Goal: Task Accomplishment & Management: Use online tool/utility

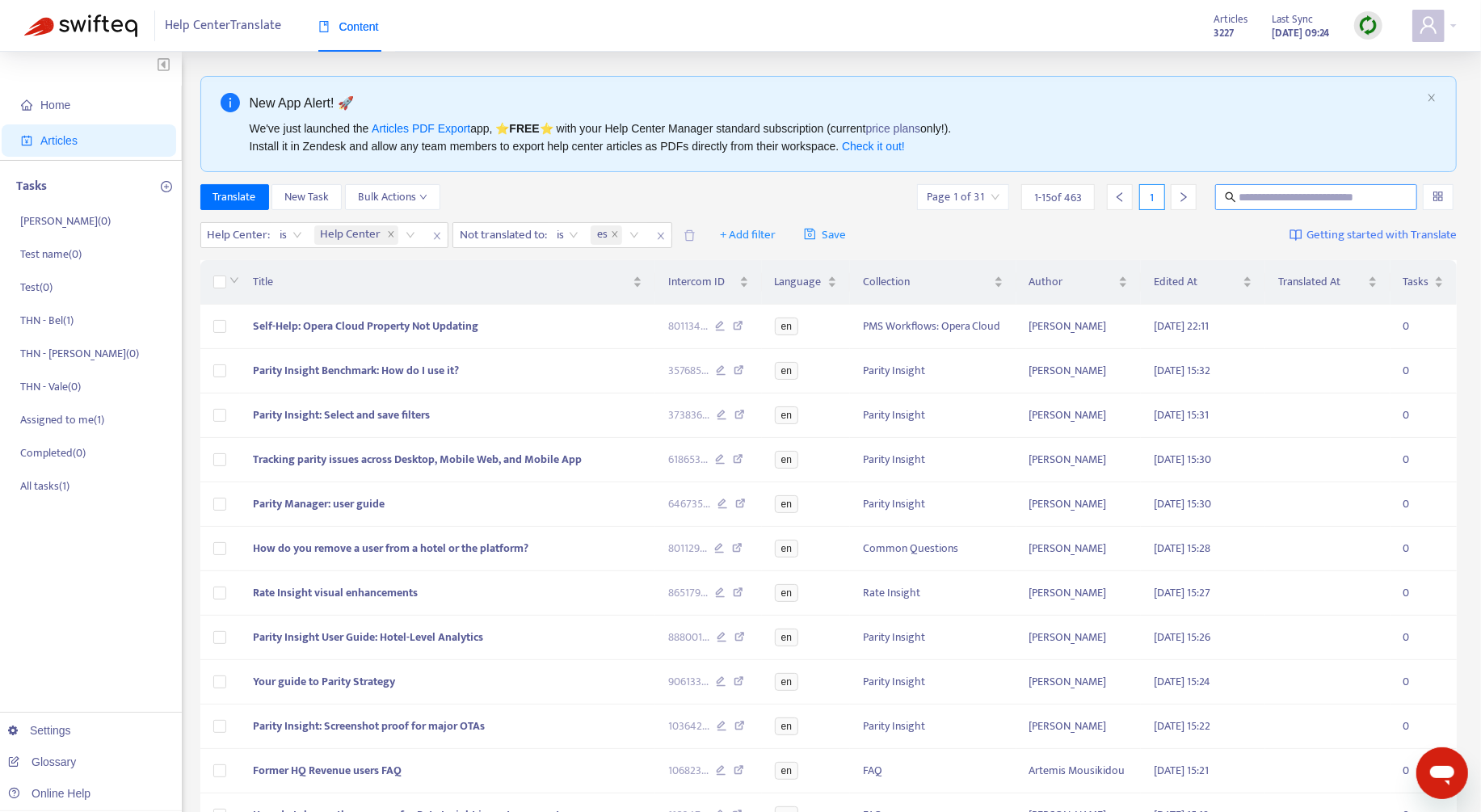
click at [1122, 189] on input "text" at bounding box center [1316, 197] width 155 height 18
paste input "********"
type input "********"
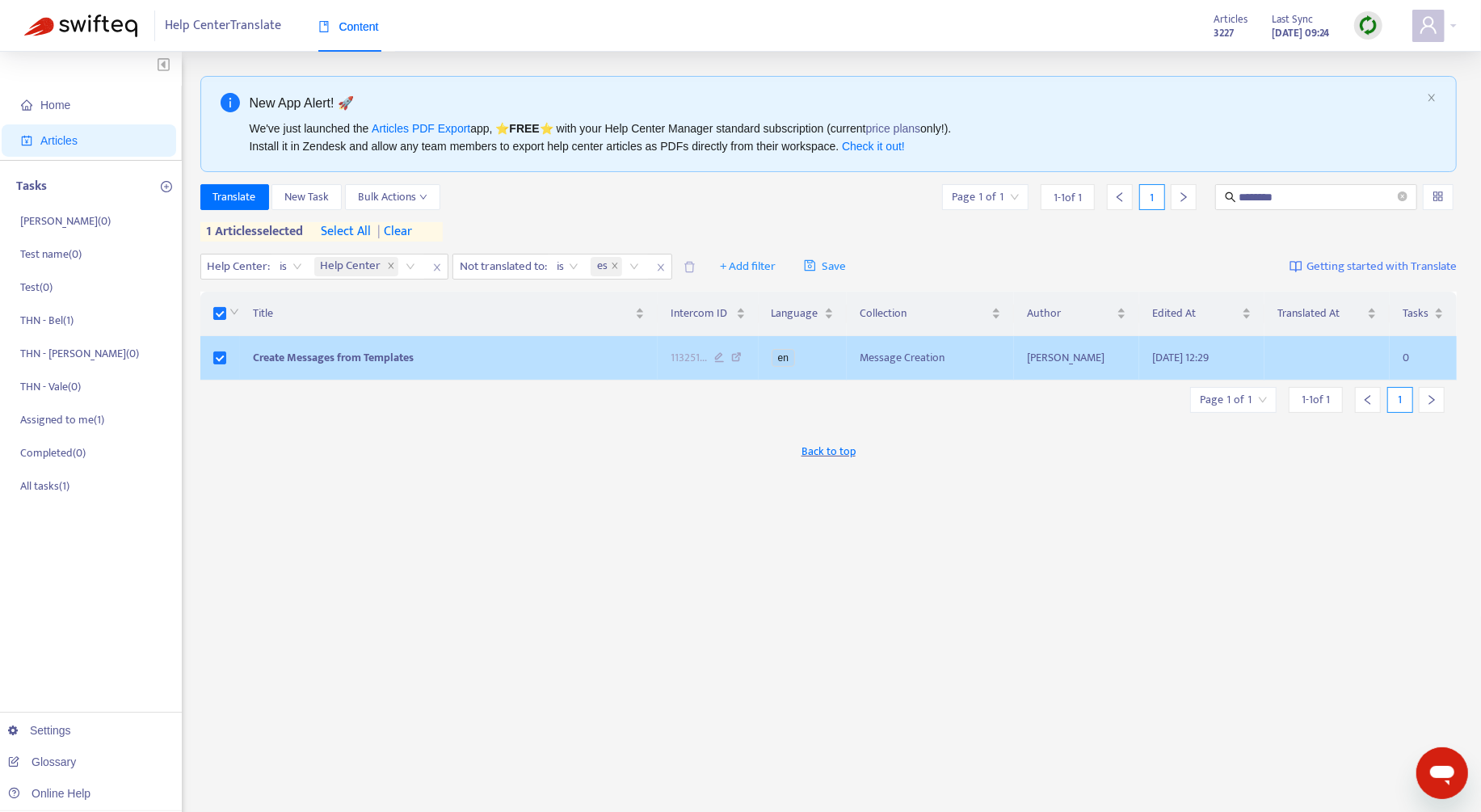
click at [433, 354] on td "Create Messages from Templates" at bounding box center [448, 358] width 418 height 44
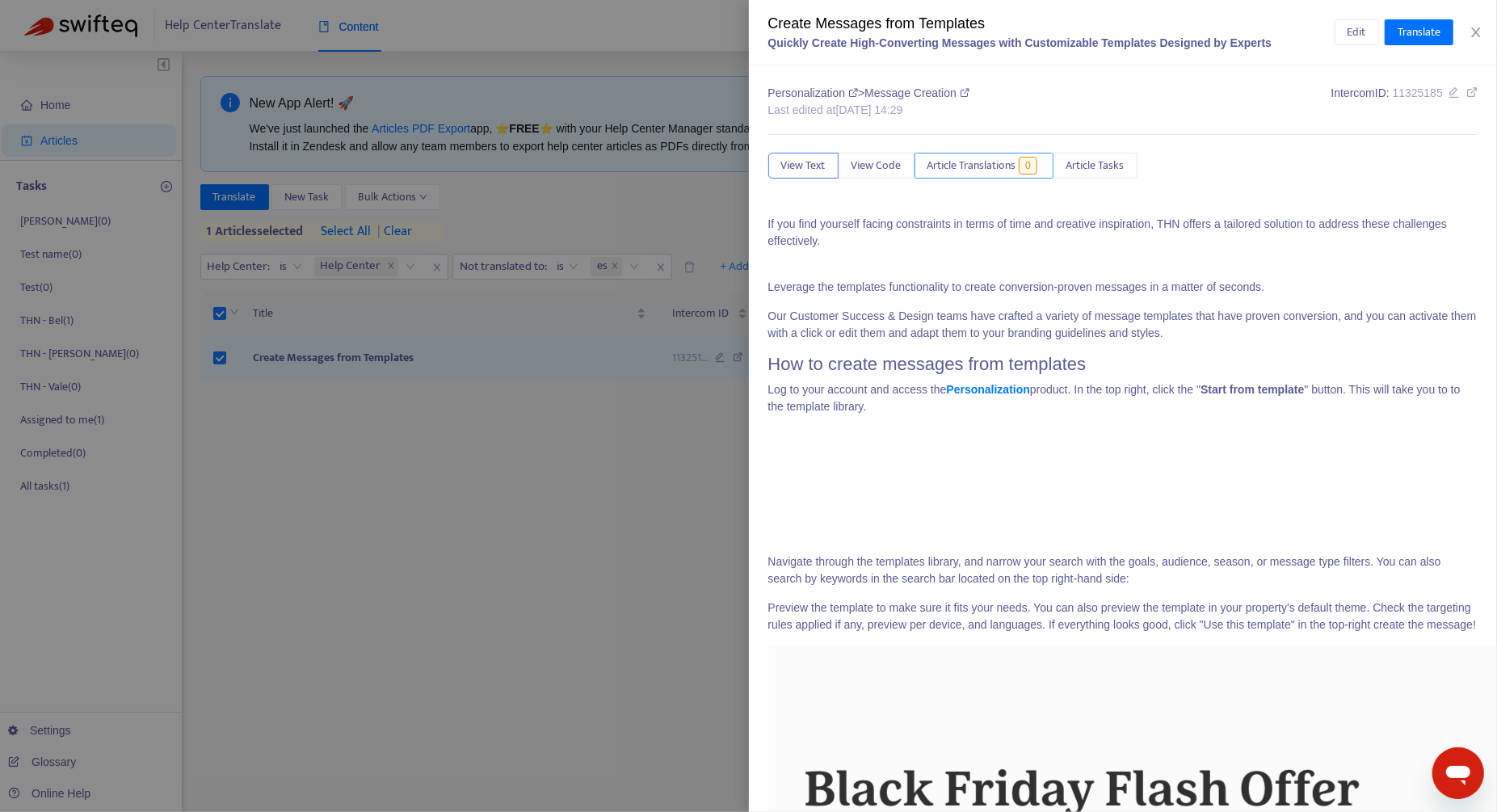
click at [971, 160] on span "Article Translations" at bounding box center [971, 166] width 89 height 18
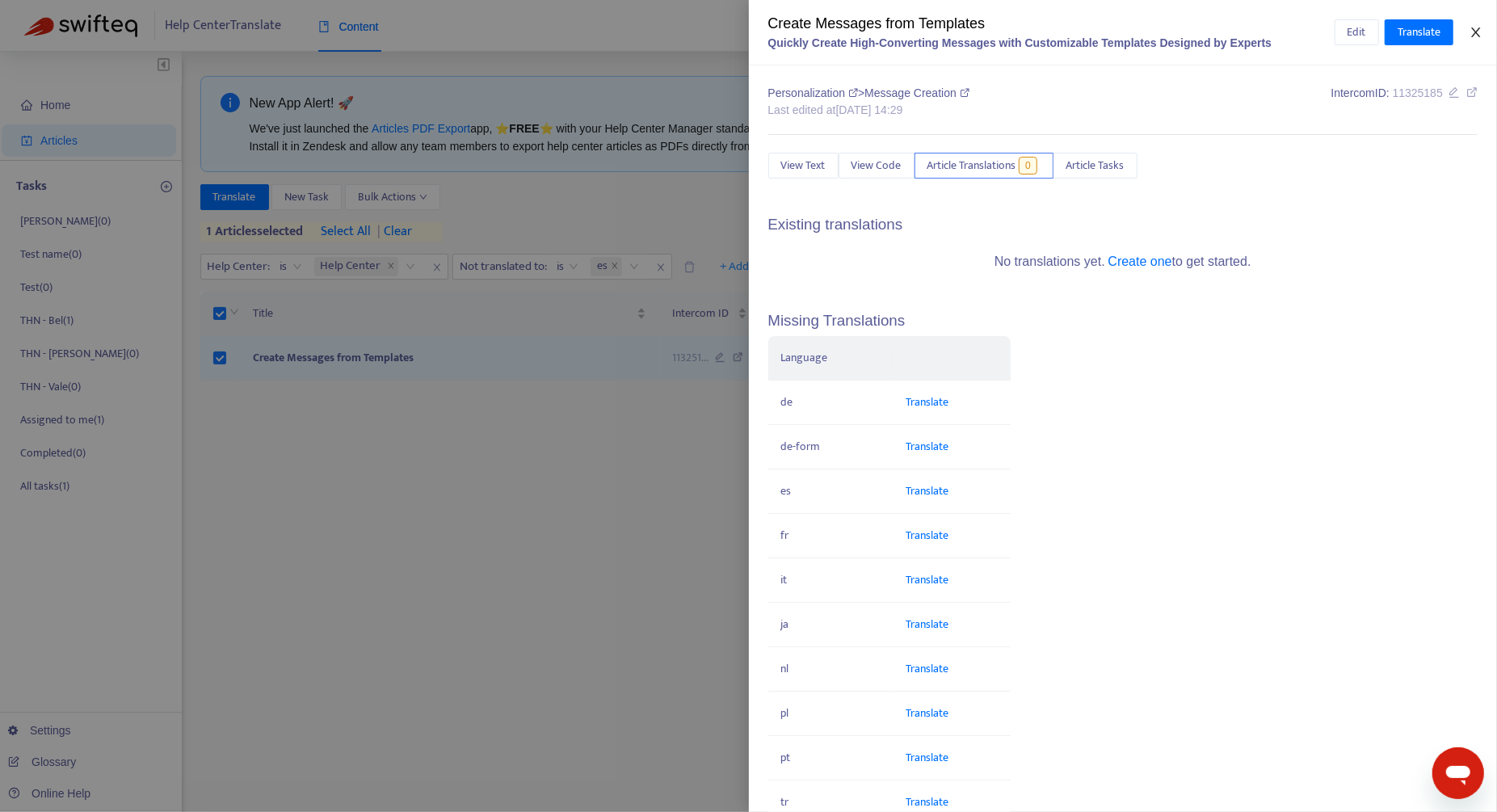
click at [1122, 28] on icon "close" at bounding box center [1476, 33] width 13 height 13
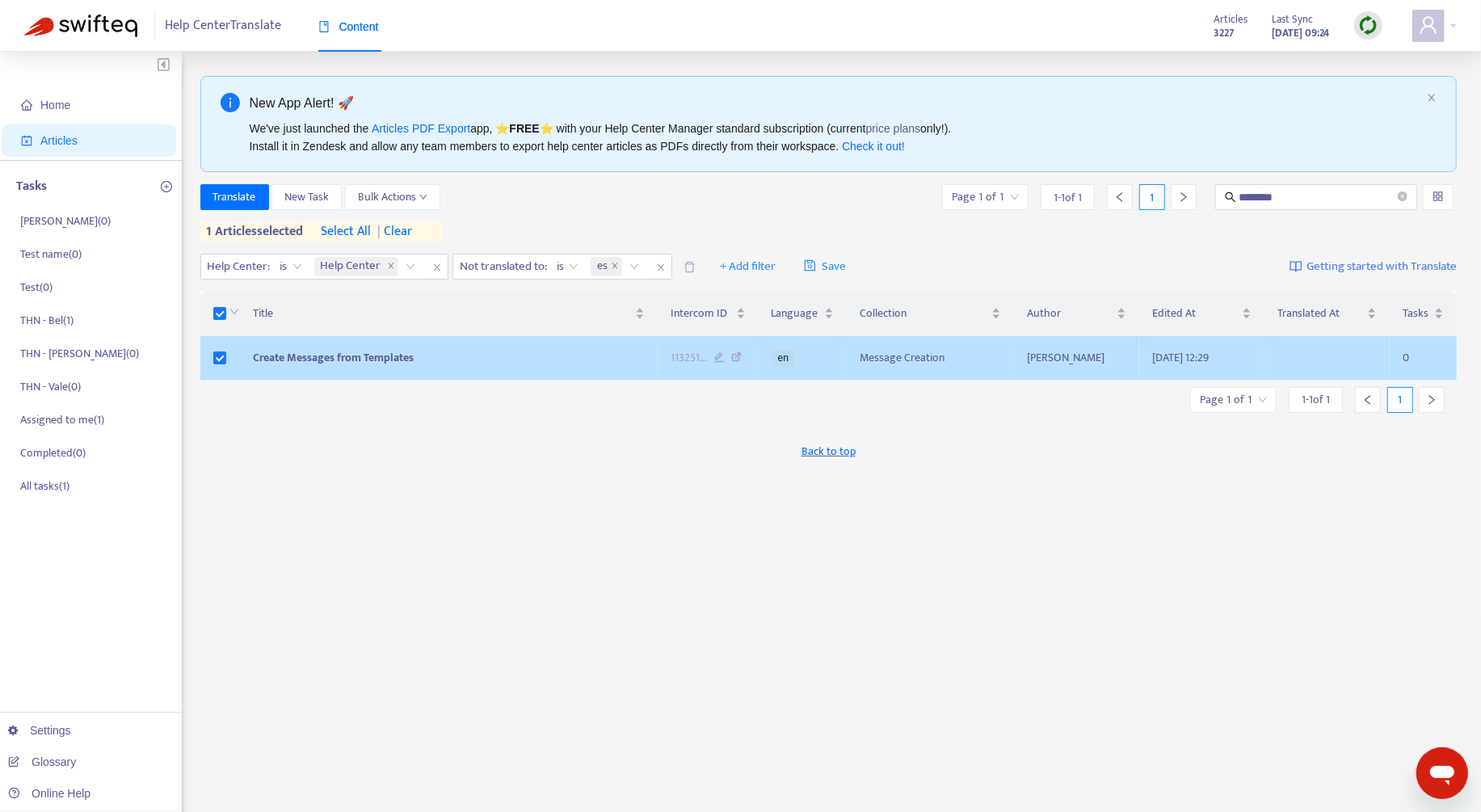
click at [388, 352] on span "Create Messages from Templates" at bounding box center [333, 357] width 161 height 19
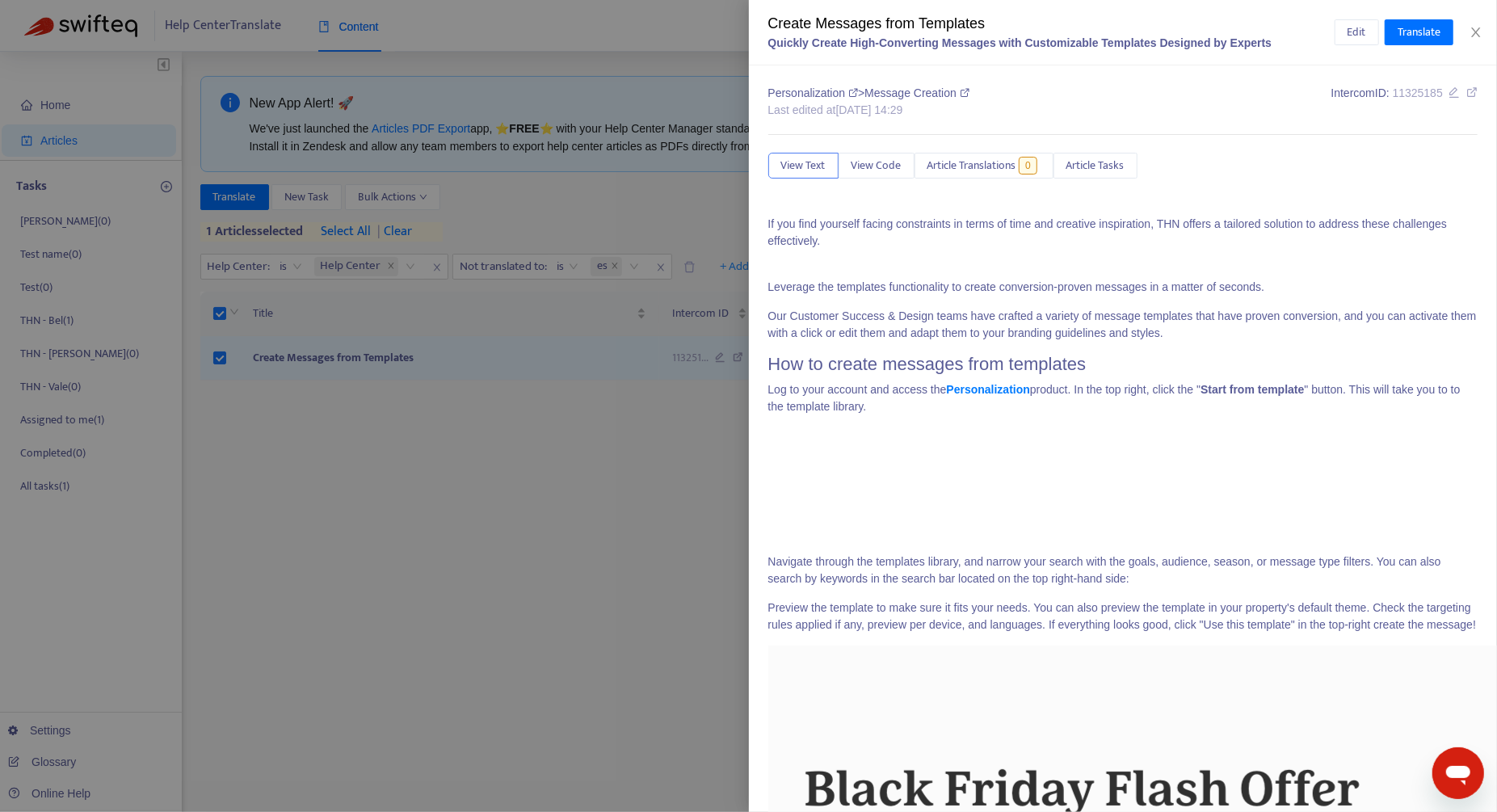
click at [217, 201] on div at bounding box center [748, 406] width 1497 height 812
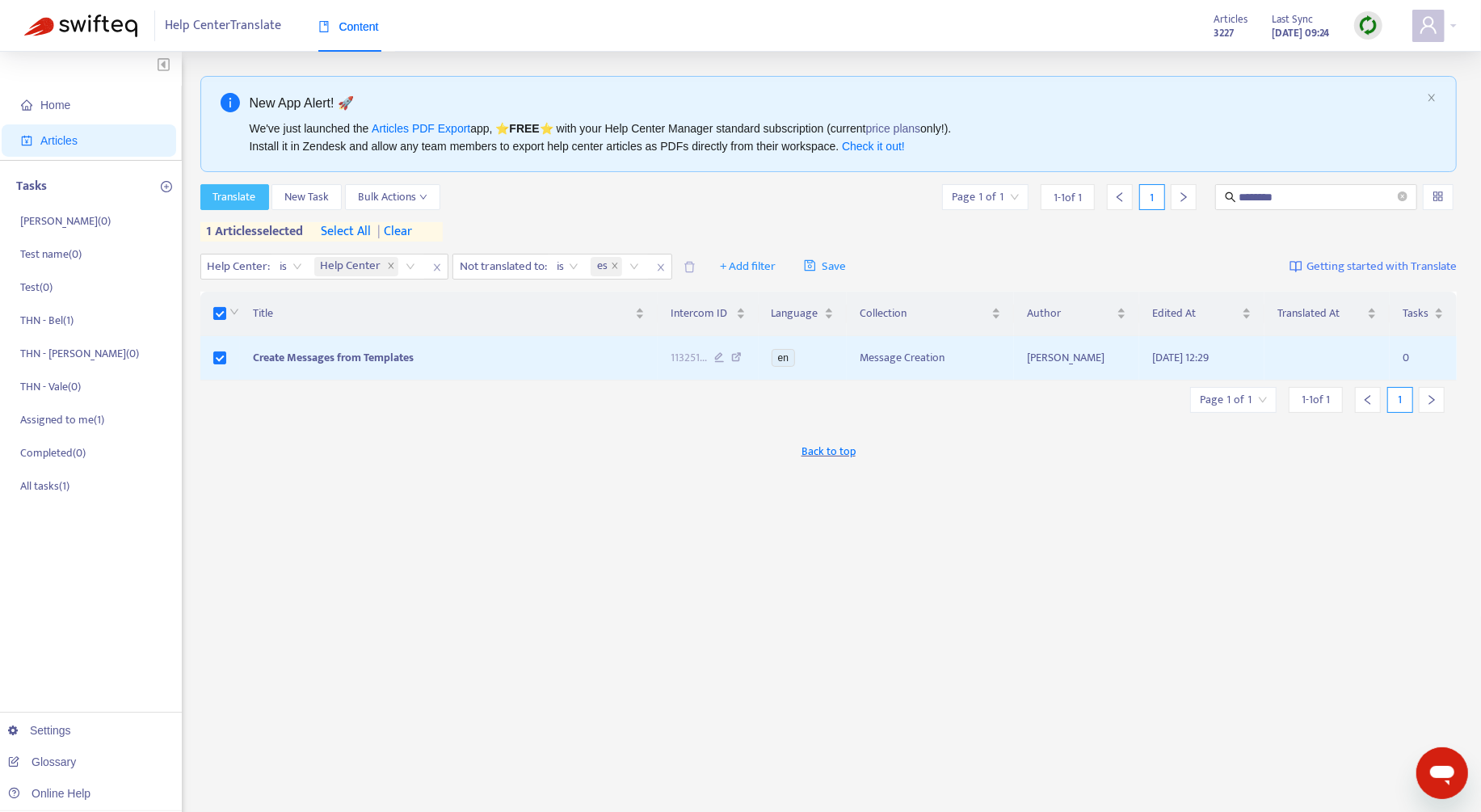
click at [214, 198] on span "Translate" at bounding box center [235, 197] width 43 height 18
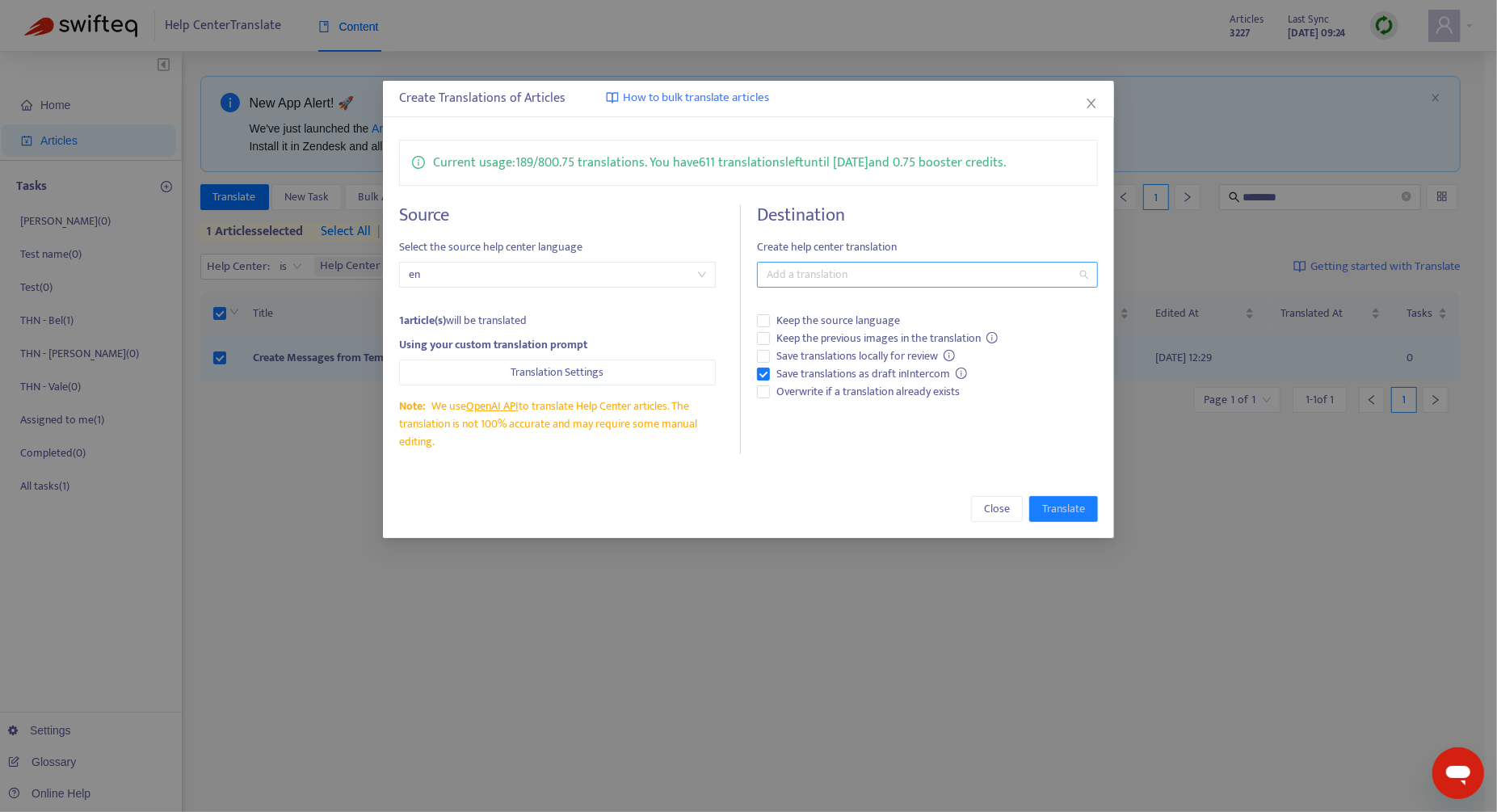
click at [903, 270] on div at bounding box center [920, 275] width 317 height 20
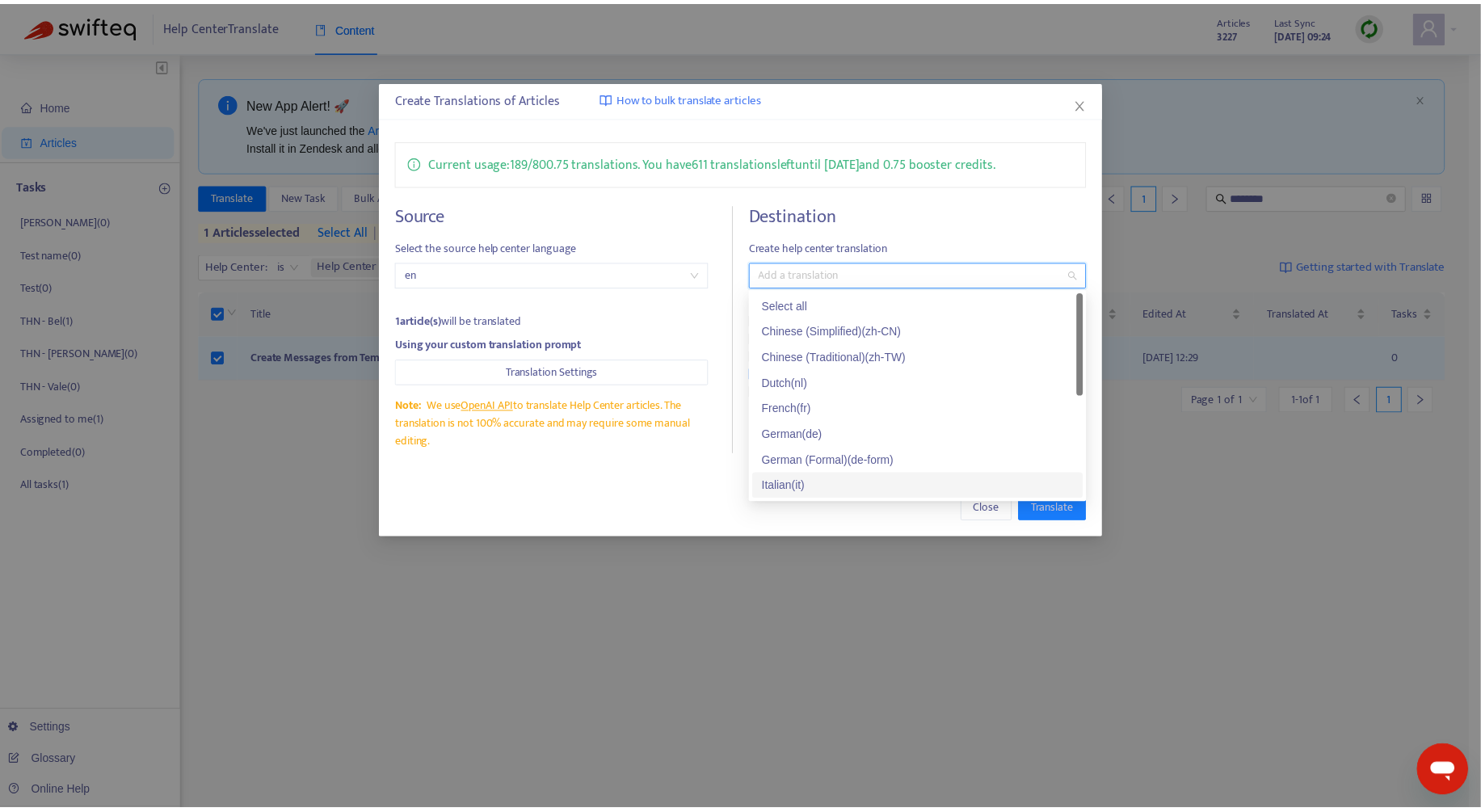
scroll to position [123, 0]
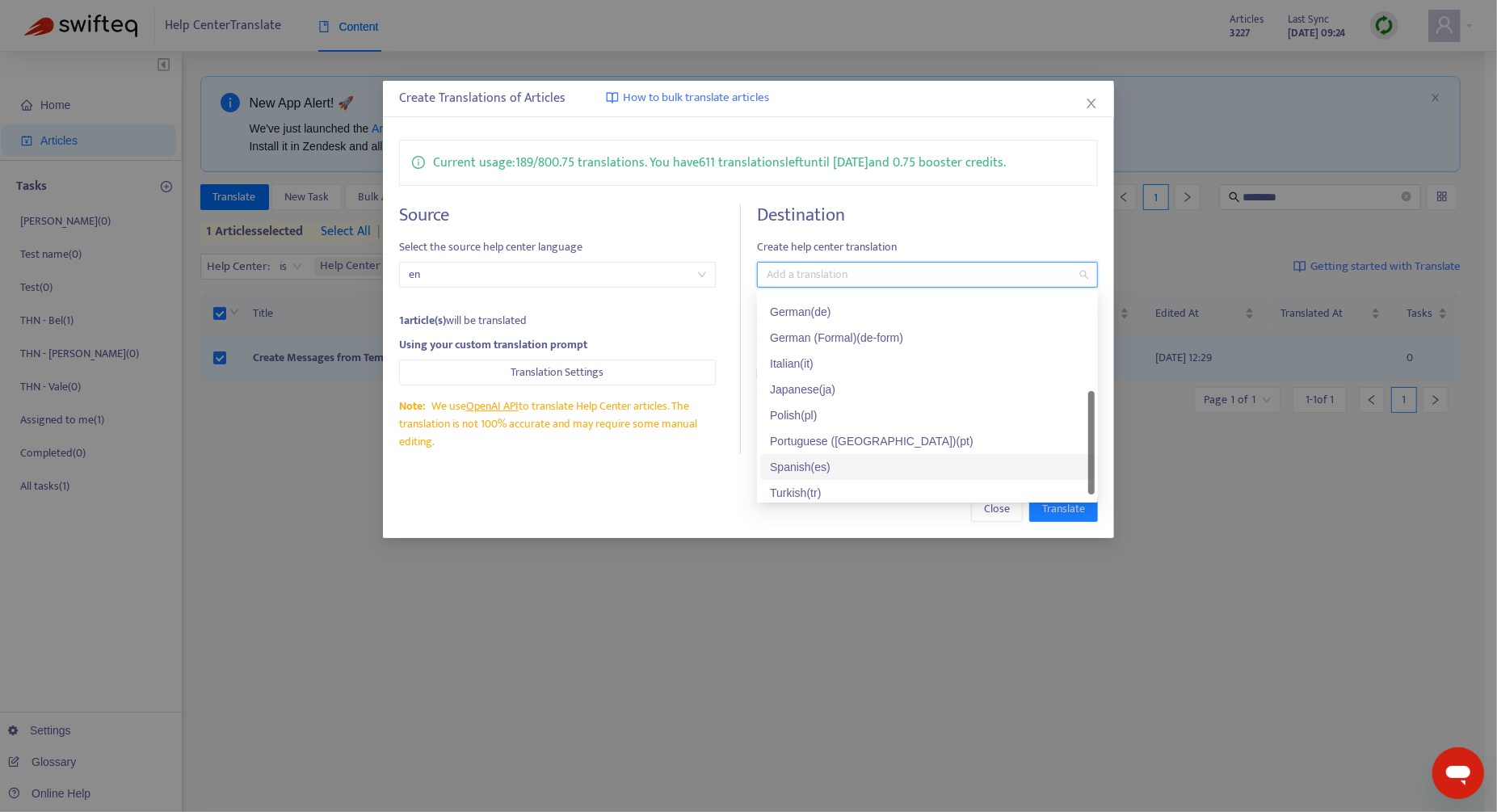
click at [879, 463] on div "Spanish ( es )" at bounding box center [927, 467] width 315 height 18
click at [648, 472] on div "Create Translations of Articles How to bulk translate articles Current usage: 1…" at bounding box center [748, 308] width 731 height 457
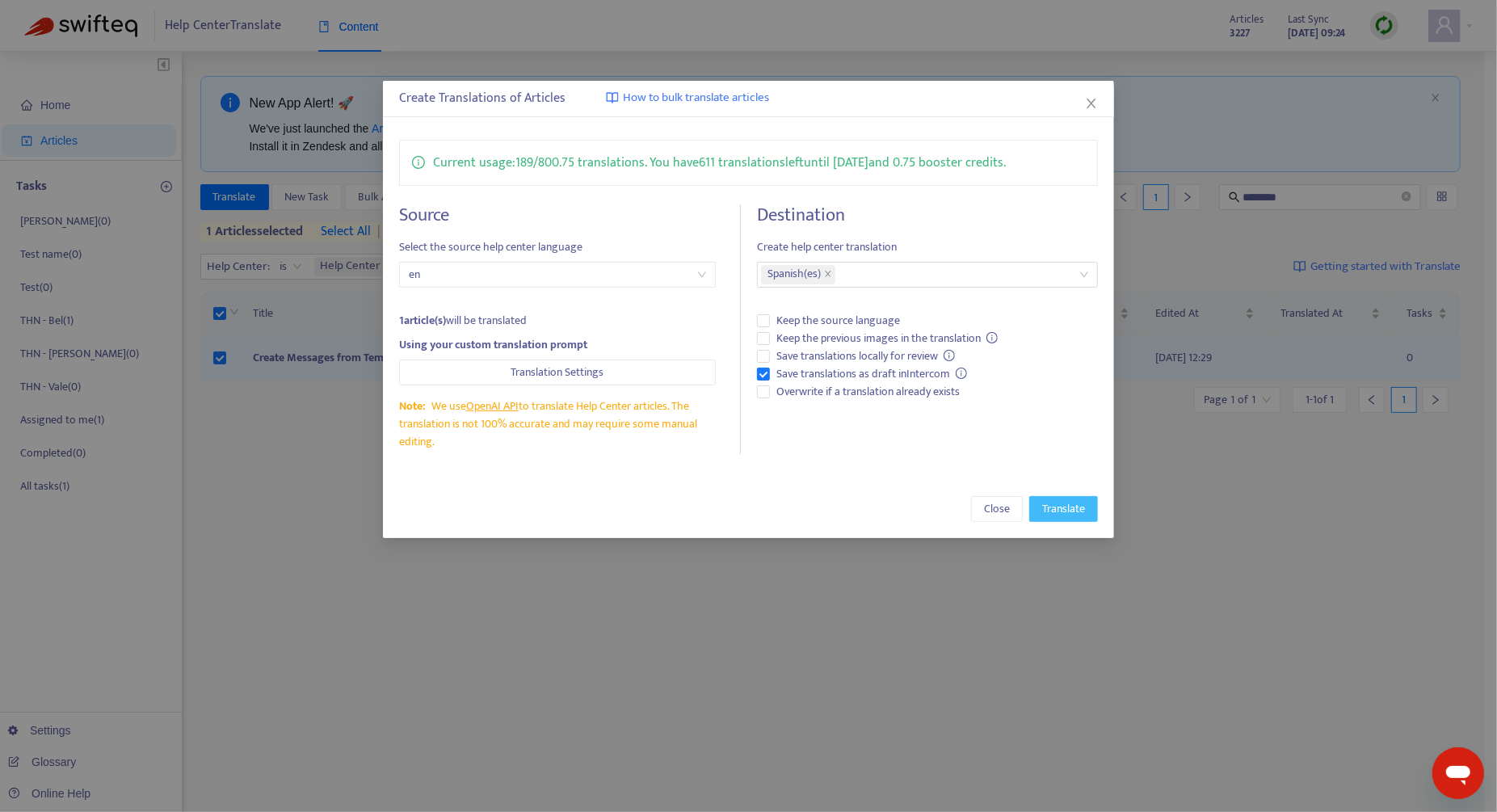
click at [1070, 505] on span "Translate" at bounding box center [1063, 509] width 43 height 18
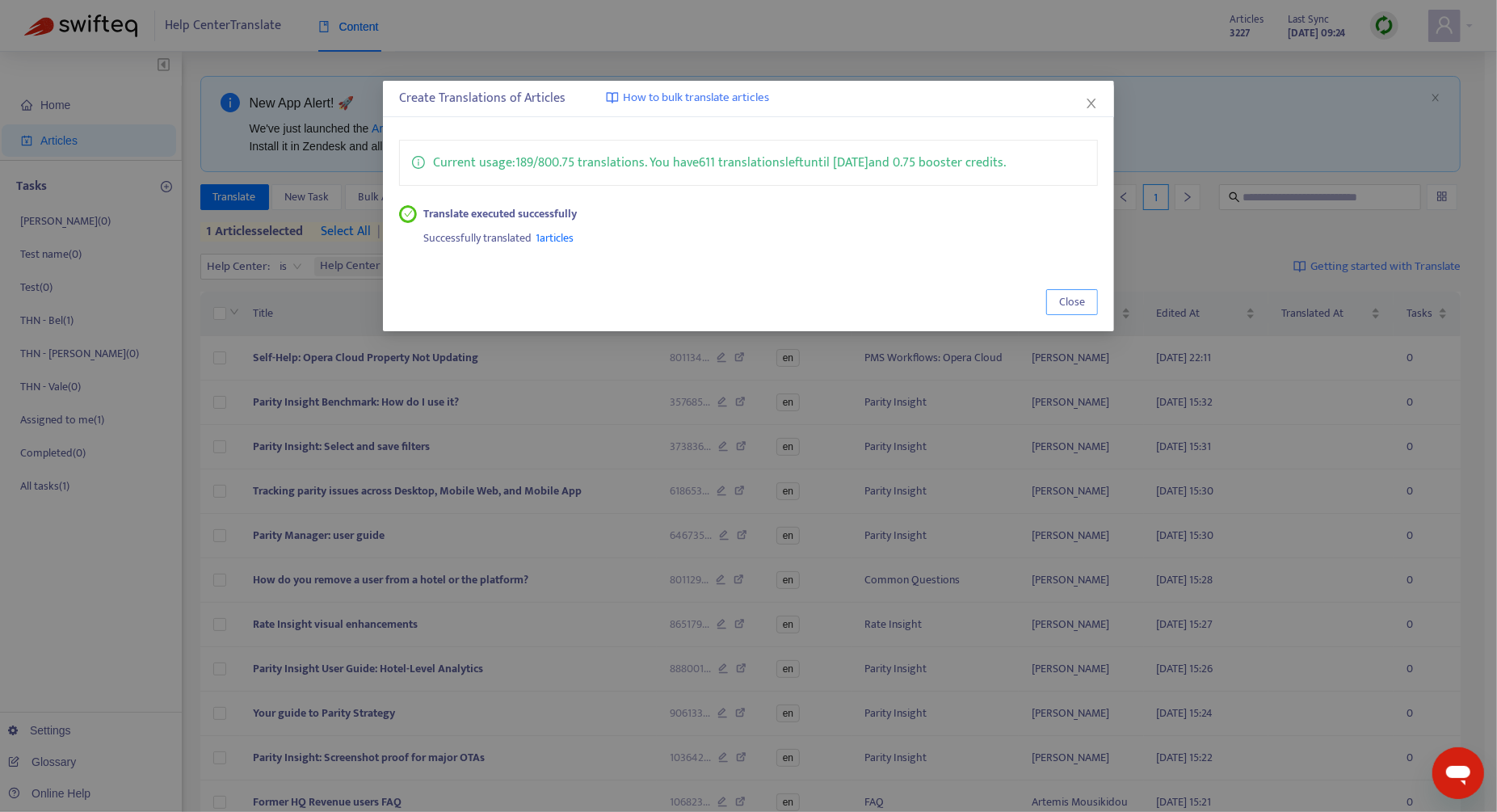
click at [1077, 298] on span "Close" at bounding box center [1072, 302] width 26 height 18
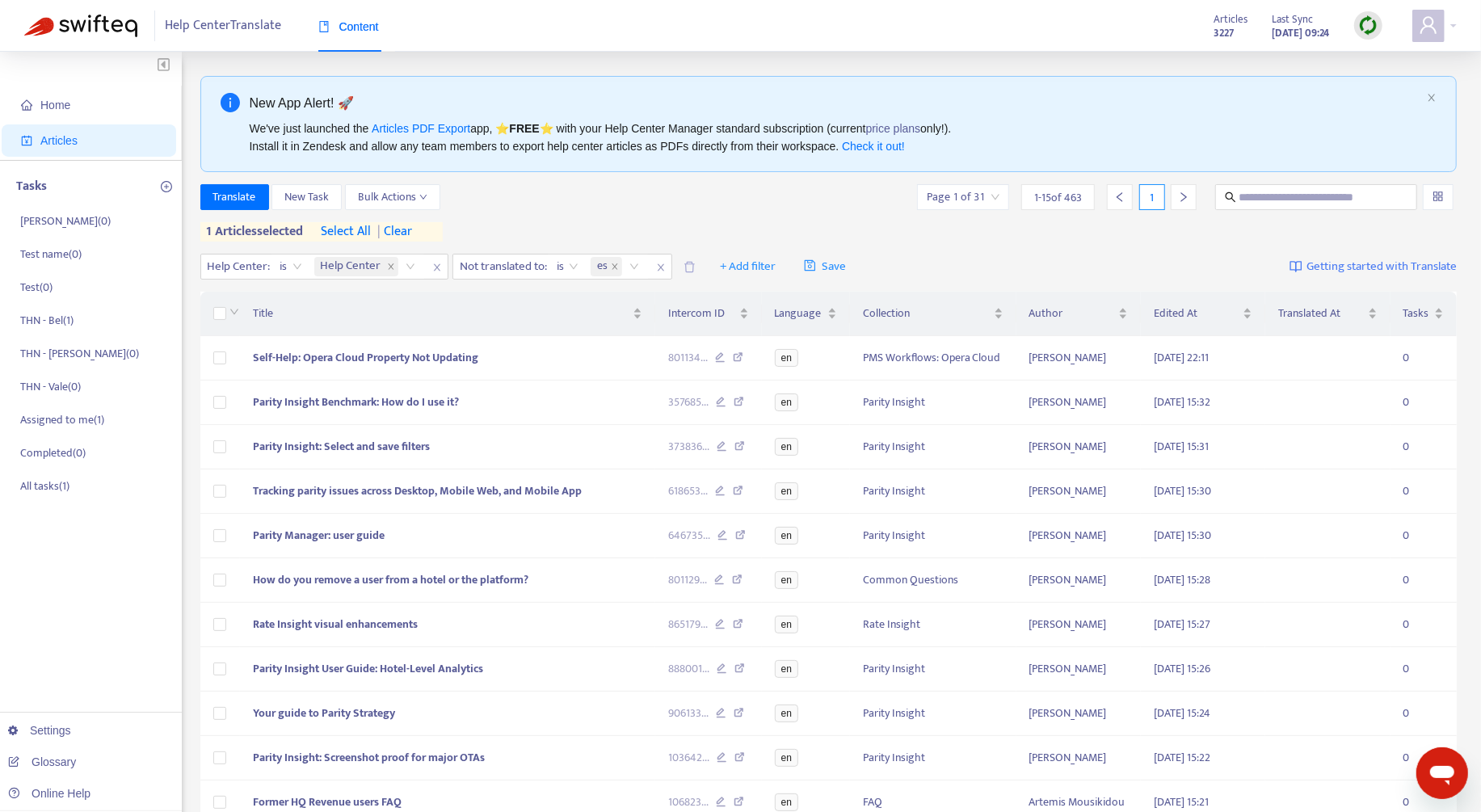
click at [1122, 208] on div at bounding box center [1316, 198] width 208 height 26
click at [1122, 204] on input "text" at bounding box center [1316, 197] width 155 height 18
click at [405, 226] on span "| clear" at bounding box center [391, 232] width 40 height 20
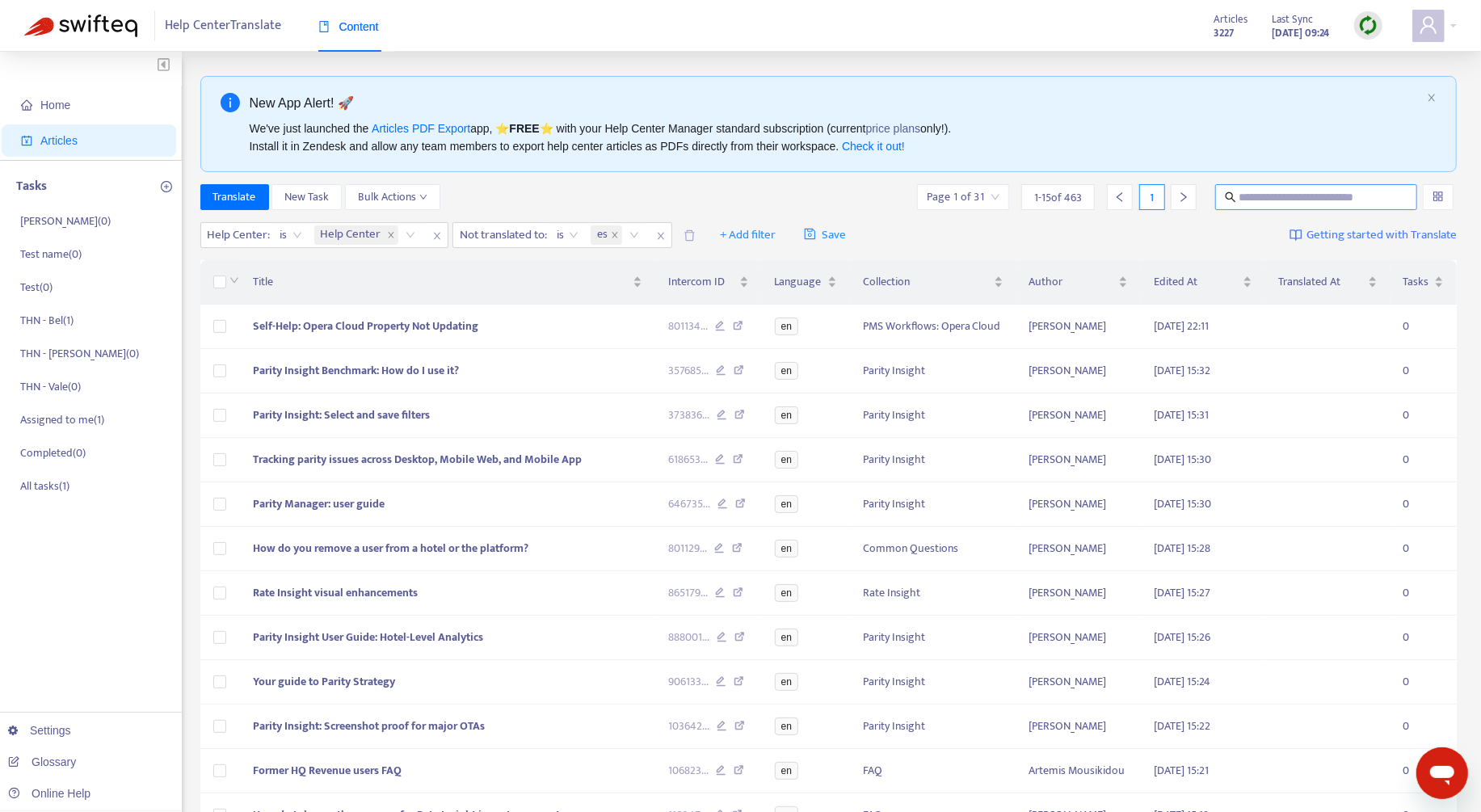
click at [1122, 199] on input "text" at bounding box center [1316, 197] width 155 height 18
paste input "**********"
type input "**********"
click at [660, 232] on icon "close" at bounding box center [661, 236] width 10 height 10
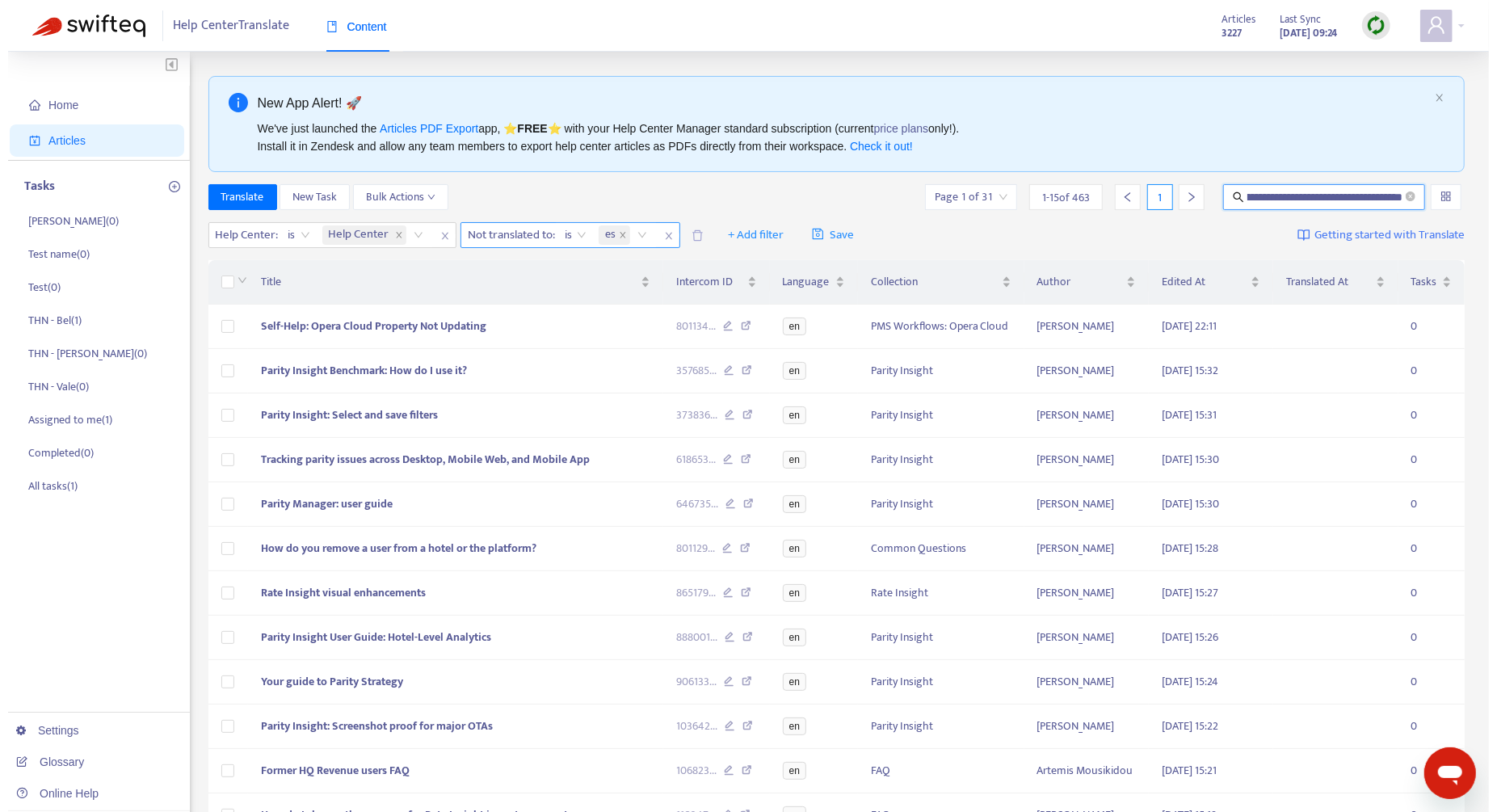
scroll to position [0, 0]
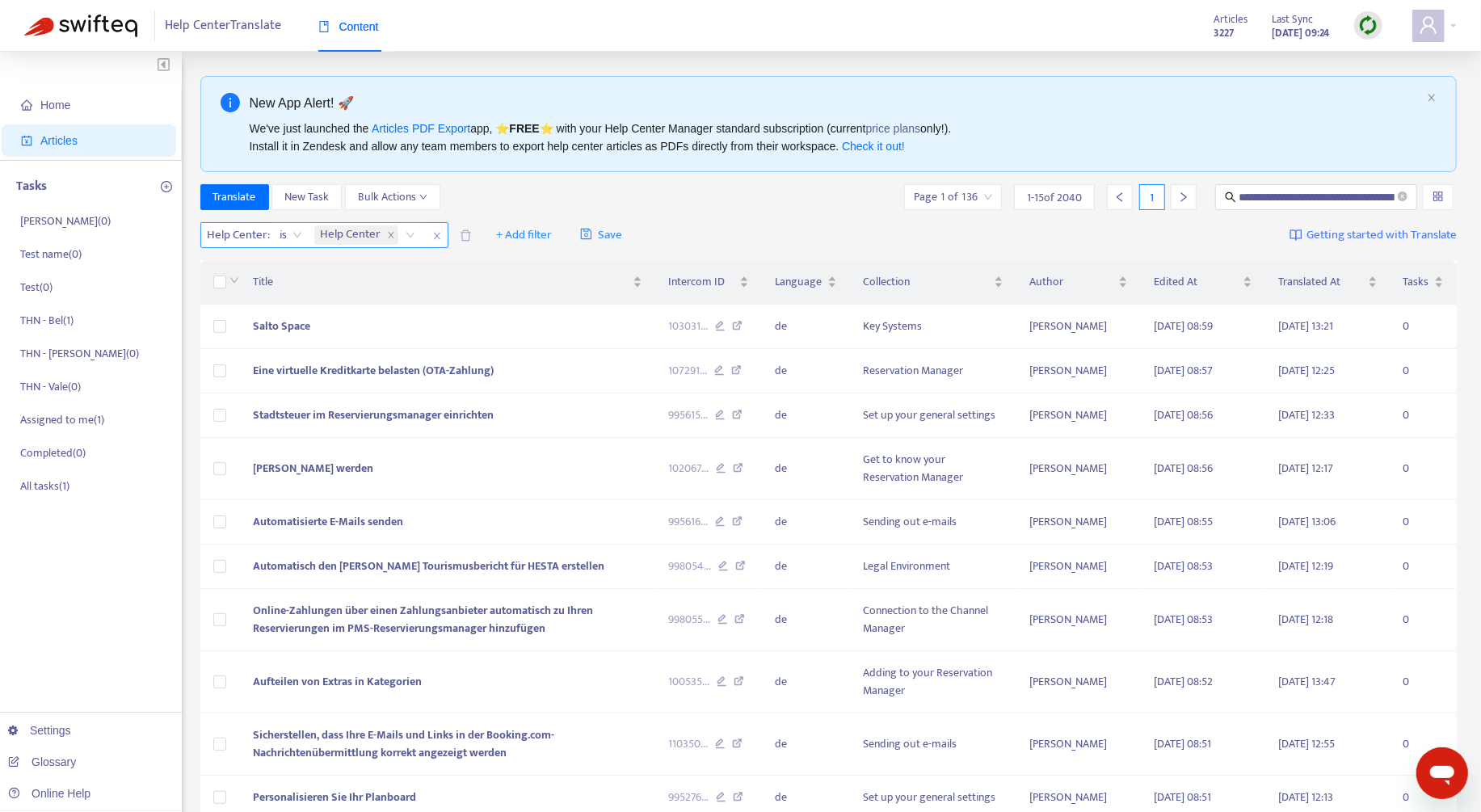
click at [431, 242] on span "close" at bounding box center [437, 236] width 21 height 20
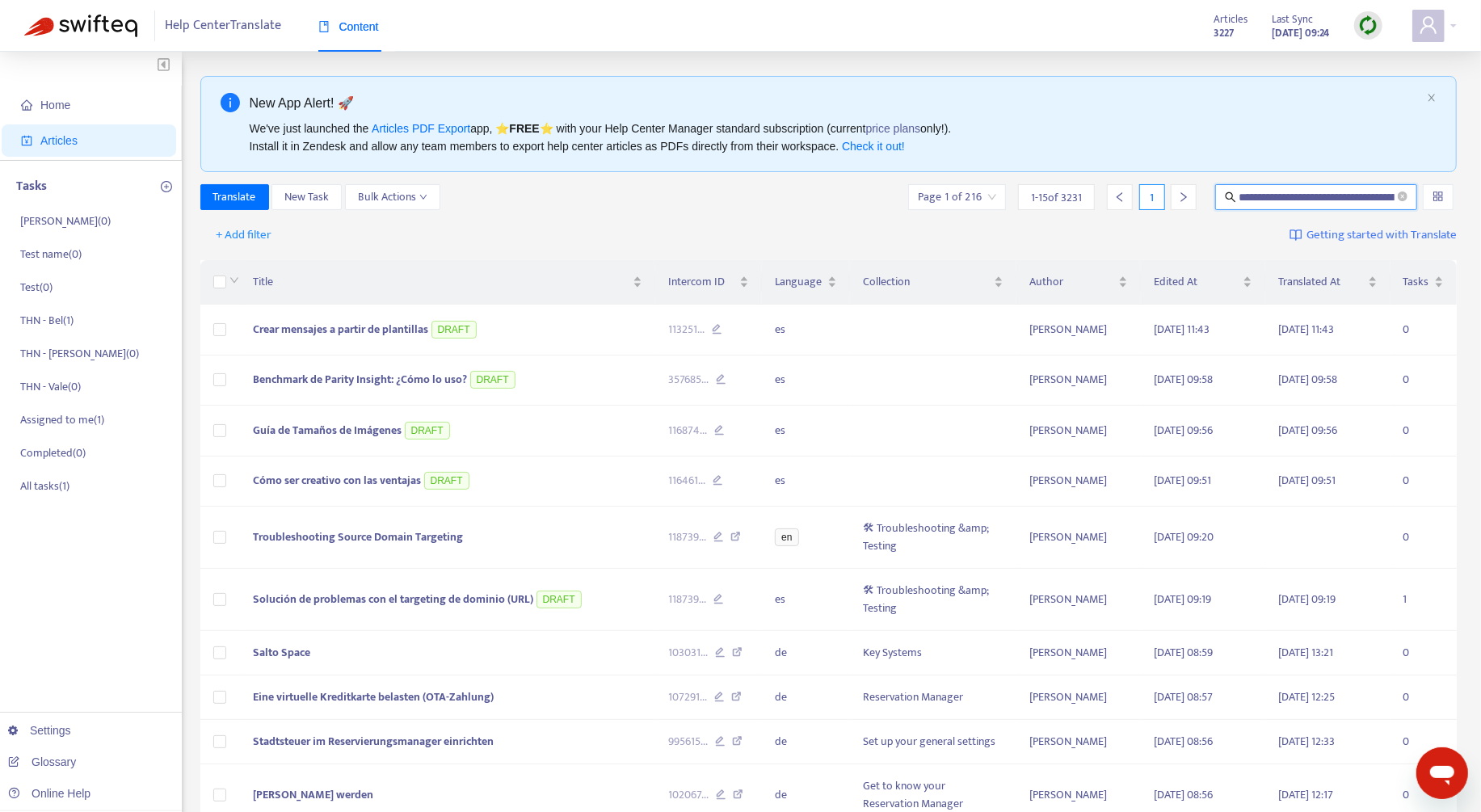
click at [1122, 194] on input "**********" at bounding box center [1317, 197] width 156 height 18
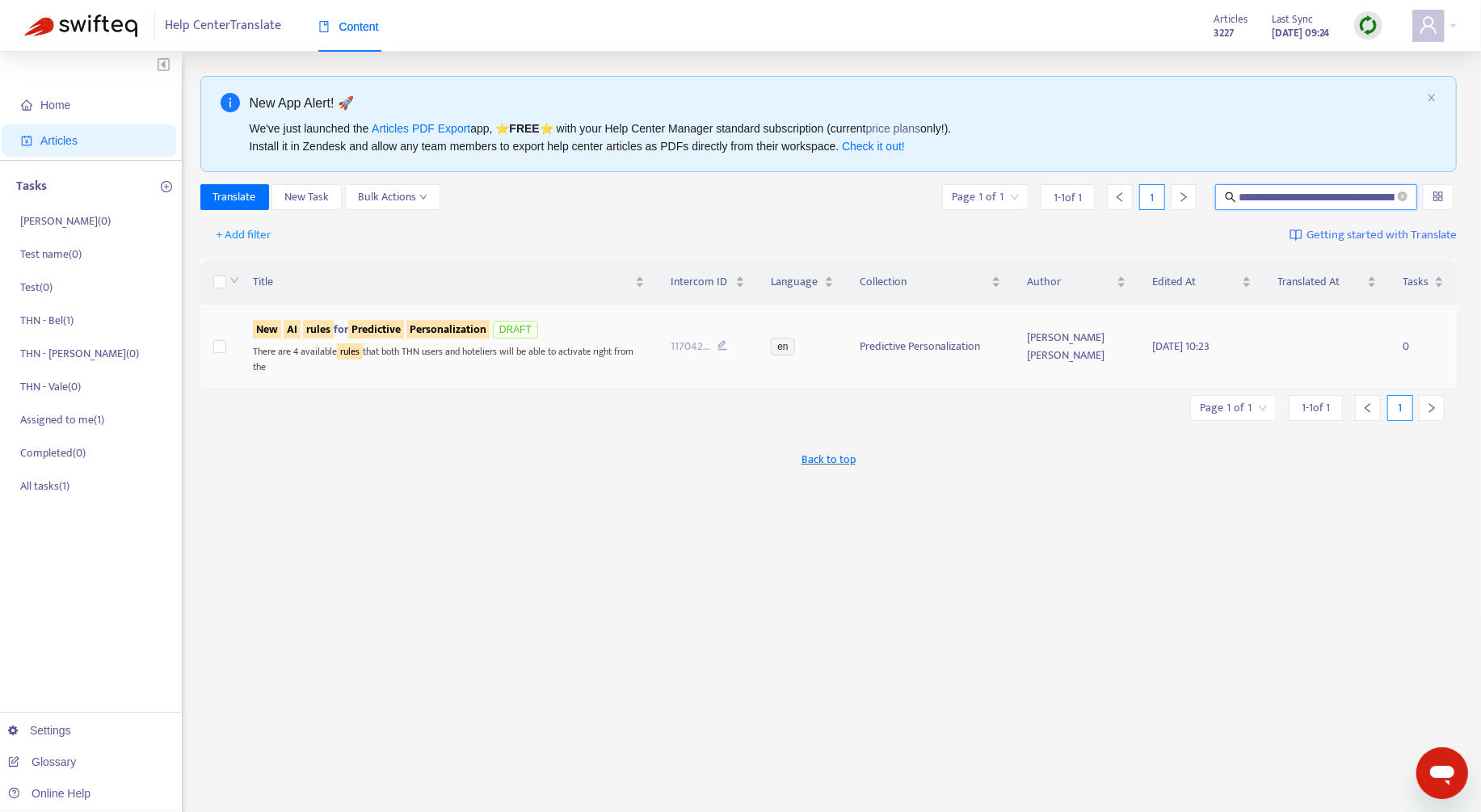
click at [426, 335] on sqkw "Personalization" at bounding box center [447, 329] width 83 height 19
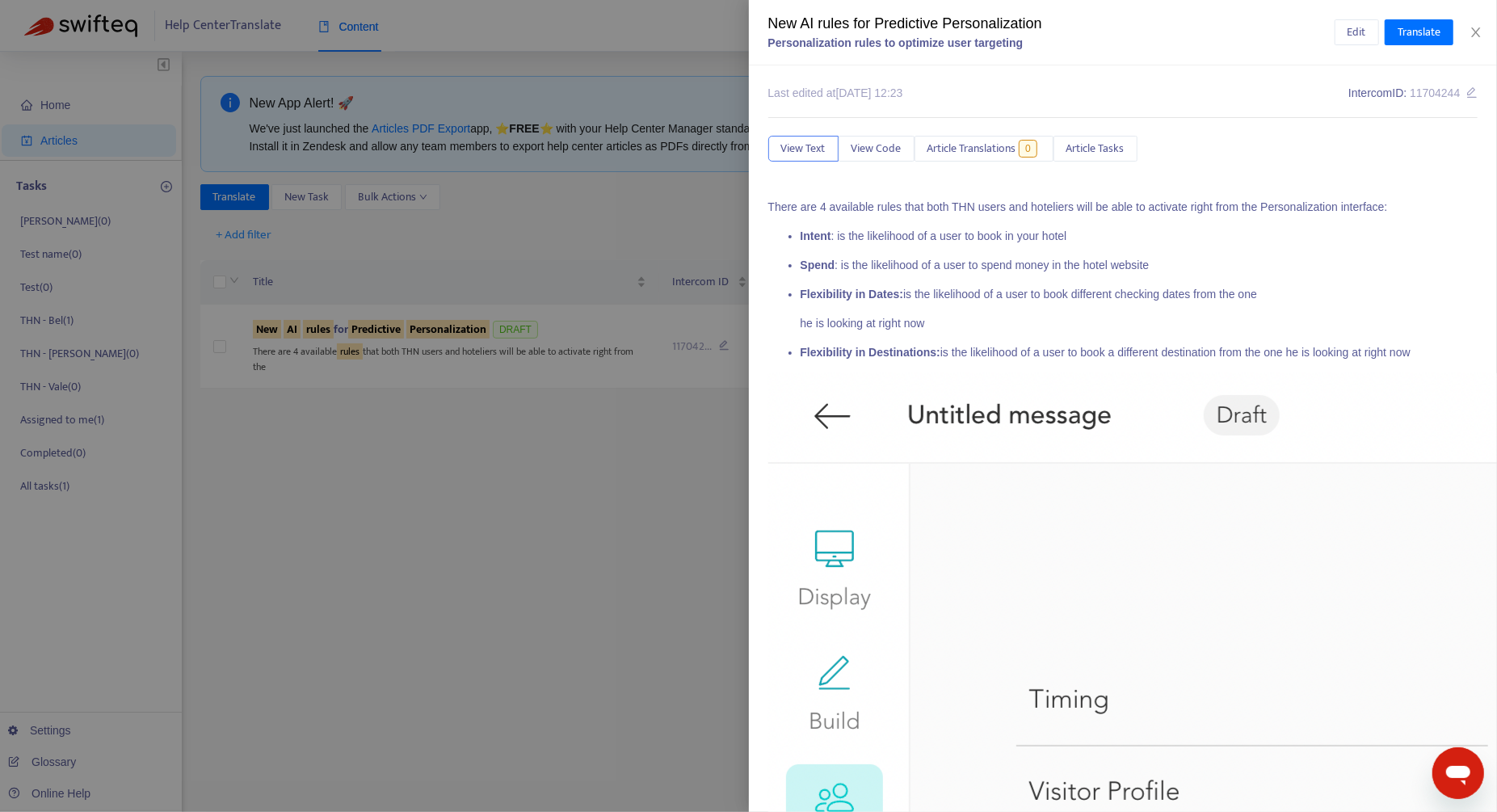
click at [360, 435] on div at bounding box center [748, 406] width 1497 height 812
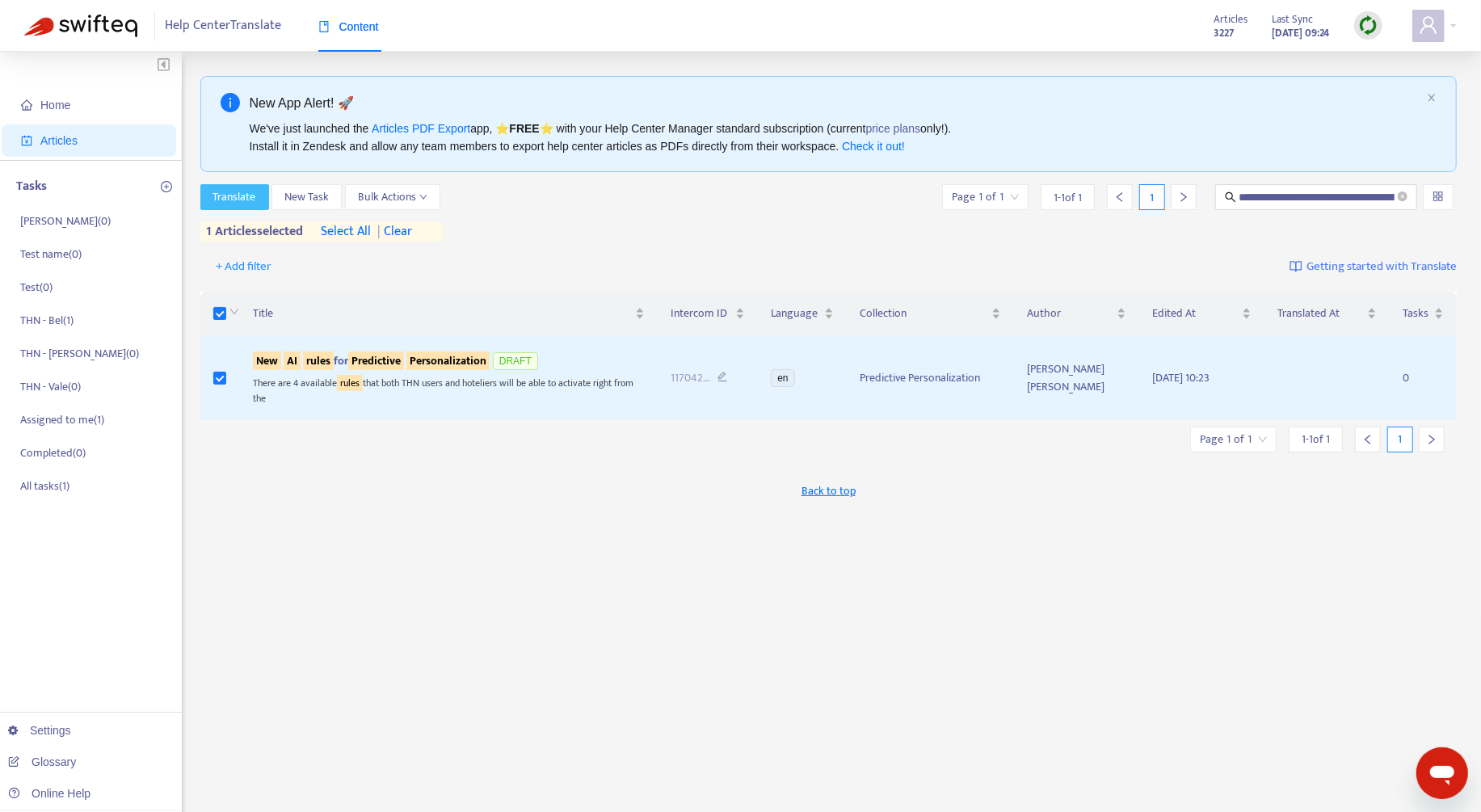
click at [230, 202] on span "Translate" at bounding box center [235, 197] width 43 height 18
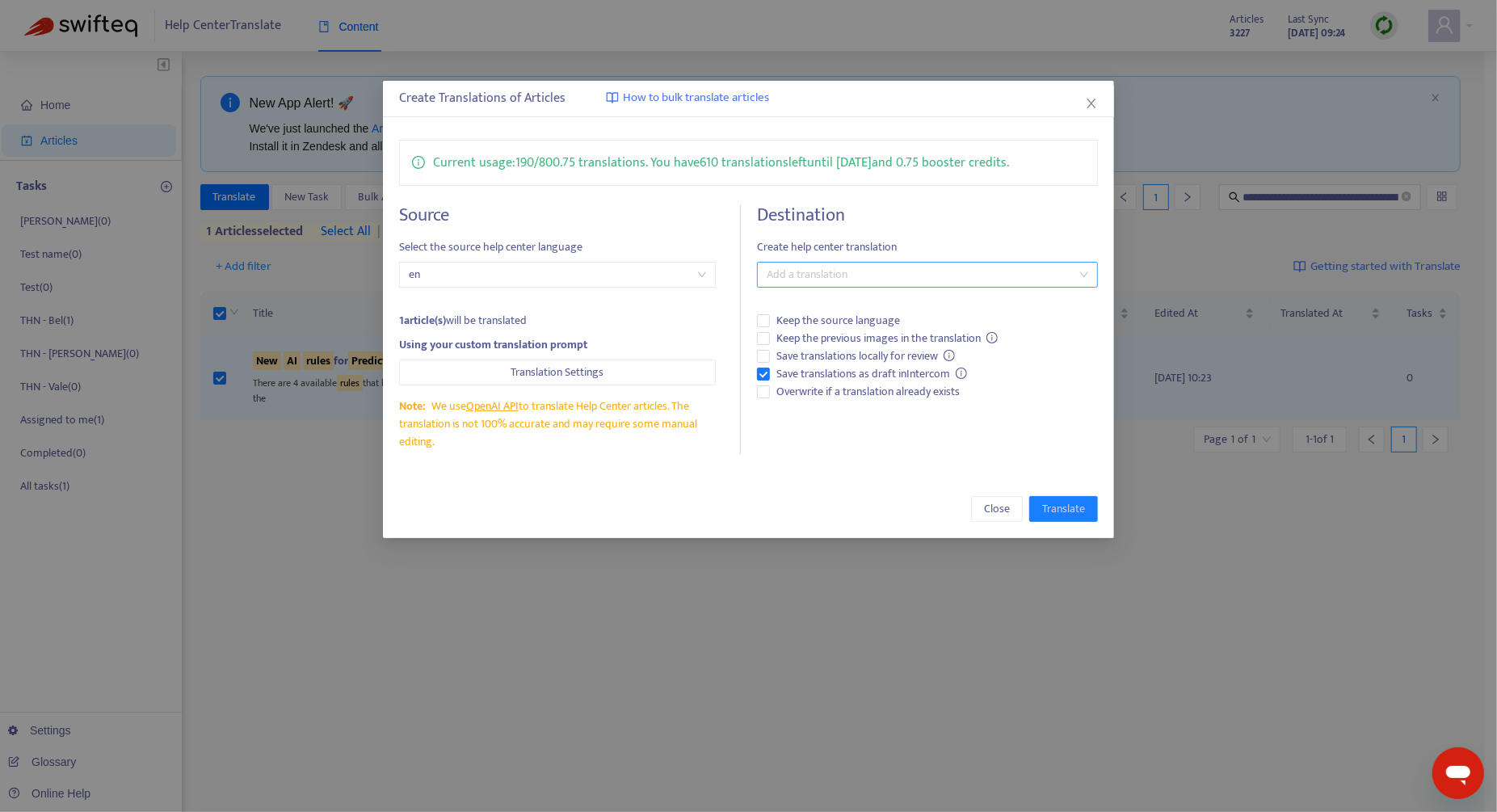
click at [821, 276] on div at bounding box center [920, 275] width 317 height 20
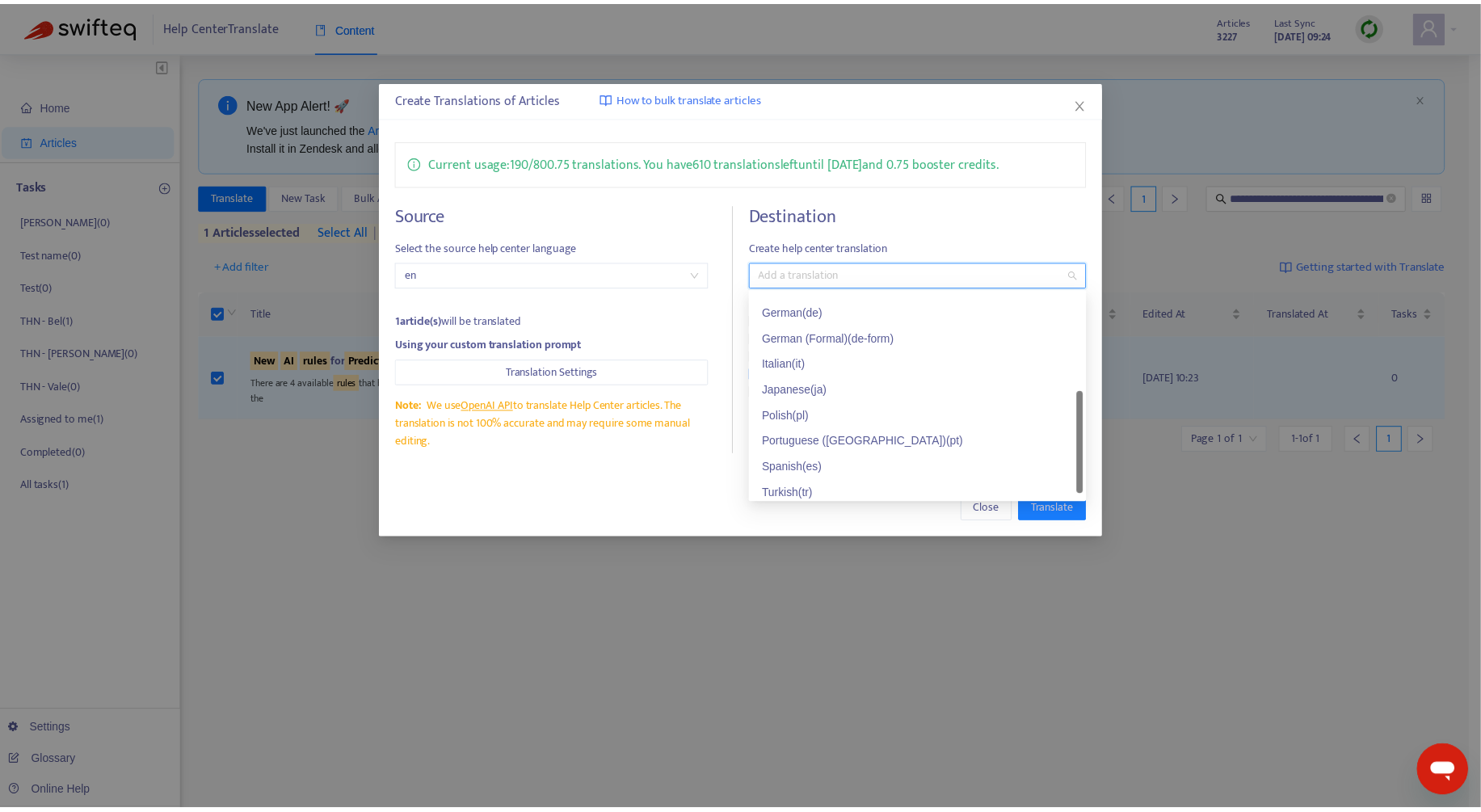
scroll to position [130, 0]
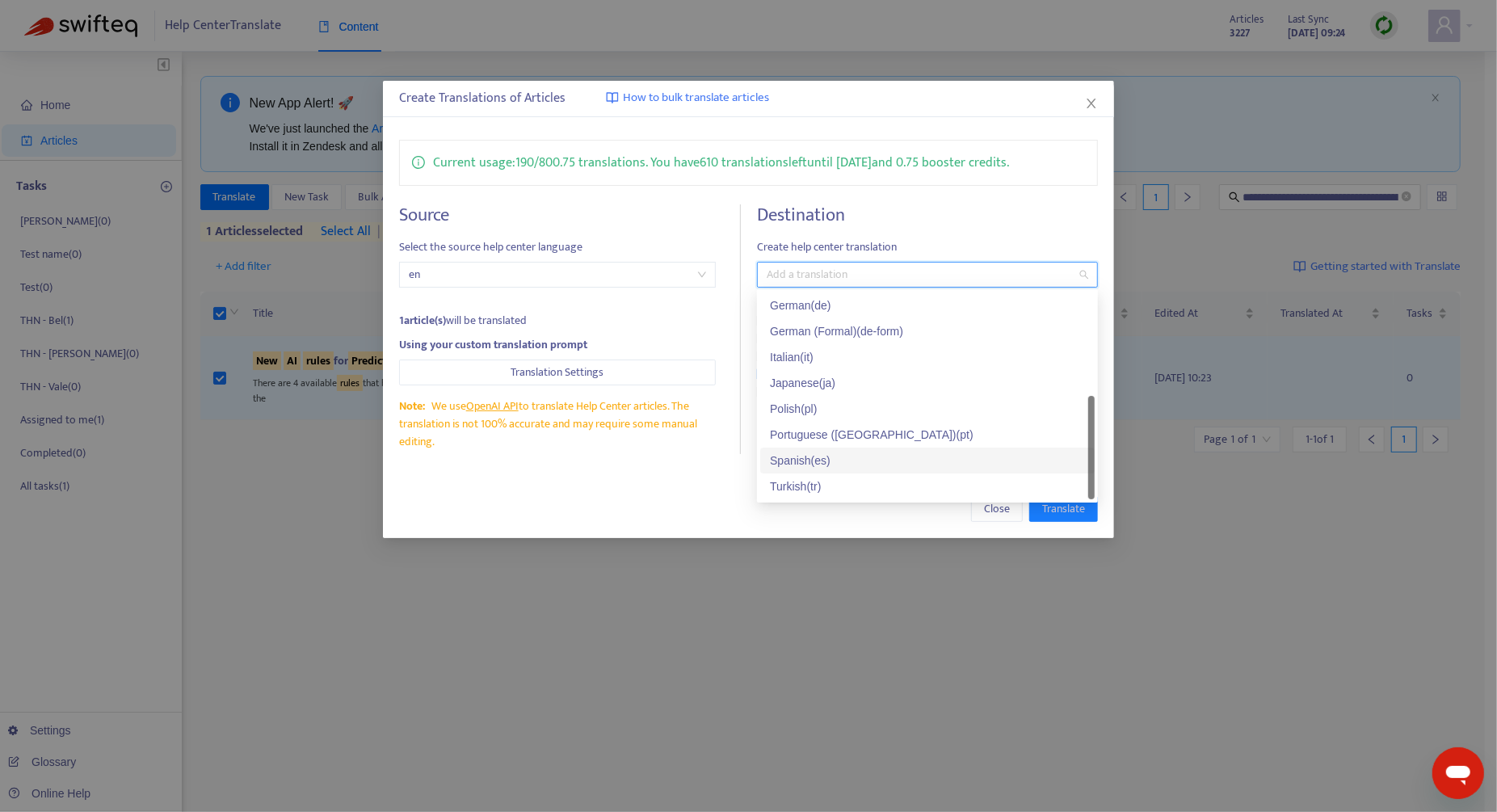
click at [837, 453] on div "Spanish ( es )" at bounding box center [927, 460] width 315 height 18
click at [646, 514] on div "Close Translate" at bounding box center [748, 509] width 699 height 26
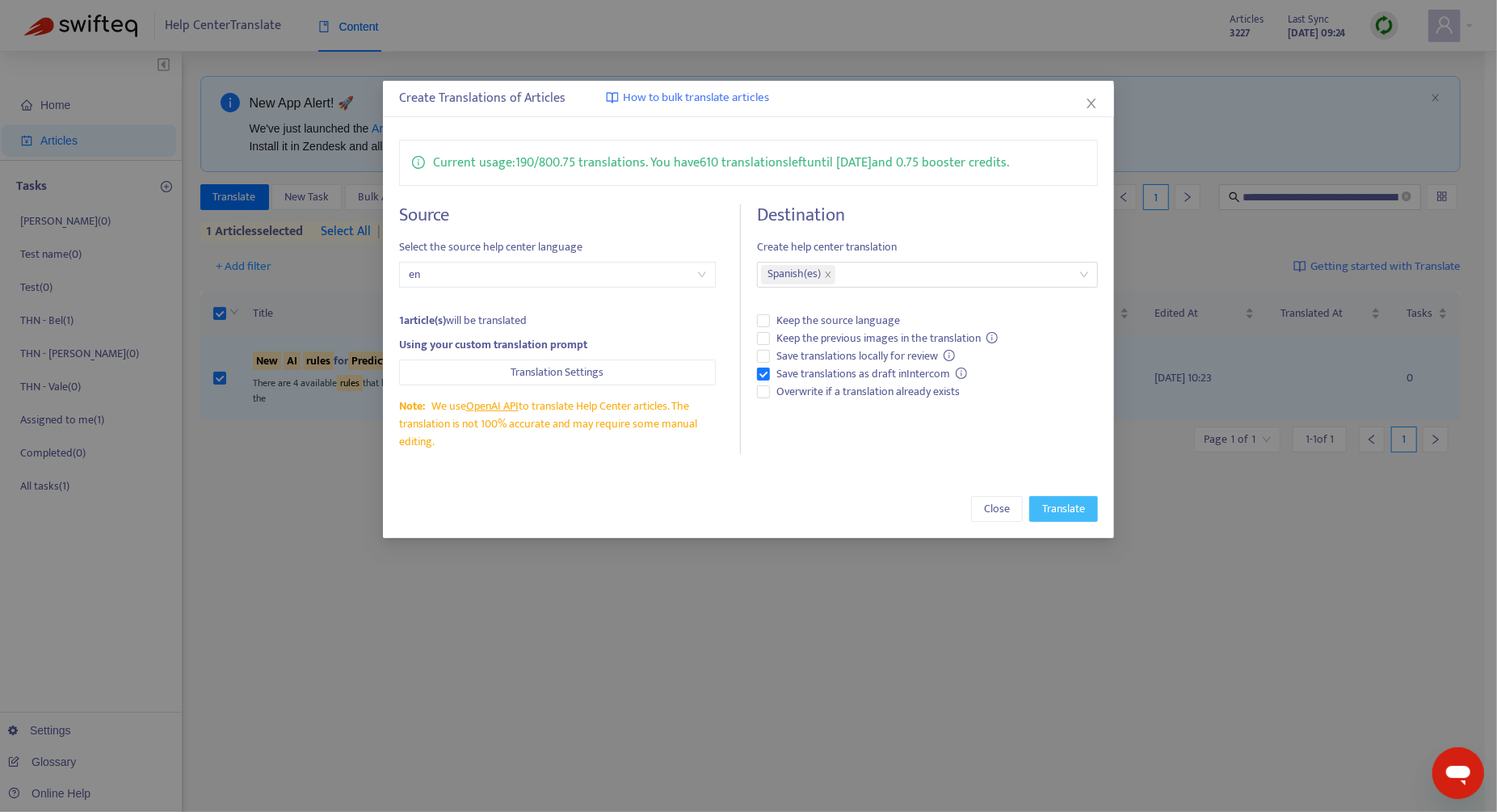
click at [1071, 516] on span "Translate" at bounding box center [1063, 509] width 43 height 18
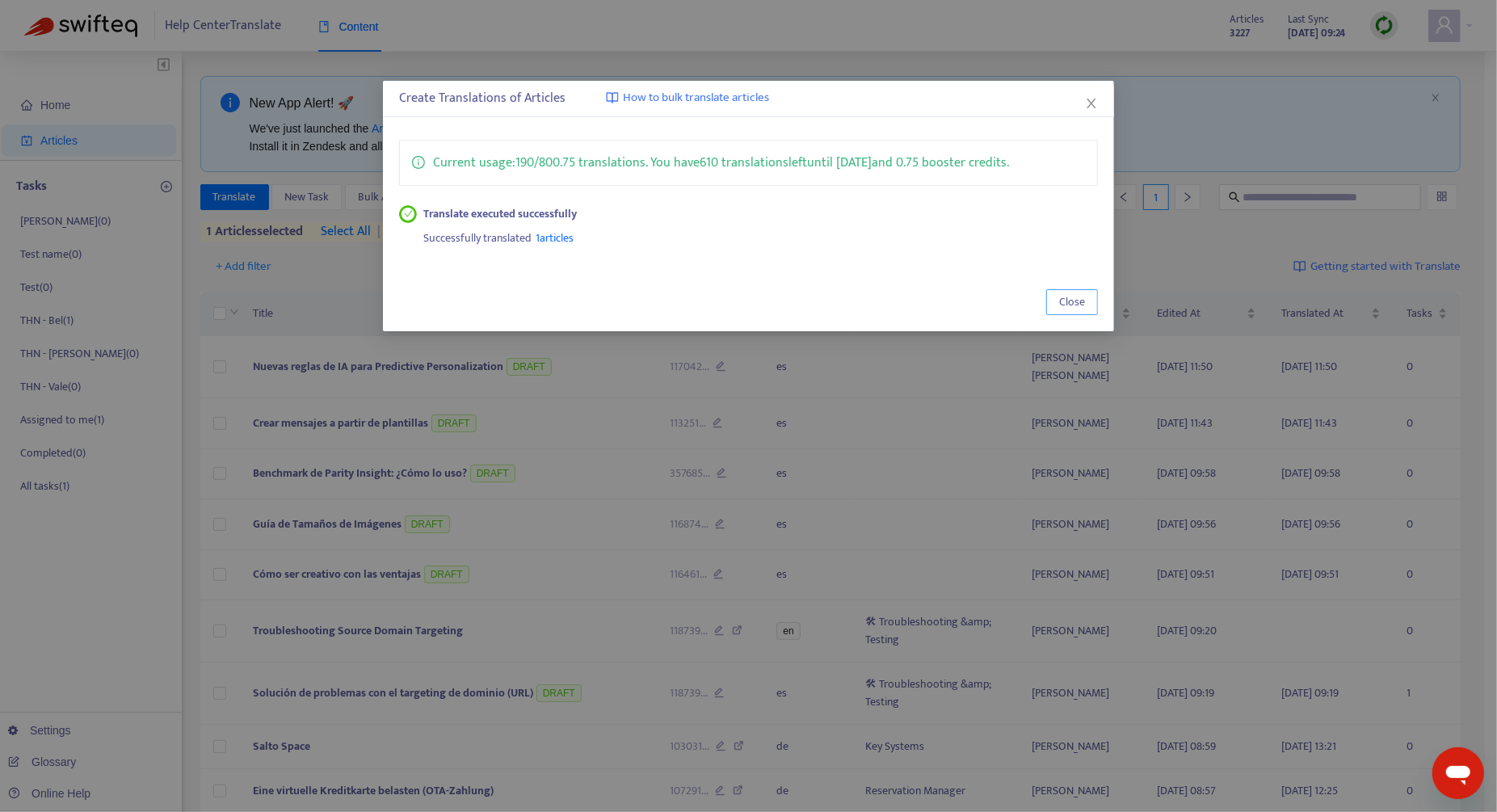
click at [1064, 305] on span "Close" at bounding box center [1072, 302] width 26 height 18
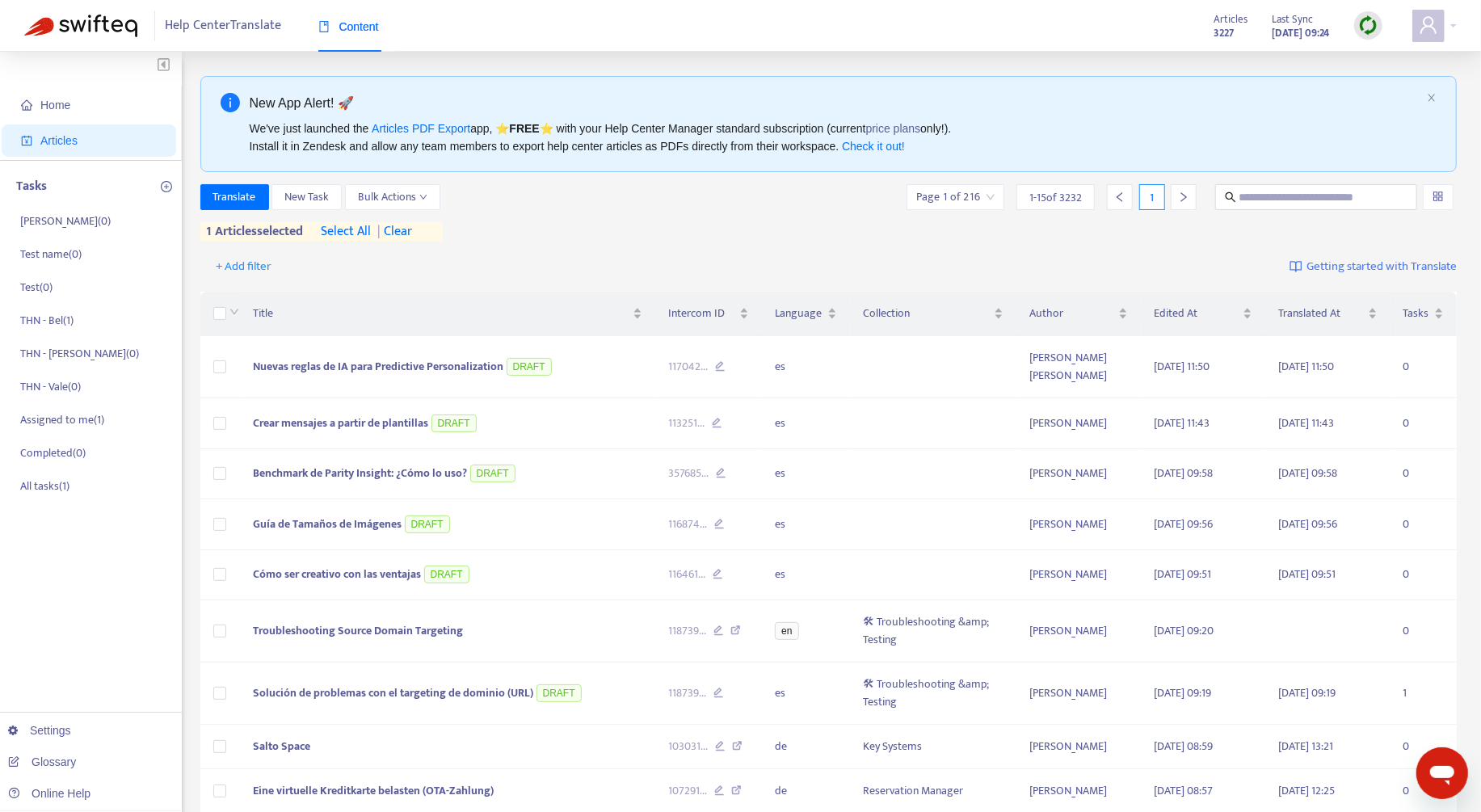
click at [412, 231] on span "| clear" at bounding box center [391, 232] width 40 height 20
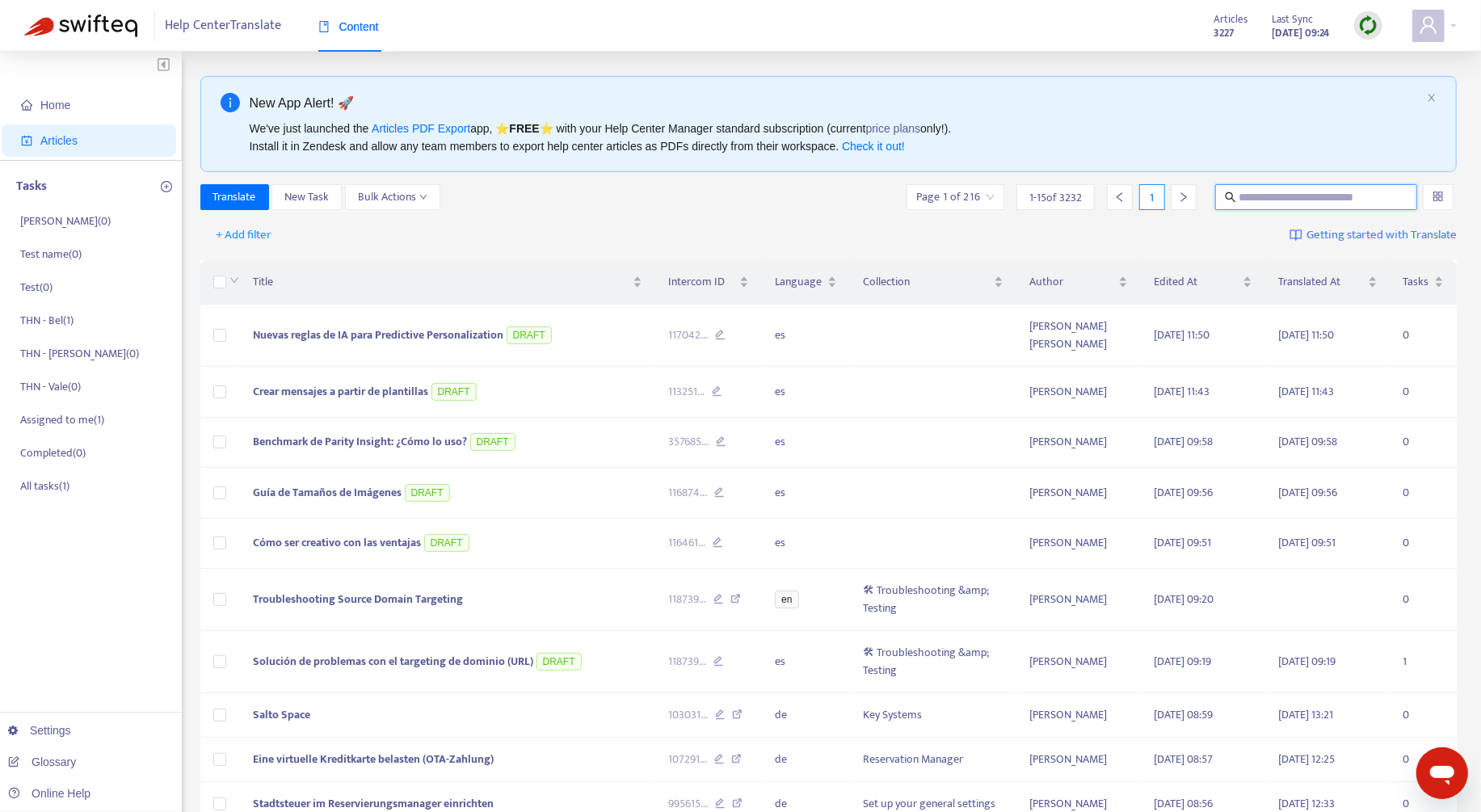
click at [1122, 204] on input "text" at bounding box center [1317, 197] width 156 height 18
paste input "**********"
type input "**********"
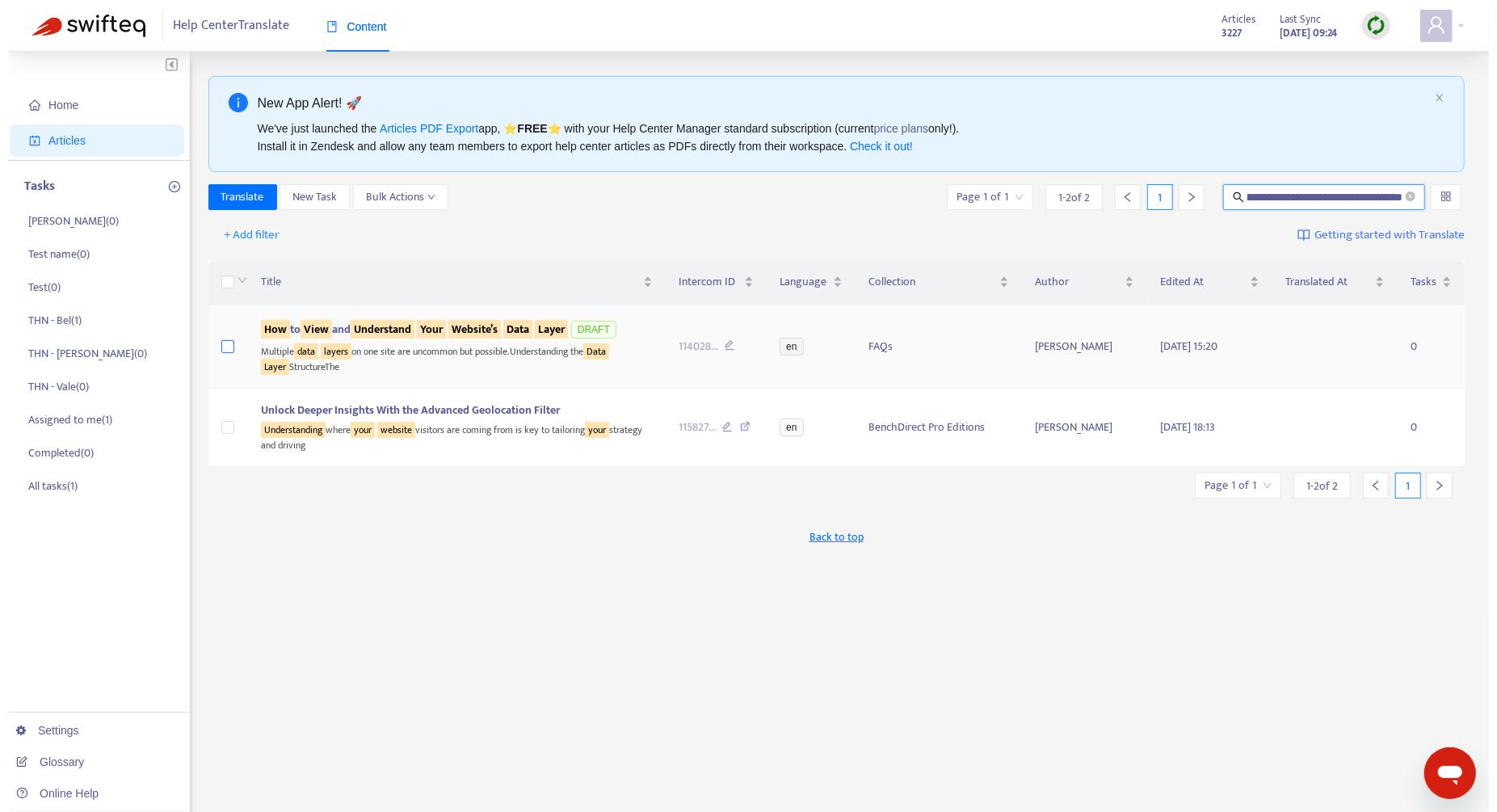
scroll to position [0, 0]
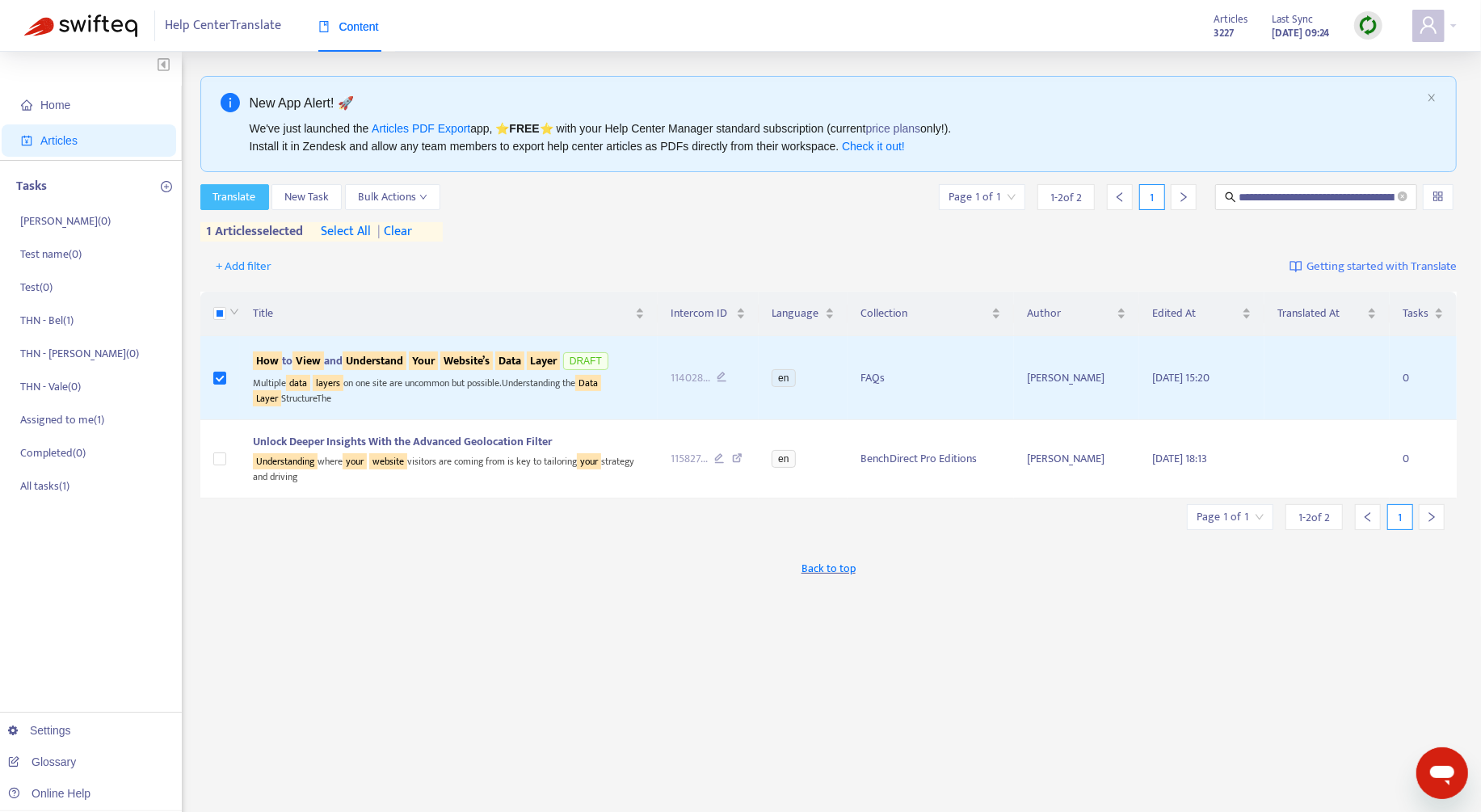
click at [246, 201] on span "Translate" at bounding box center [235, 197] width 43 height 18
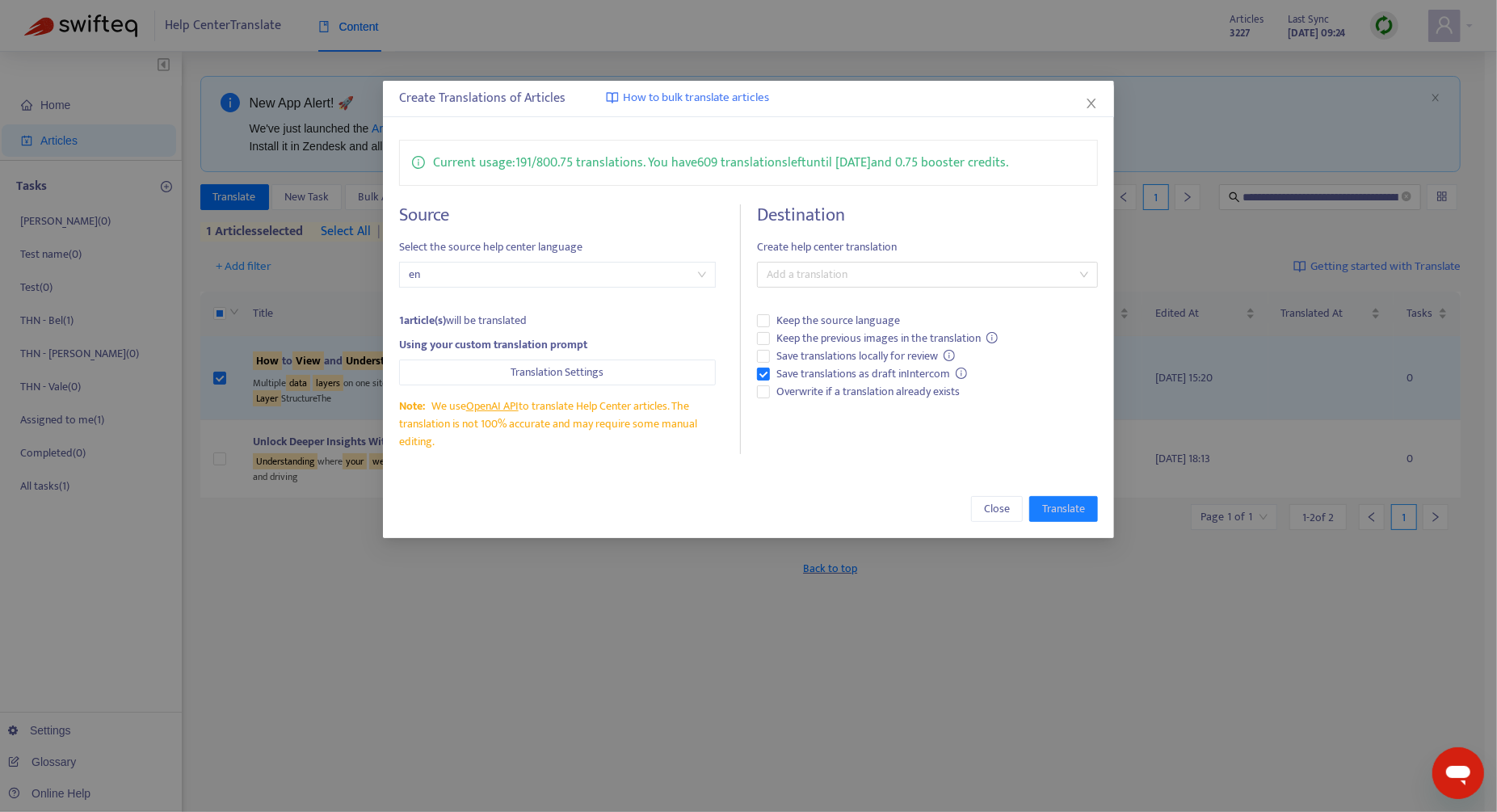
click at [856, 290] on div "Destination Create help center translation Add a translation Keep the source la…" at bounding box center [928, 329] width 341 height 249
click at [856, 279] on div at bounding box center [920, 275] width 317 height 20
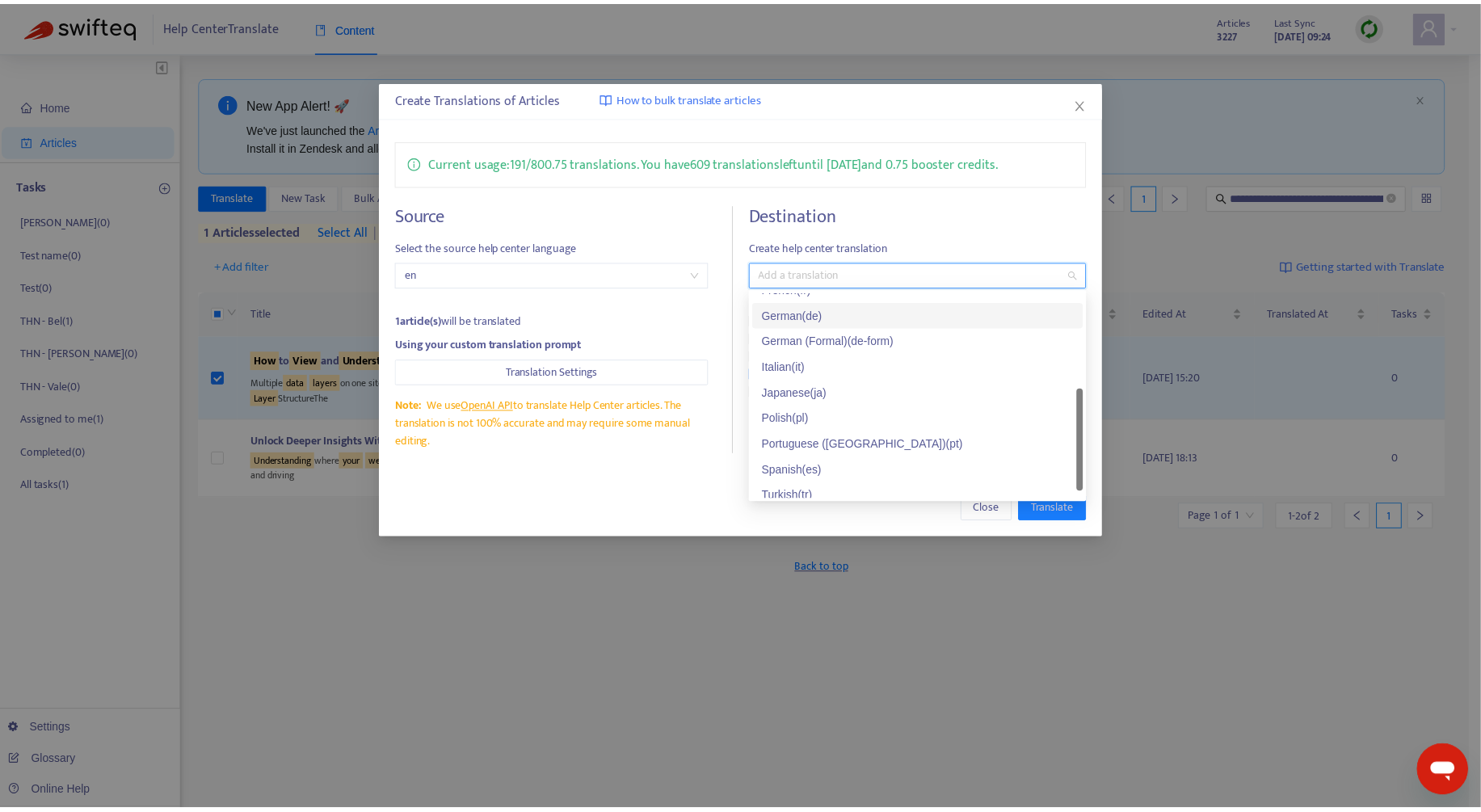
scroll to position [124, 0]
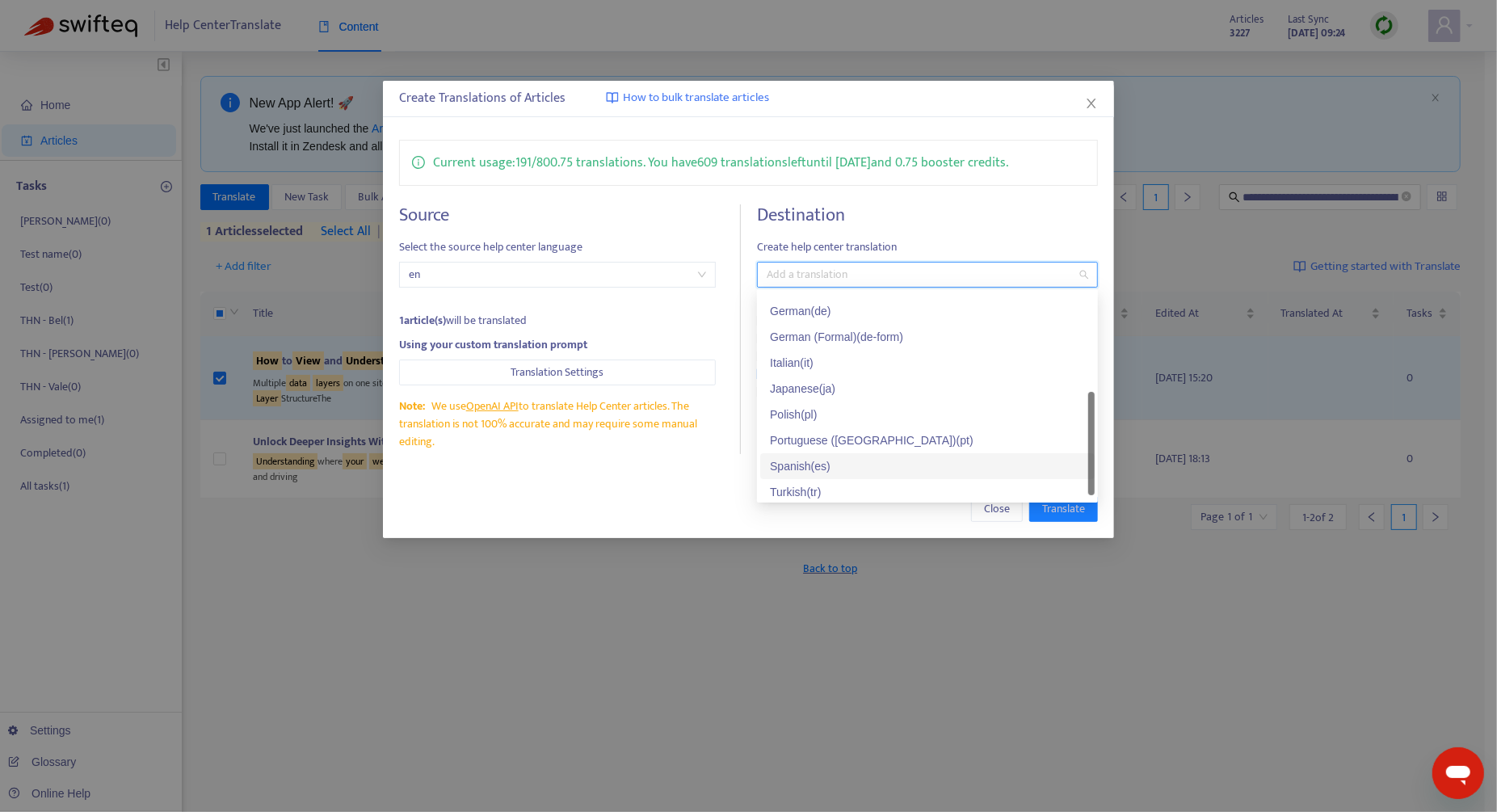
click at [823, 473] on div "Spanish ( es )" at bounding box center [927, 466] width 315 height 18
click at [660, 499] on div "Close Translate" at bounding box center [748, 509] width 699 height 26
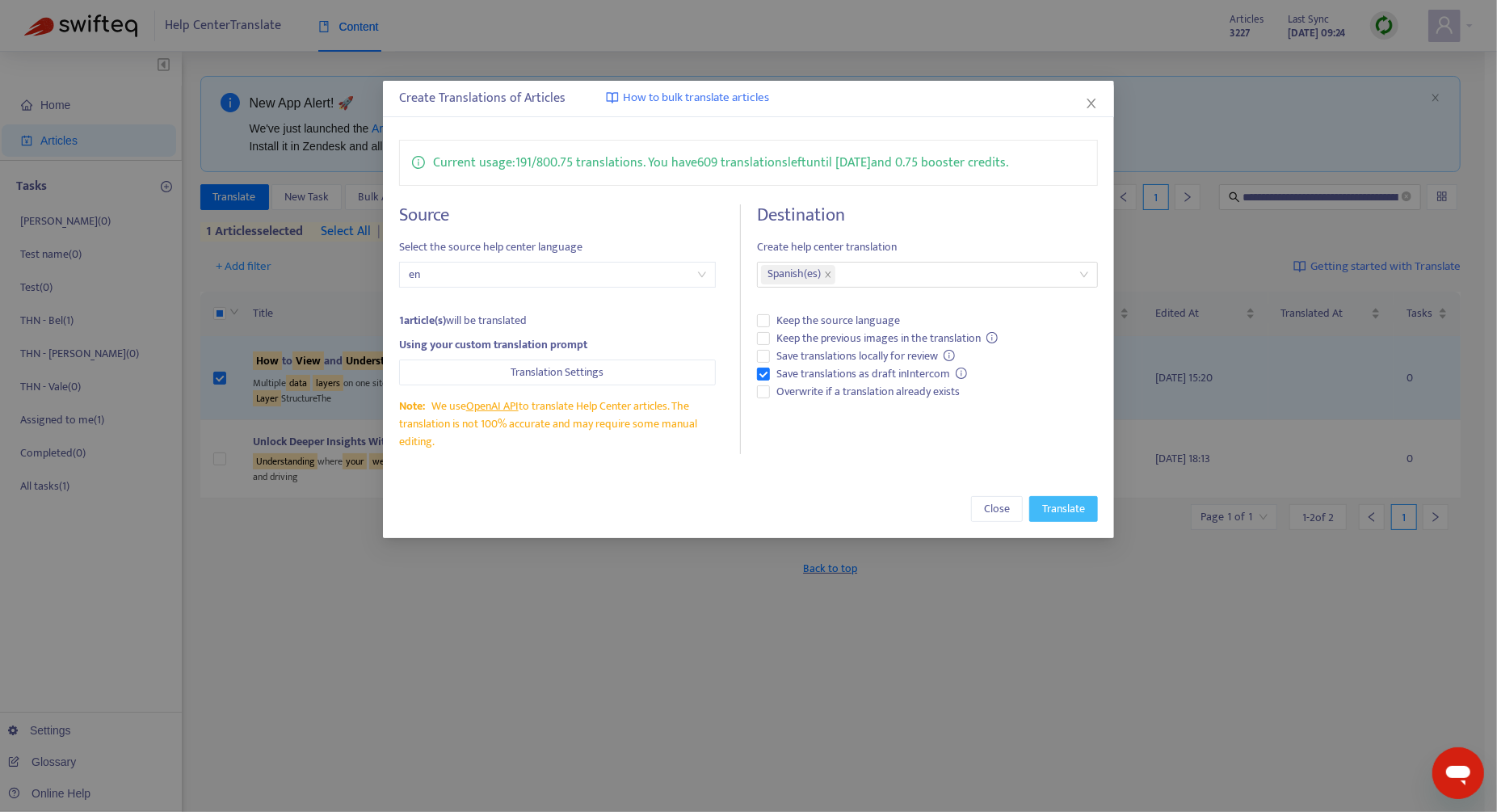
click at [1072, 508] on span "Translate" at bounding box center [1063, 509] width 43 height 18
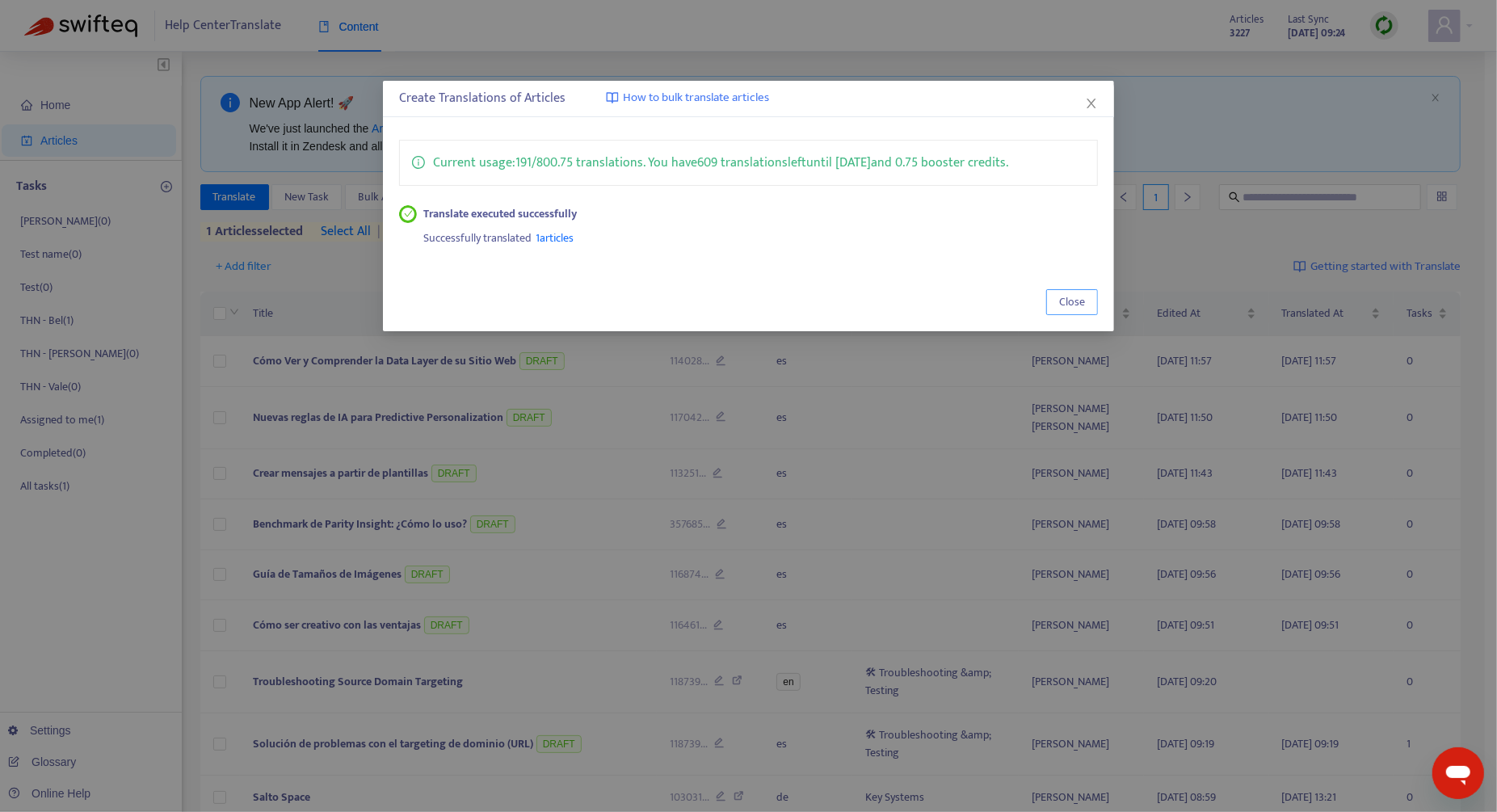
click at [1079, 301] on span "Close" at bounding box center [1072, 302] width 26 height 18
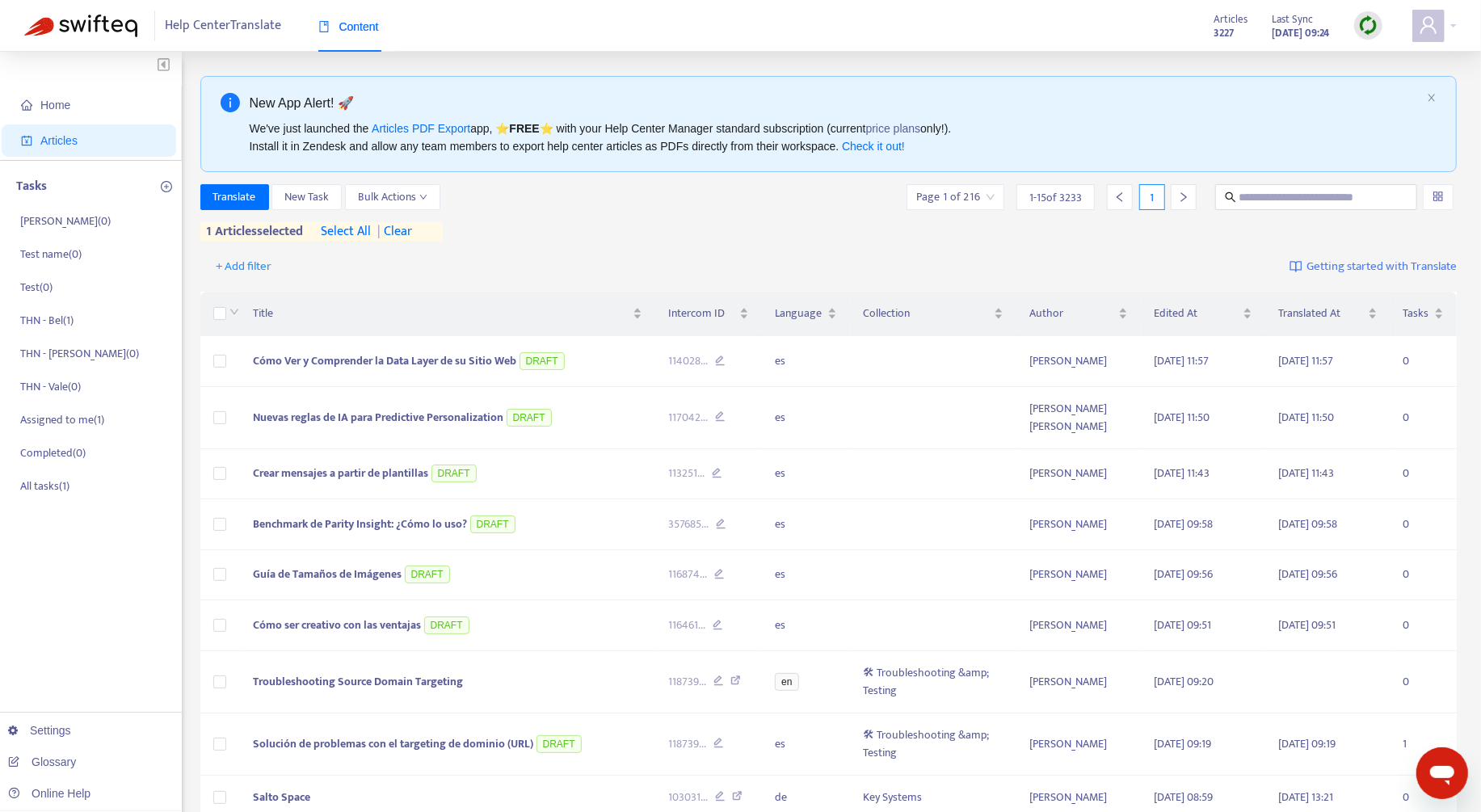
click at [407, 237] on span "| clear" at bounding box center [391, 232] width 40 height 20
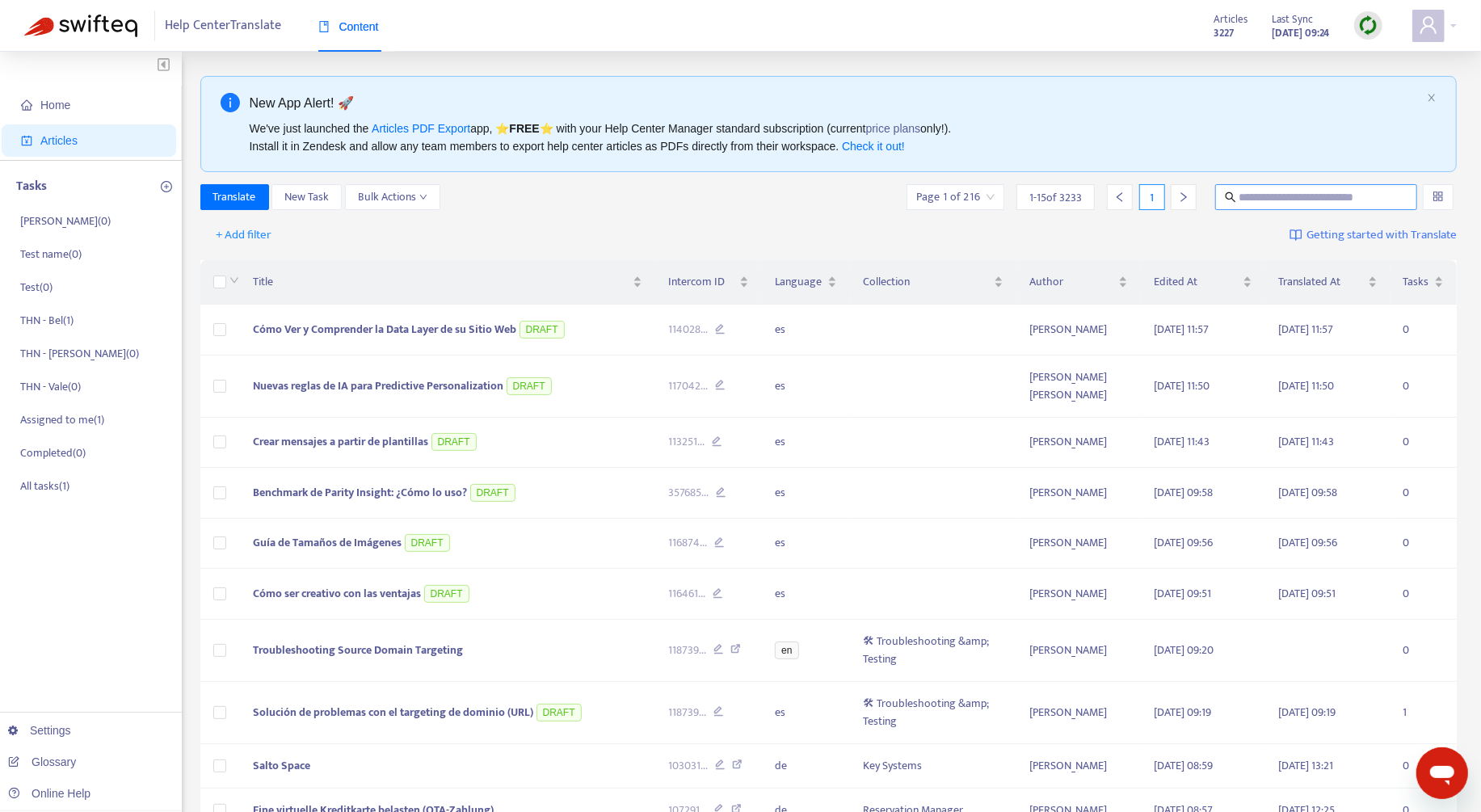
click at [1122, 205] on span at bounding box center [1316, 198] width 202 height 26
click at [1122, 197] on input "text" at bounding box center [1317, 197] width 156 height 18
paste input "**********"
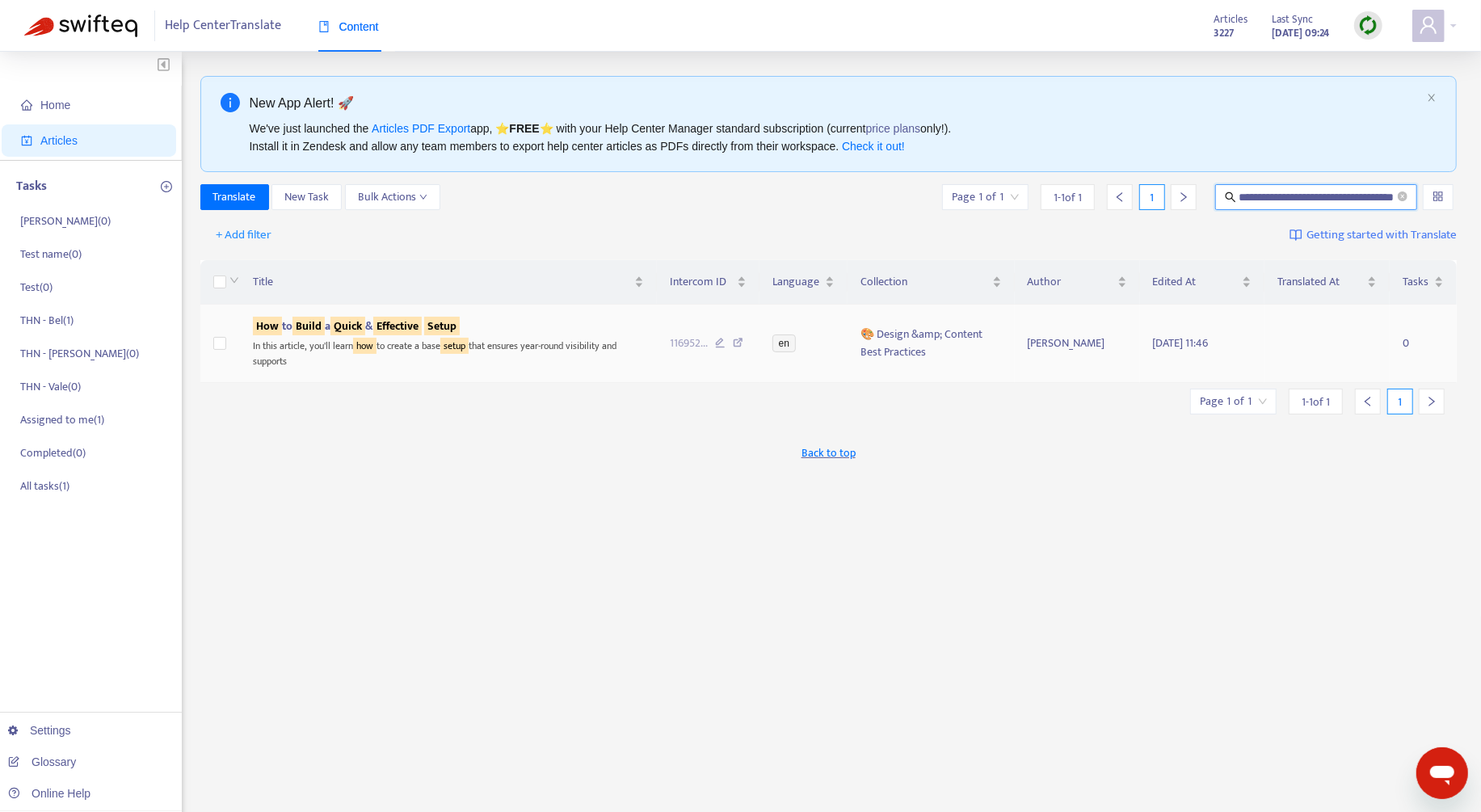
scroll to position [0, 0]
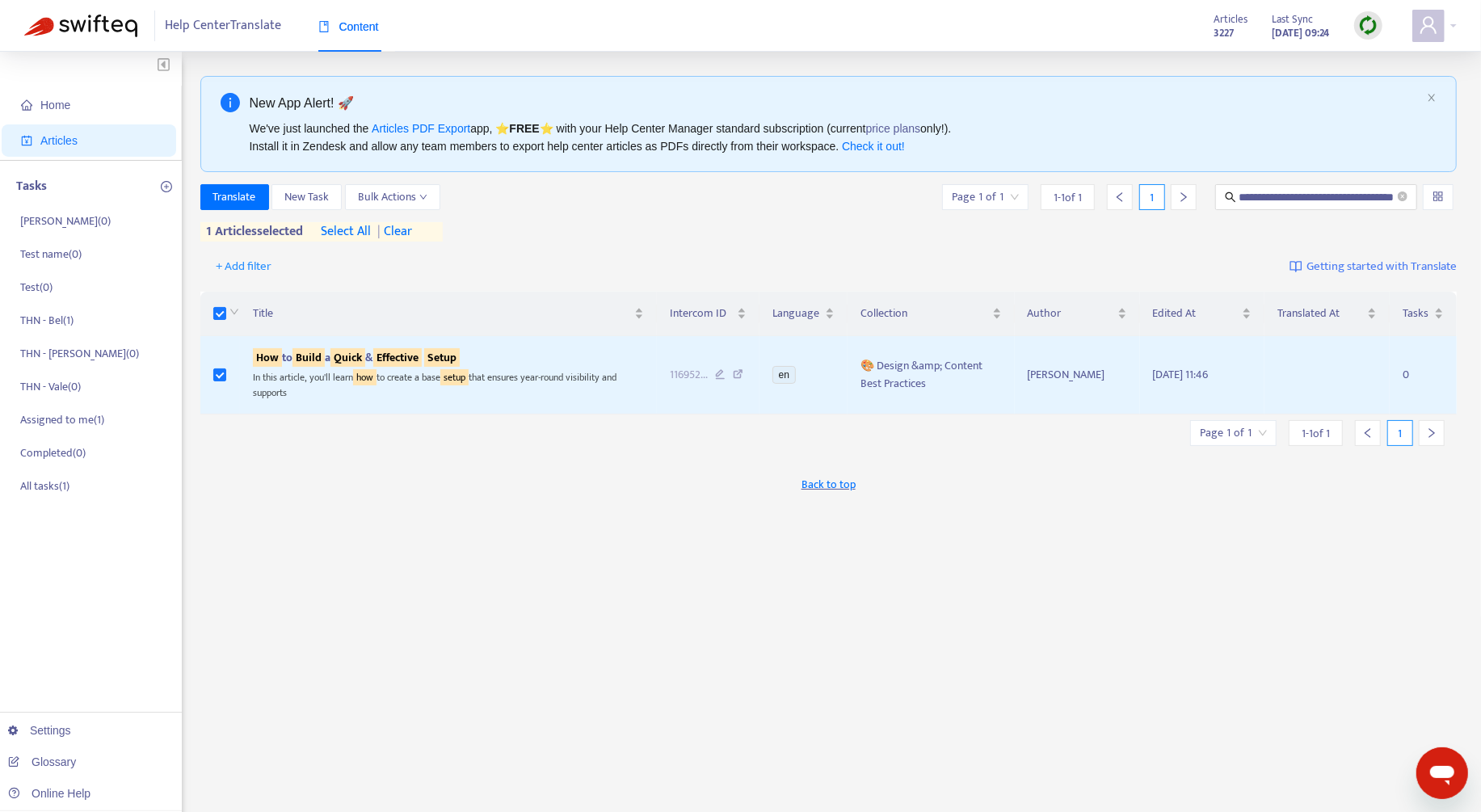
click at [1122, 215] on div "**********" at bounding box center [829, 213] width 1257 height 57
click at [1122, 202] on input "**********" at bounding box center [1317, 197] width 156 height 18
paste input "*"
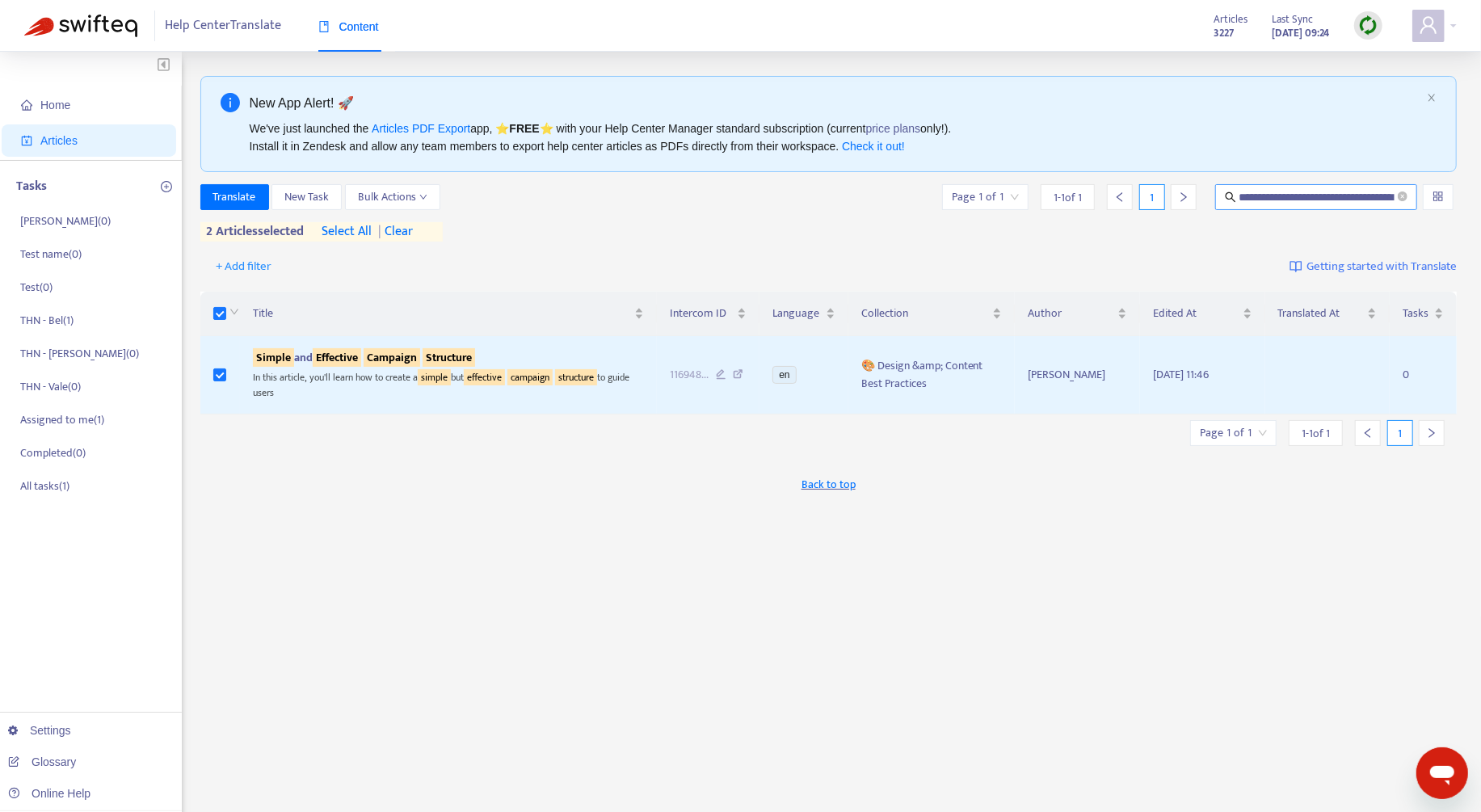
click at [1122, 190] on input "**********" at bounding box center [1317, 197] width 156 height 18
paste input "text"
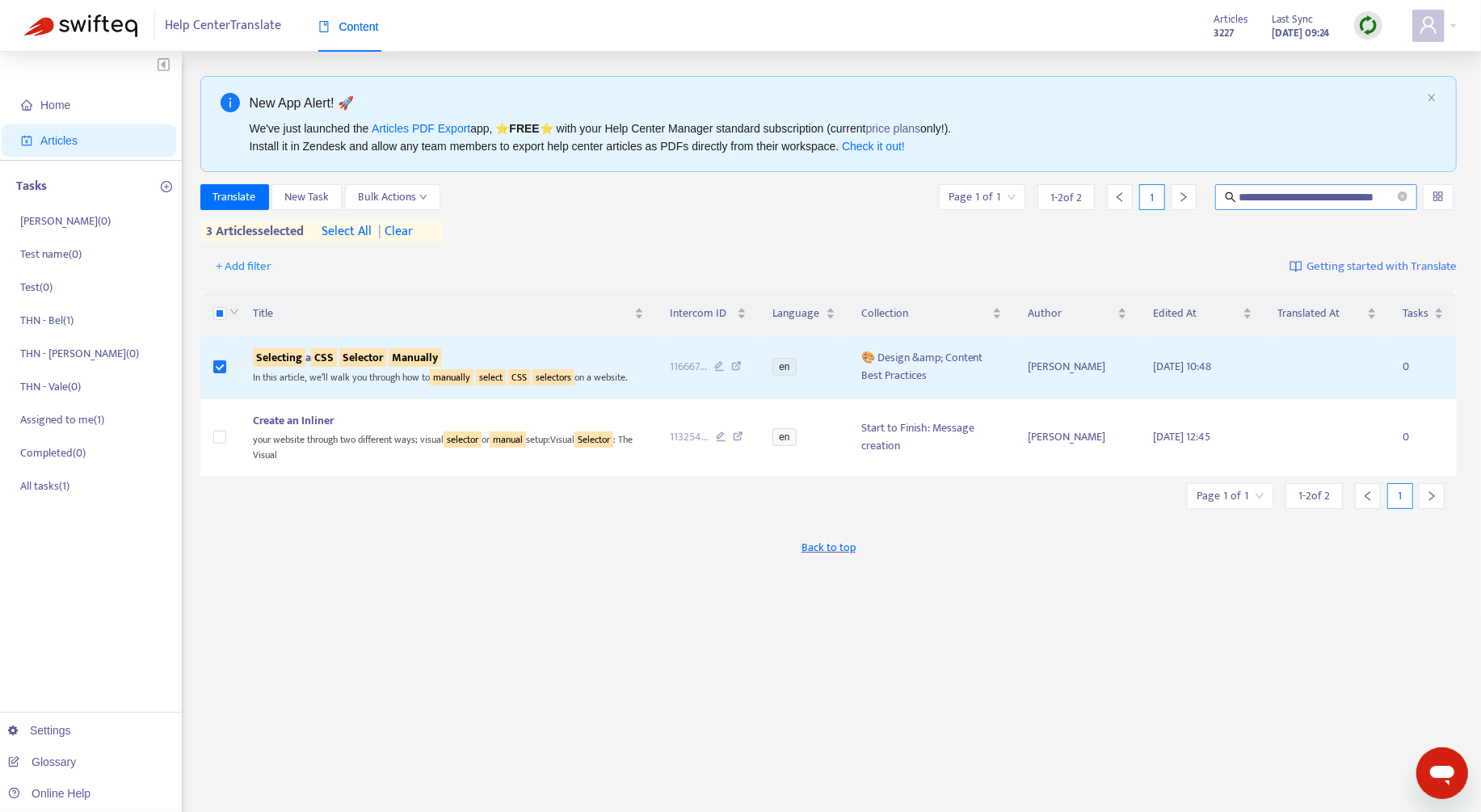
click at [1122, 188] on input "**********" at bounding box center [1317, 197] width 156 height 18
paste input "******"
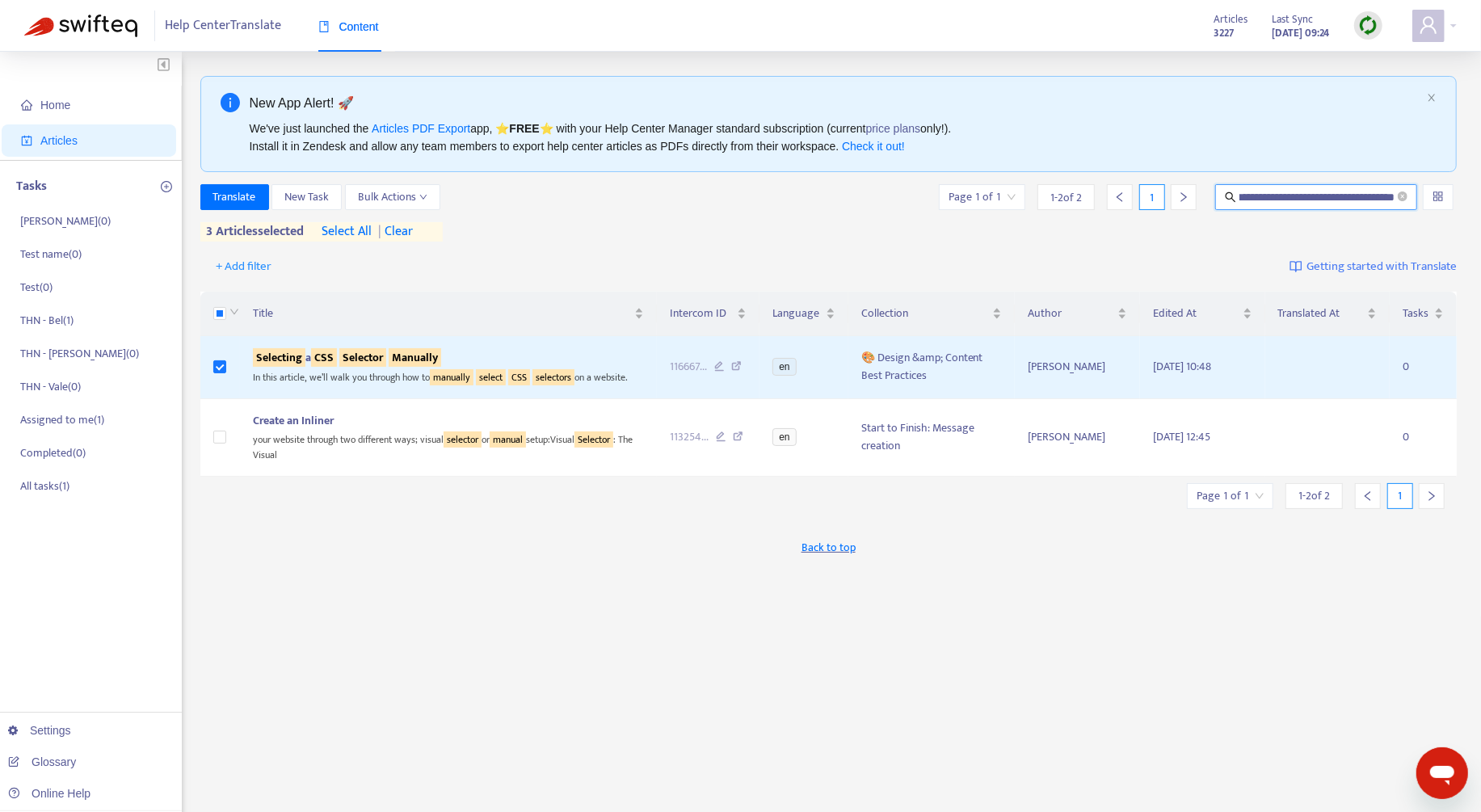
type input "**********"
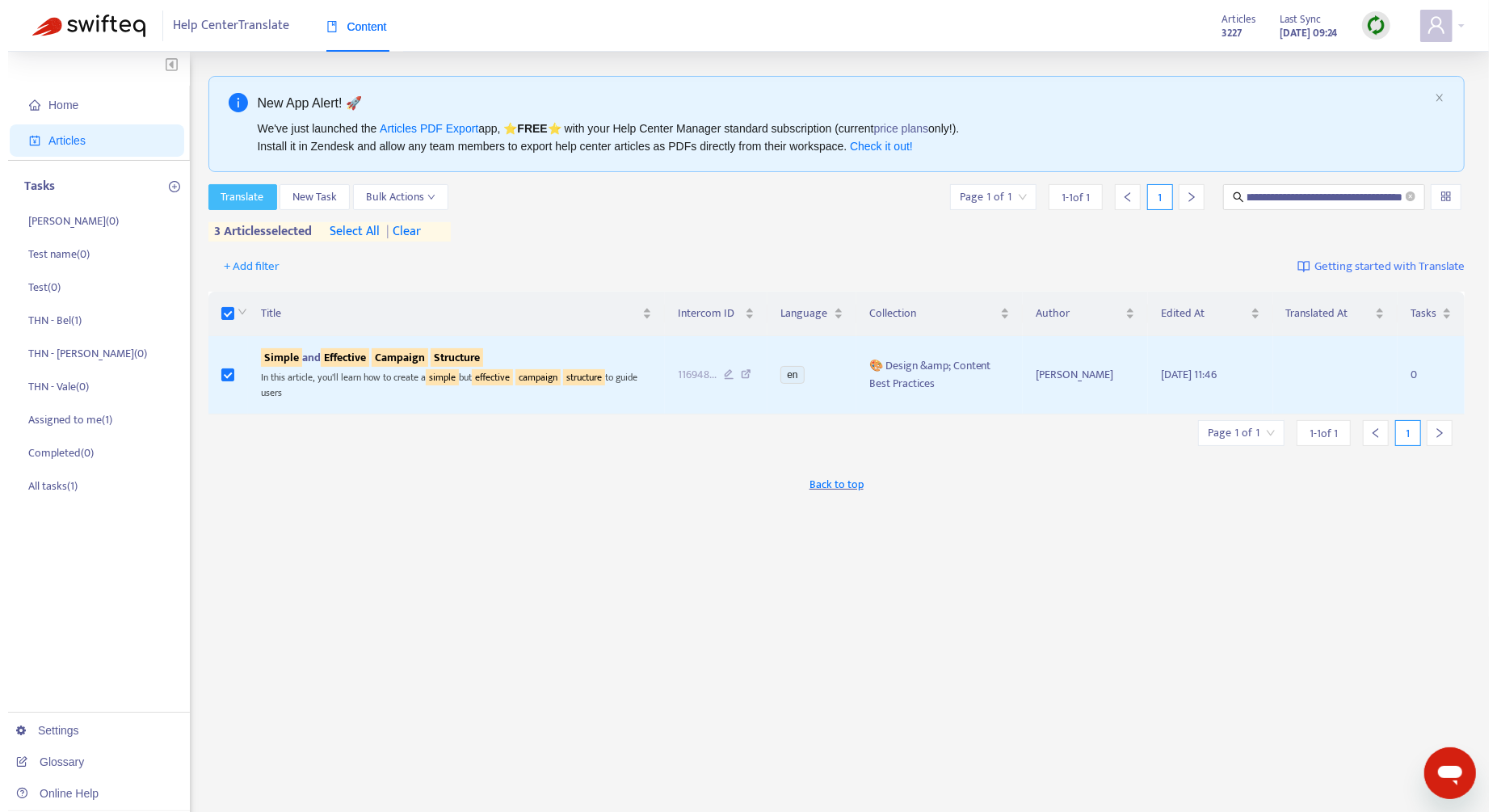
scroll to position [0, 0]
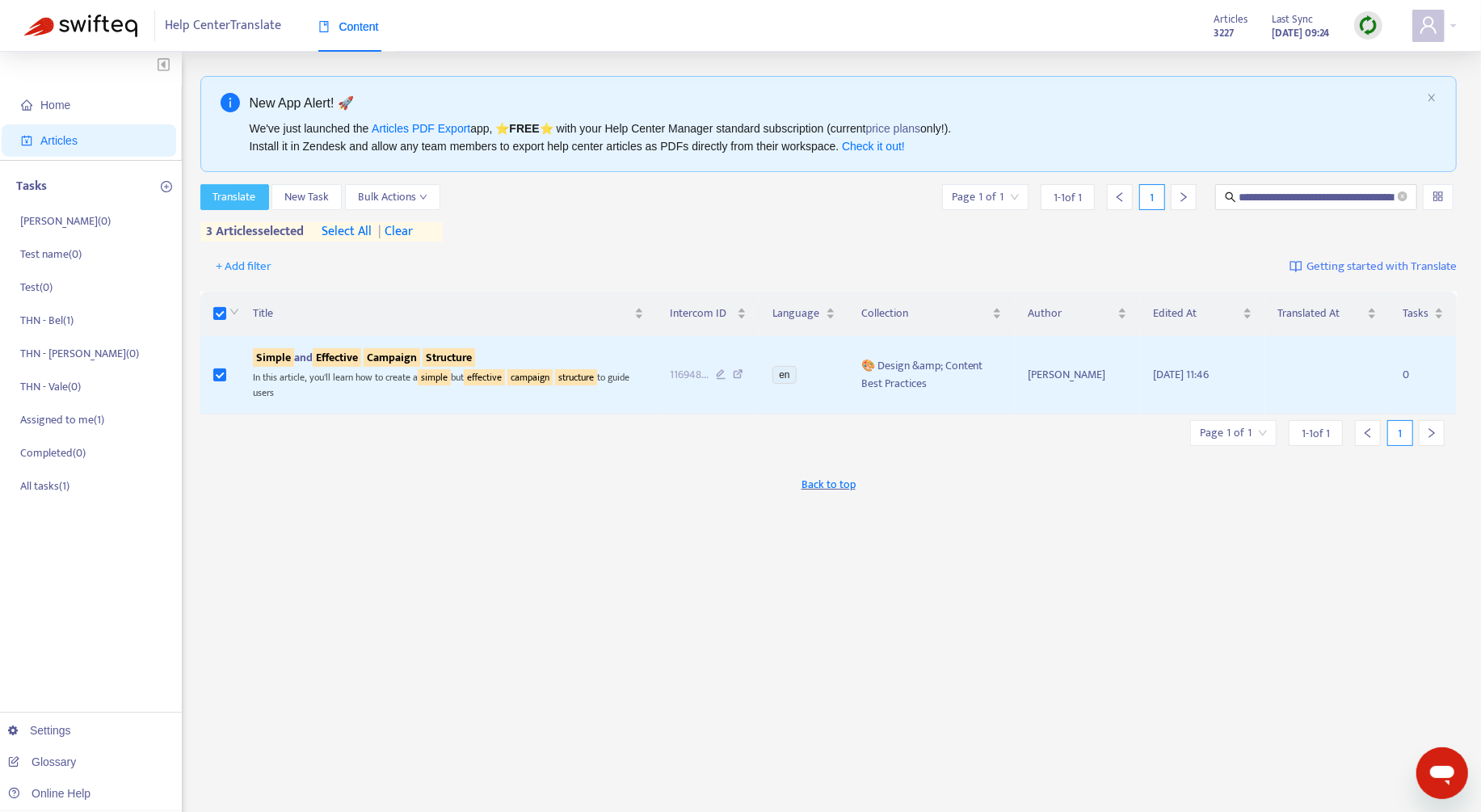
click at [241, 198] on span "Translate" at bounding box center [235, 197] width 43 height 18
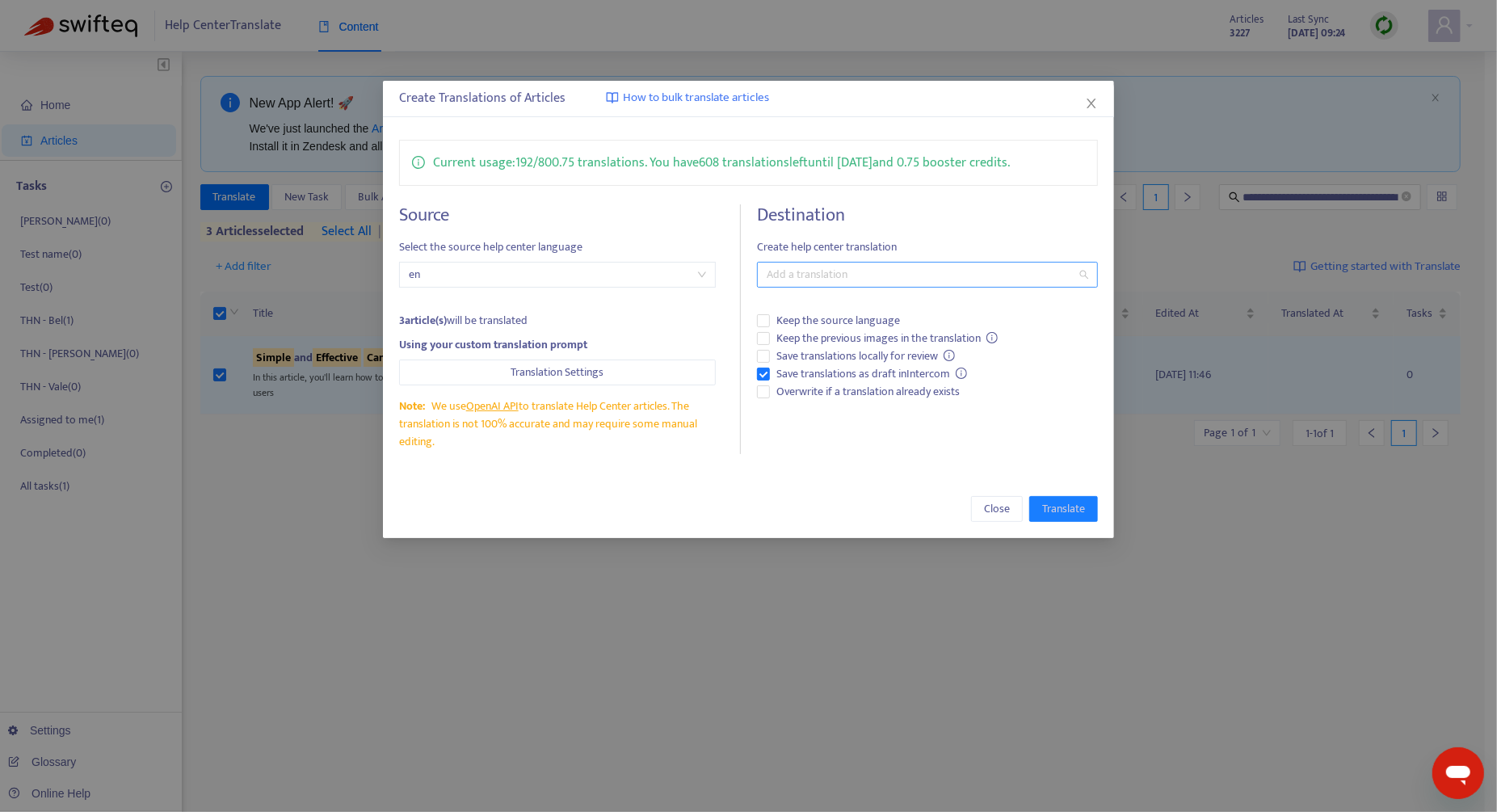
click at [805, 281] on div at bounding box center [920, 275] width 317 height 20
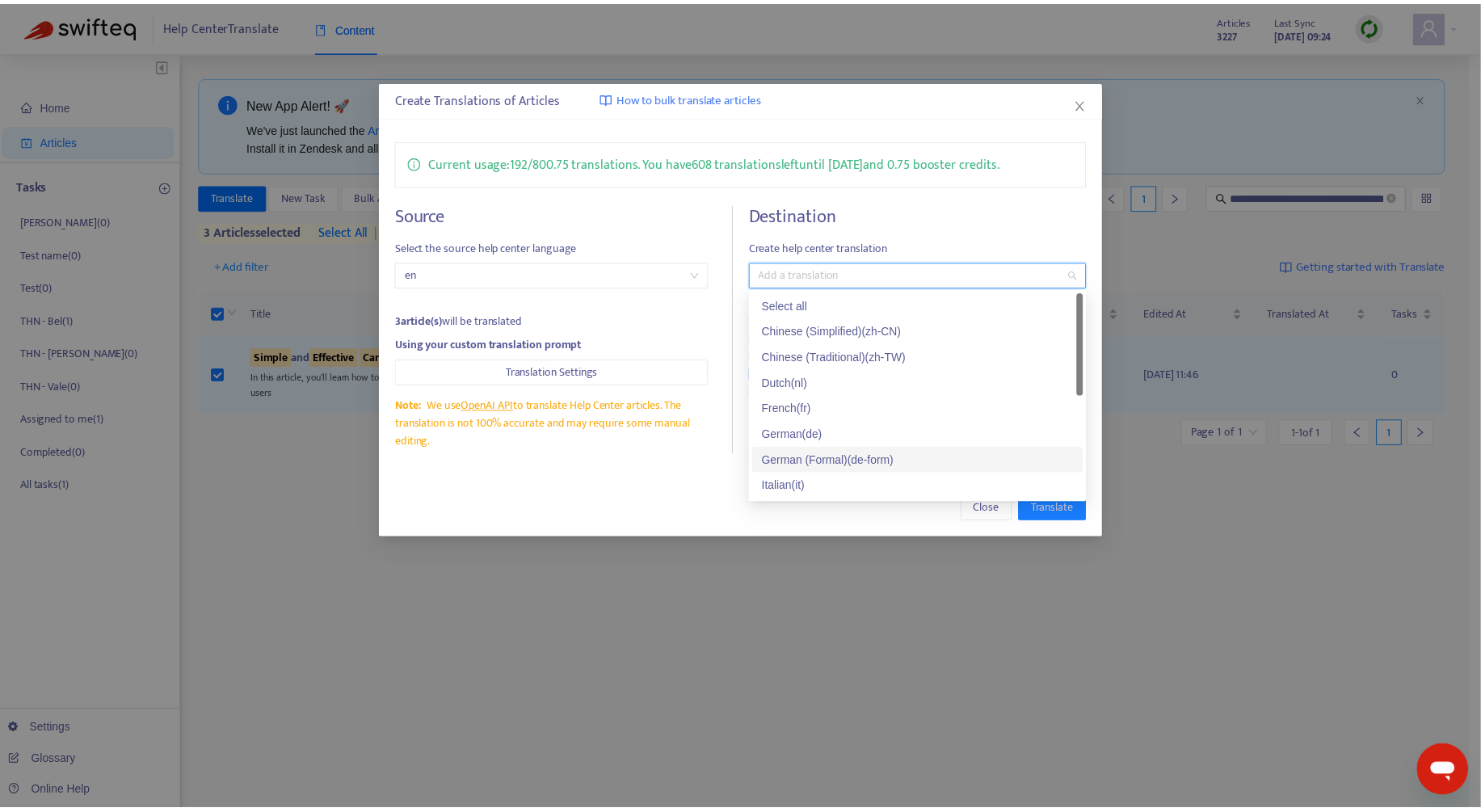
scroll to position [123, 0]
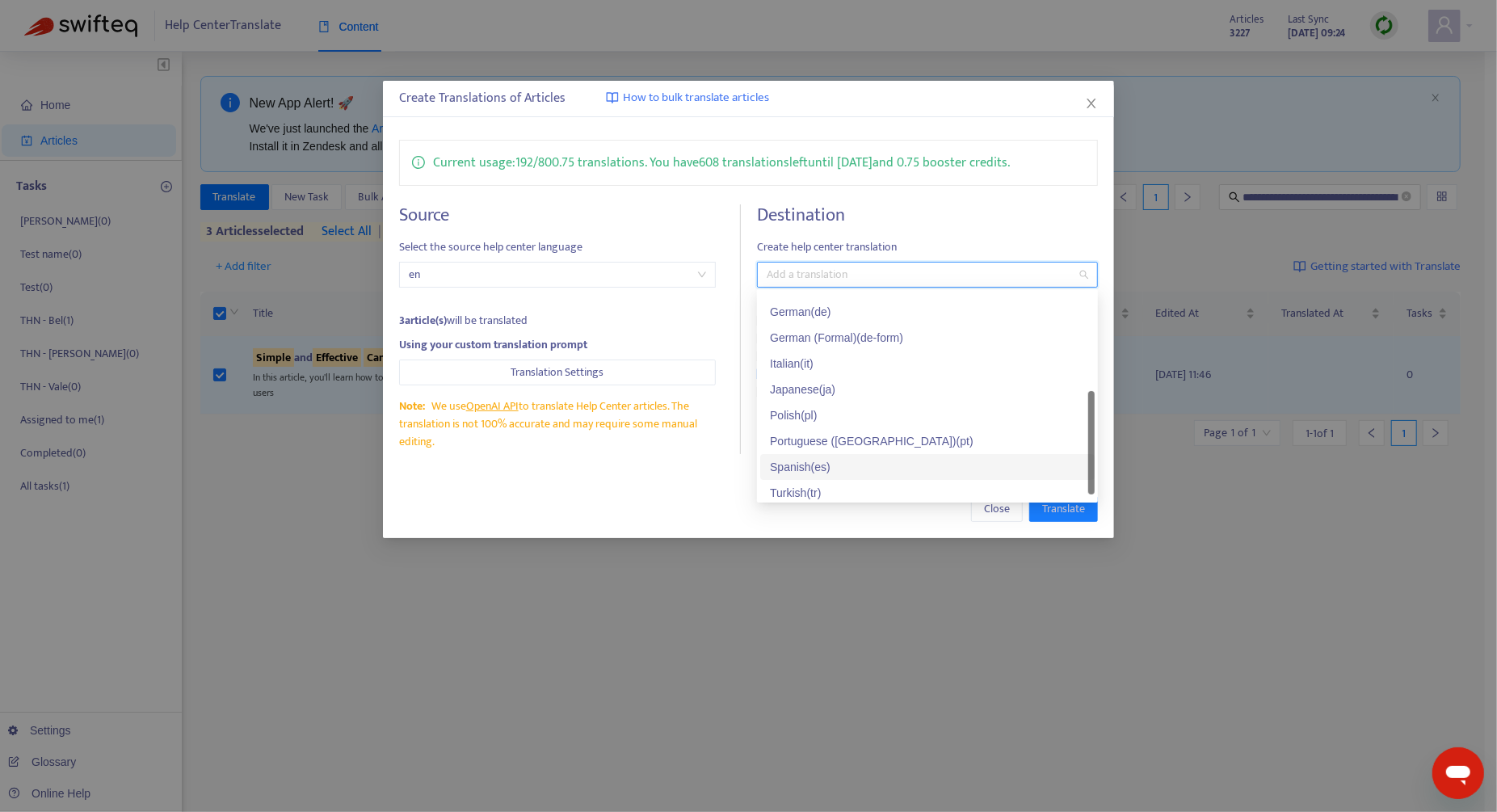
click at [854, 465] on div "Spanish ( es )" at bounding box center [927, 467] width 315 height 18
click at [659, 487] on div "Close Translate" at bounding box center [748, 509] width 731 height 58
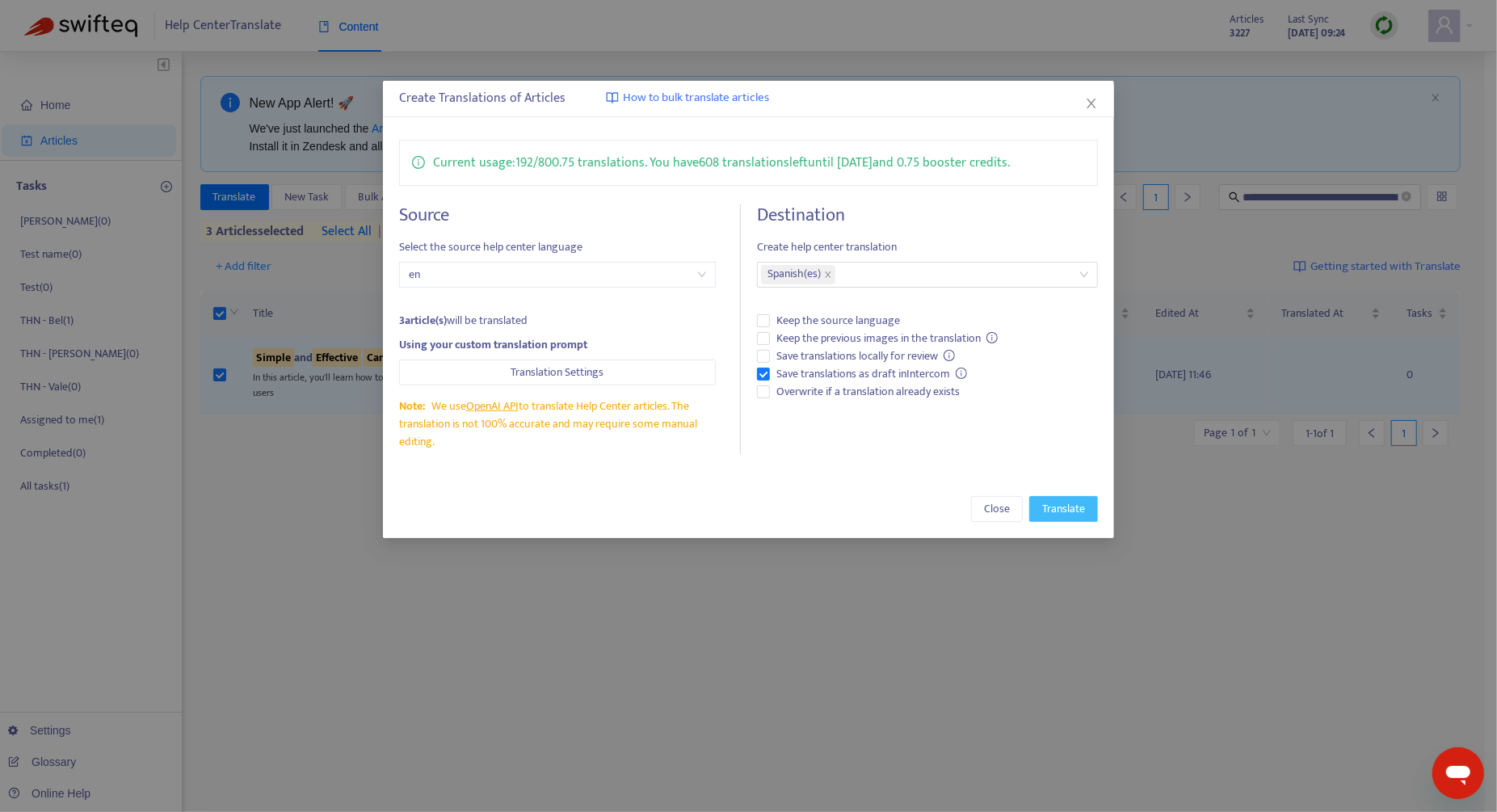
click at [1072, 513] on span "Translate" at bounding box center [1063, 509] width 43 height 18
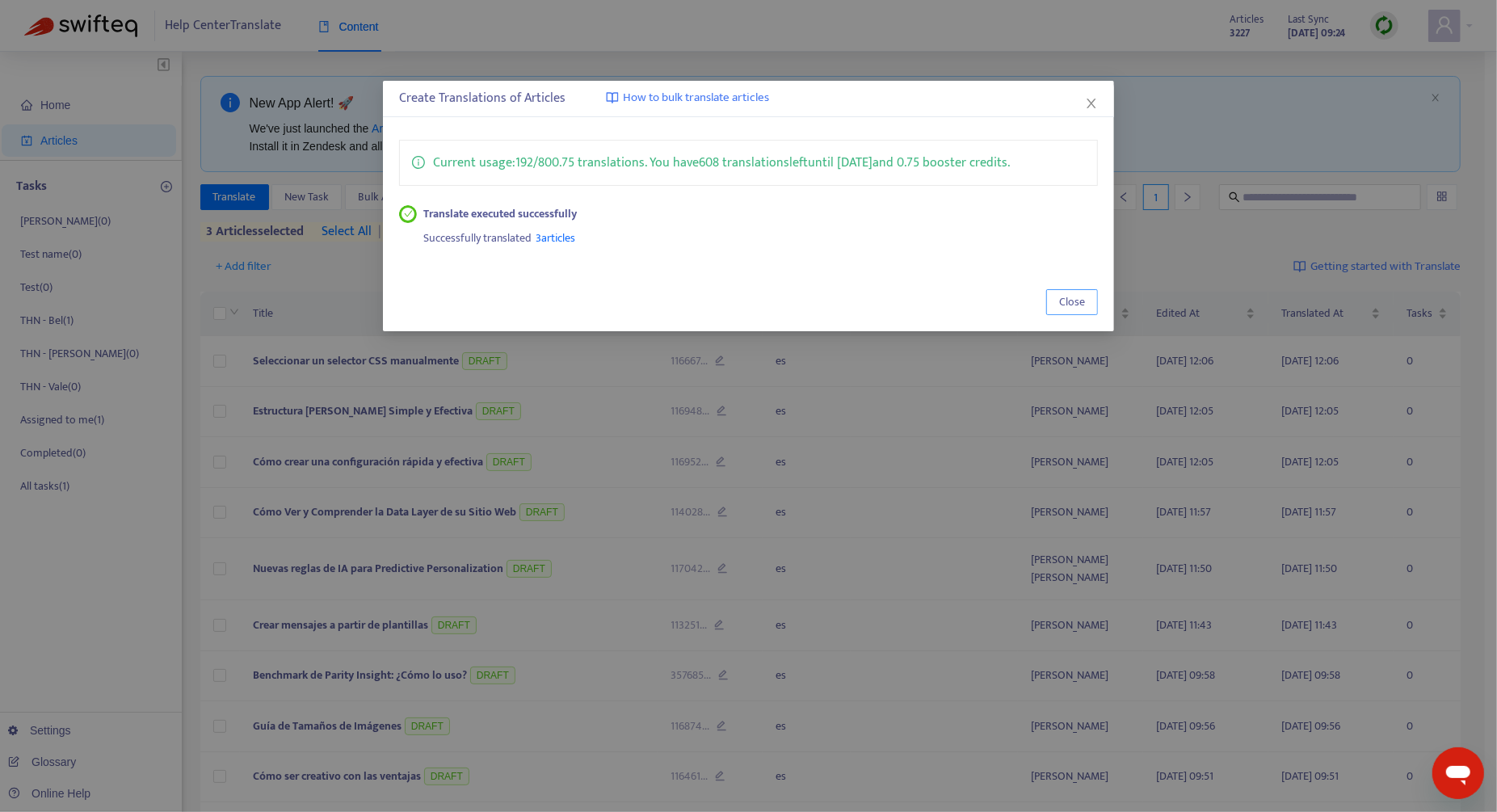
click at [1077, 305] on span "Close" at bounding box center [1072, 302] width 26 height 18
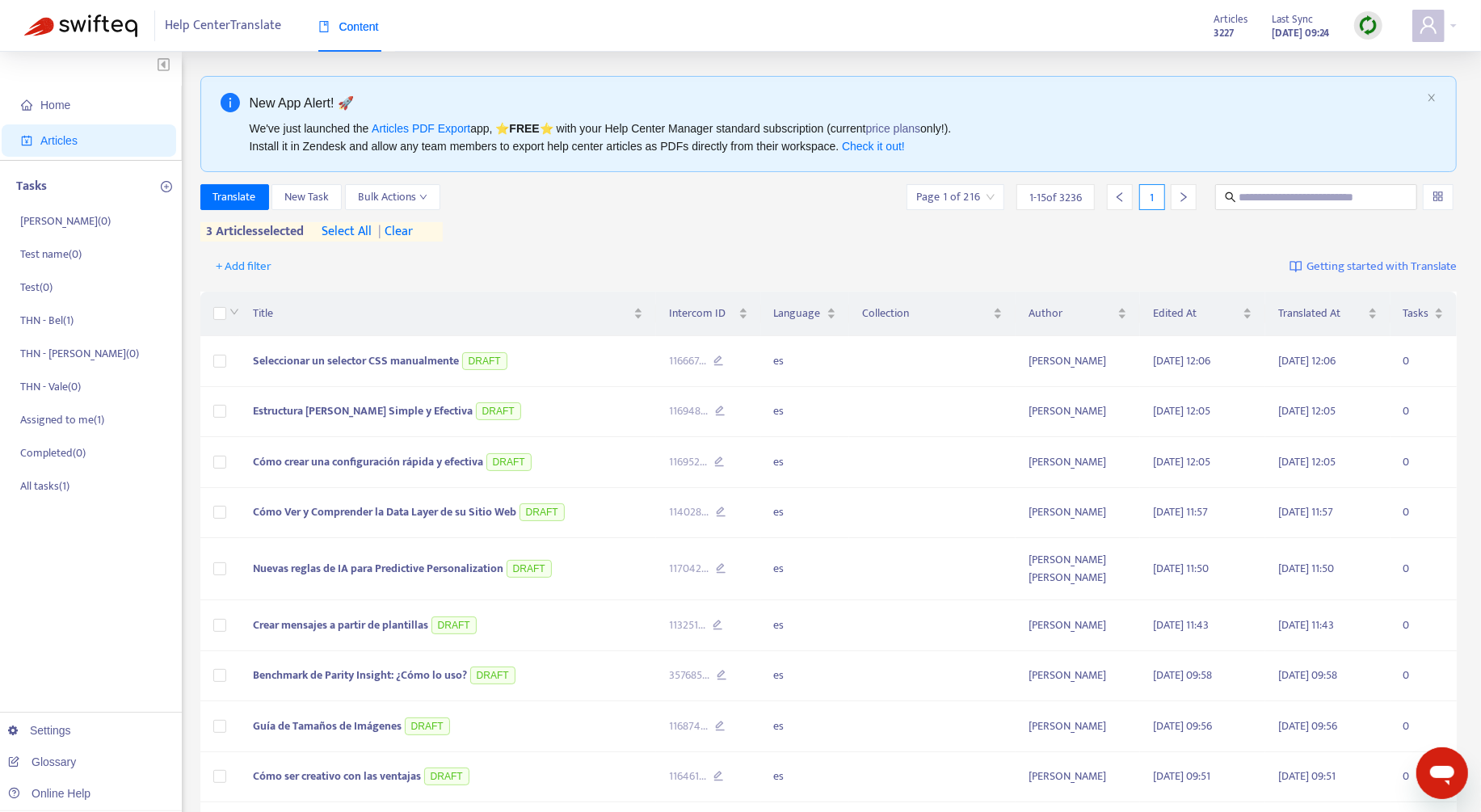
click at [396, 230] on span "| clear" at bounding box center [392, 232] width 40 height 20
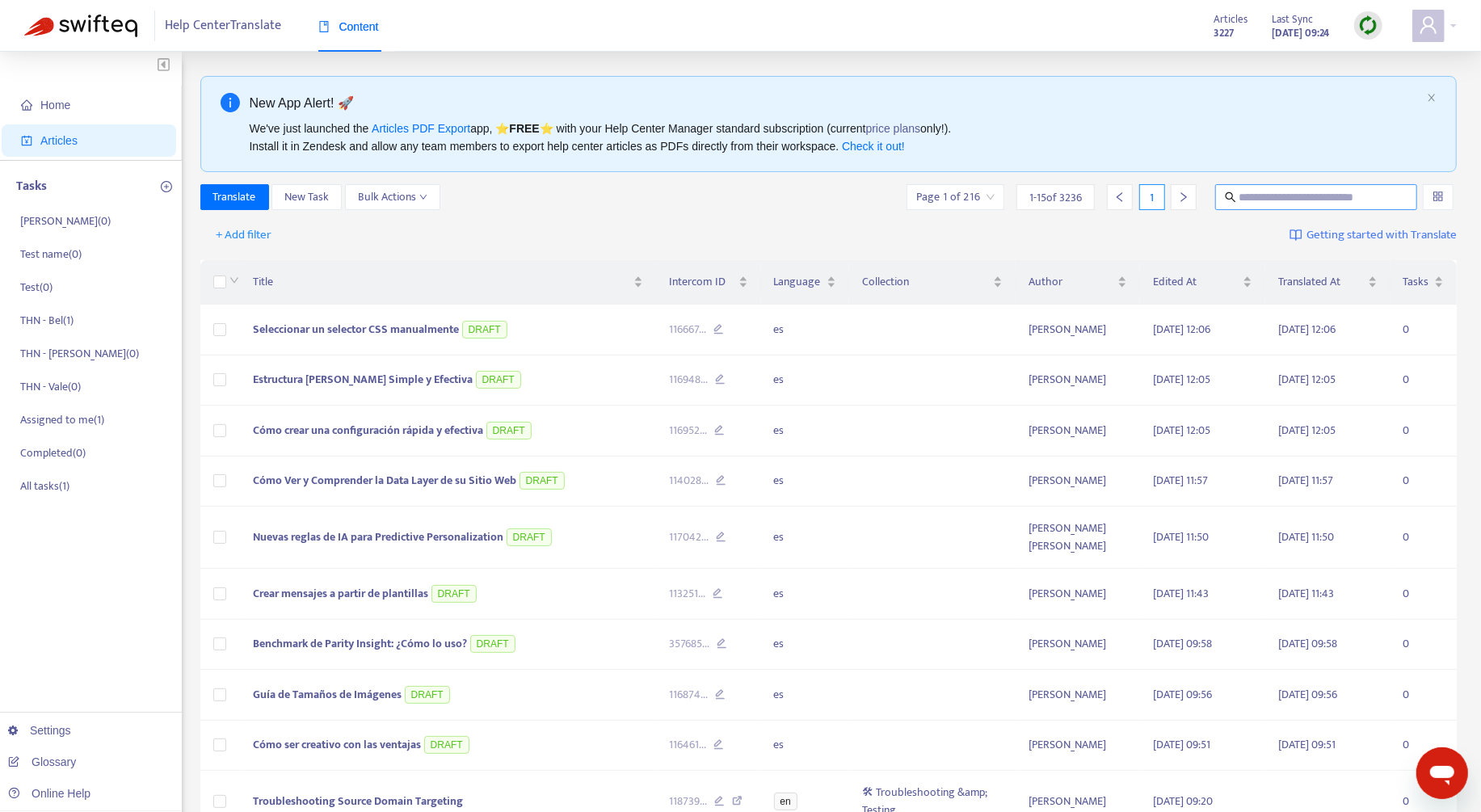
click at [1122, 194] on input "text" at bounding box center [1317, 197] width 156 height 18
paste input "**********"
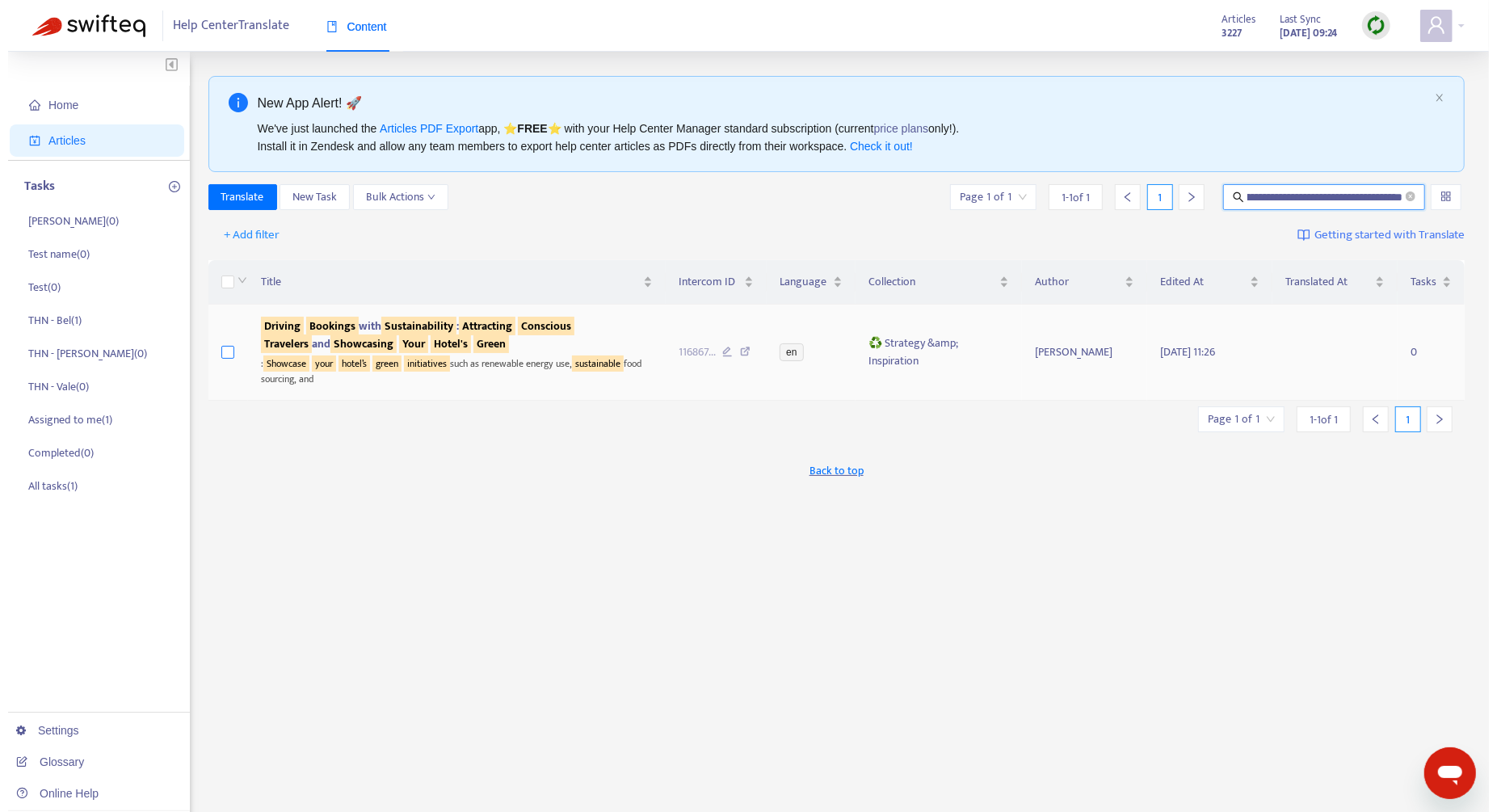
scroll to position [0, 0]
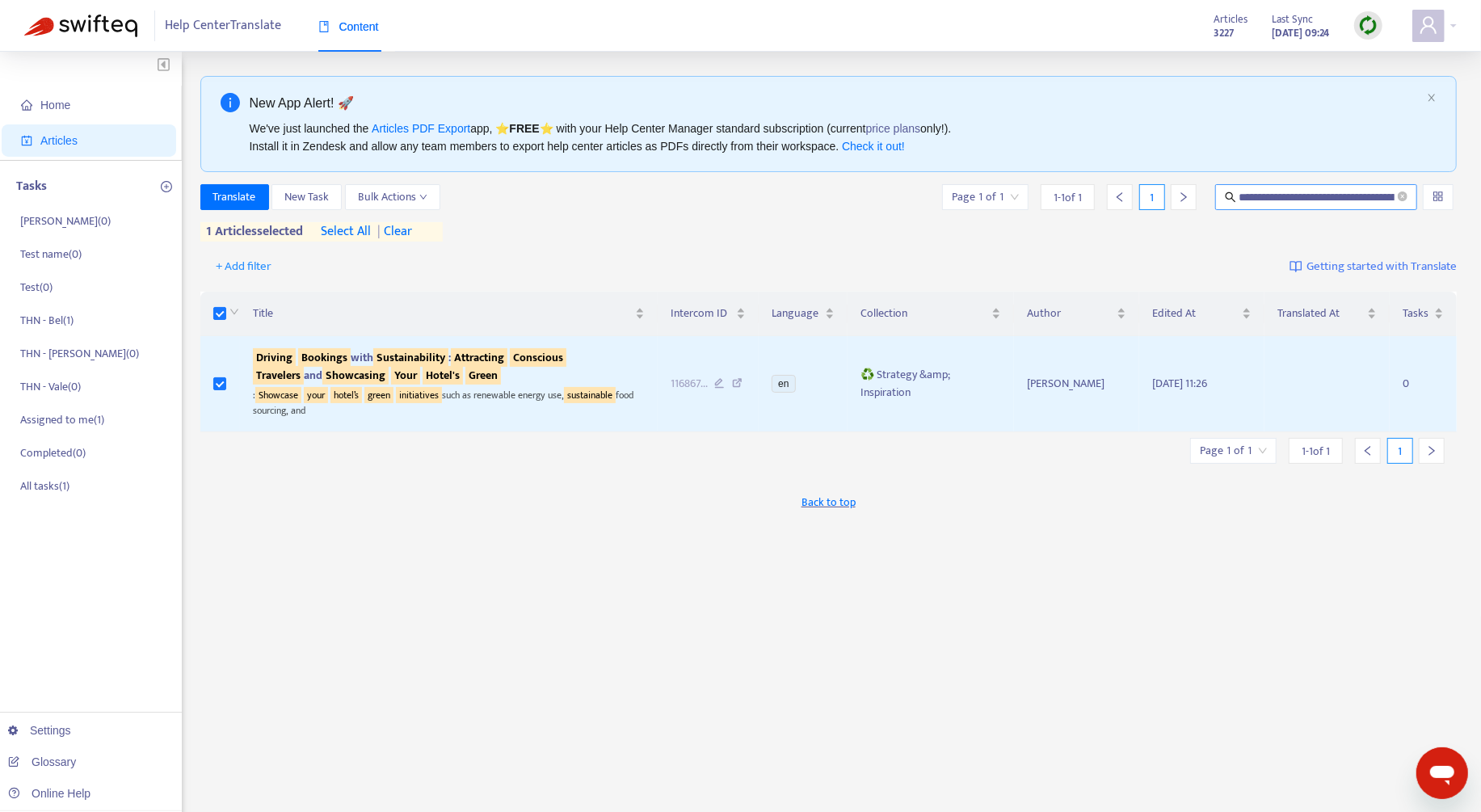
click at [1122, 189] on input "**********" at bounding box center [1317, 197] width 156 height 18
paste input "text"
type input "**********"
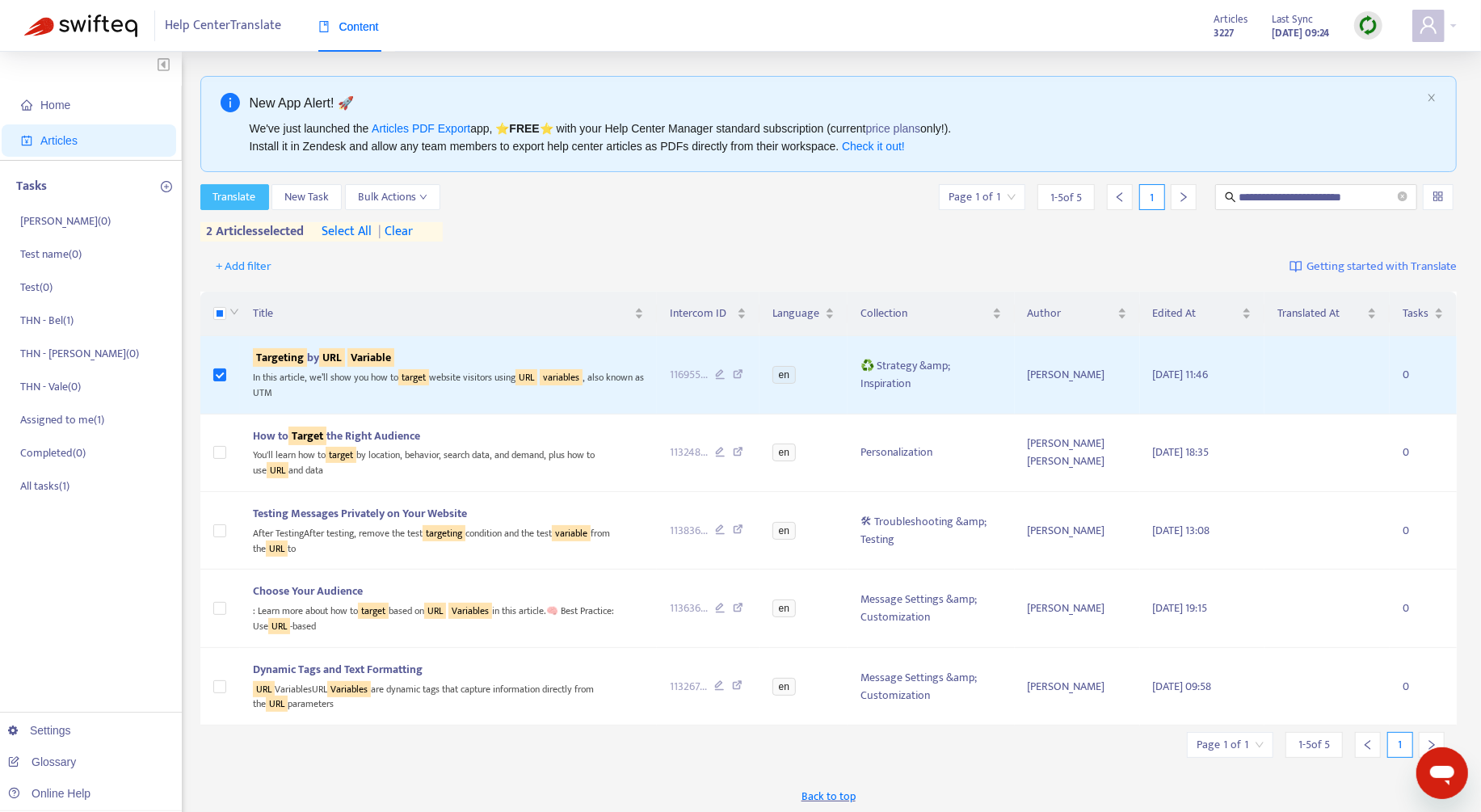
click at [238, 191] on span "Translate" at bounding box center [235, 197] width 43 height 18
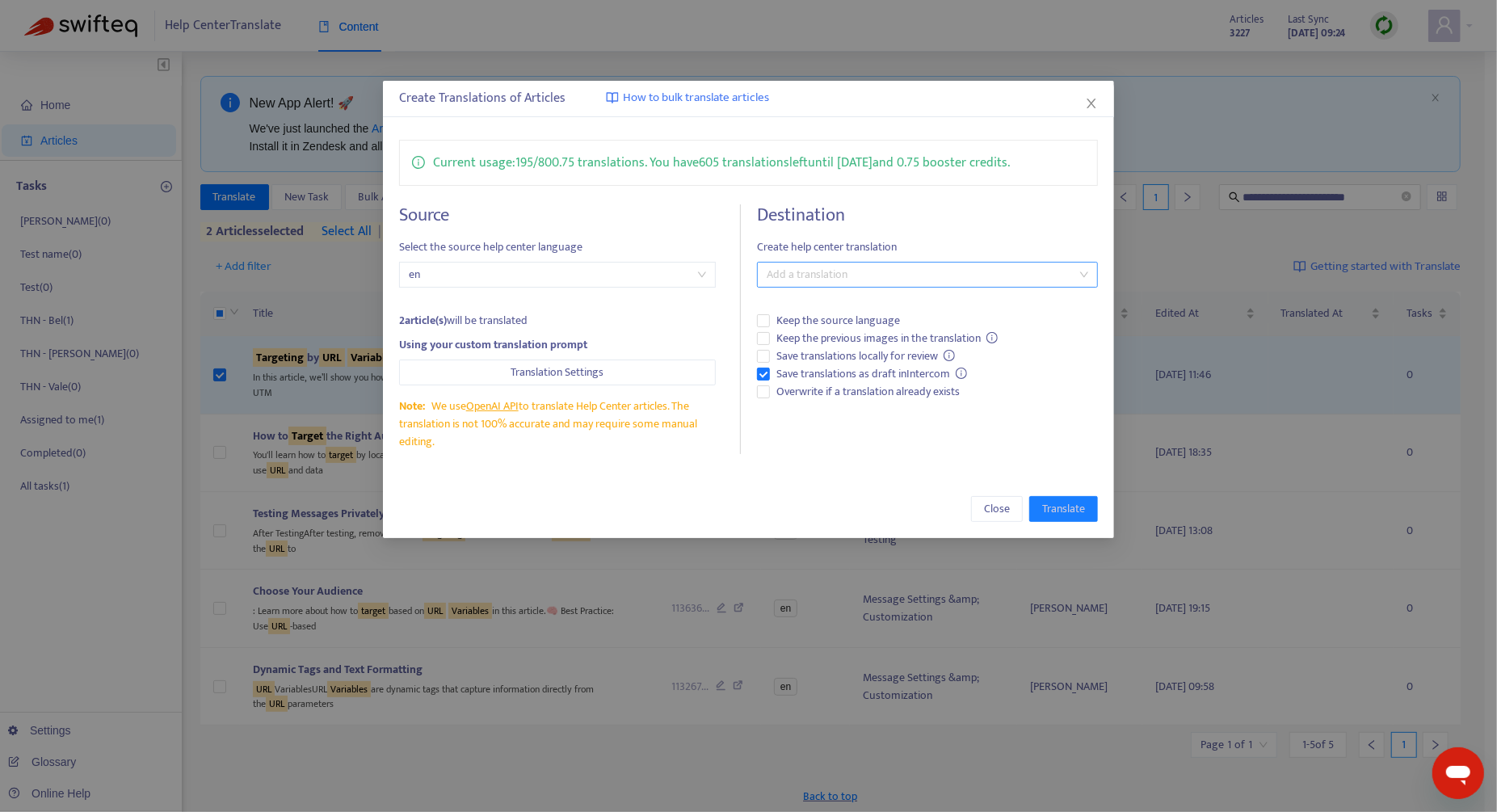
click at [873, 270] on div at bounding box center [920, 275] width 317 height 20
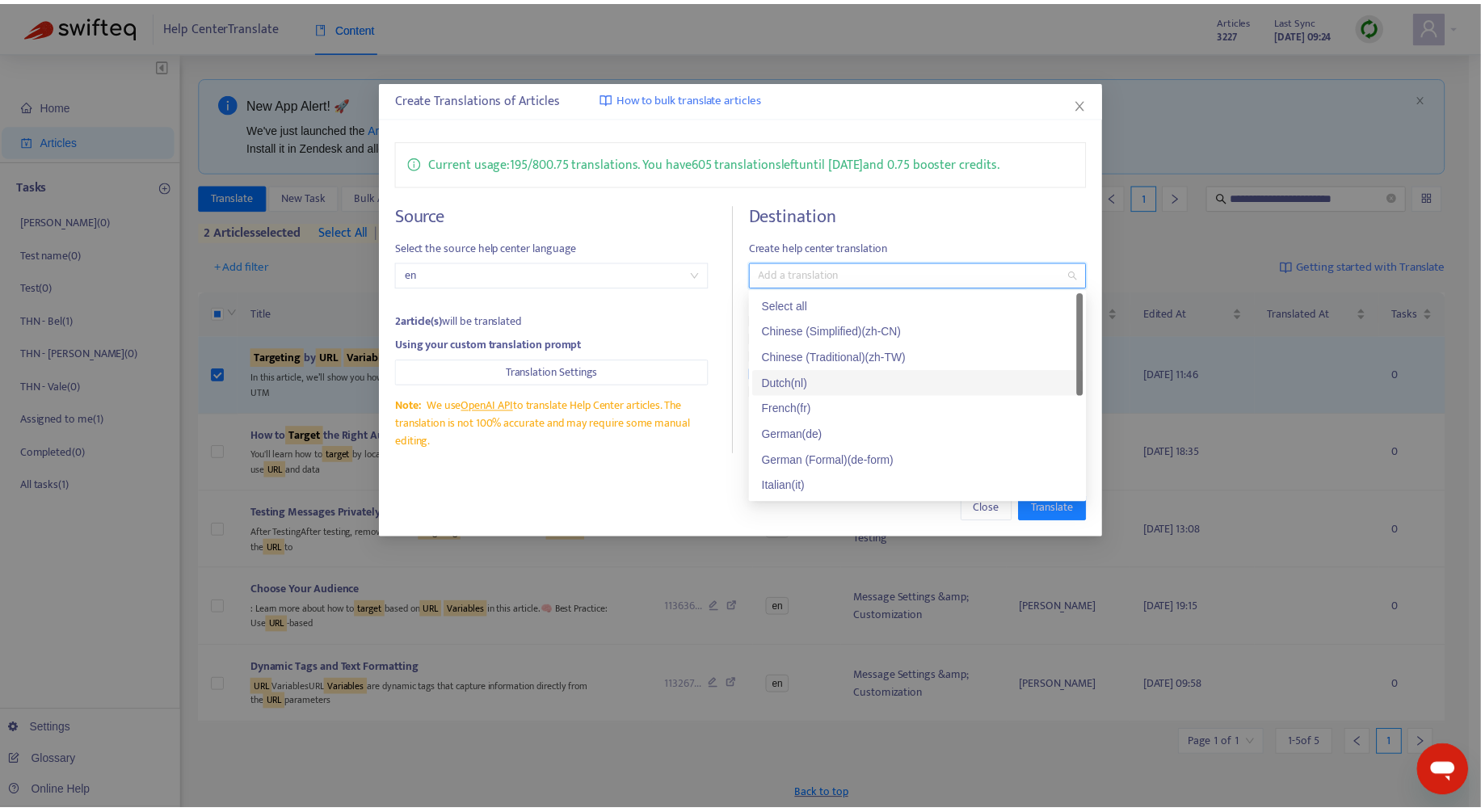
scroll to position [123, 0]
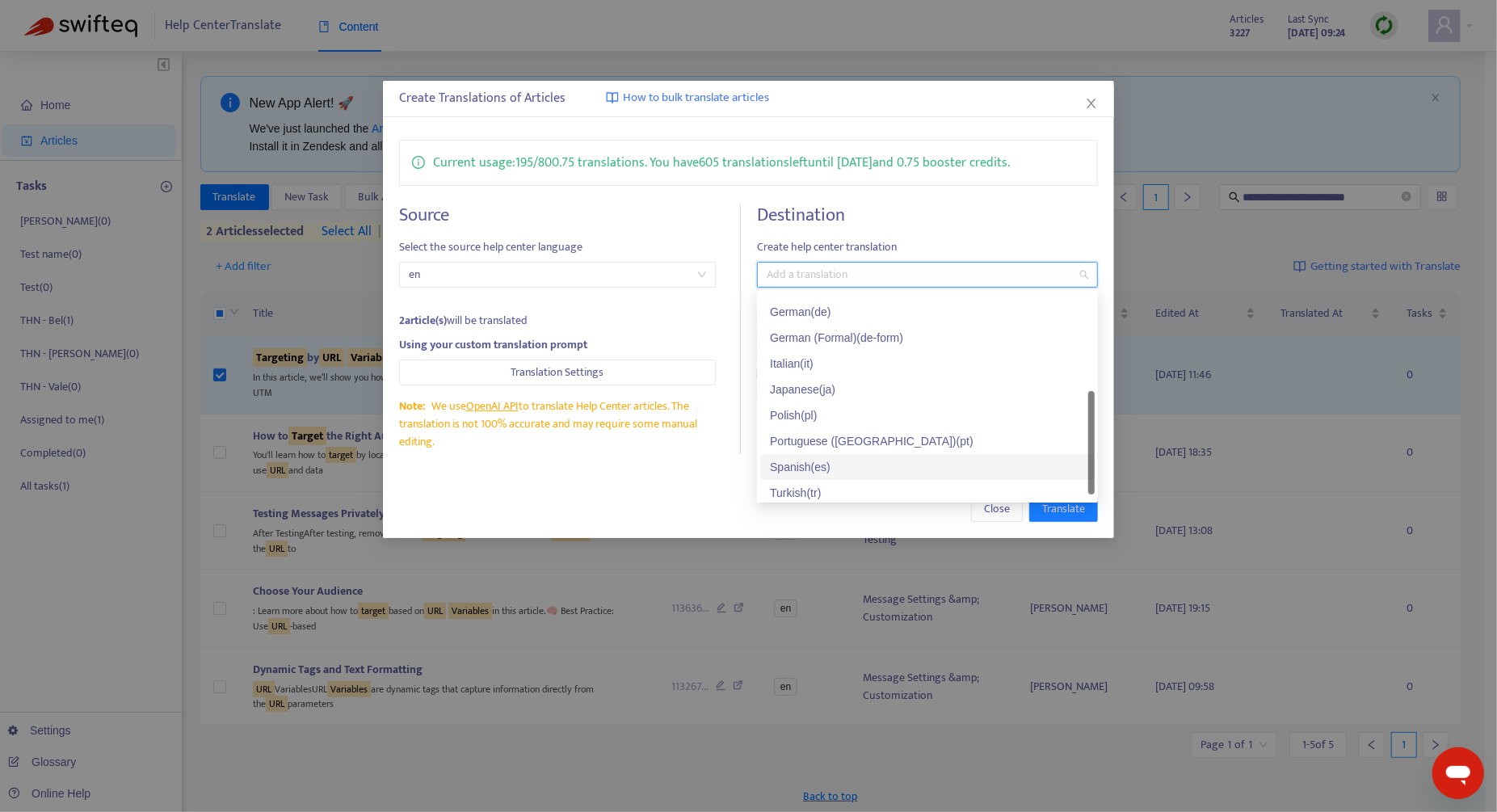
click at [849, 473] on div "Spanish ( es )" at bounding box center [927, 467] width 315 height 18
click at [617, 492] on div "Close Translate" at bounding box center [748, 509] width 731 height 58
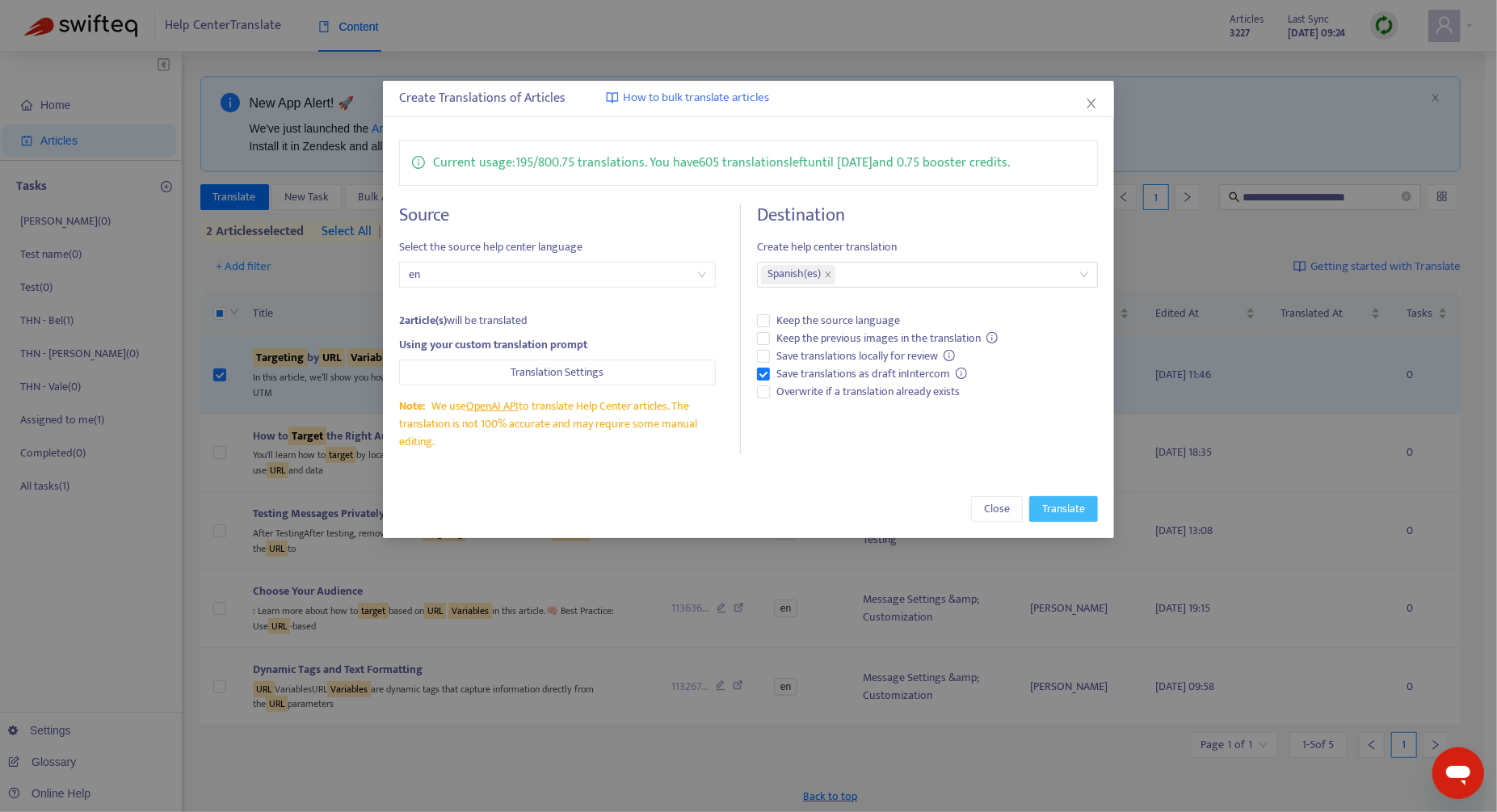
click at [1079, 505] on span "Translate" at bounding box center [1063, 509] width 43 height 18
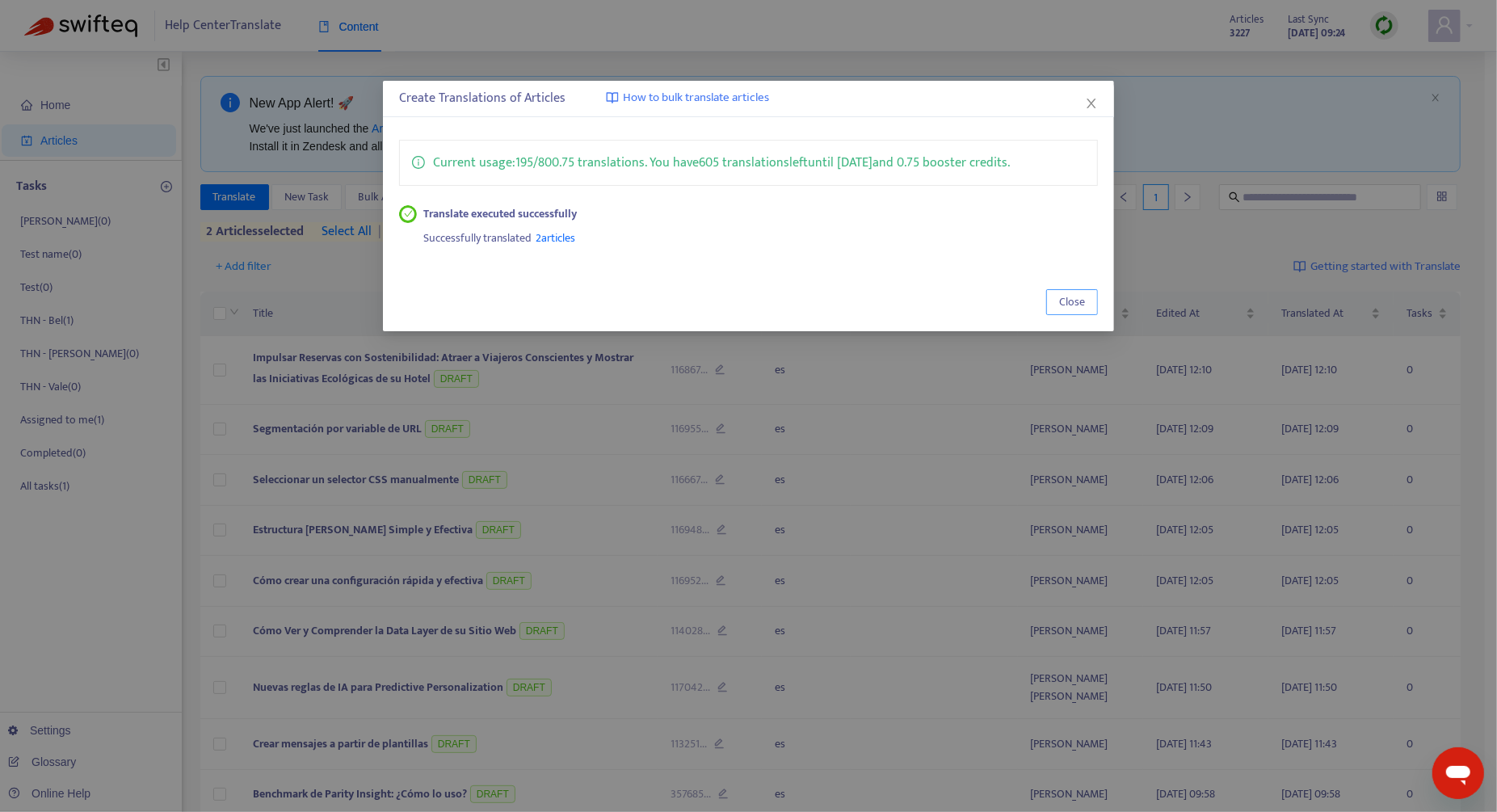
click at [1092, 299] on button "Close" at bounding box center [1071, 303] width 52 height 26
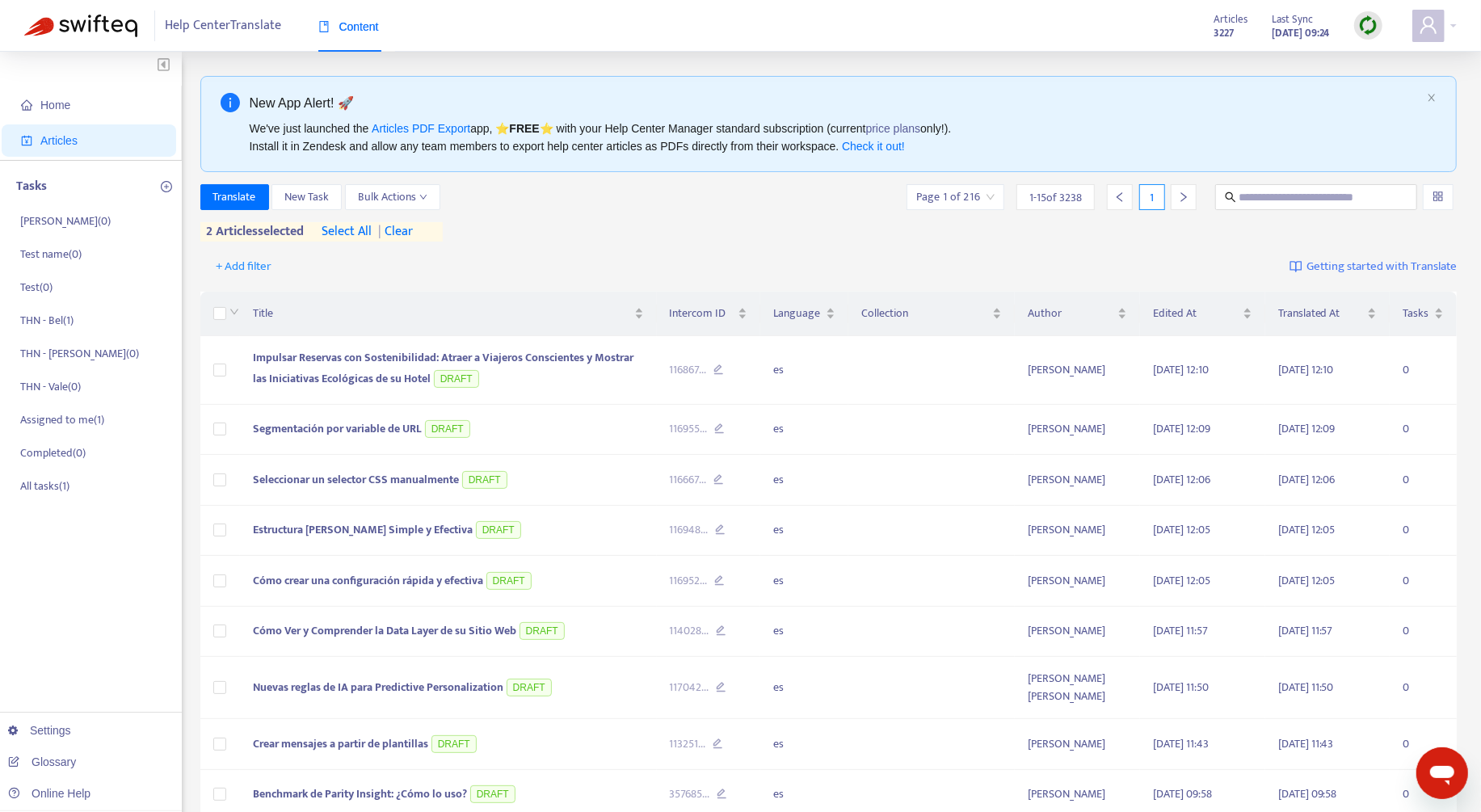
click at [410, 230] on span "| clear" at bounding box center [392, 232] width 40 height 20
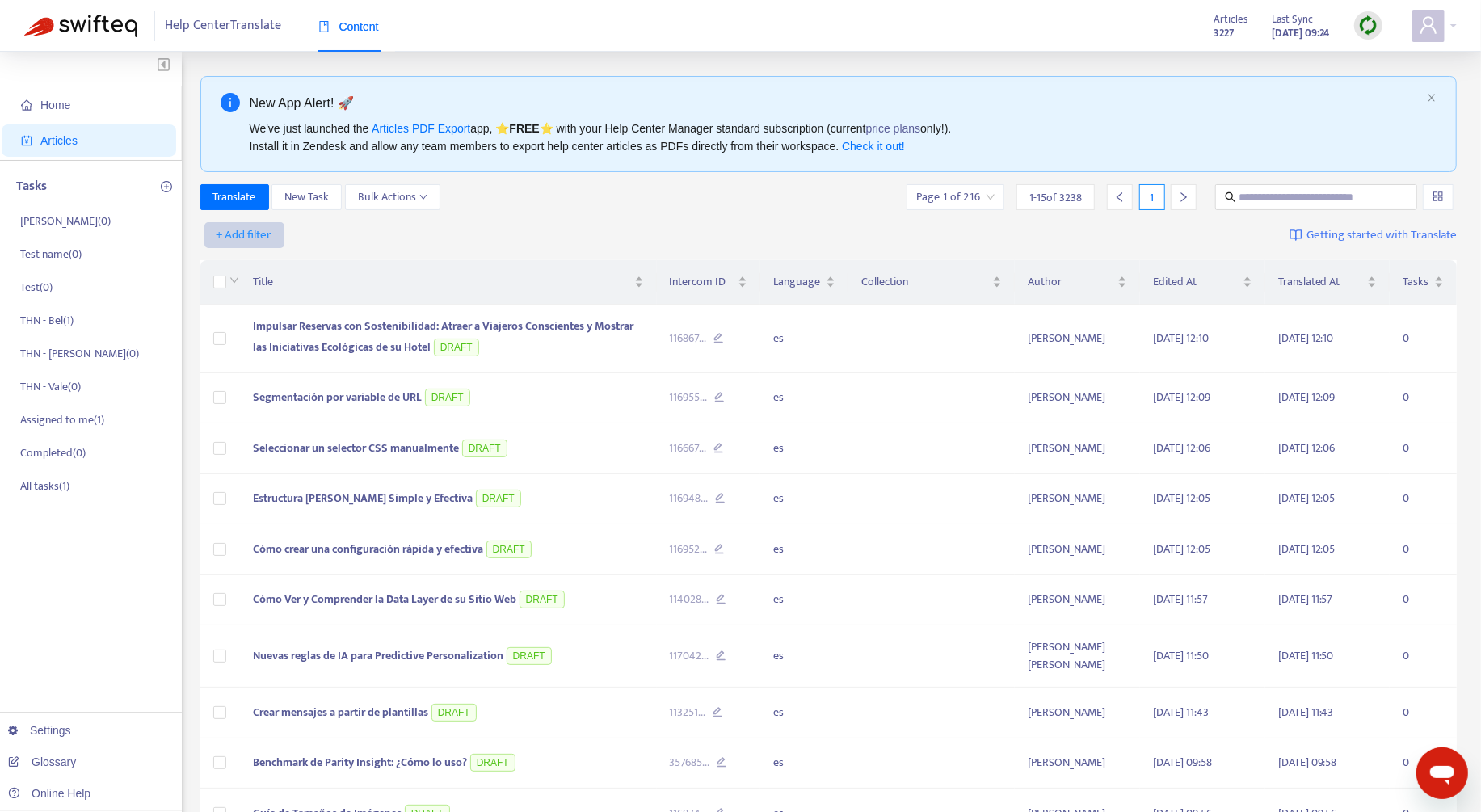
click at [263, 229] on span "+ Add filter" at bounding box center [245, 235] width 56 height 20
click at [305, 312] on span "Help Center" at bounding box center [267, 318] width 101 height 18
click at [280, 239] on div at bounding box center [253, 235] width 98 height 20
click at [285, 280] on div "THN Help Center" at bounding box center [354, 292] width 300 height 26
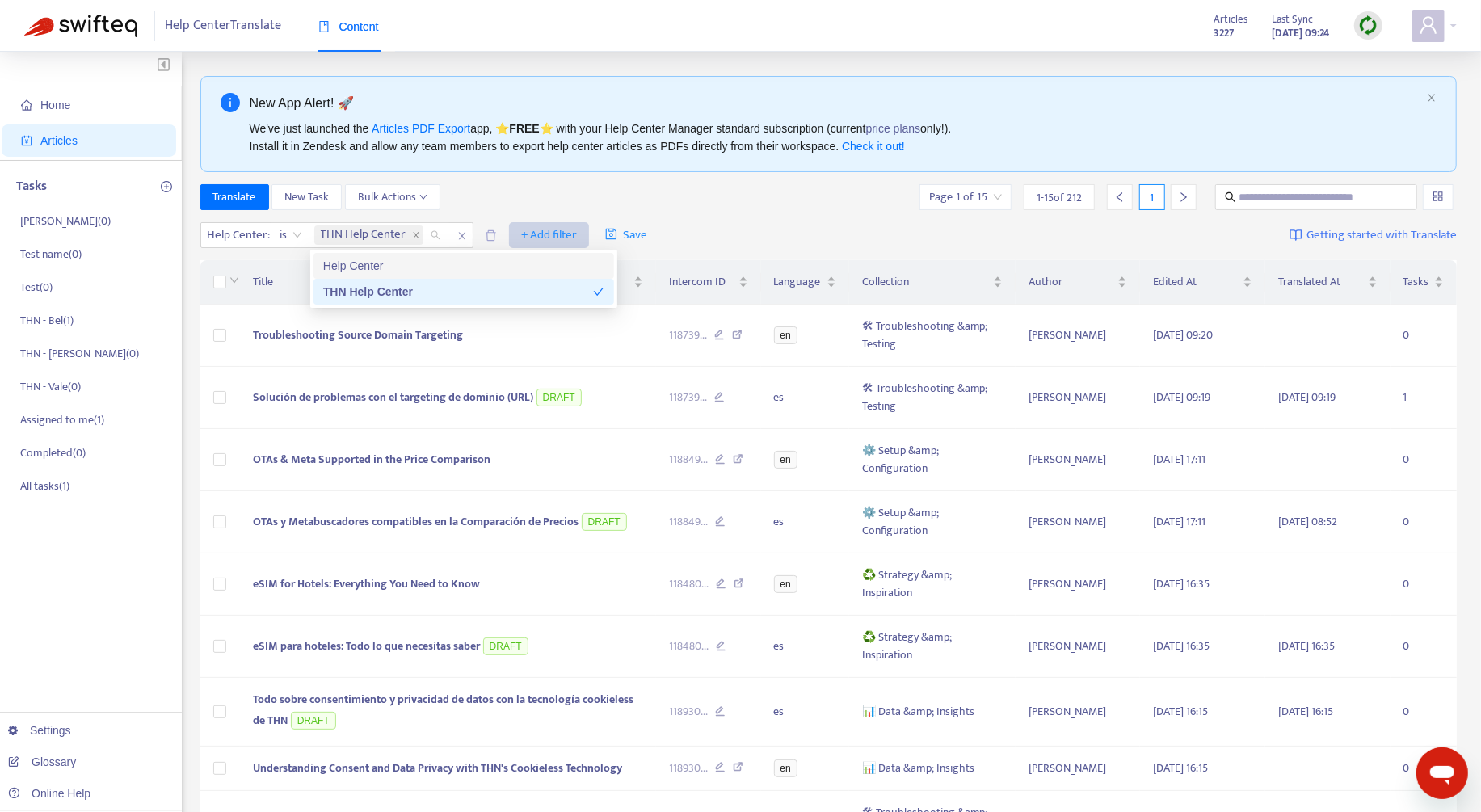
click at [559, 237] on span "+ Add filter" at bounding box center [549, 235] width 56 height 20
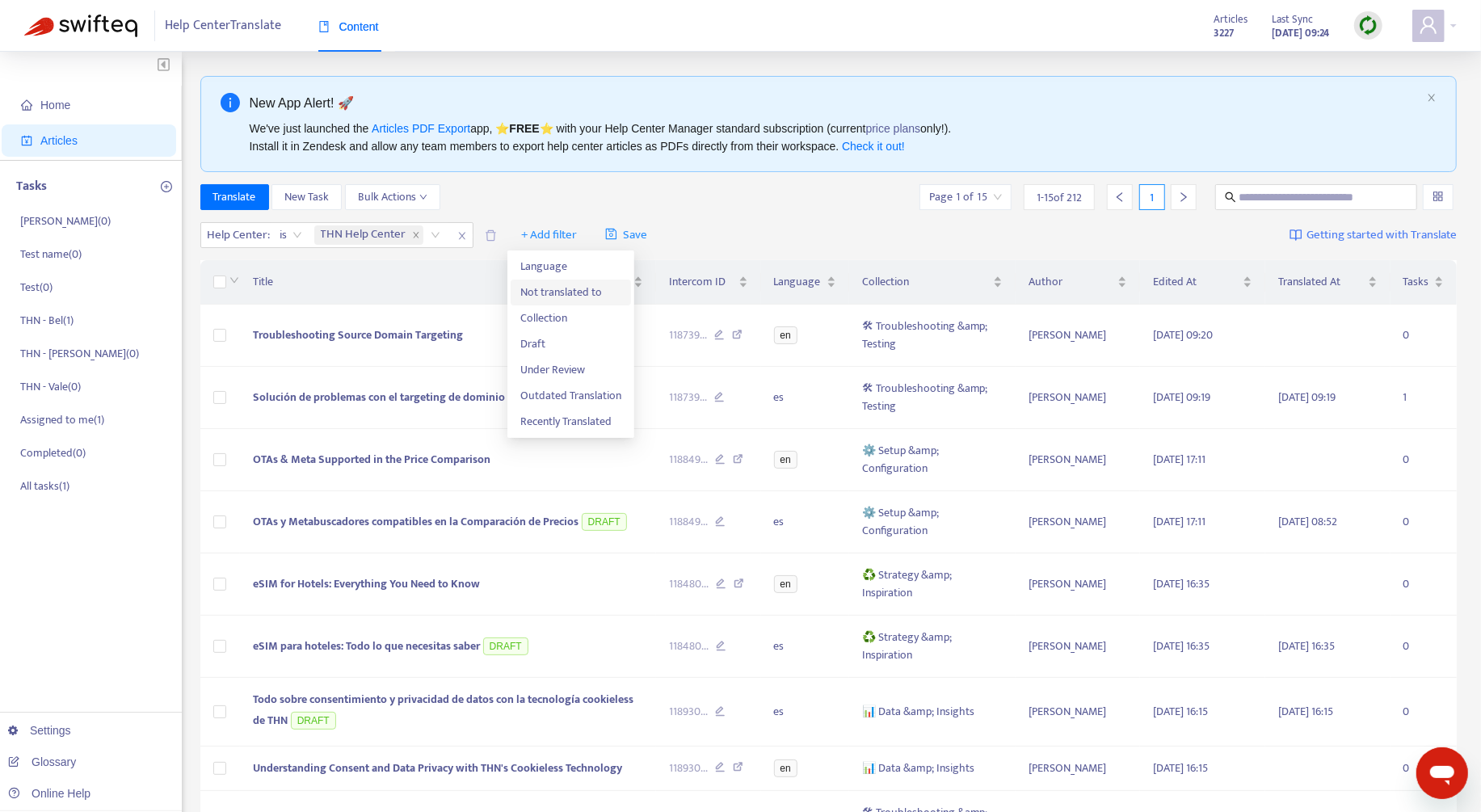
click at [547, 287] on span "Not translated to" at bounding box center [570, 293] width 101 height 18
click at [562, 238] on div at bounding box center [530, 235] width 98 height 20
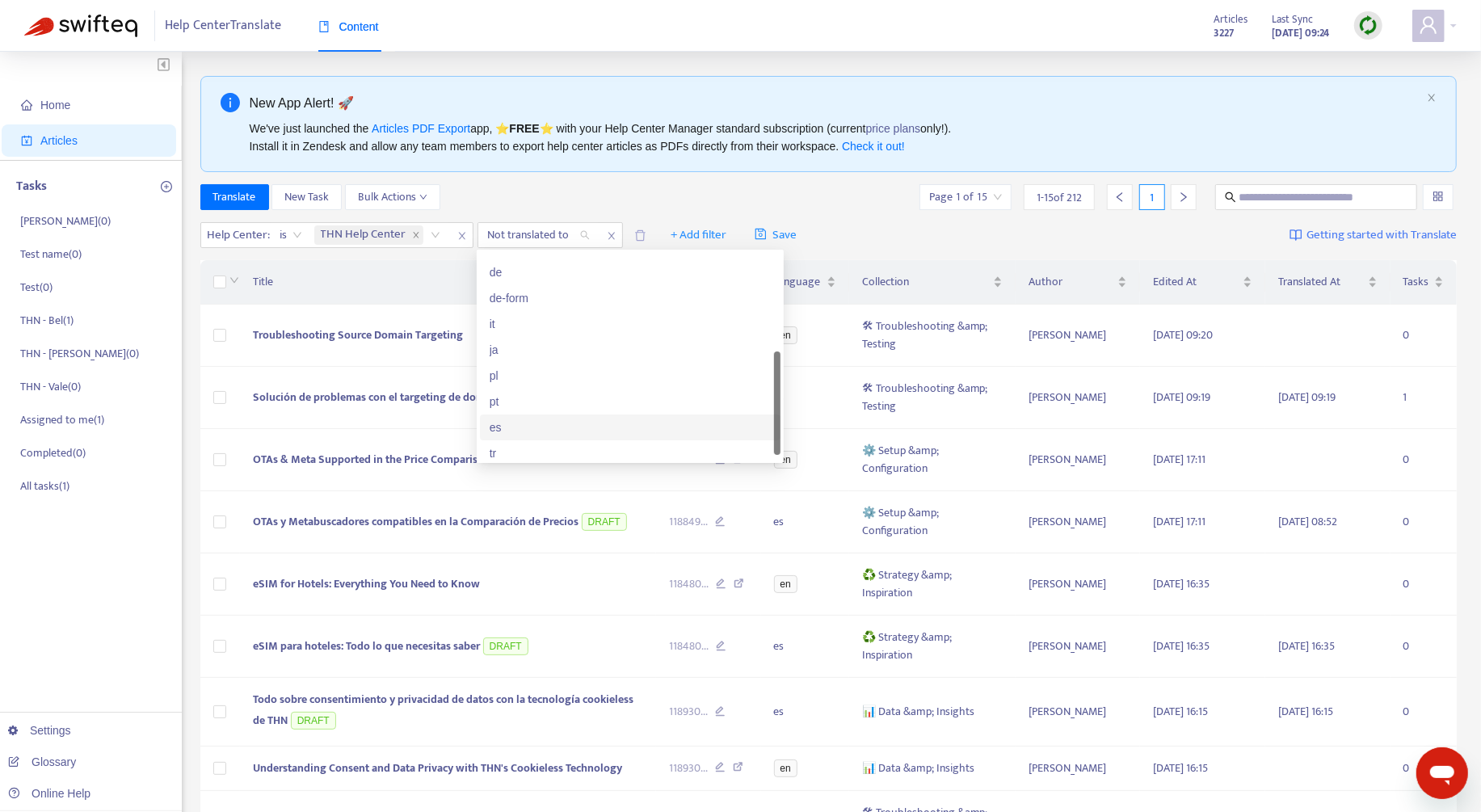
click at [561, 427] on div "es" at bounding box center [630, 427] width 281 height 18
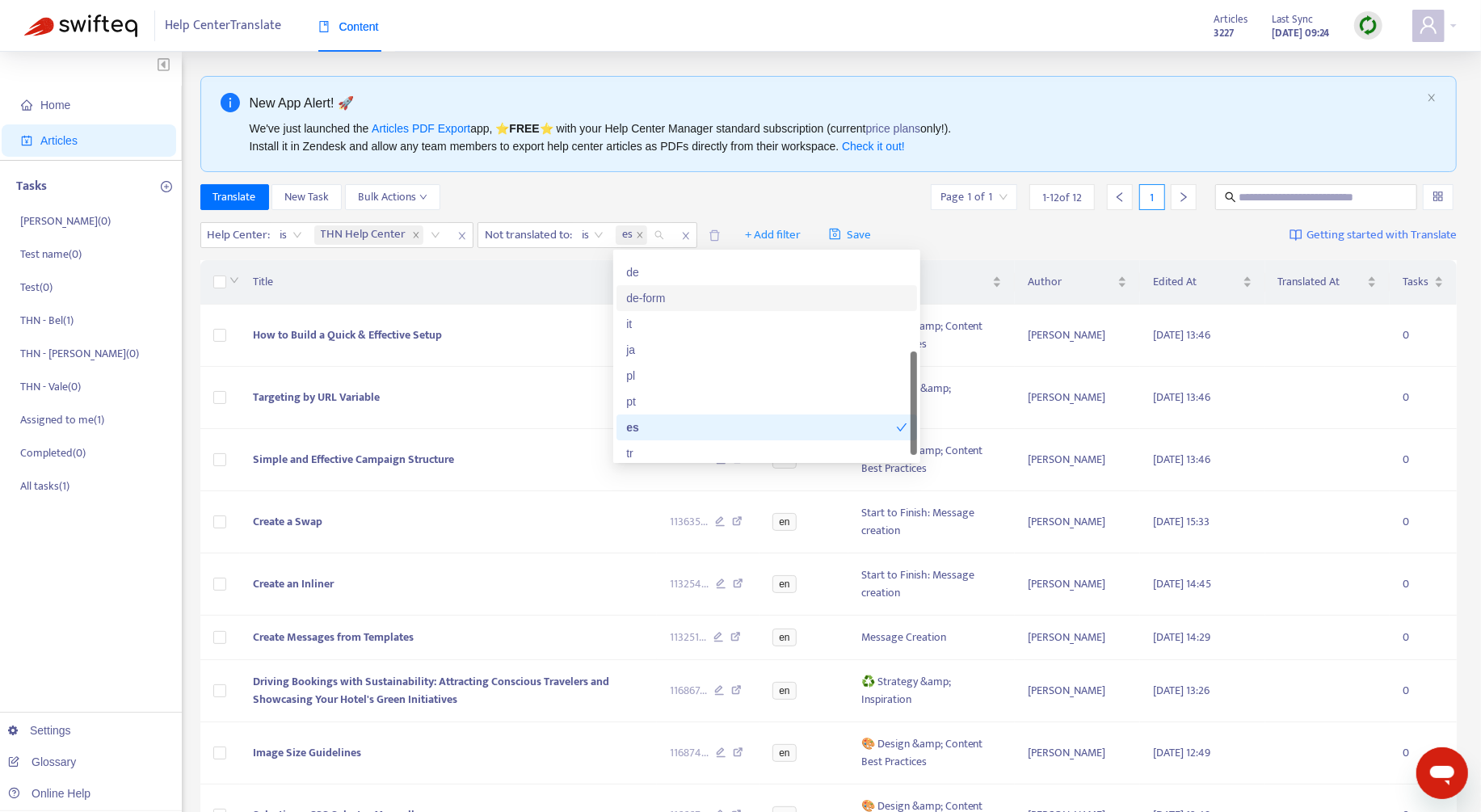
click at [845, 202] on div "Translate New Task Bulk Actions Page 1 of 1 1 - 12 of 12 1" at bounding box center [829, 198] width 1257 height 26
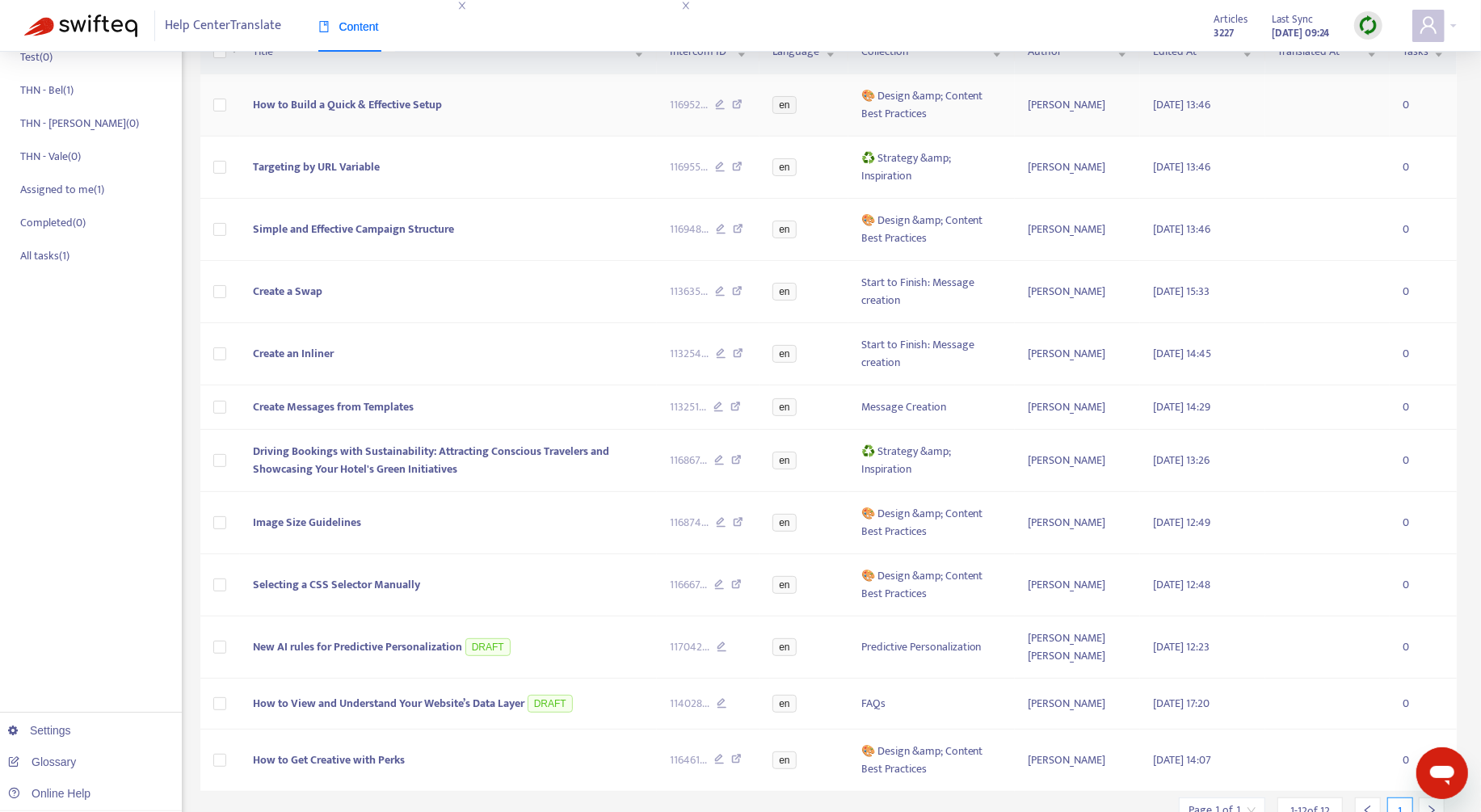
scroll to position [192, 0]
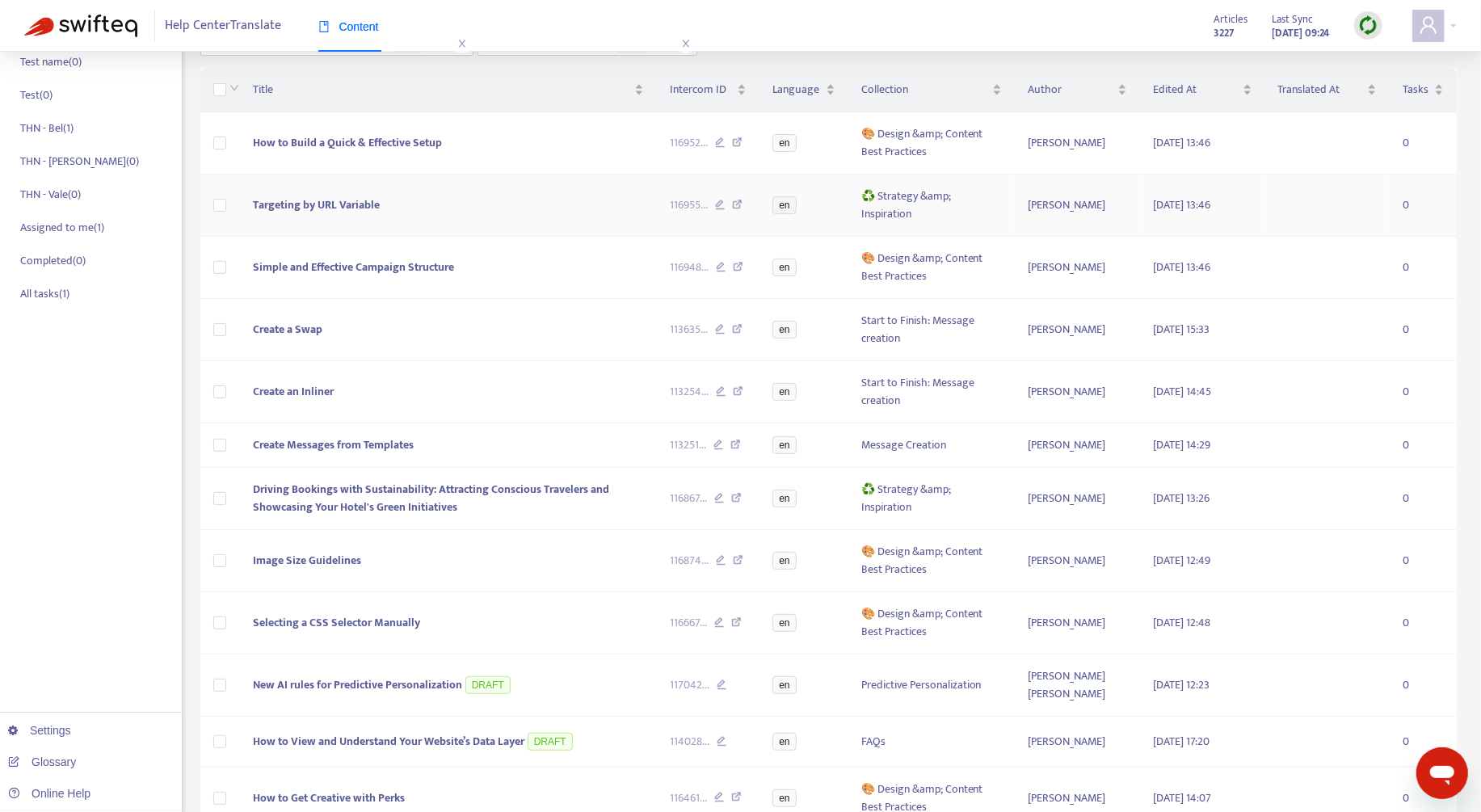
click at [373, 201] on span "Targeting by URL Variable" at bounding box center [316, 204] width 127 height 19
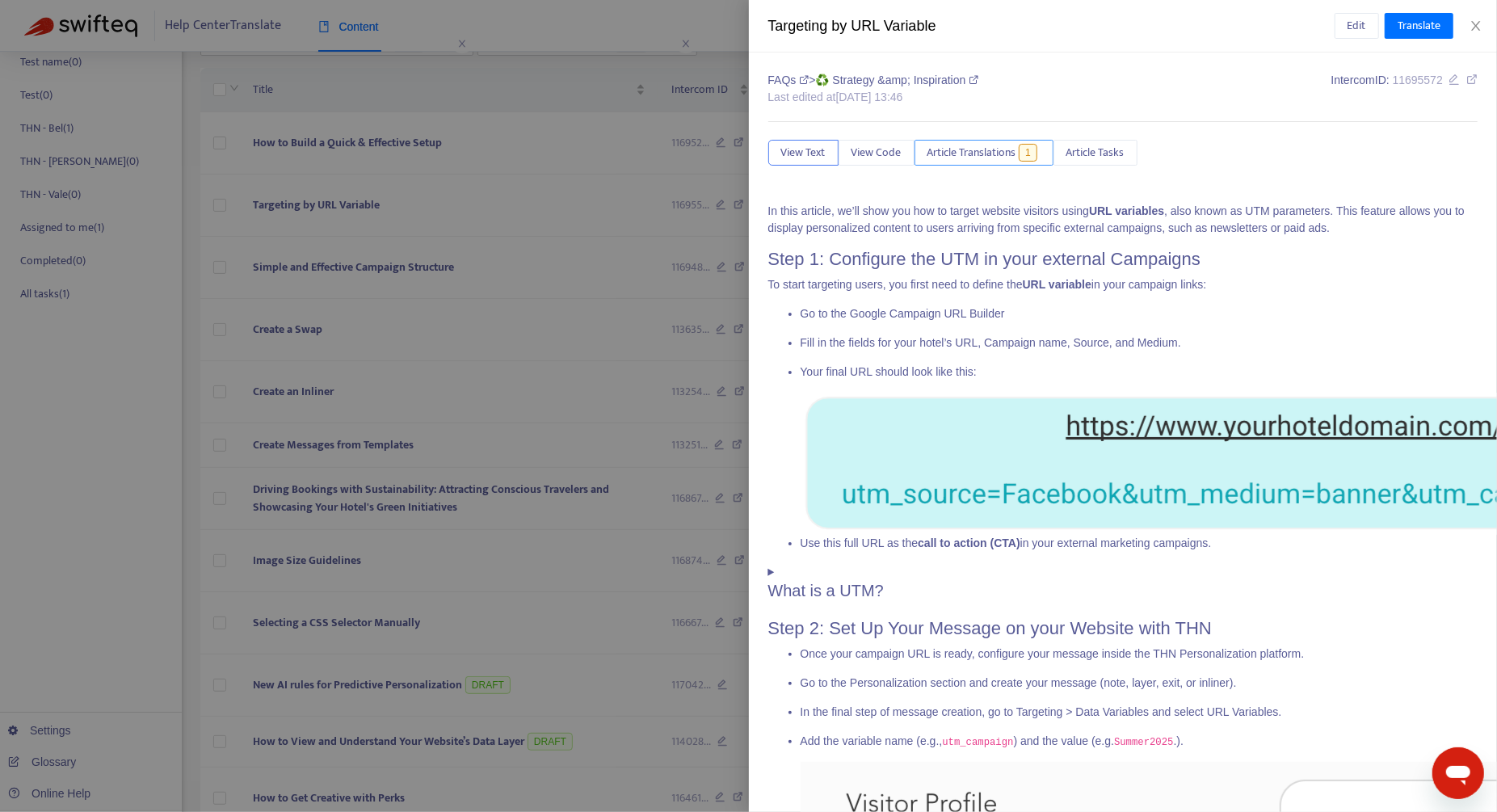
click at [993, 144] on span "Article Translations" at bounding box center [971, 153] width 89 height 18
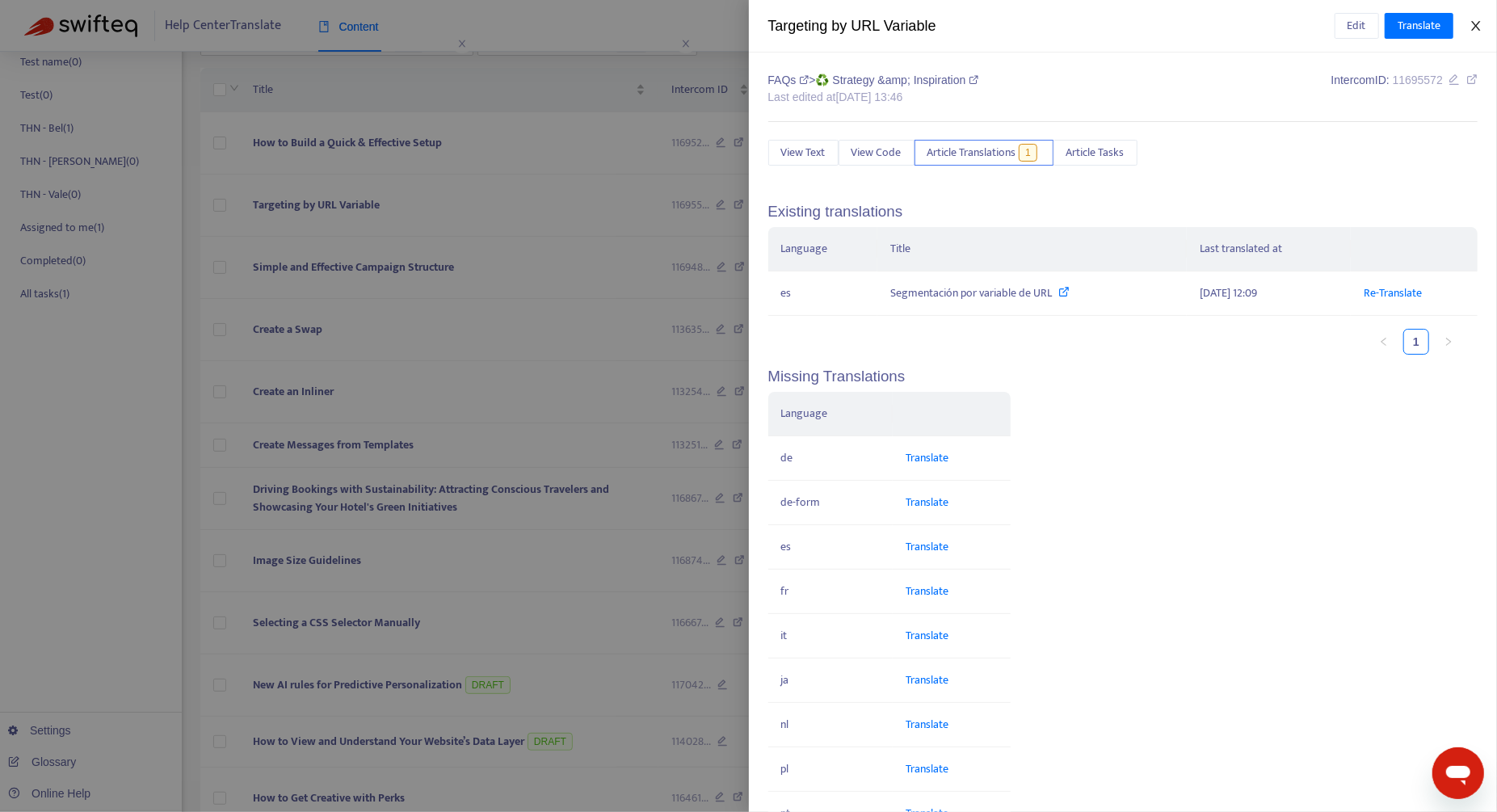
click at [1122, 26] on button "Close" at bounding box center [1476, 26] width 23 height 16
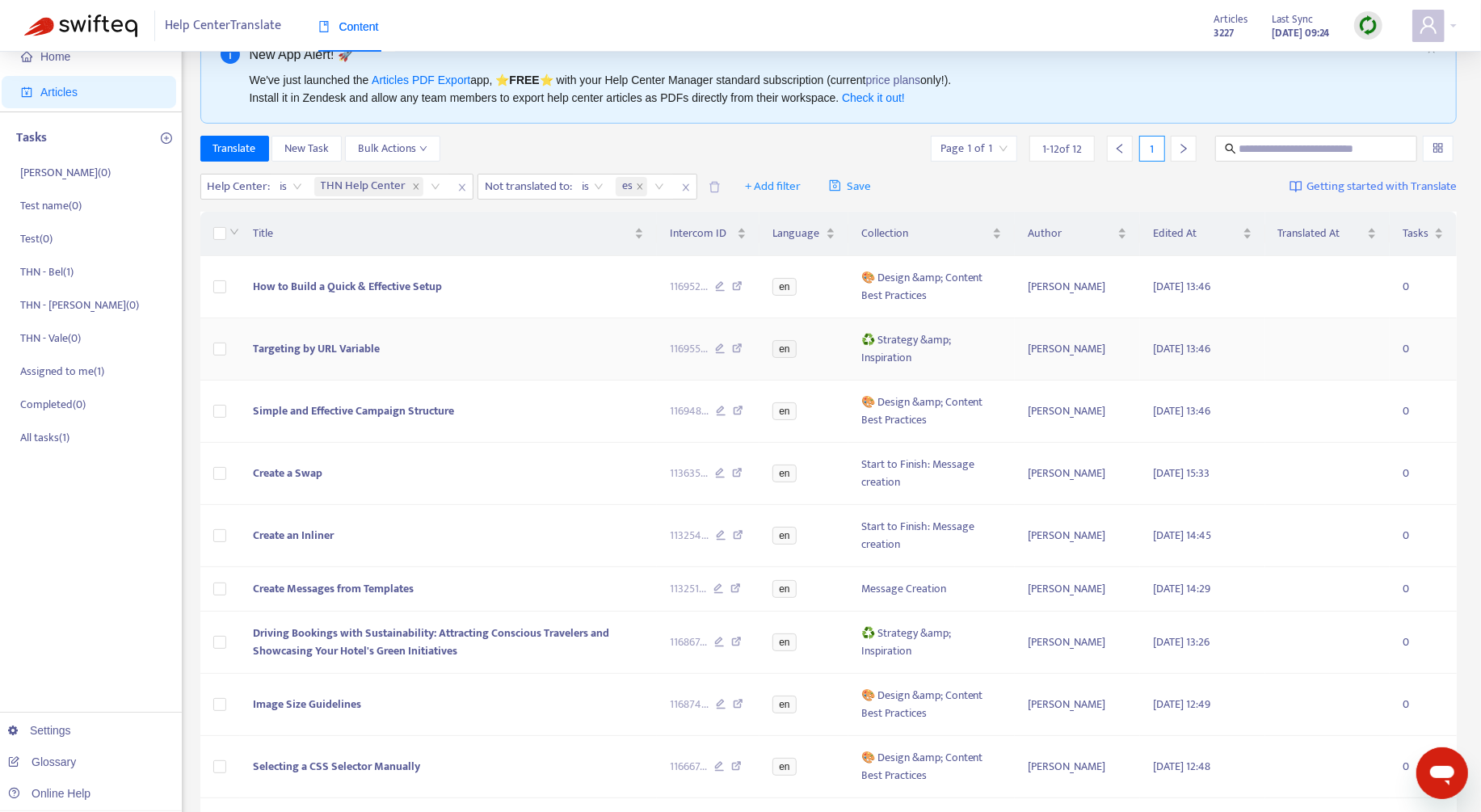
scroll to position [34, 0]
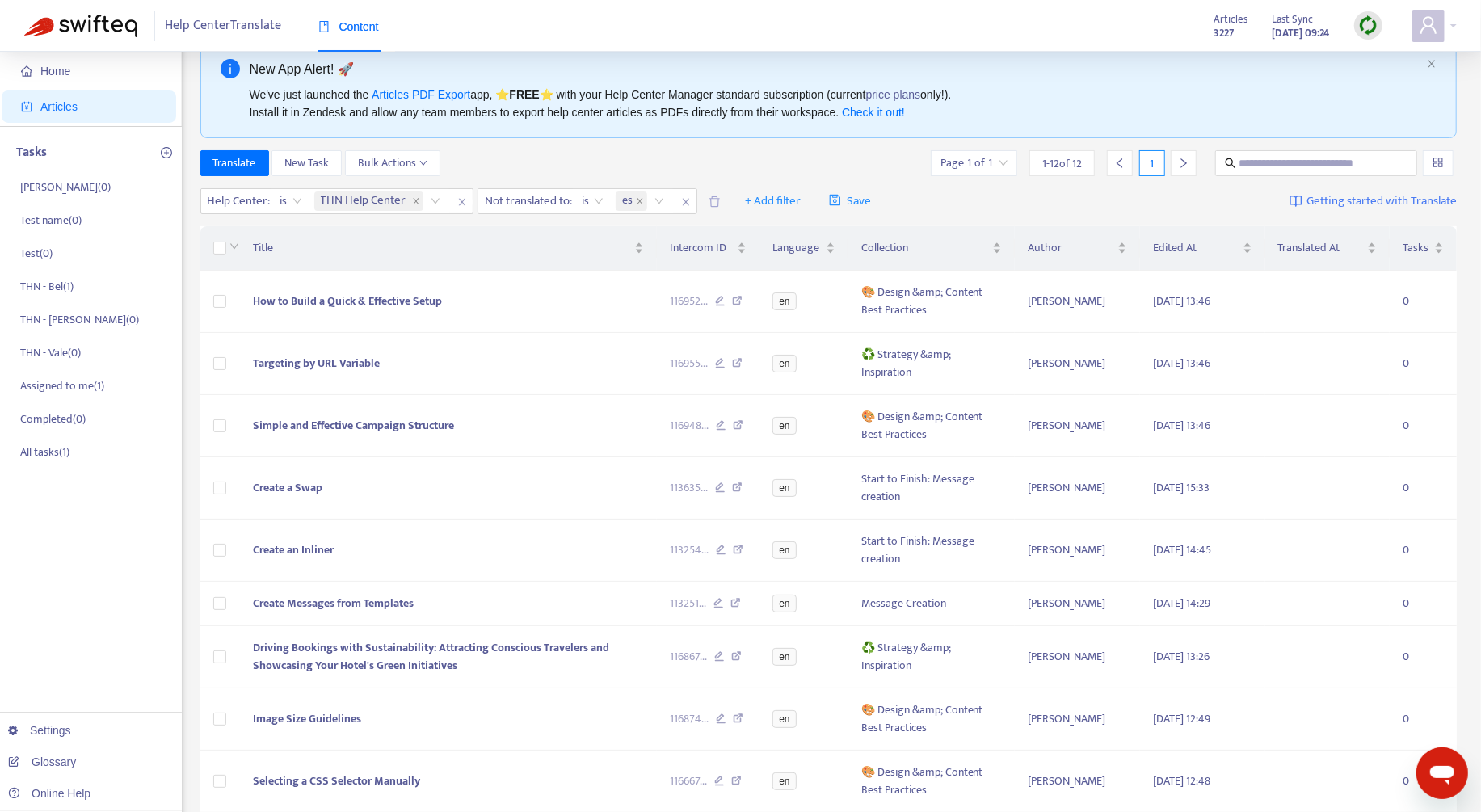
click at [1122, 25] on img at bounding box center [1368, 25] width 21 height 21
click at [1122, 60] on link "Quick Sync" at bounding box center [1401, 58] width 69 height 19
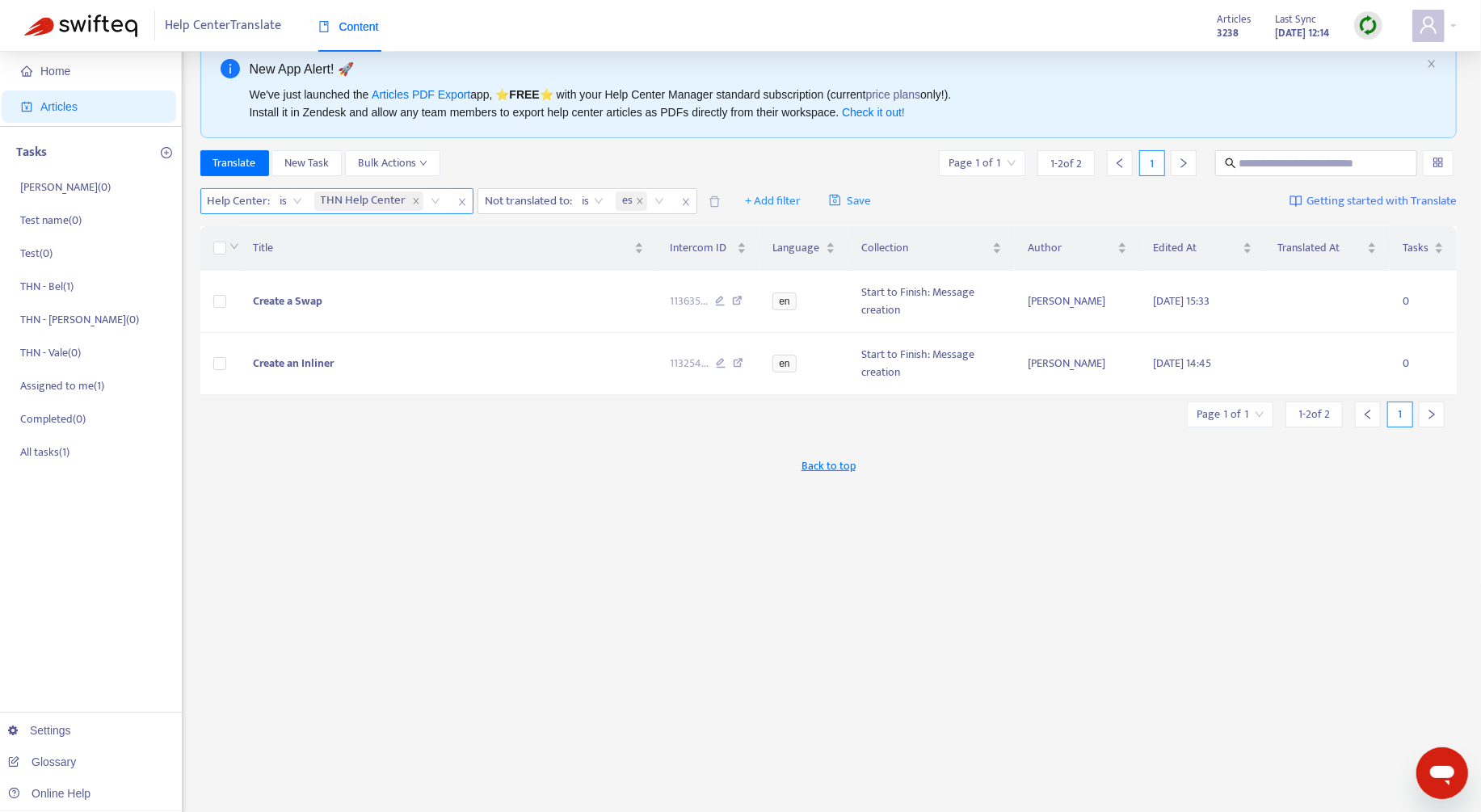
click at [462, 198] on icon "close" at bounding box center [462, 202] width 7 height 7
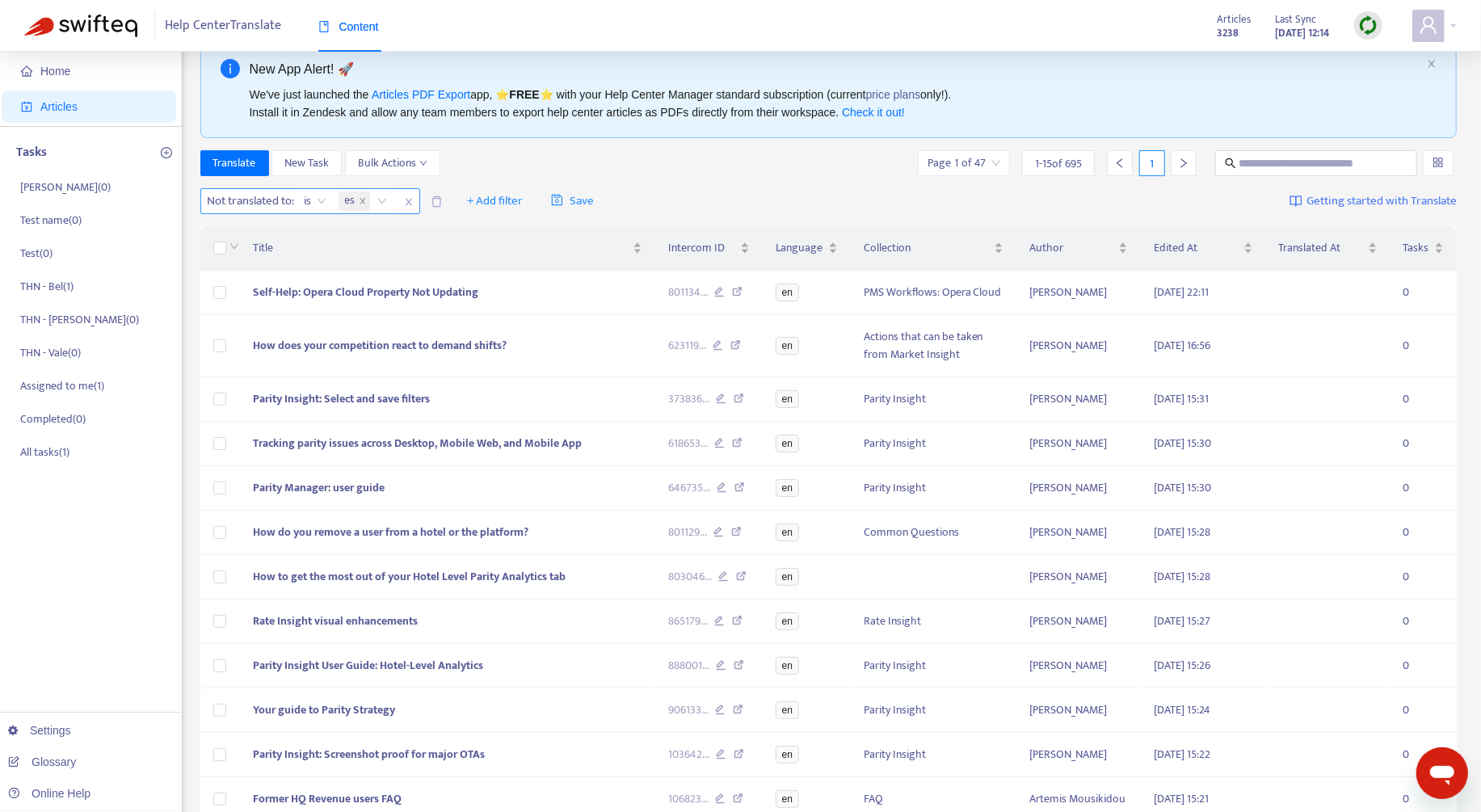
click at [411, 203] on icon "close" at bounding box center [408, 202] width 7 height 7
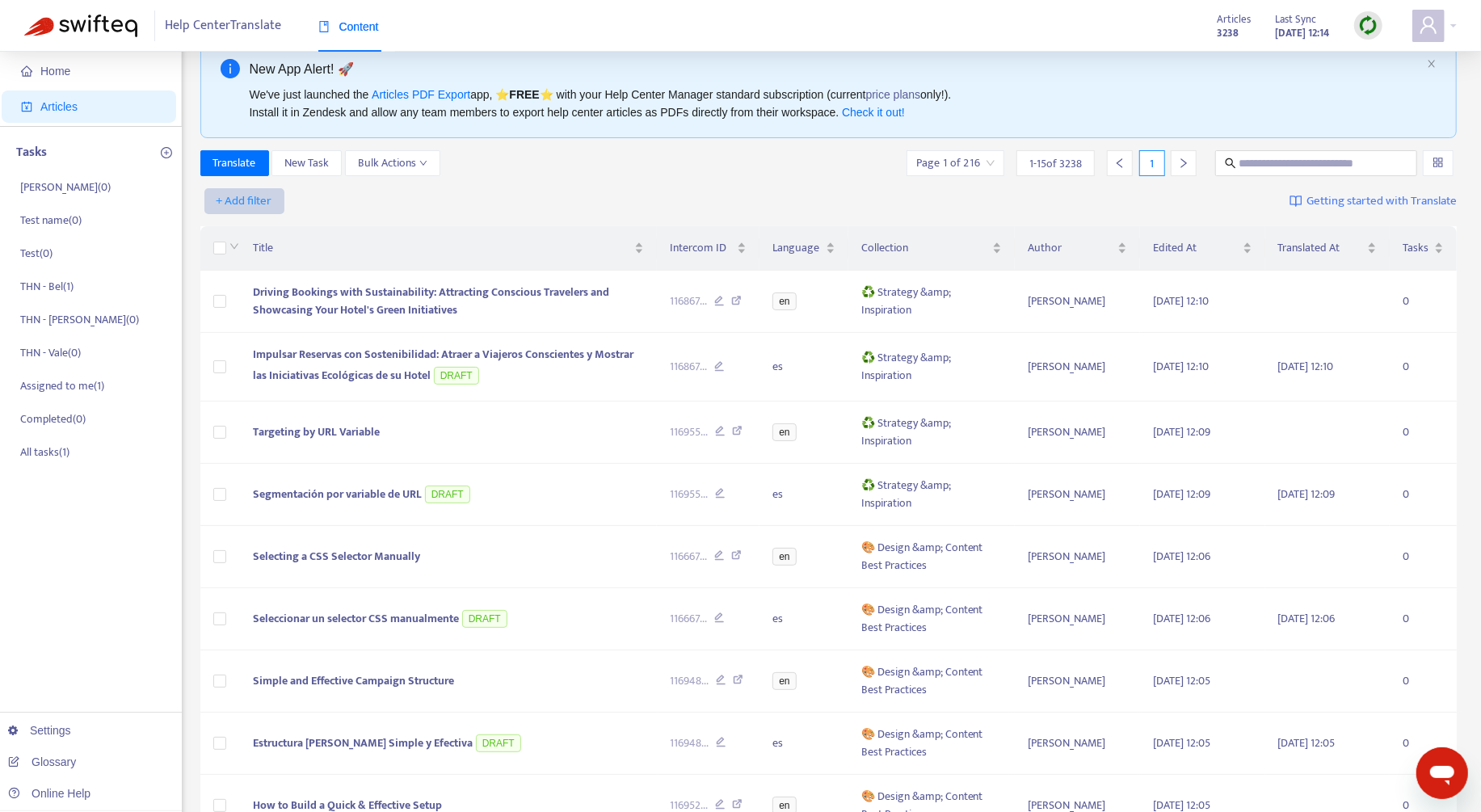
click at [240, 209] on span "+ Add filter" at bounding box center [245, 201] width 56 height 20
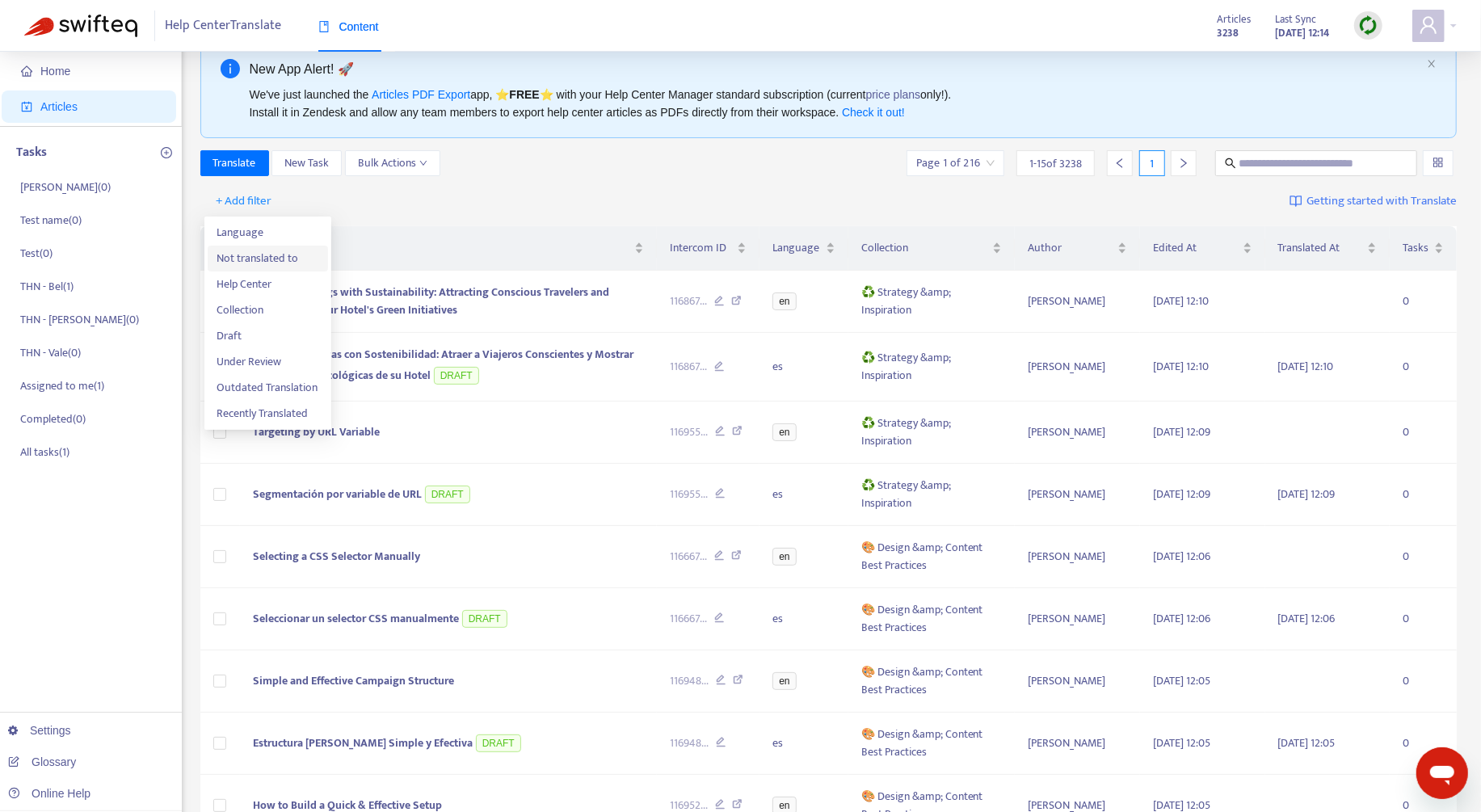
click at [270, 254] on span "Not translated to" at bounding box center [267, 258] width 101 height 18
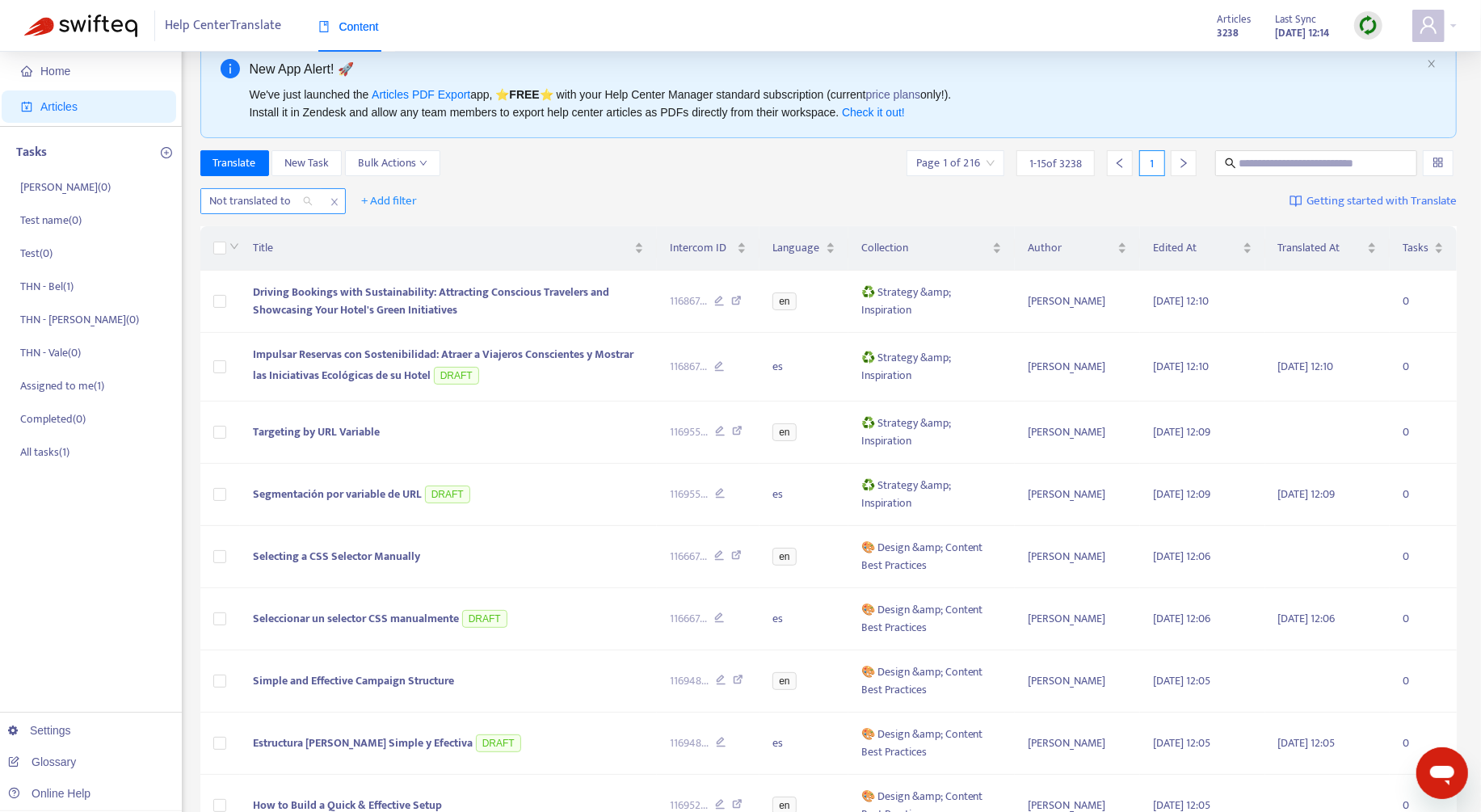
click at [267, 205] on div at bounding box center [253, 201] width 98 height 20
click at [332, 192] on span "close" at bounding box center [335, 202] width 21 height 20
click at [267, 186] on div "+ Add filter Getting started with Translate" at bounding box center [829, 202] width 1257 height 38
click at [265, 193] on span "+ Add filter" at bounding box center [245, 201] width 56 height 20
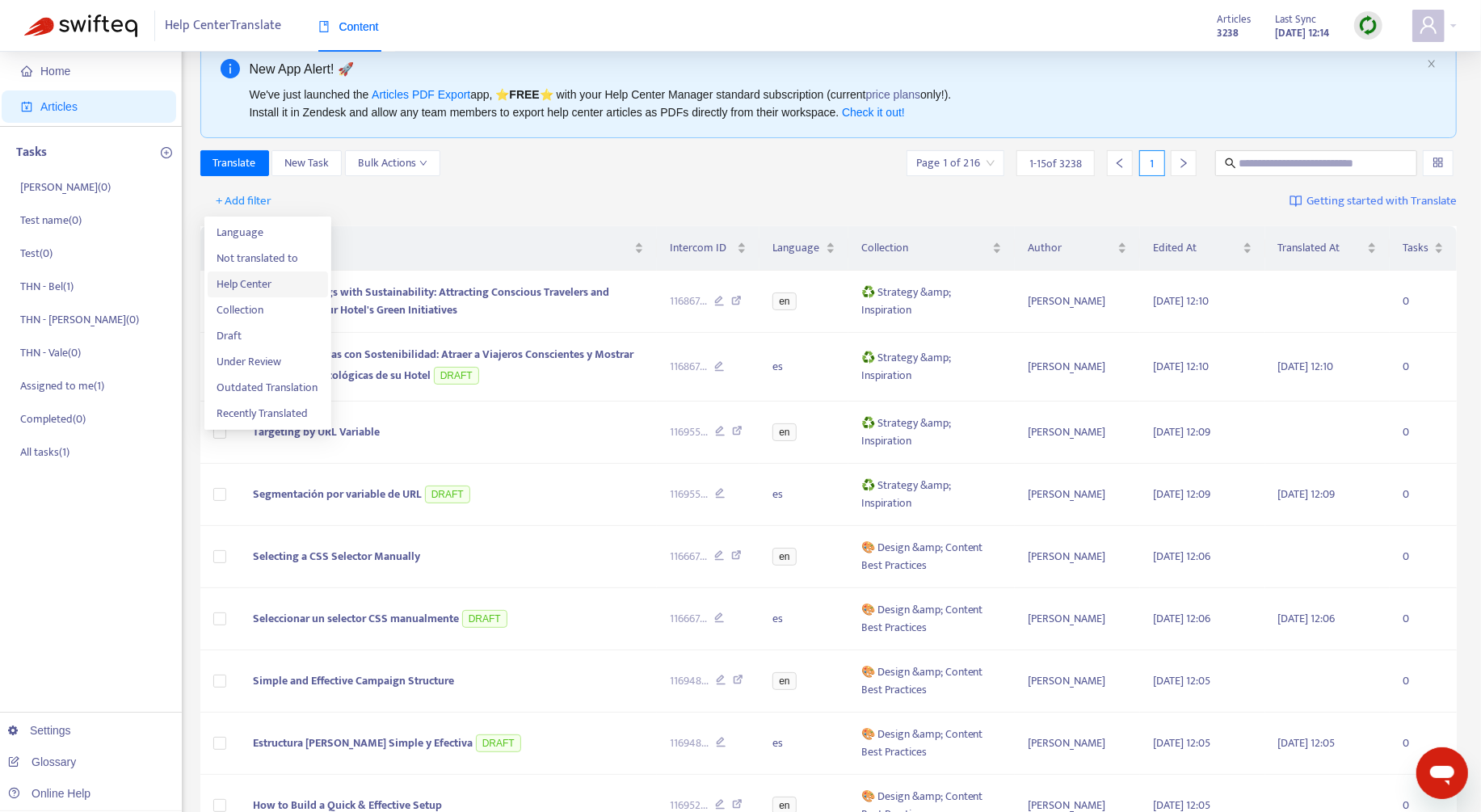
click at [285, 272] on li "Help Center" at bounding box center [267, 285] width 121 height 26
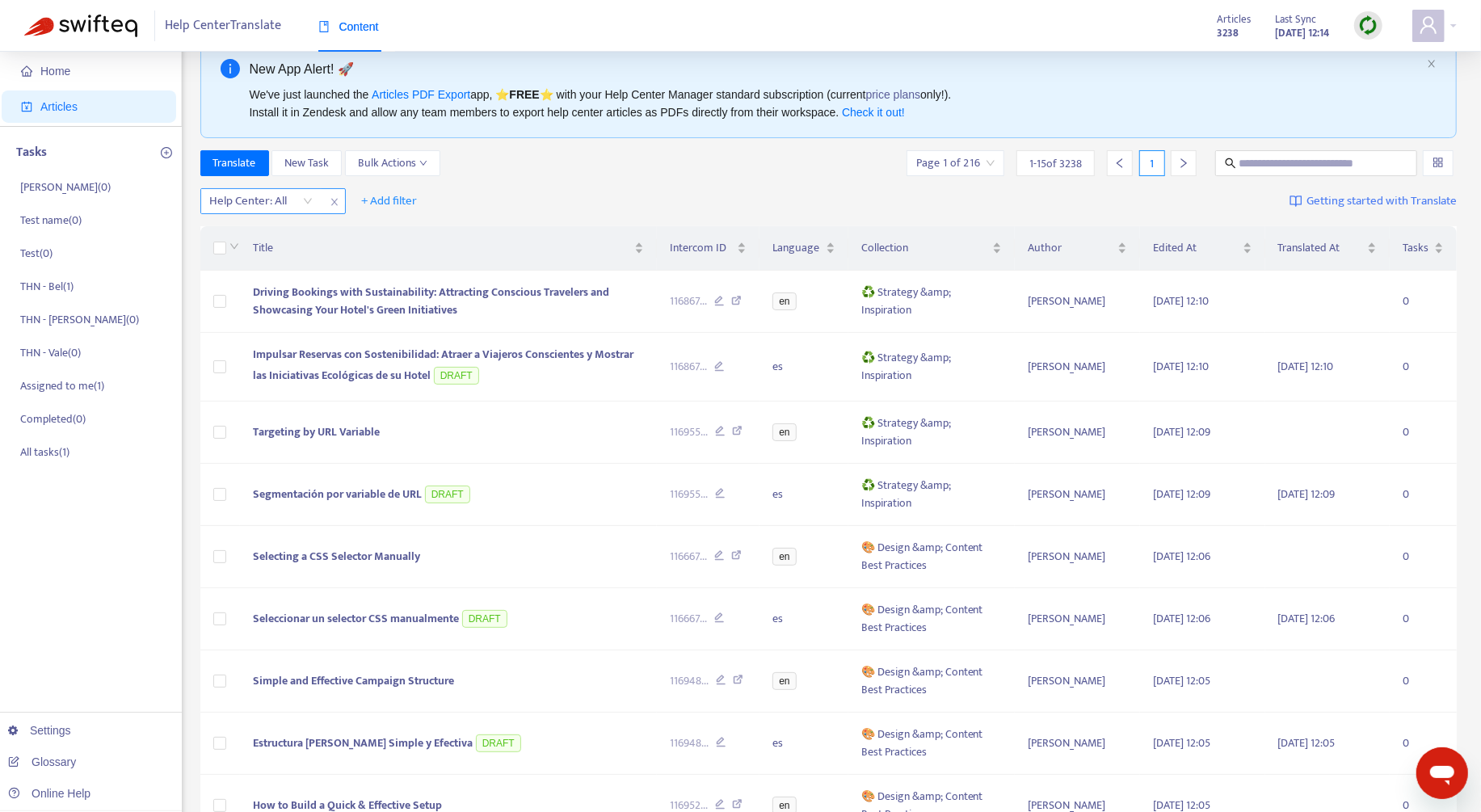
click at [282, 198] on div at bounding box center [253, 201] width 98 height 20
click at [303, 258] on div "THN Help Center" at bounding box center [354, 258] width 281 height 18
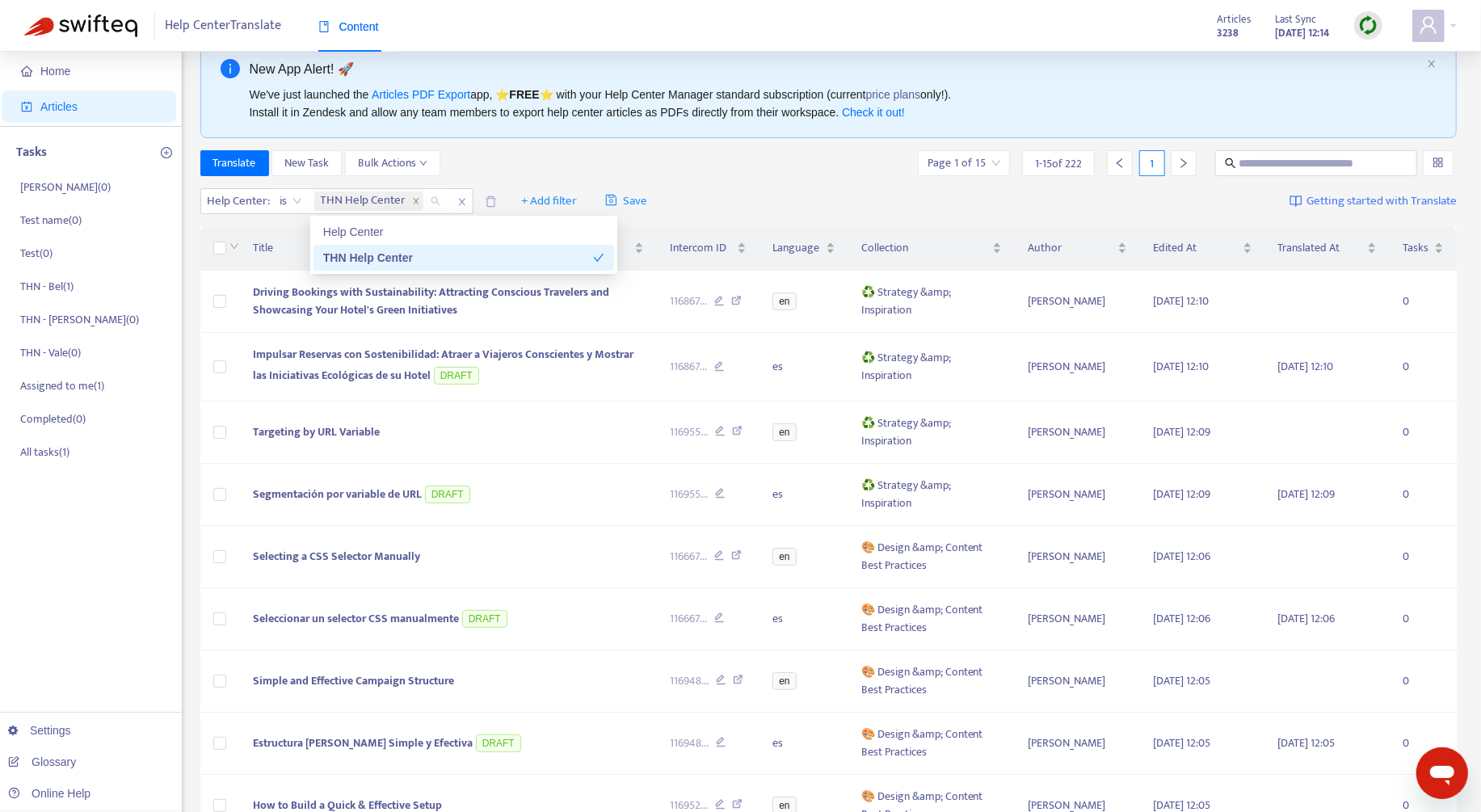
click at [382, 249] on div "THN Help Center" at bounding box center [458, 258] width 270 height 18
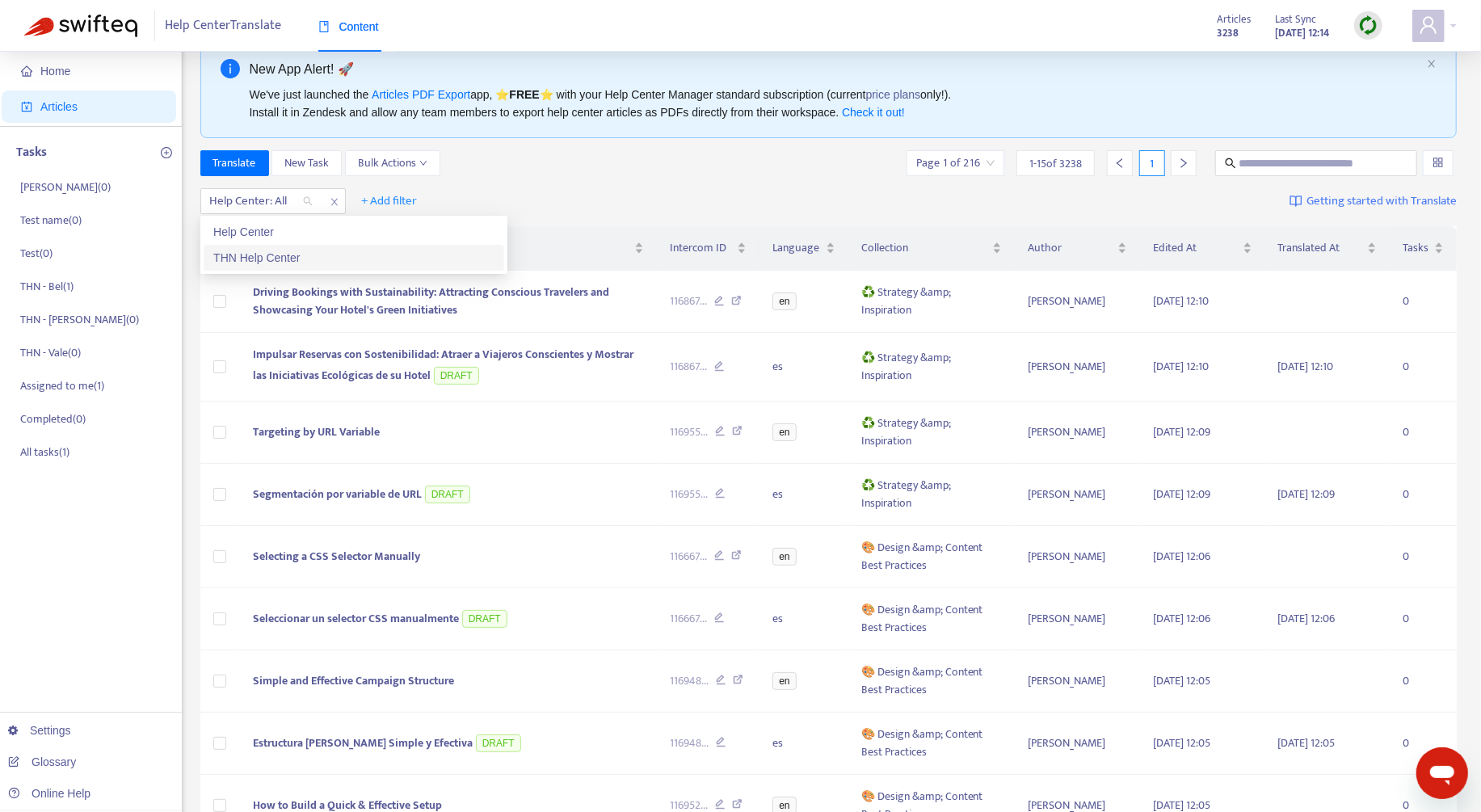
click at [305, 257] on div "THN Help Center" at bounding box center [354, 258] width 281 height 18
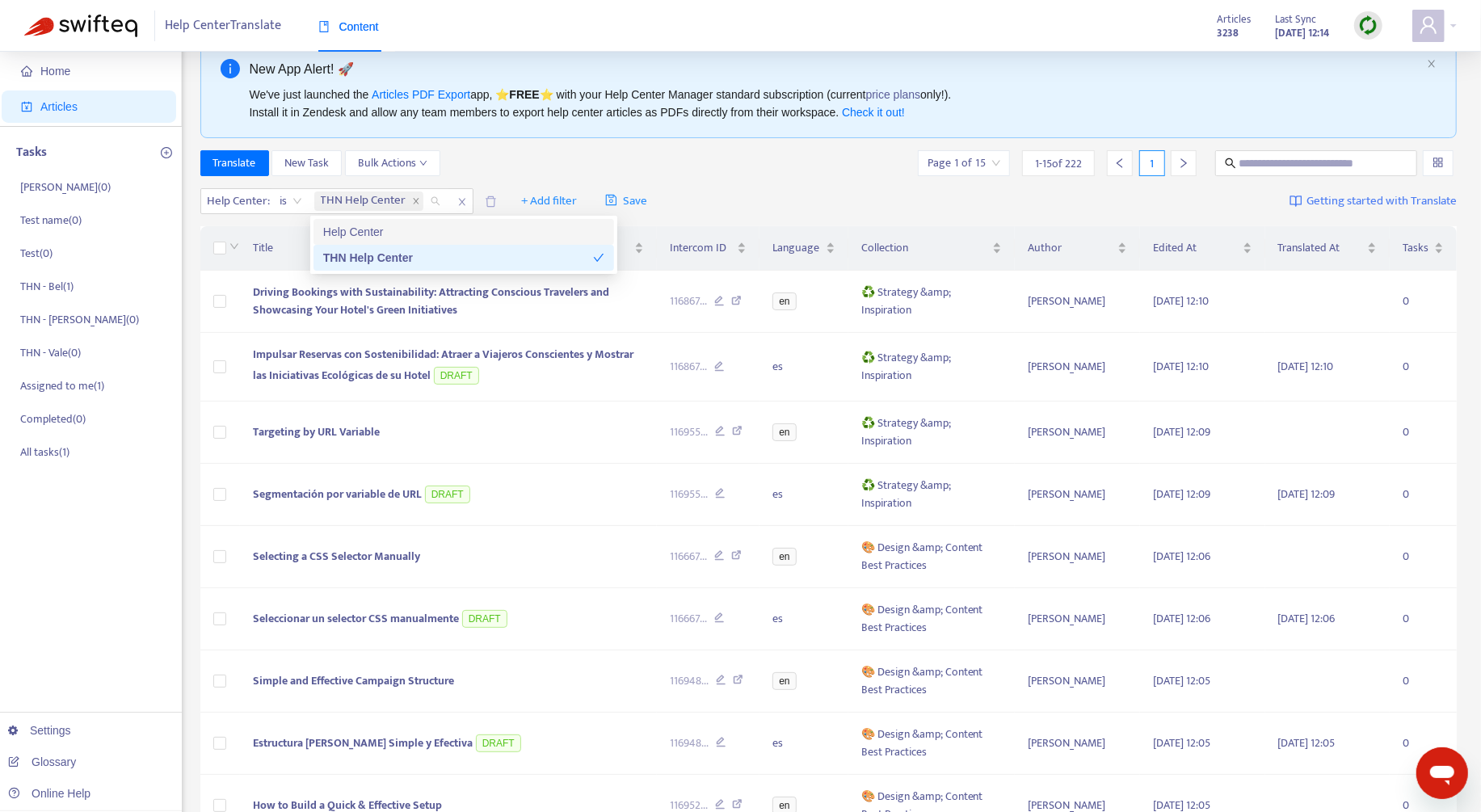
click at [606, 155] on div "Translate New Task Bulk Actions Page 1 of 15 1 - 15 of 222 1" at bounding box center [829, 163] width 1257 height 26
click at [541, 199] on span "+ Add filter" at bounding box center [549, 201] width 56 height 20
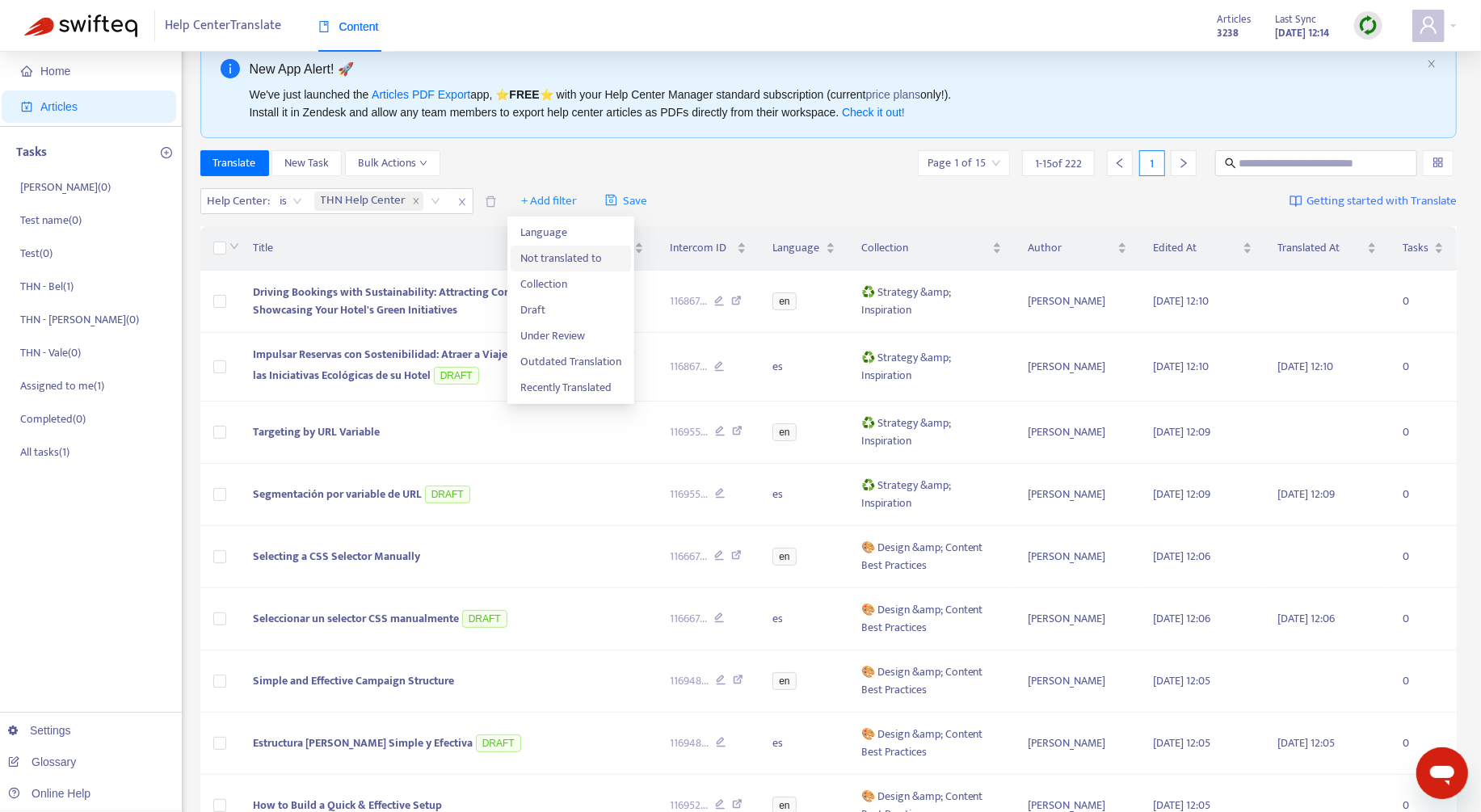
click at [568, 254] on span "Not translated to" at bounding box center [570, 258] width 101 height 18
click at [555, 206] on div at bounding box center [530, 201] width 98 height 20
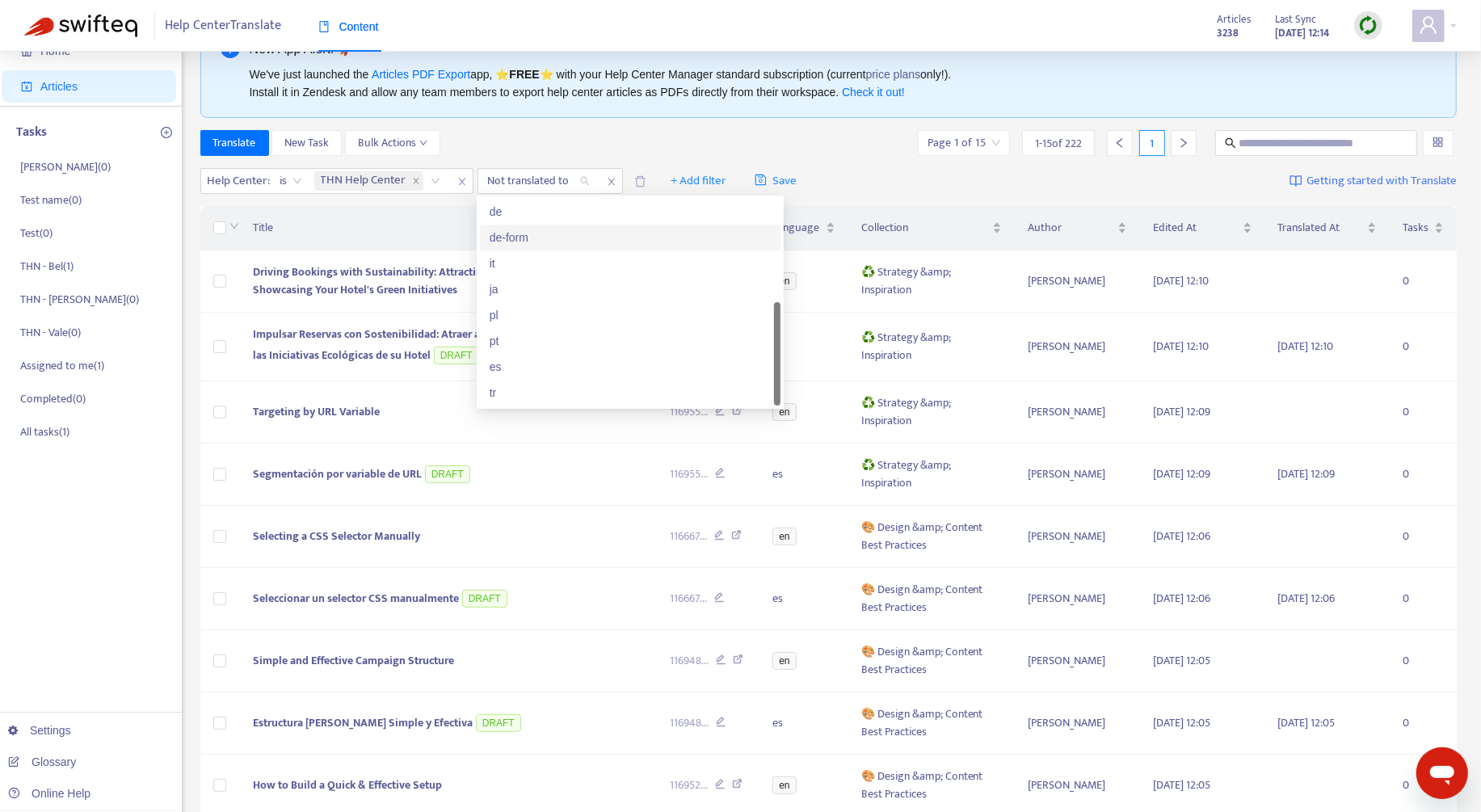
scroll to position [71, 0]
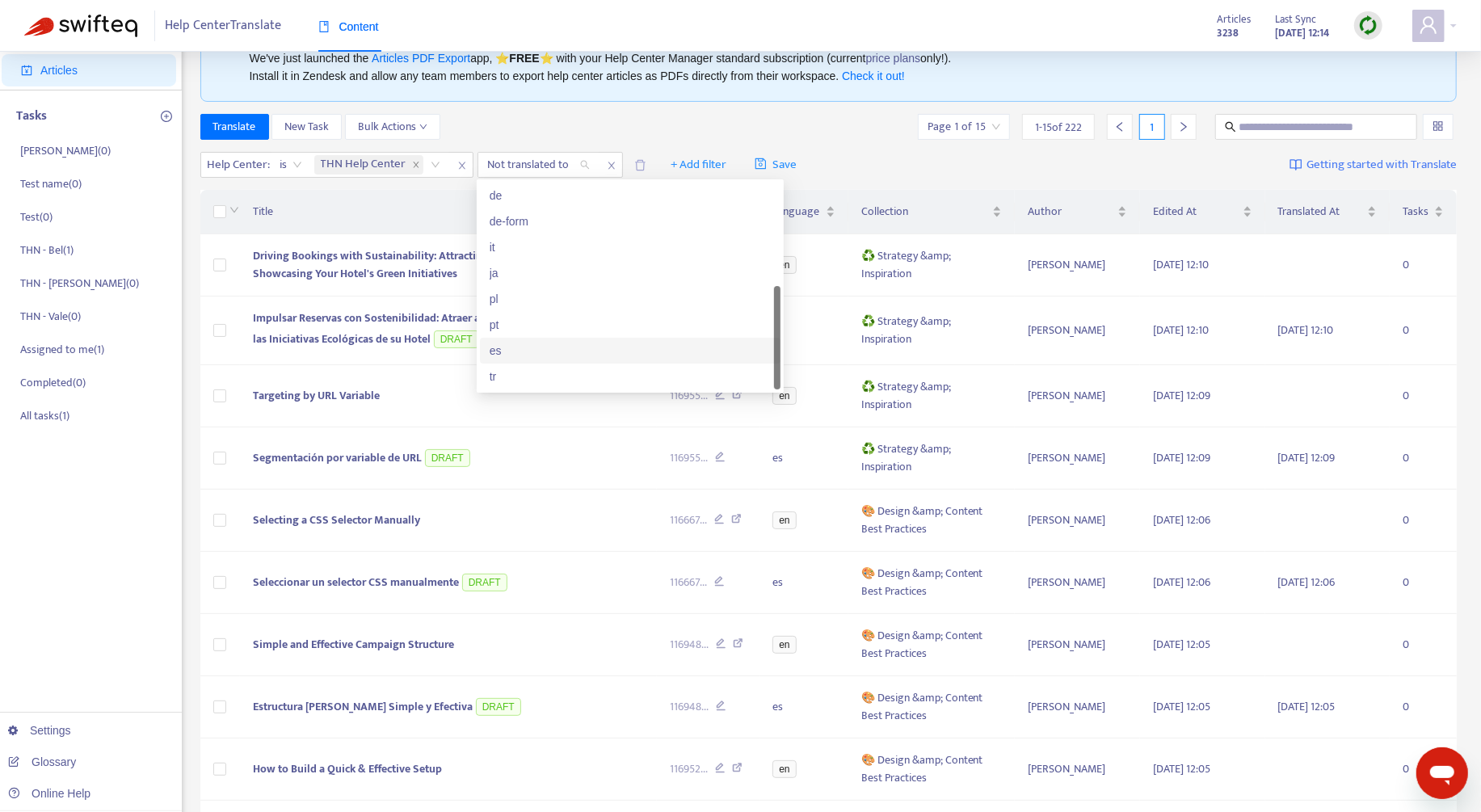
click at [568, 356] on div "es" at bounding box center [630, 351] width 281 height 18
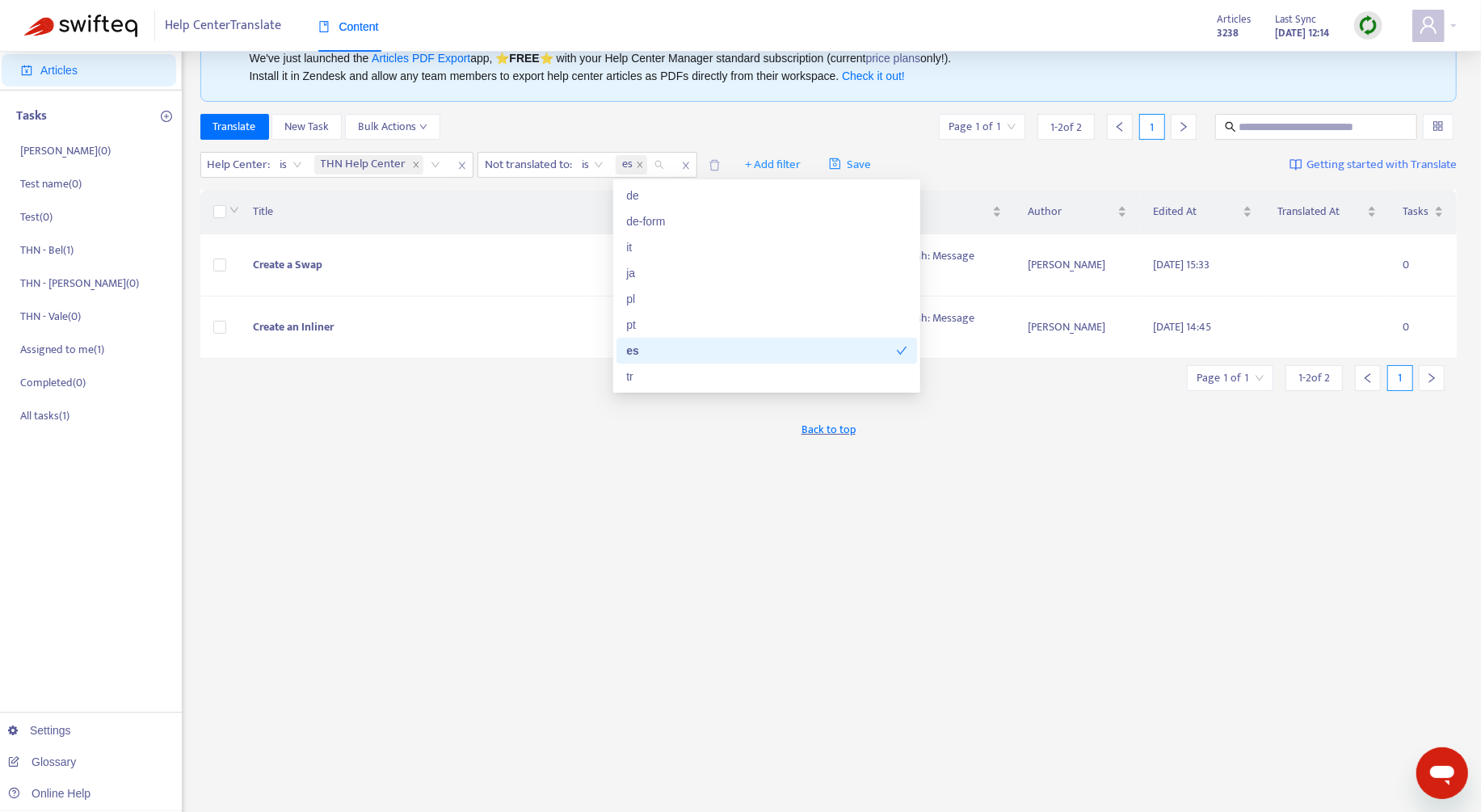
click at [503, 491] on div "New App Alert! 🚀 We've just launched the Articles PDF Export app, ⭐ FREE ⭐️ wit…" at bounding box center [829, 478] width 1257 height 945
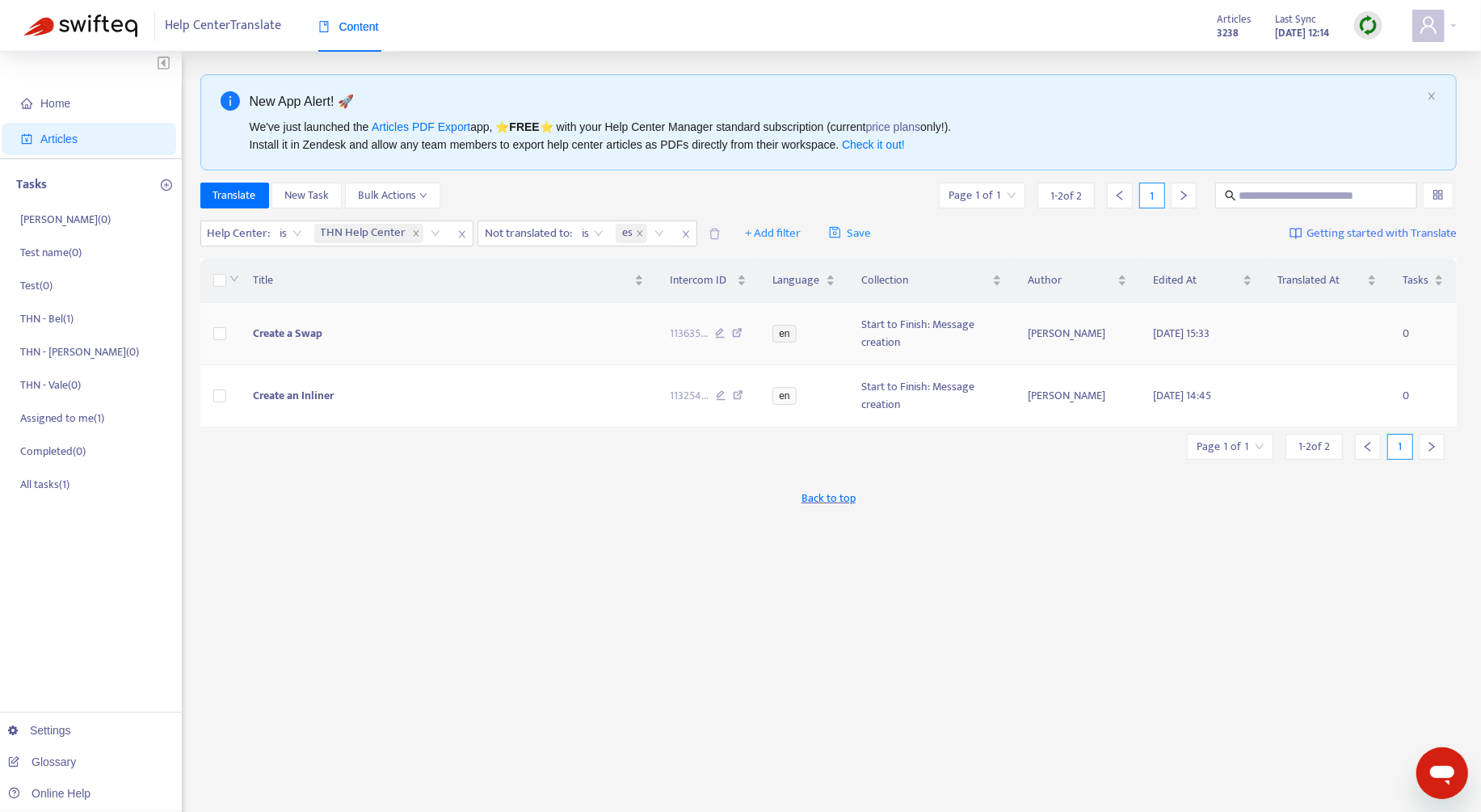
scroll to position [0, 0]
click at [691, 239] on span "close" at bounding box center [686, 236] width 21 height 20
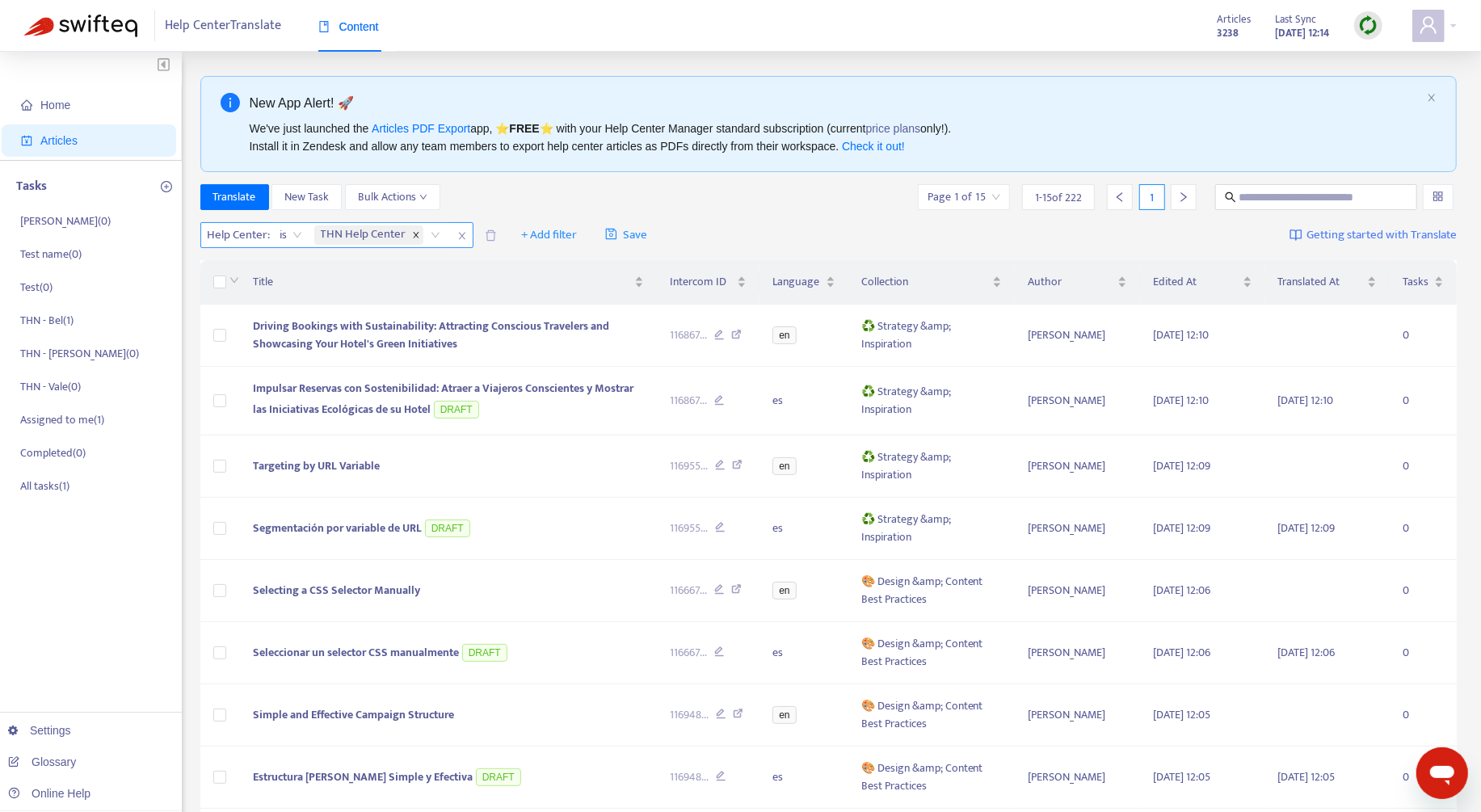
click at [412, 235] on icon "close" at bounding box center [416, 235] width 8 height 8
click at [277, 240] on div at bounding box center [253, 235] width 98 height 20
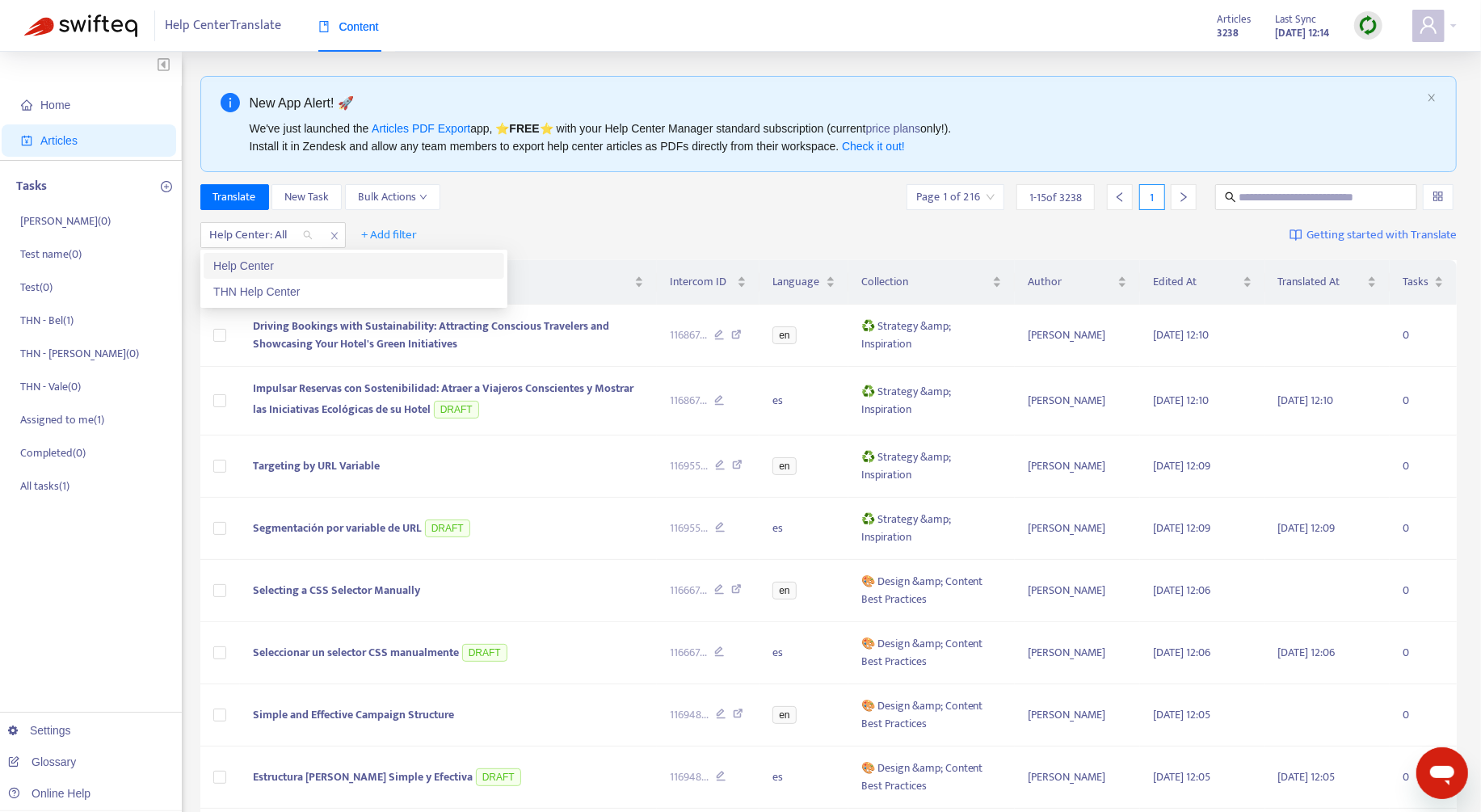
click at [286, 263] on div "Help Center" at bounding box center [354, 266] width 281 height 18
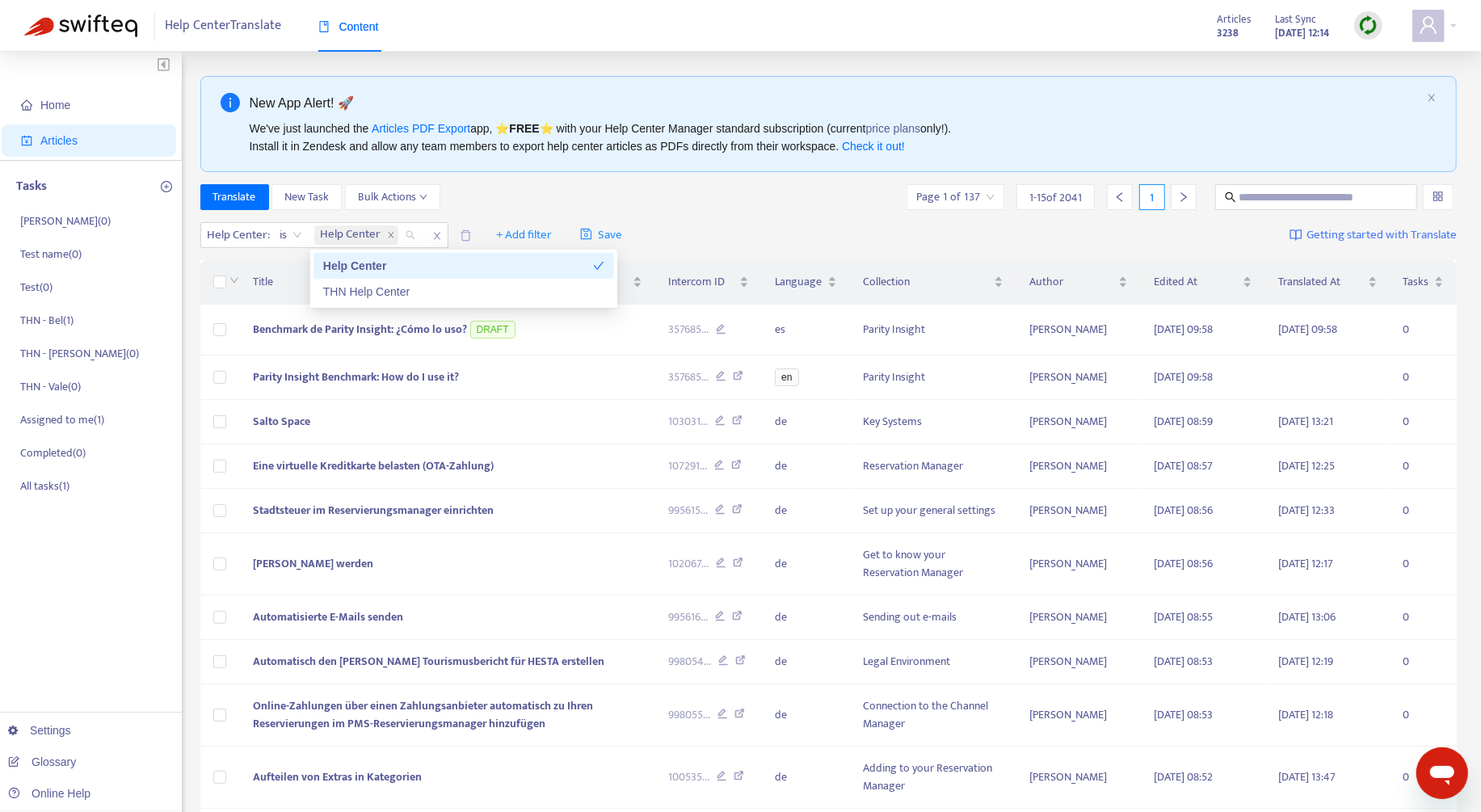
click at [449, 258] on div "Help Center" at bounding box center [458, 266] width 270 height 18
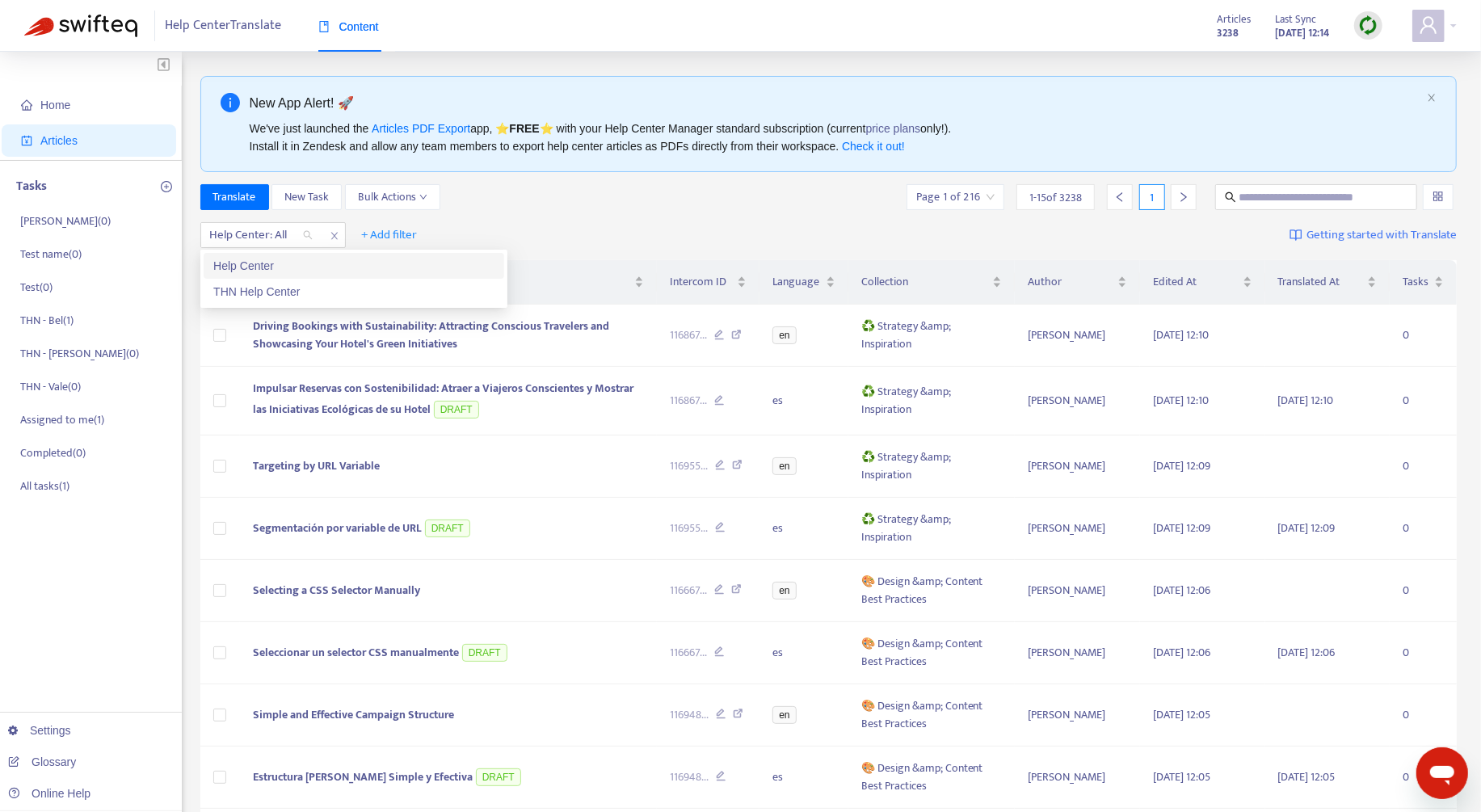
click at [307, 255] on div "Help Center" at bounding box center [354, 266] width 300 height 26
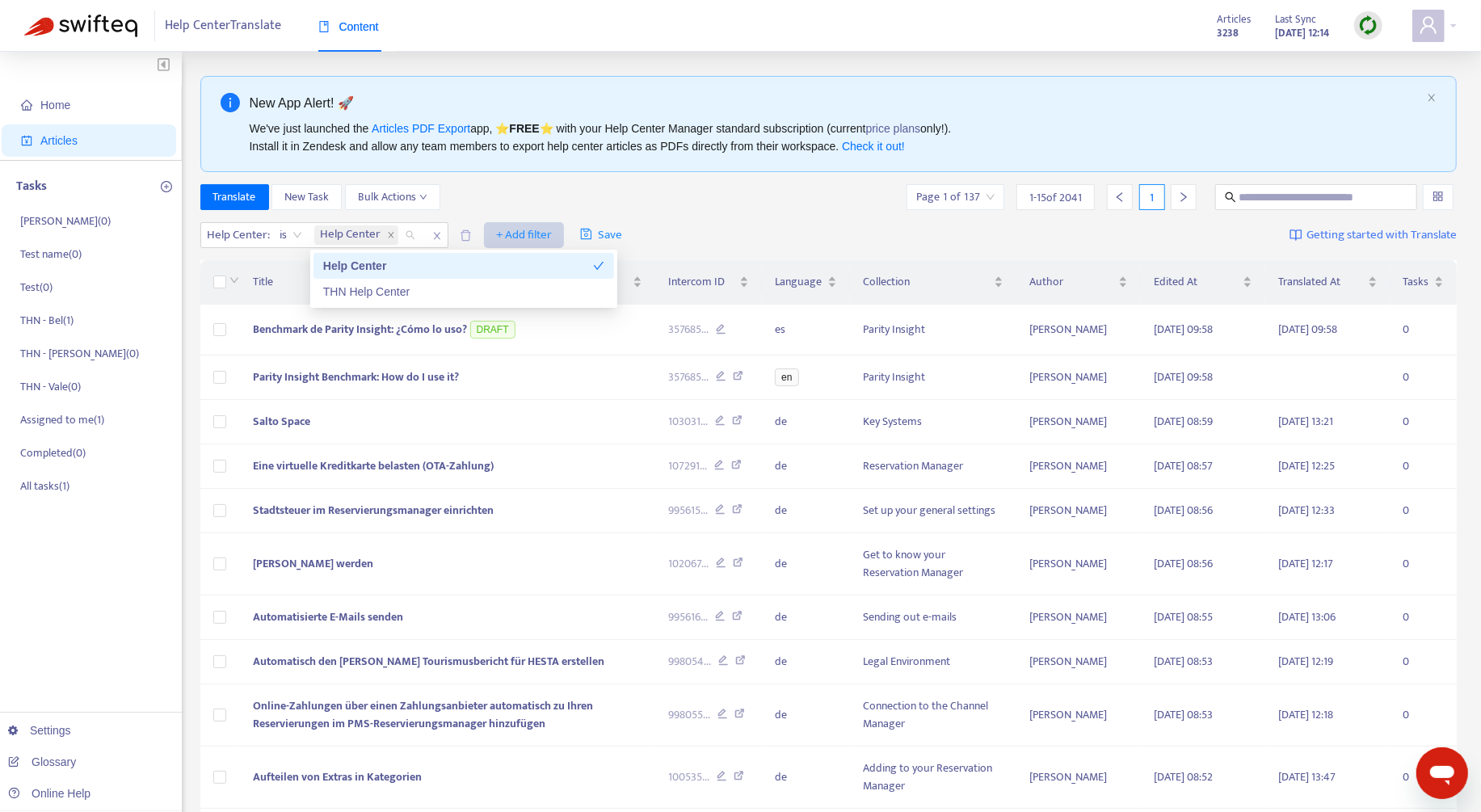
click at [521, 230] on span "+ Add filter" at bounding box center [524, 235] width 56 height 20
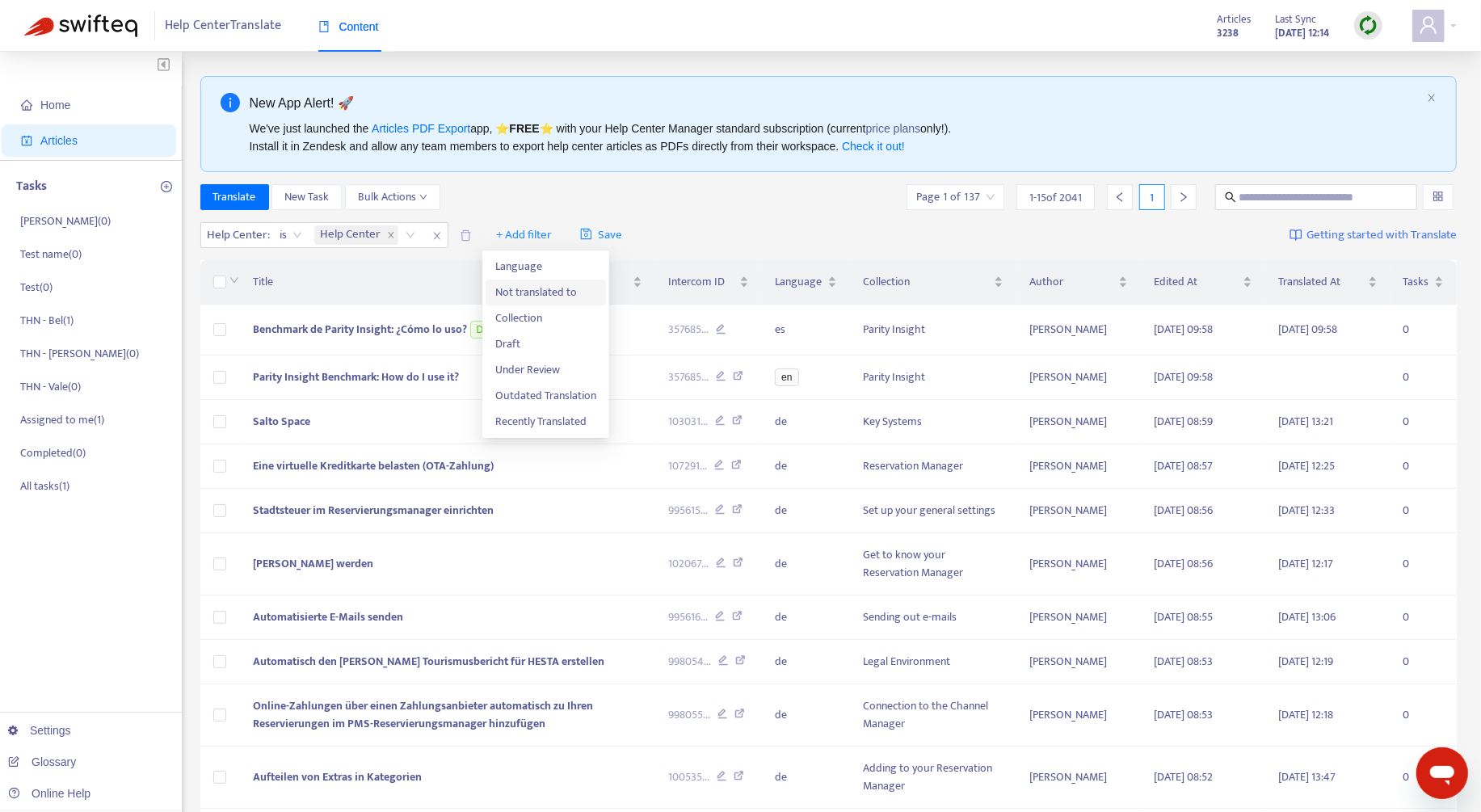
click at [558, 297] on span "Not translated to" at bounding box center [546, 293] width 101 height 18
click at [534, 237] on div at bounding box center [505, 235] width 98 height 20
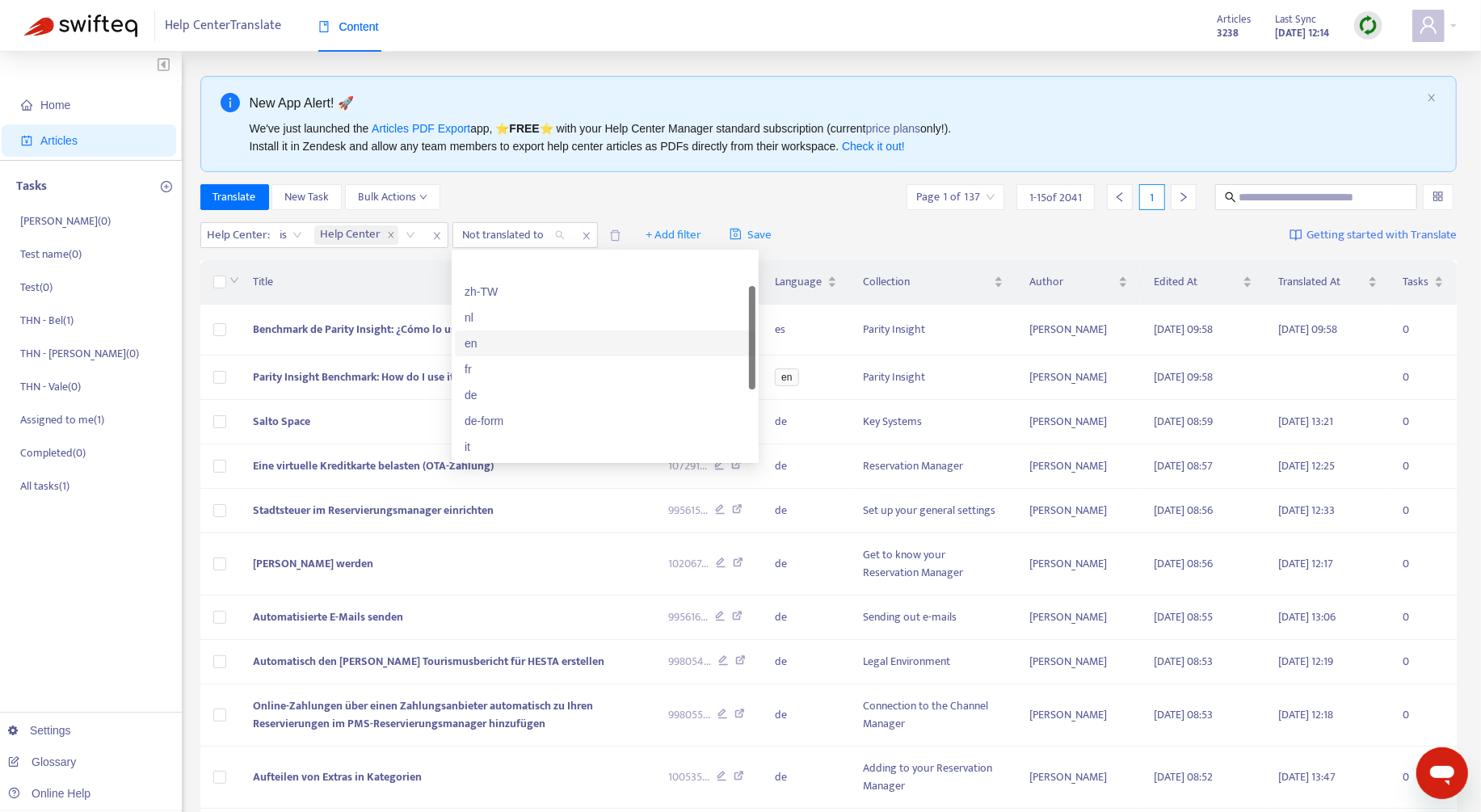
scroll to position [39, 0]
click at [548, 362] on div "de" at bounding box center [605, 356] width 281 height 18
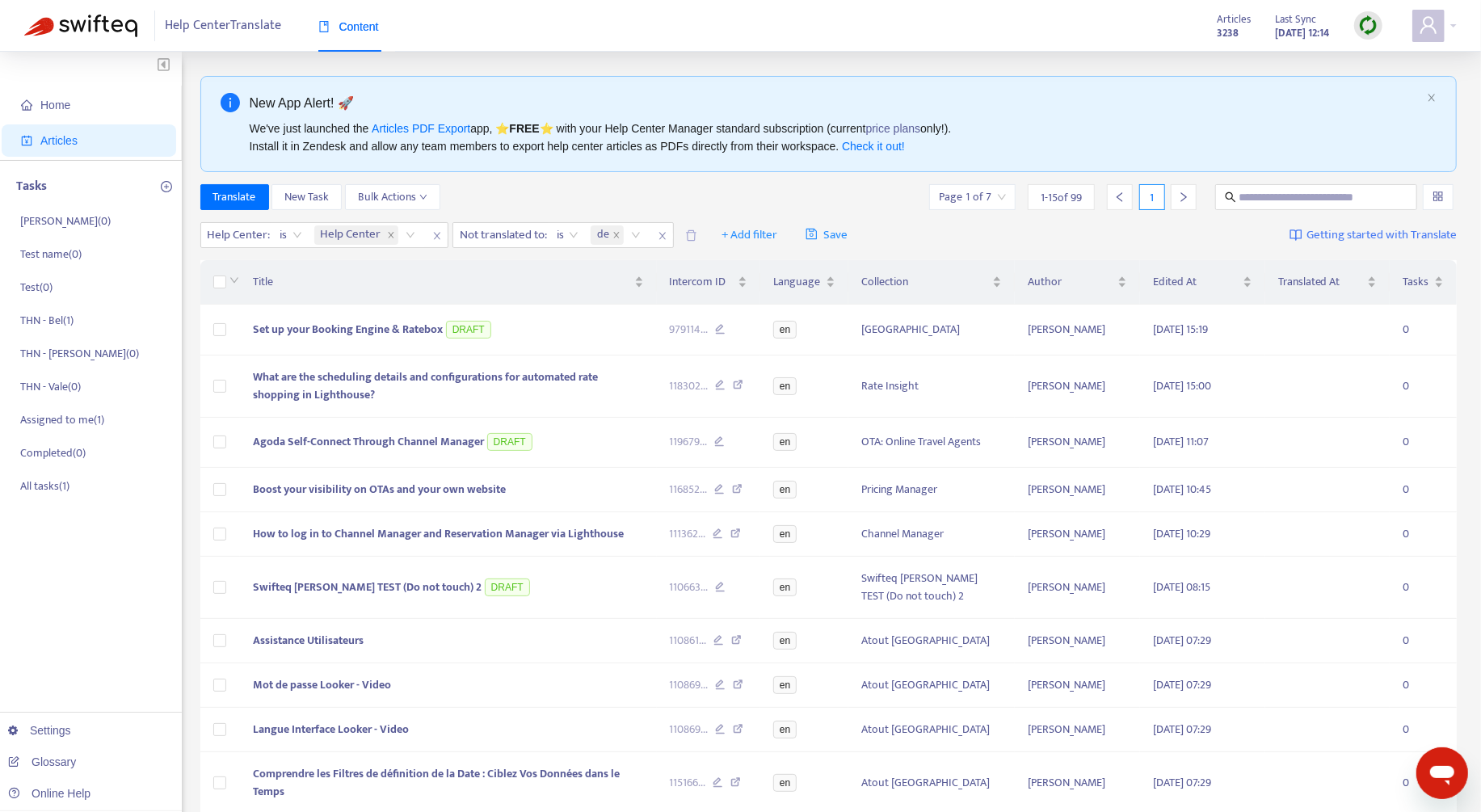
click at [696, 194] on div "Translate New Task Bulk Actions Page 1 of 7 1 - 15 of 99 1" at bounding box center [829, 198] width 1257 height 26
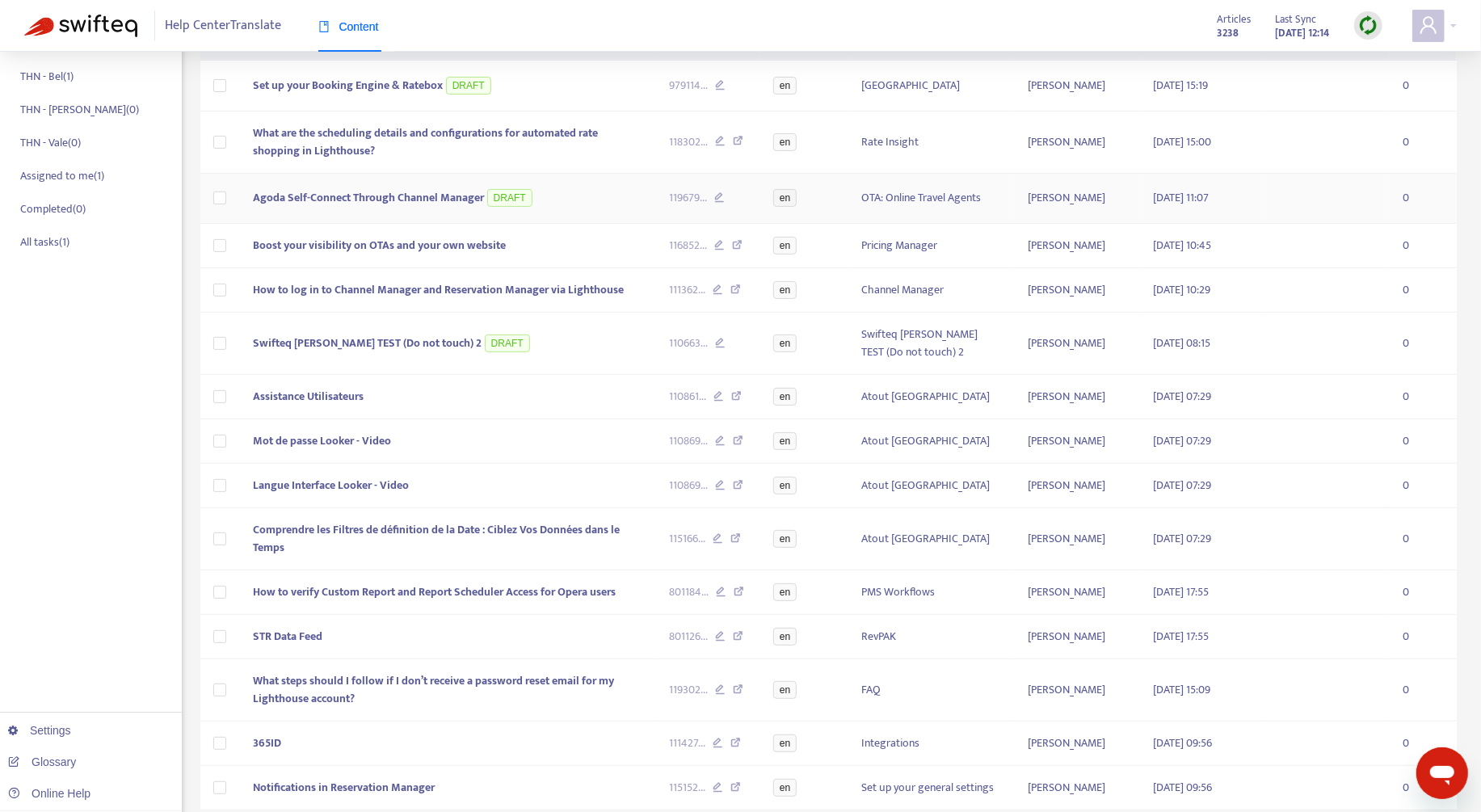
scroll to position [380, 0]
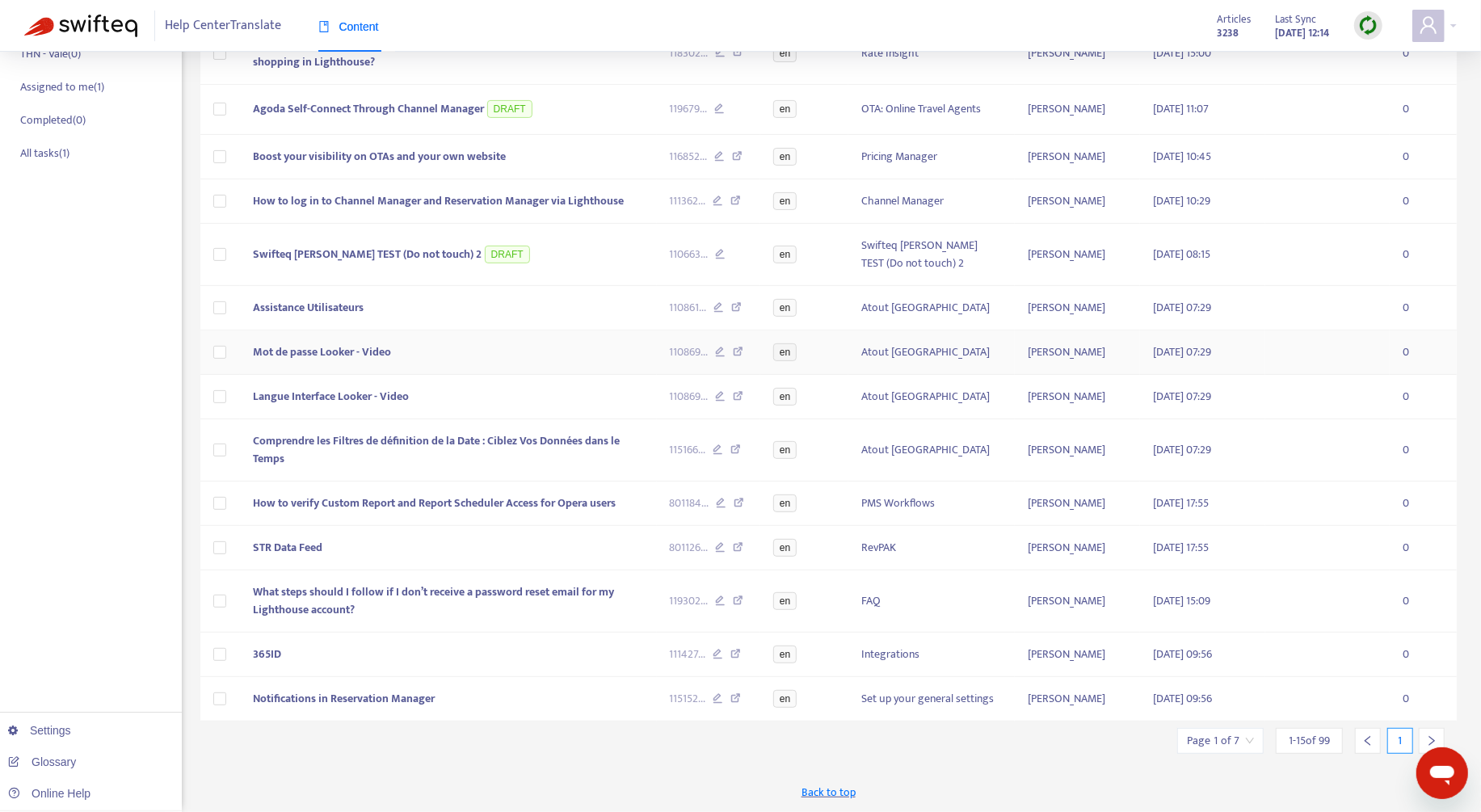
click at [327, 342] on span "Mot de passe Looker - Video" at bounding box center [322, 351] width 138 height 19
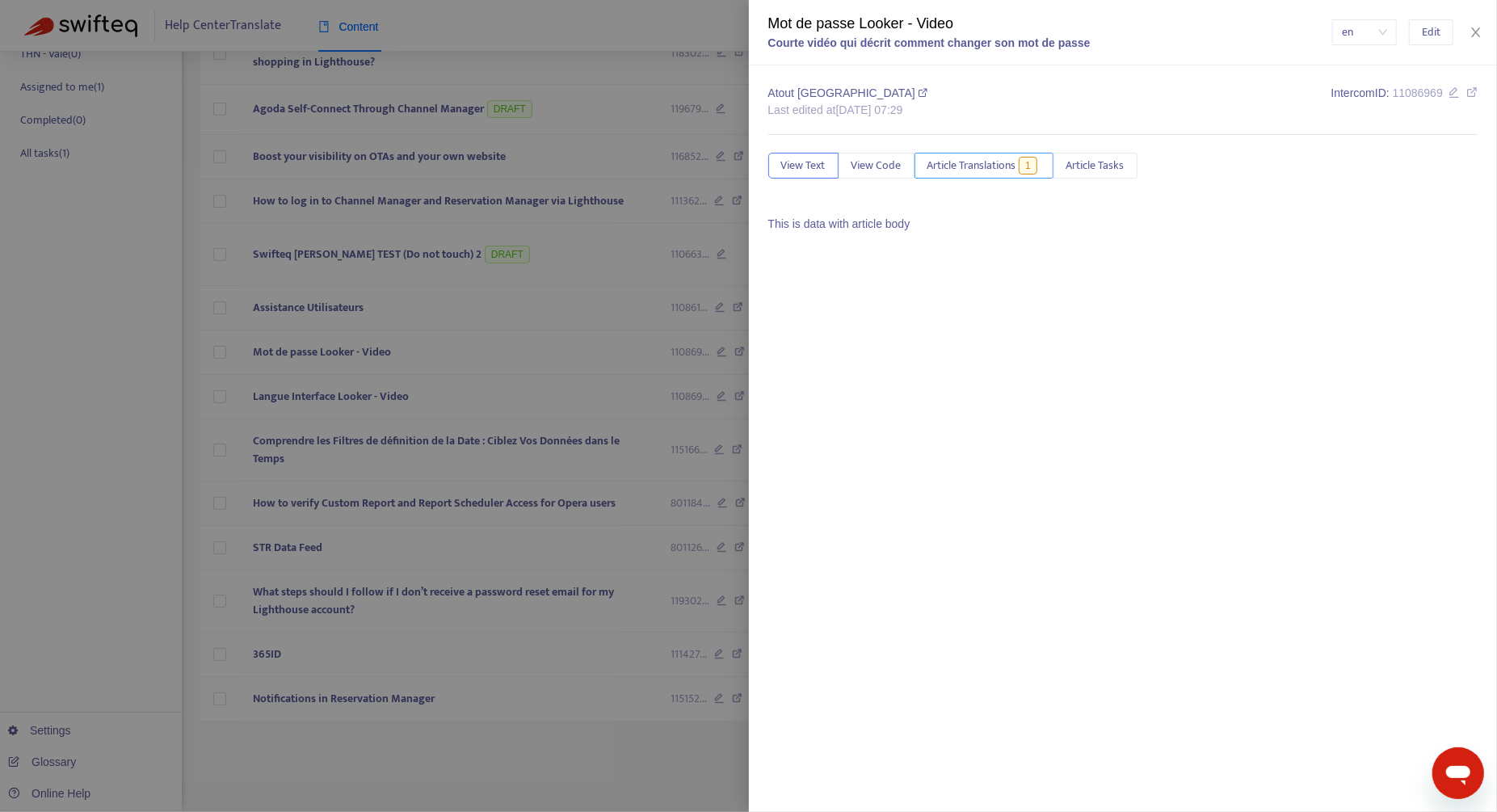
click at [986, 166] on span "Article Translations" at bounding box center [971, 166] width 89 height 18
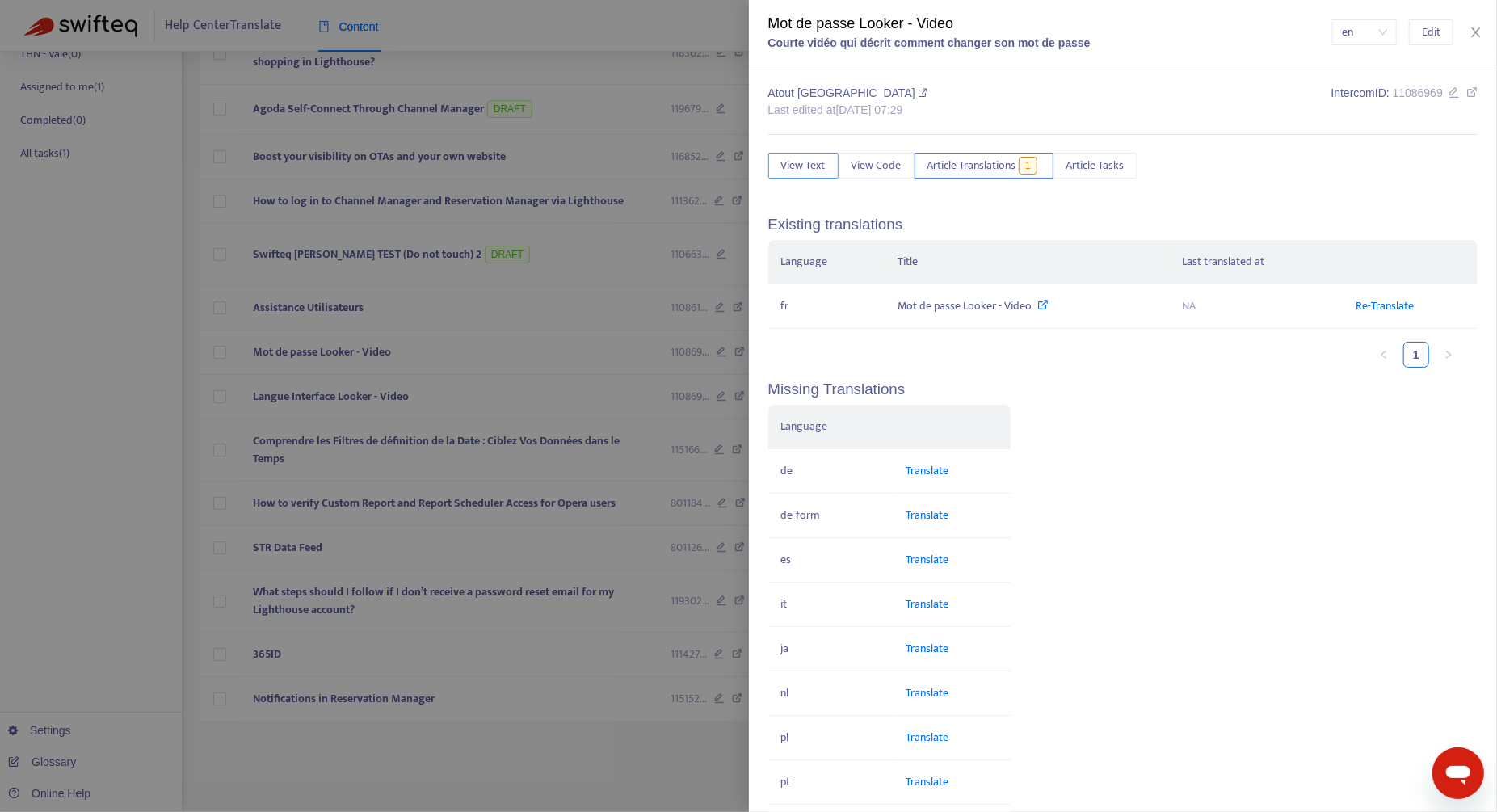
click at [770, 165] on button "View Text" at bounding box center [803, 166] width 71 height 26
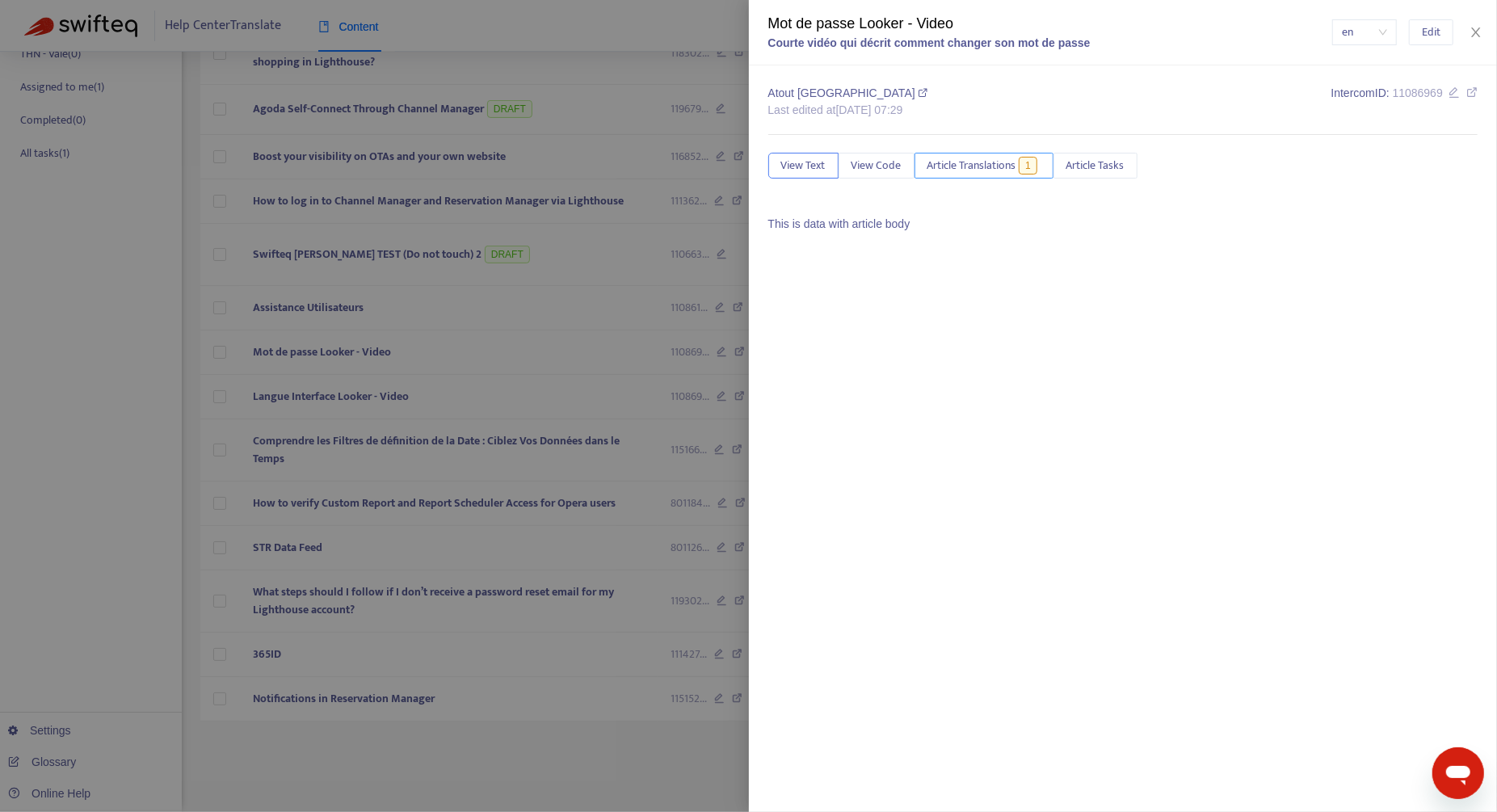
click at [942, 163] on span "Article Translations" at bounding box center [971, 166] width 89 height 18
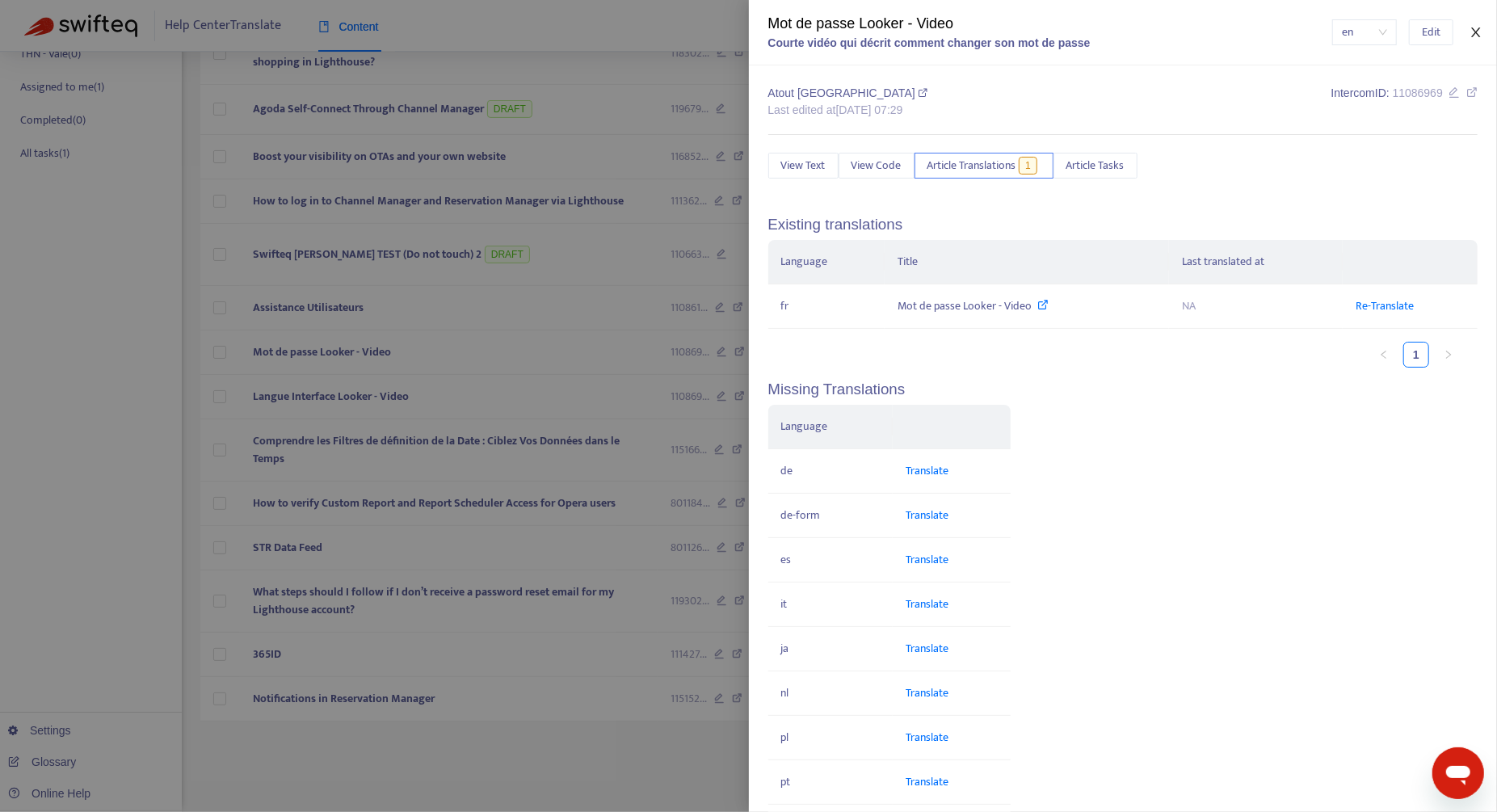
click at [1122, 35] on icon "close" at bounding box center [1476, 33] width 13 height 13
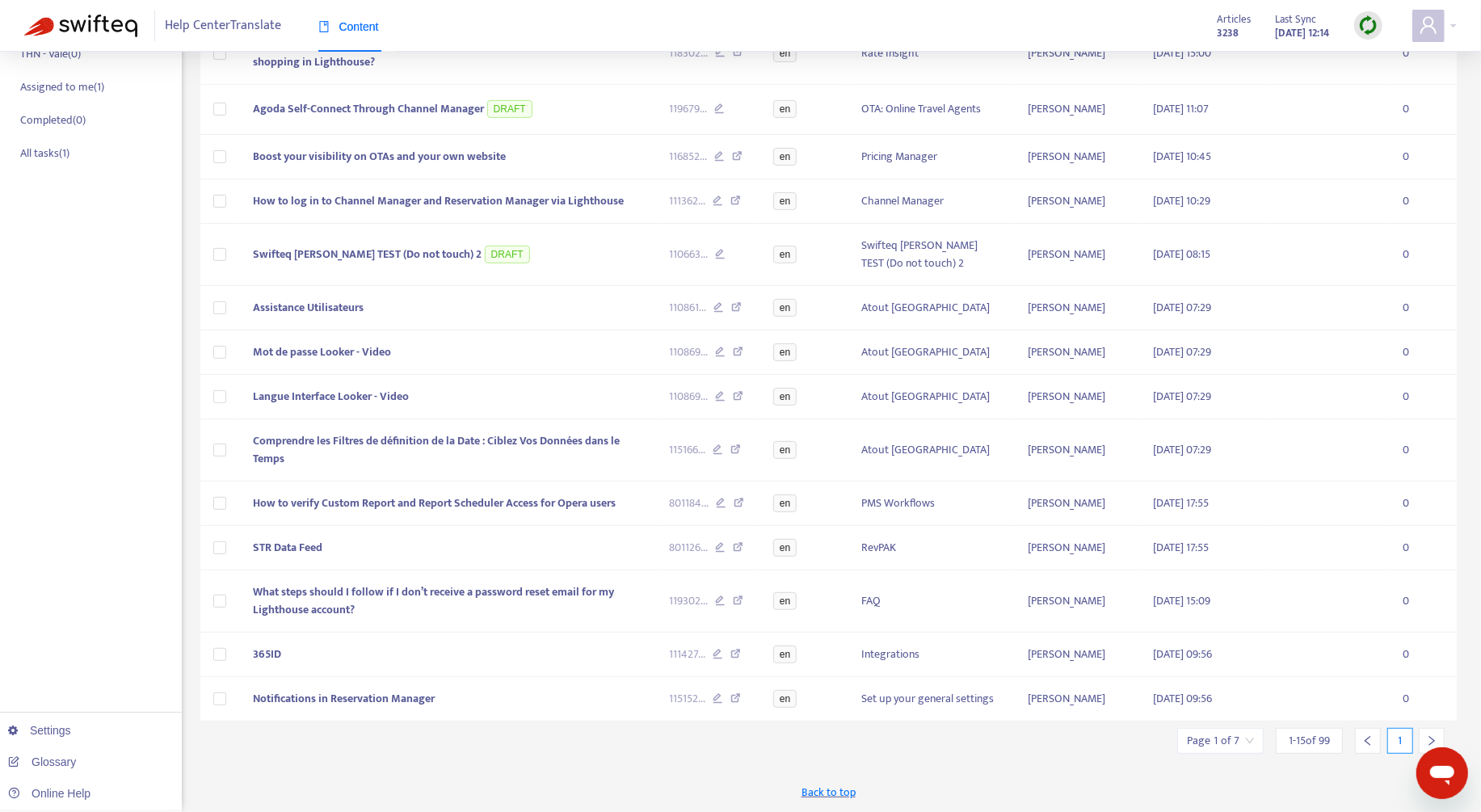
click at [1122, 608] on input "search" at bounding box center [1220, 741] width 67 height 25
click at [1122, 608] on span "15" at bounding box center [1182, 743] width 102 height 25
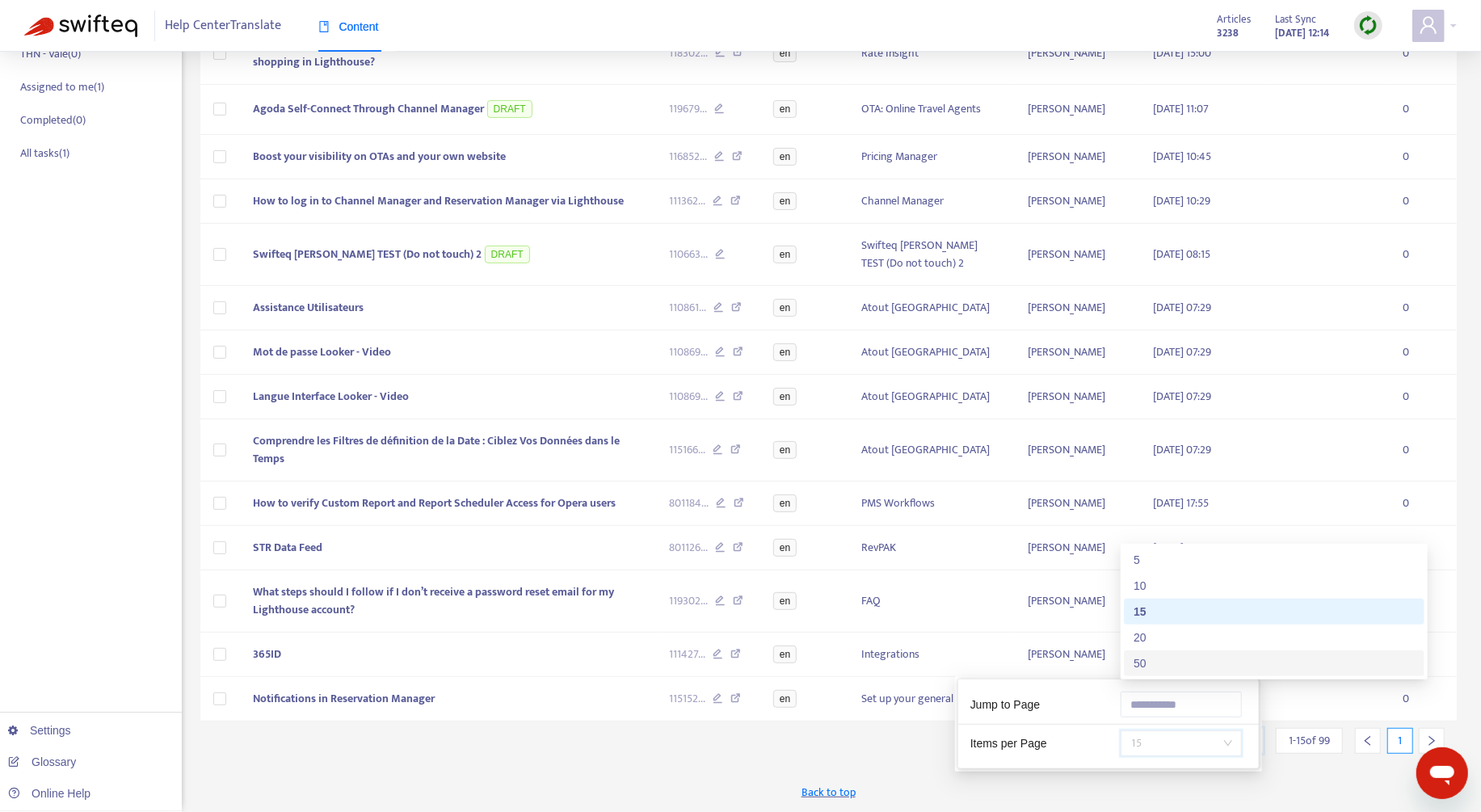
click at [1122, 608] on div "50" at bounding box center [1274, 664] width 300 height 26
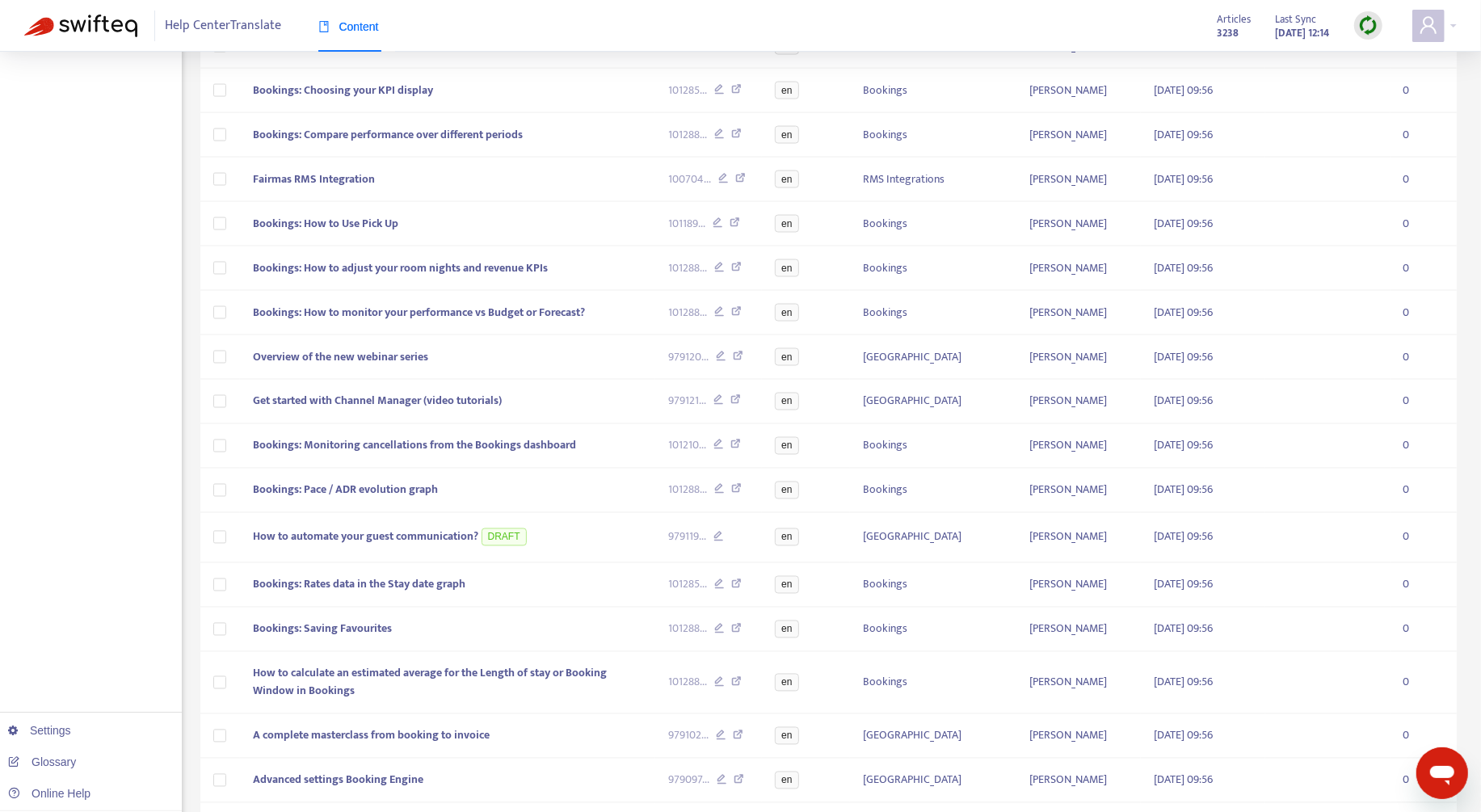
scroll to position [1989, 0]
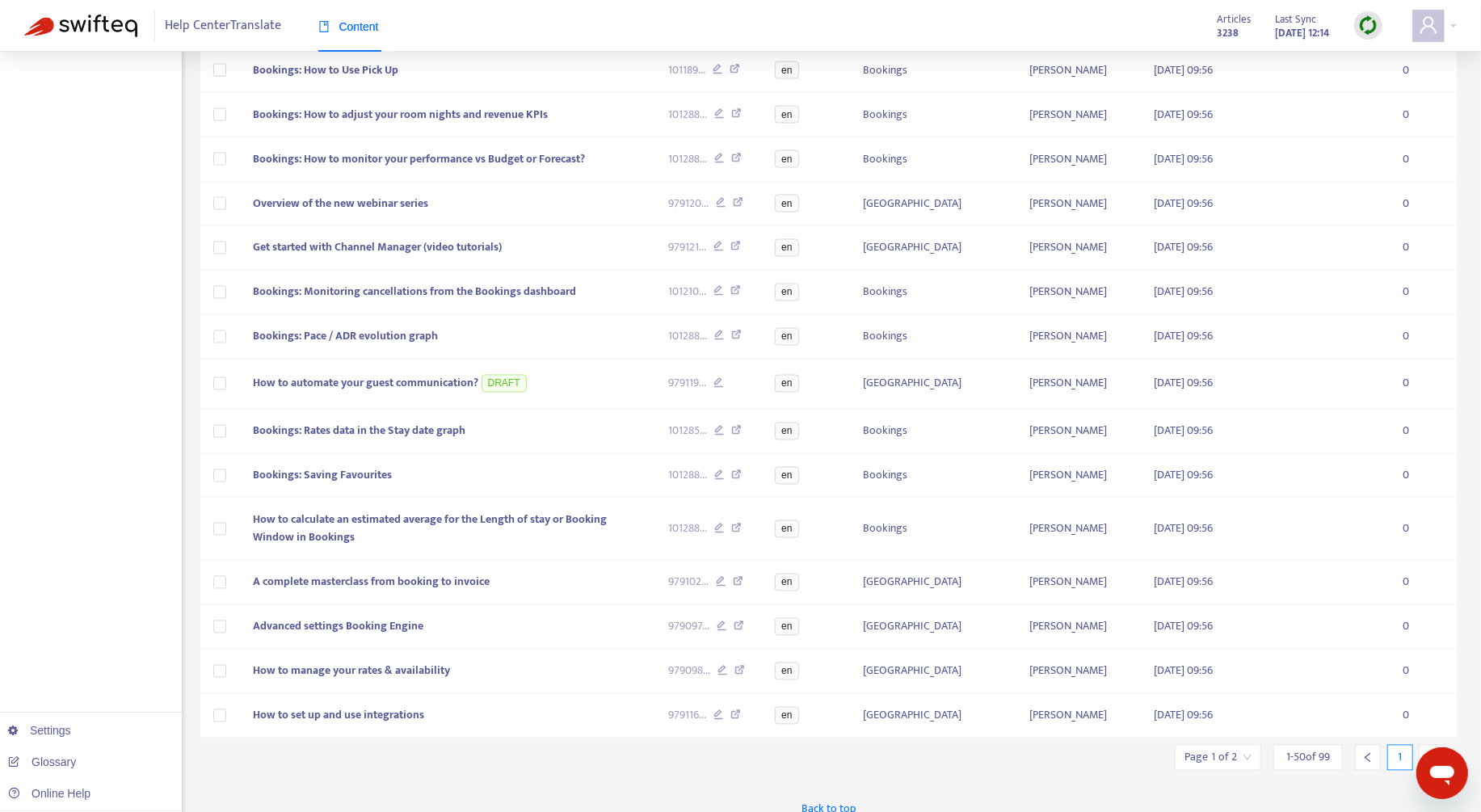
click at [1122, 608] on div at bounding box center [1432, 758] width 26 height 26
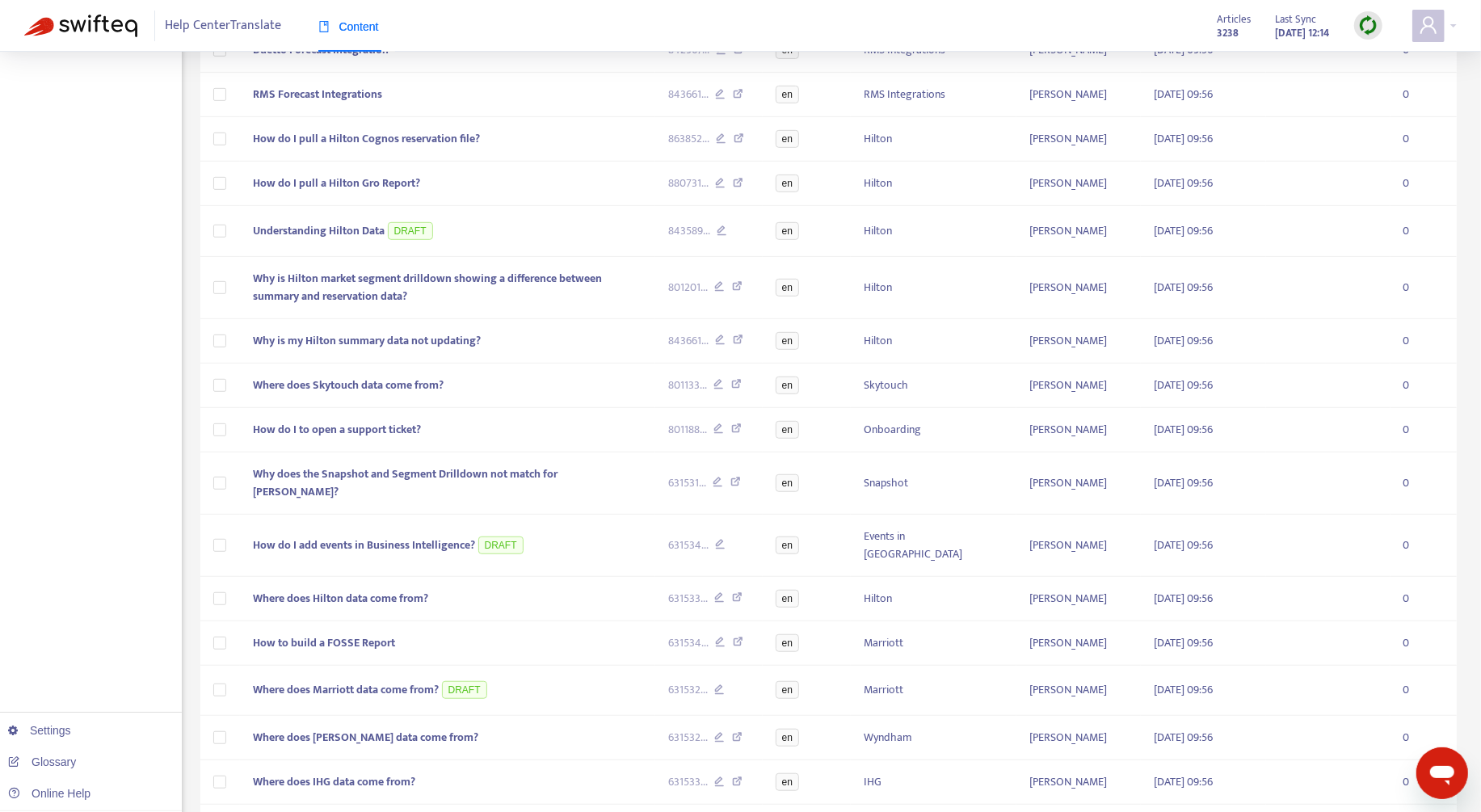
scroll to position [0, 0]
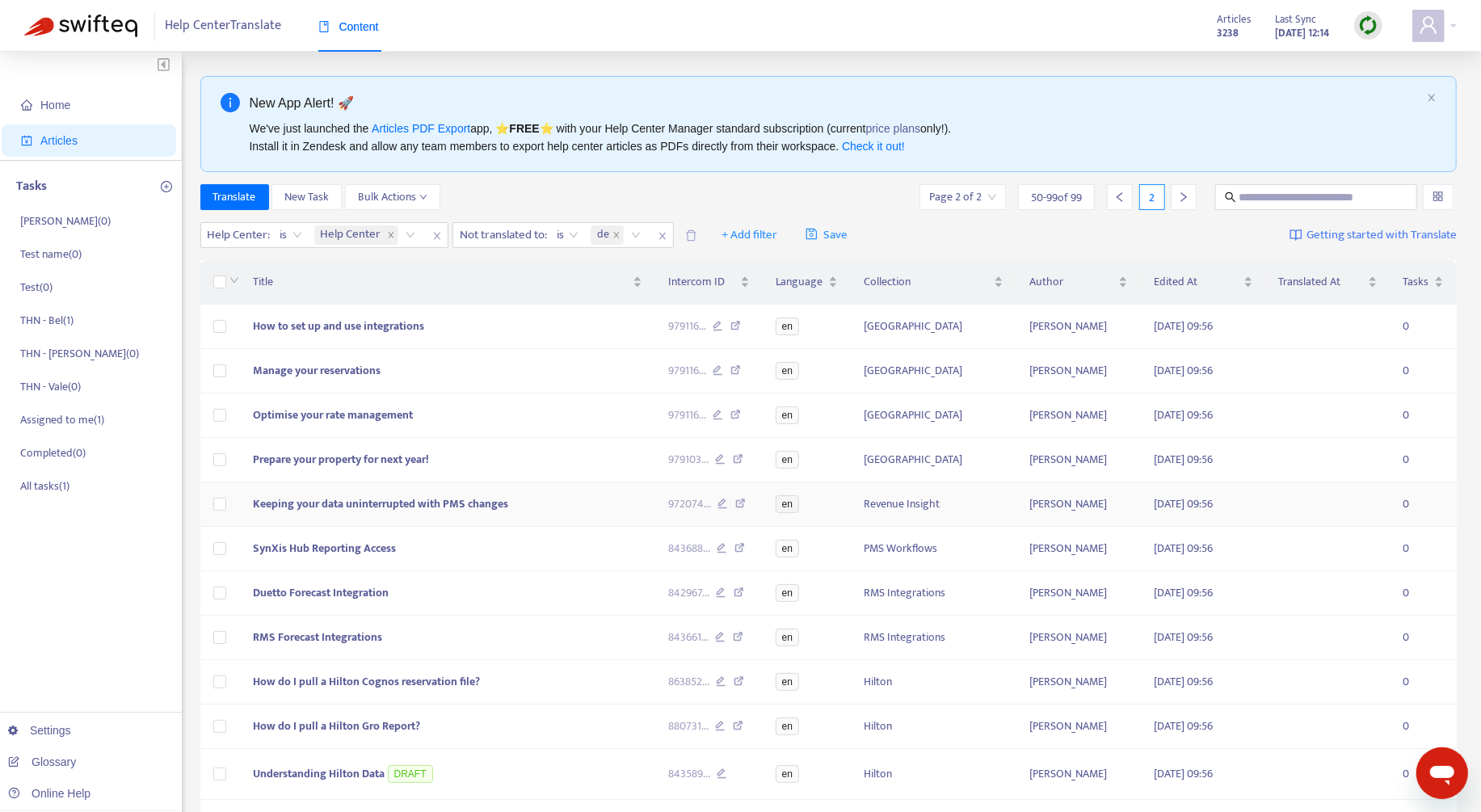
click at [487, 504] on span "Keeping your data uninterrupted with PMS changes" at bounding box center [380, 504] width 255 height 19
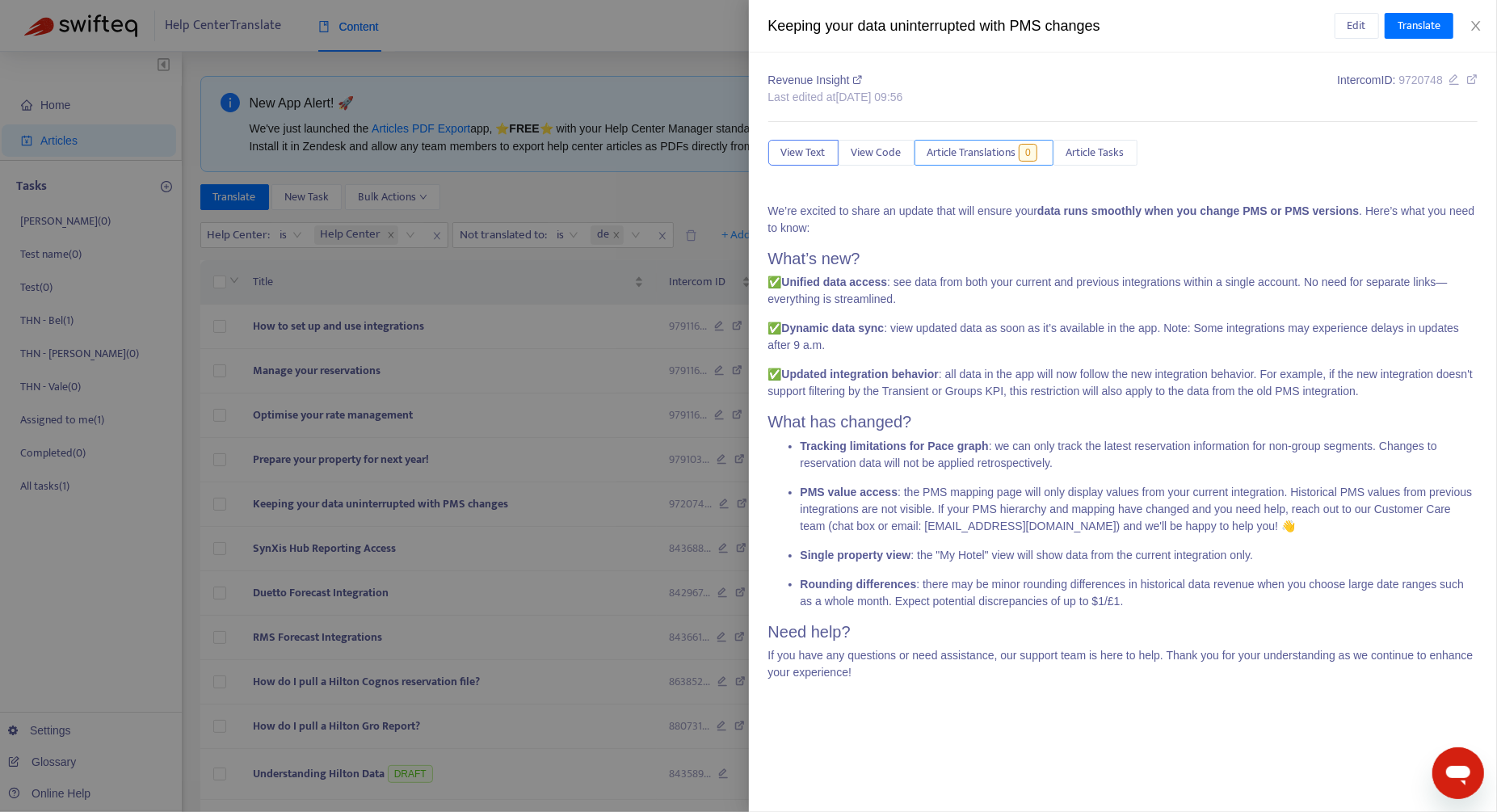
click at [1000, 155] on span "Article Translations" at bounding box center [971, 153] width 89 height 18
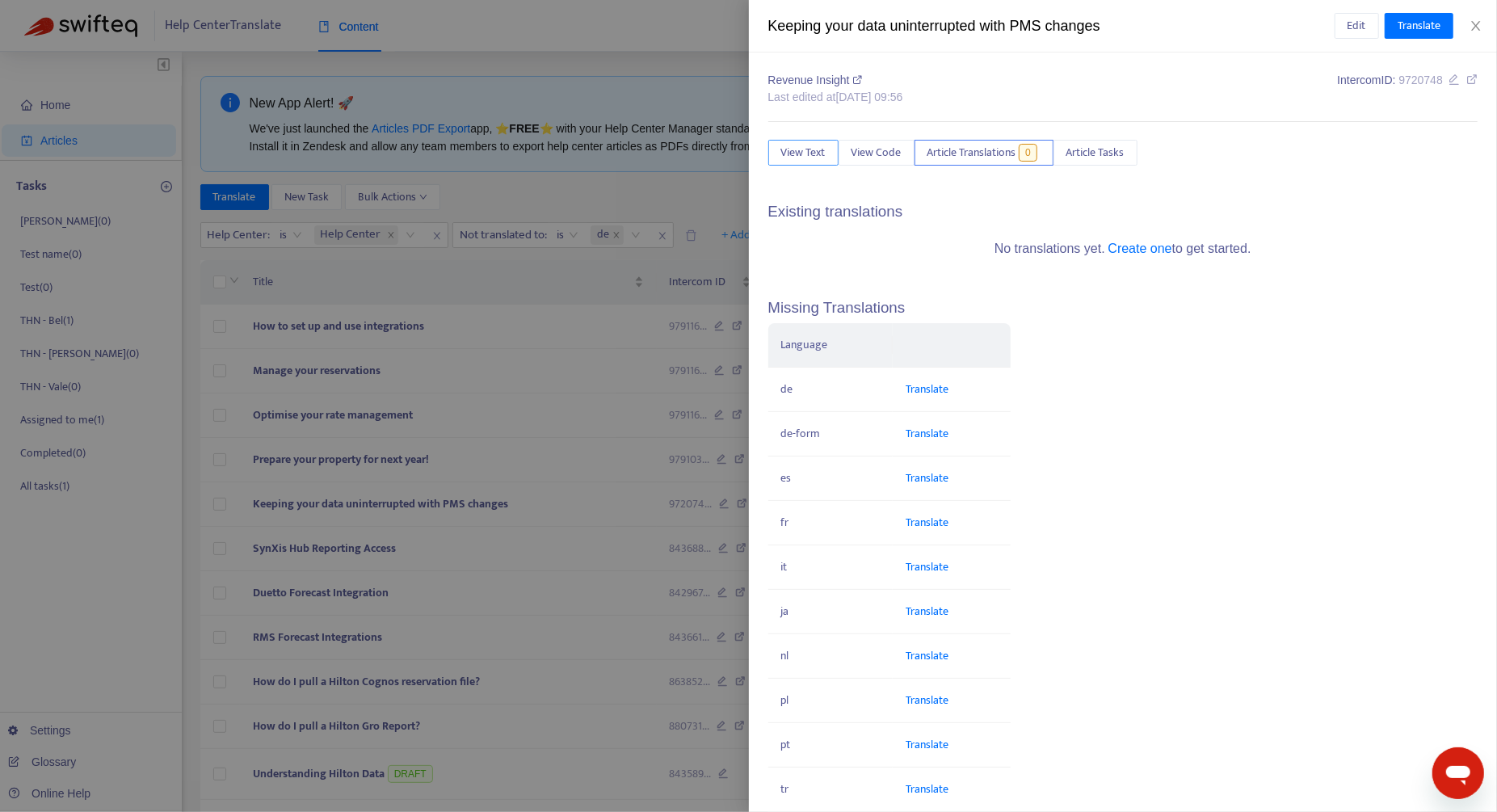
click at [806, 155] on span "View Text" at bounding box center [803, 153] width 44 height 18
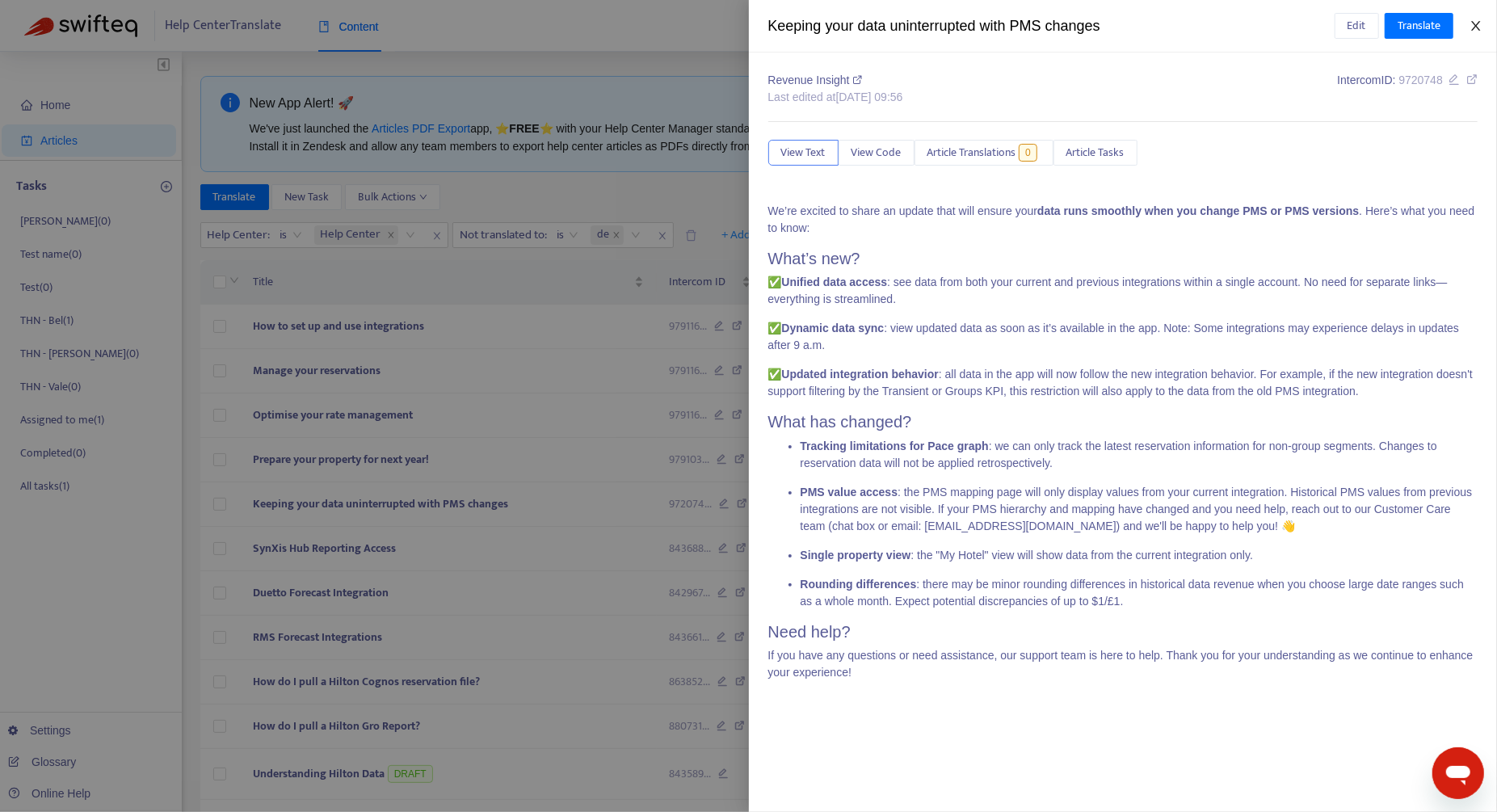
click at [1122, 25] on button "Close" at bounding box center [1476, 26] width 23 height 16
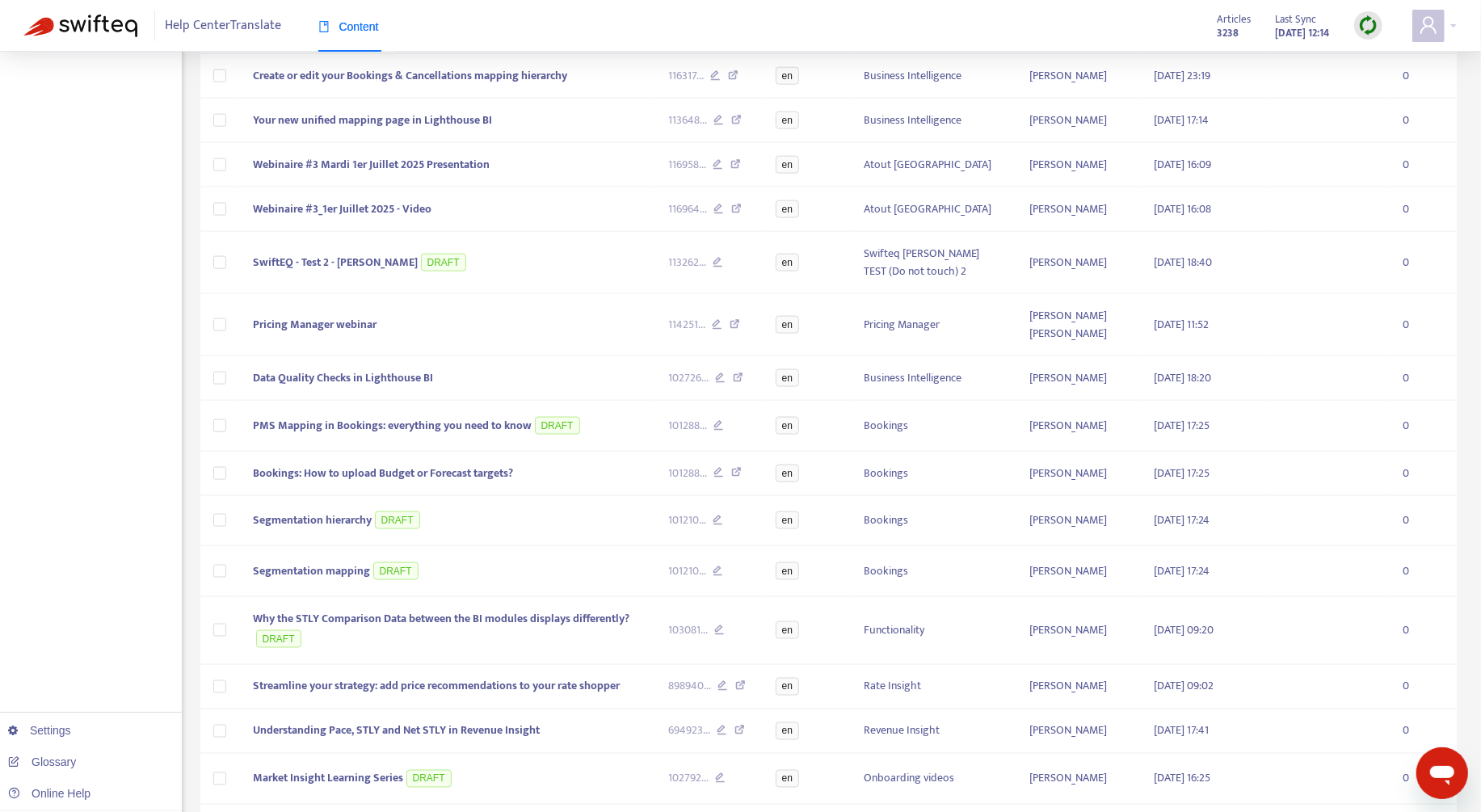
scroll to position [1557, 0]
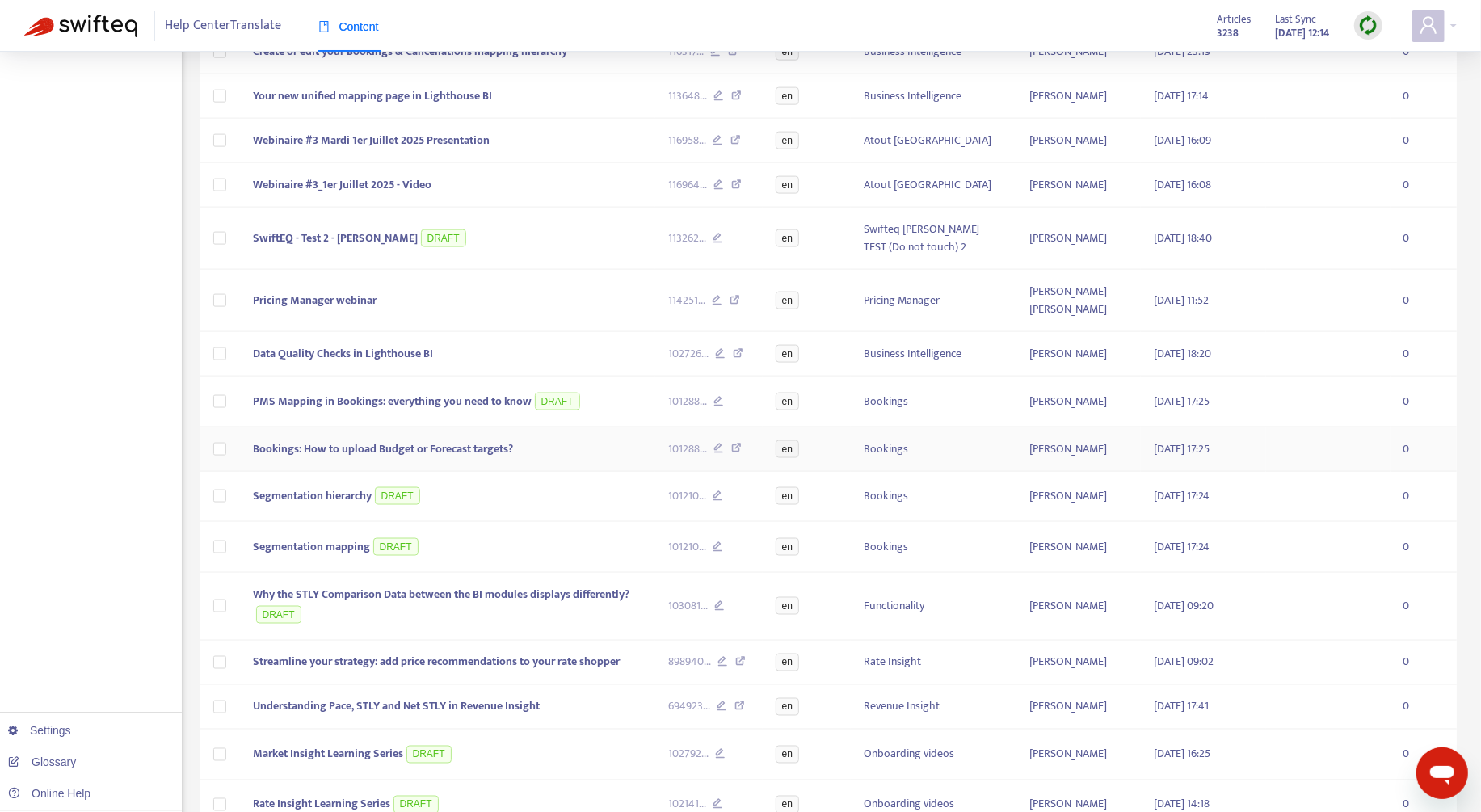
click at [507, 440] on span "Bookings: How to upload Budget or Forecast targets?" at bounding box center [382, 449] width 260 height 19
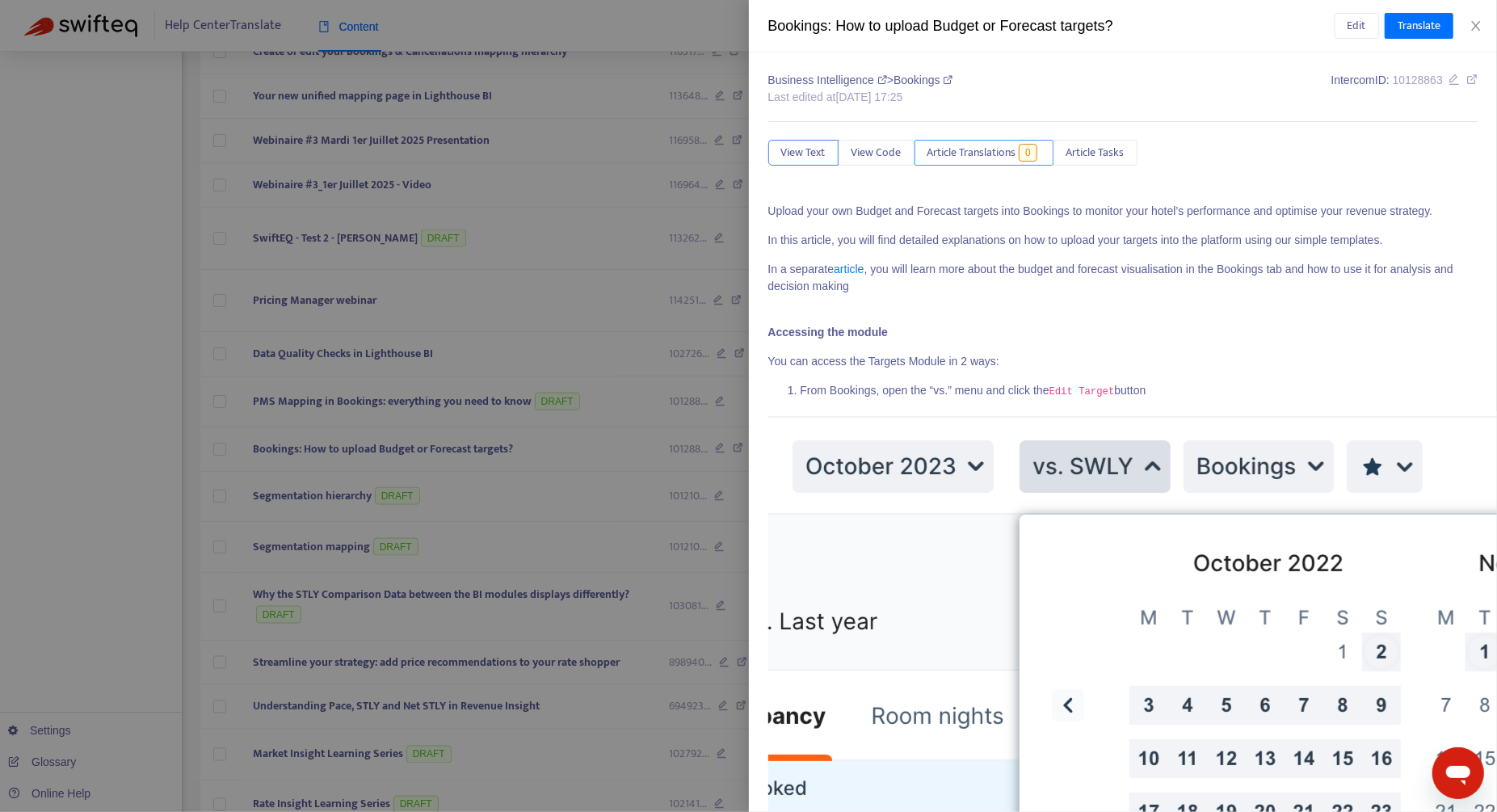
click at [1008, 160] on span "Article Translations" at bounding box center [971, 153] width 89 height 18
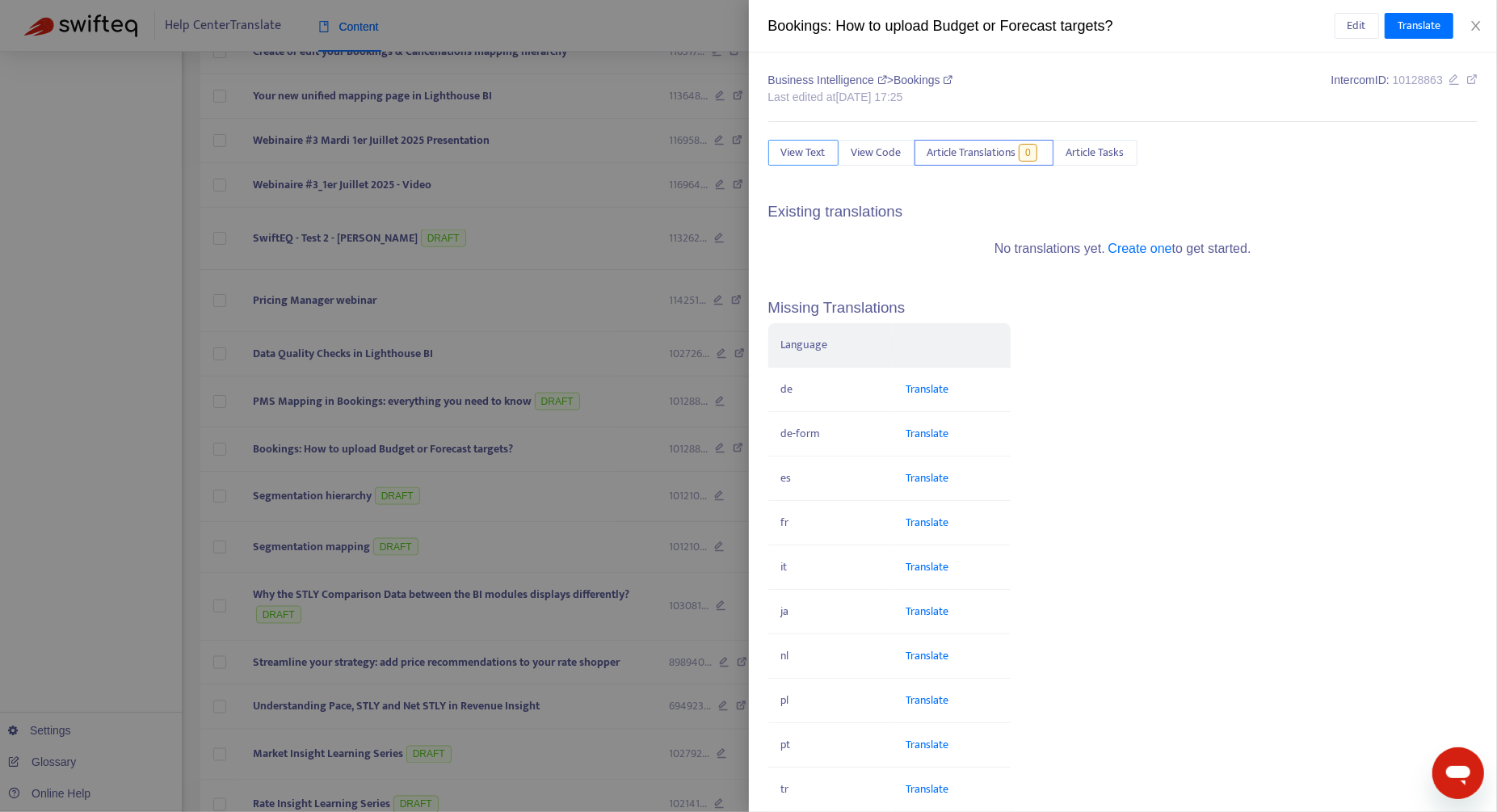
click at [807, 158] on span "View Text" at bounding box center [803, 153] width 44 height 18
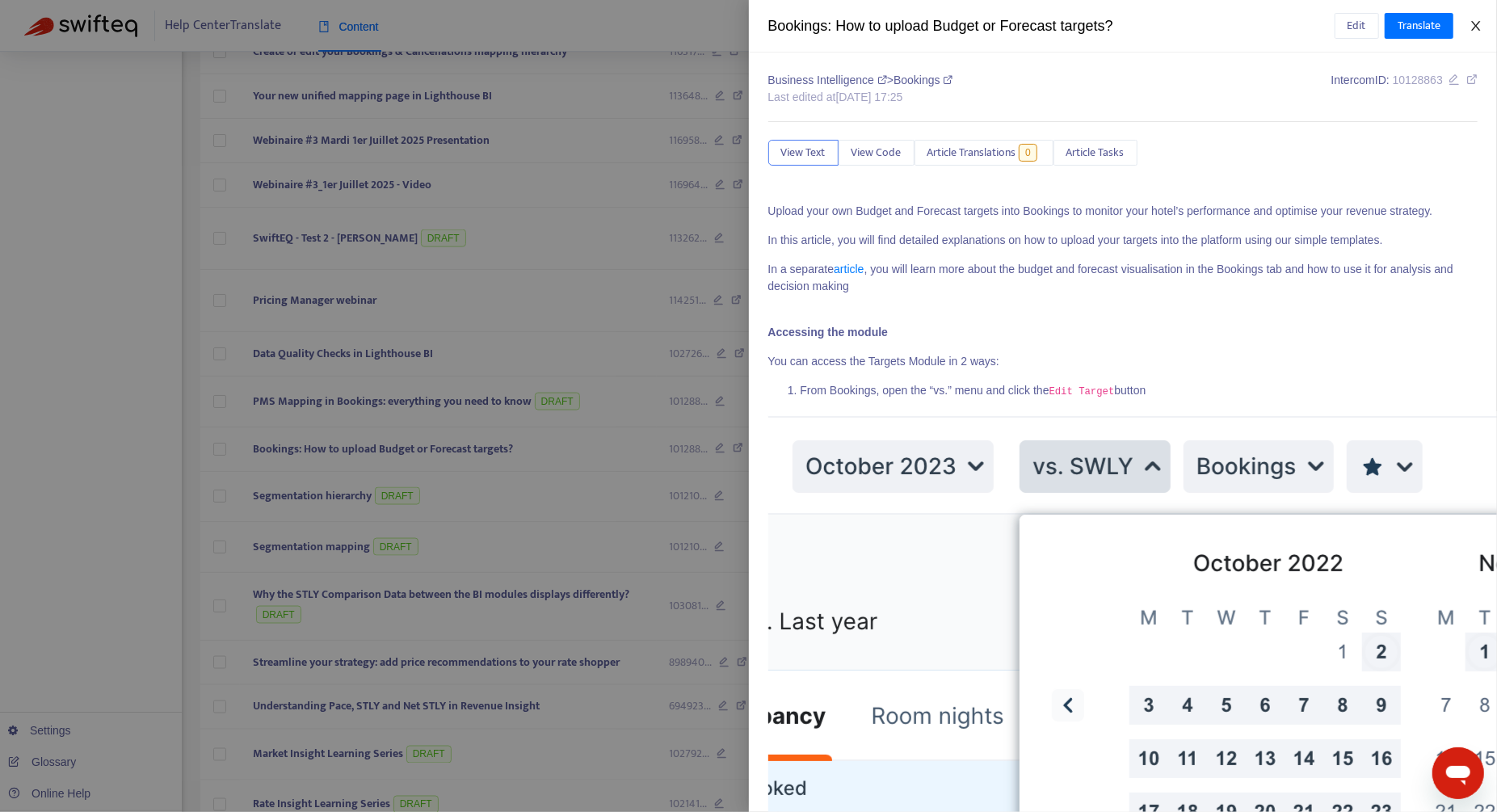
click at [1122, 30] on icon "close" at bounding box center [1476, 26] width 13 height 13
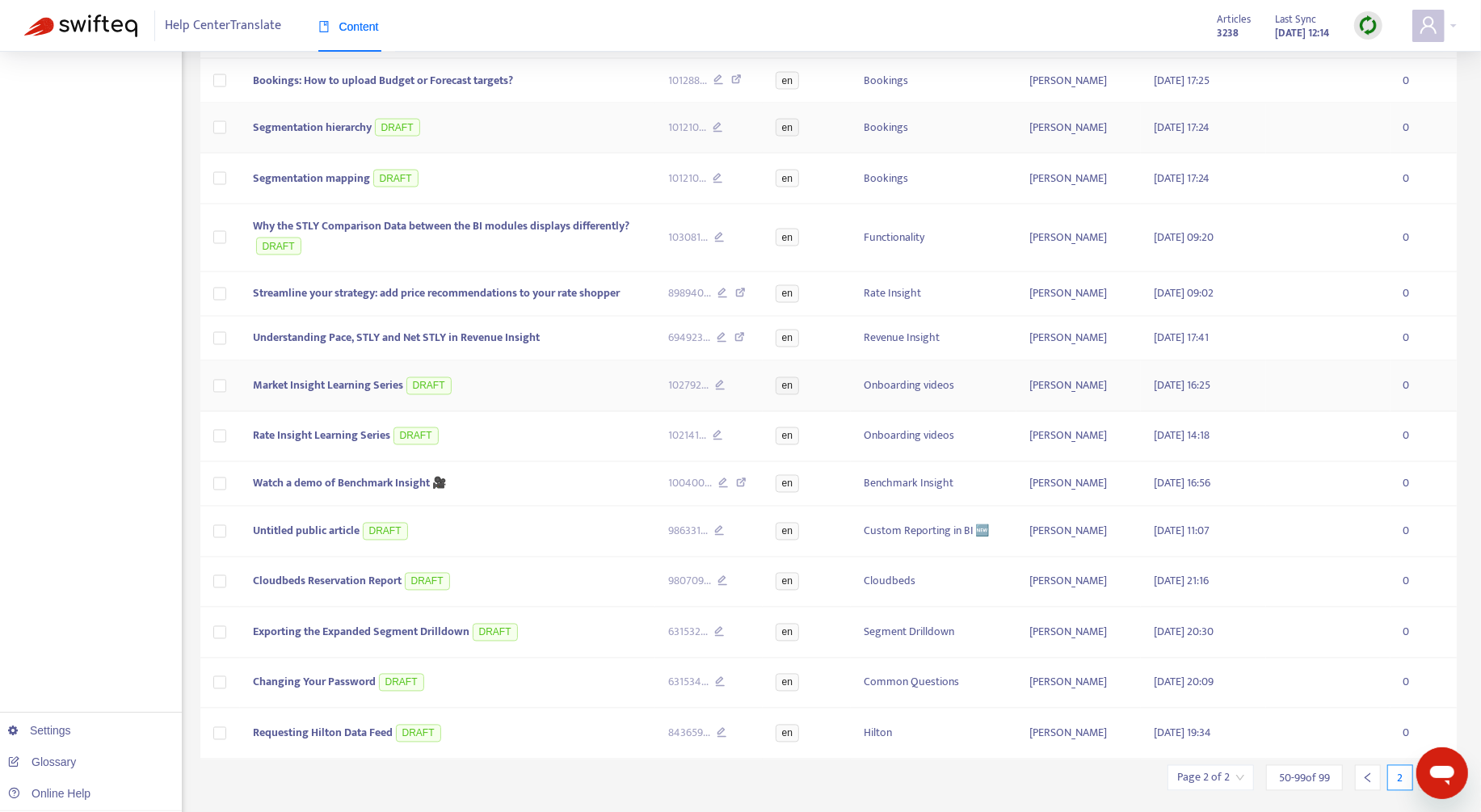
scroll to position [1929, 0]
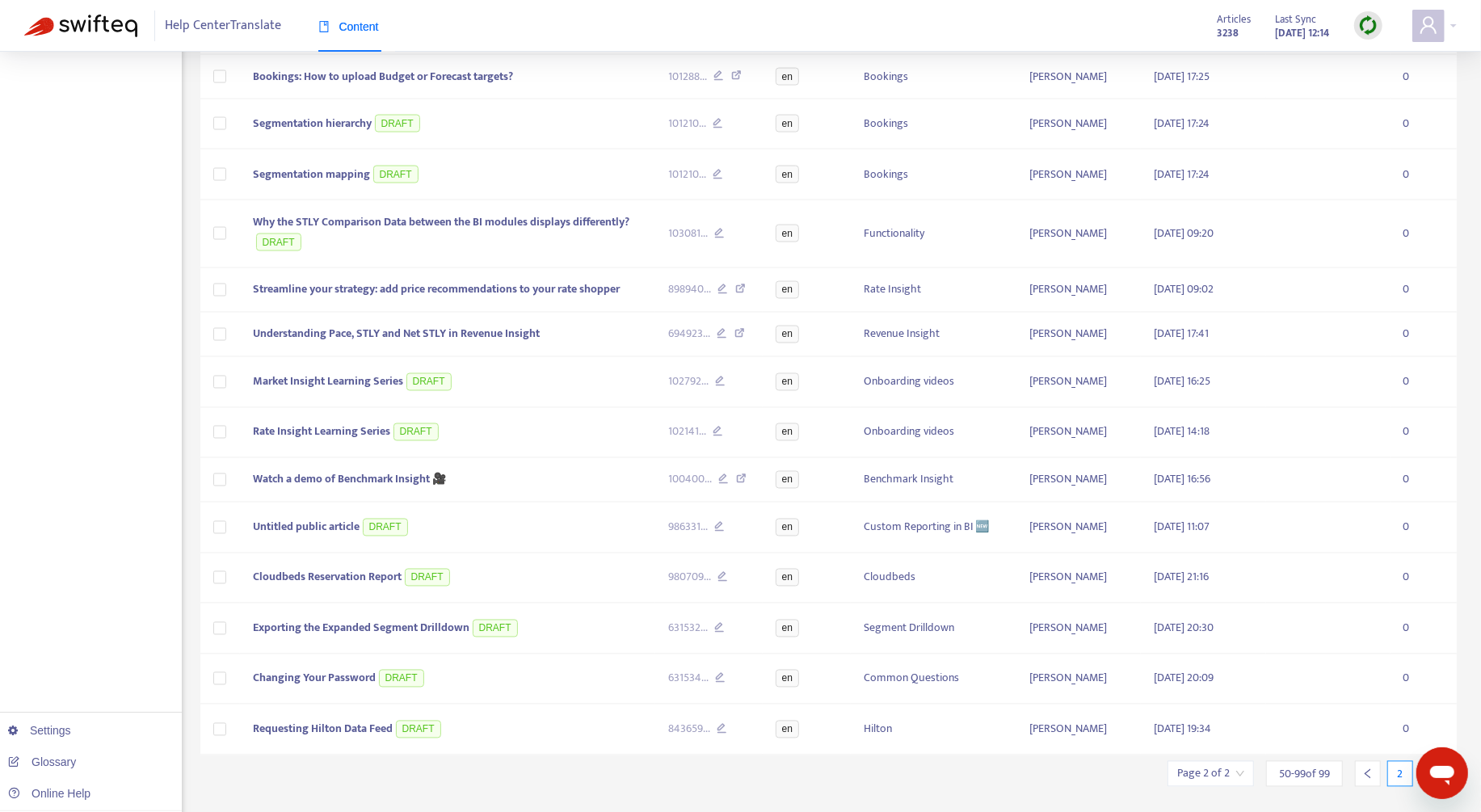
click at [1122, 608] on icon "right" at bounding box center [1432, 773] width 11 height 11
click at [403, 470] on span "Watch a demo of Benchmark Insight 🎥" at bounding box center [349, 479] width 193 height 19
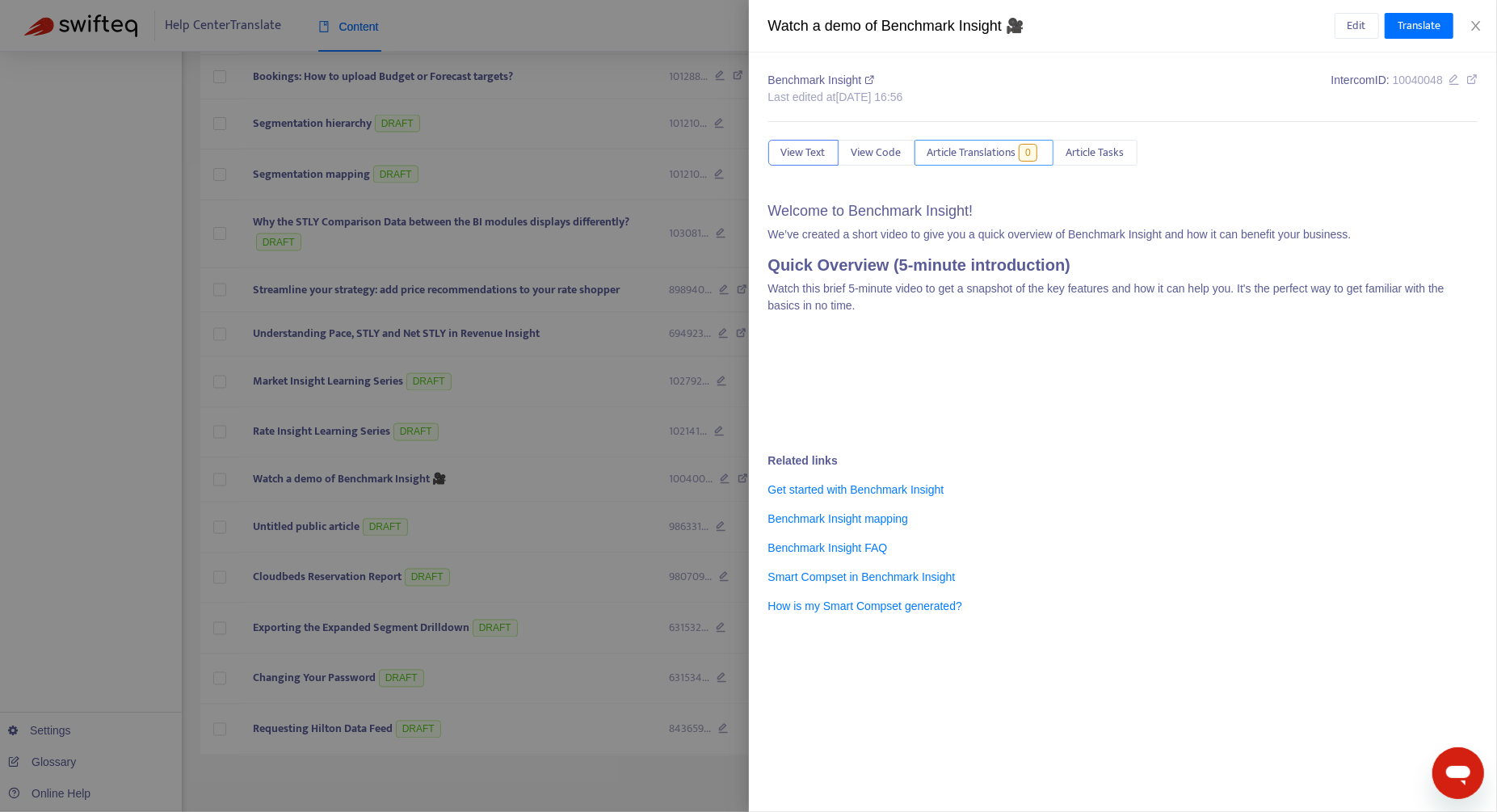
click at [942, 154] on span "Article Translations" at bounding box center [971, 153] width 89 height 18
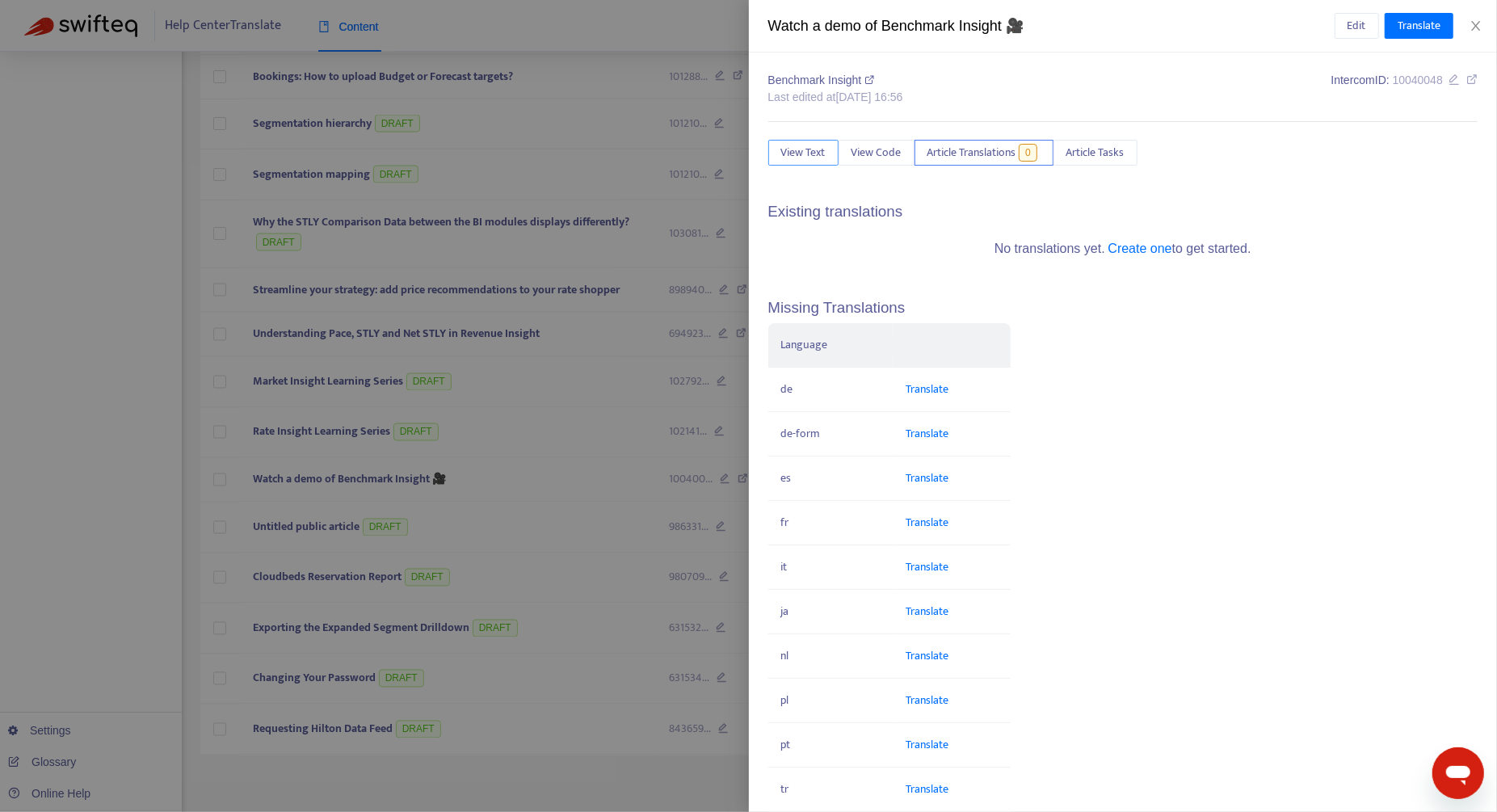
click at [810, 159] on span "View Text" at bounding box center [803, 153] width 44 height 18
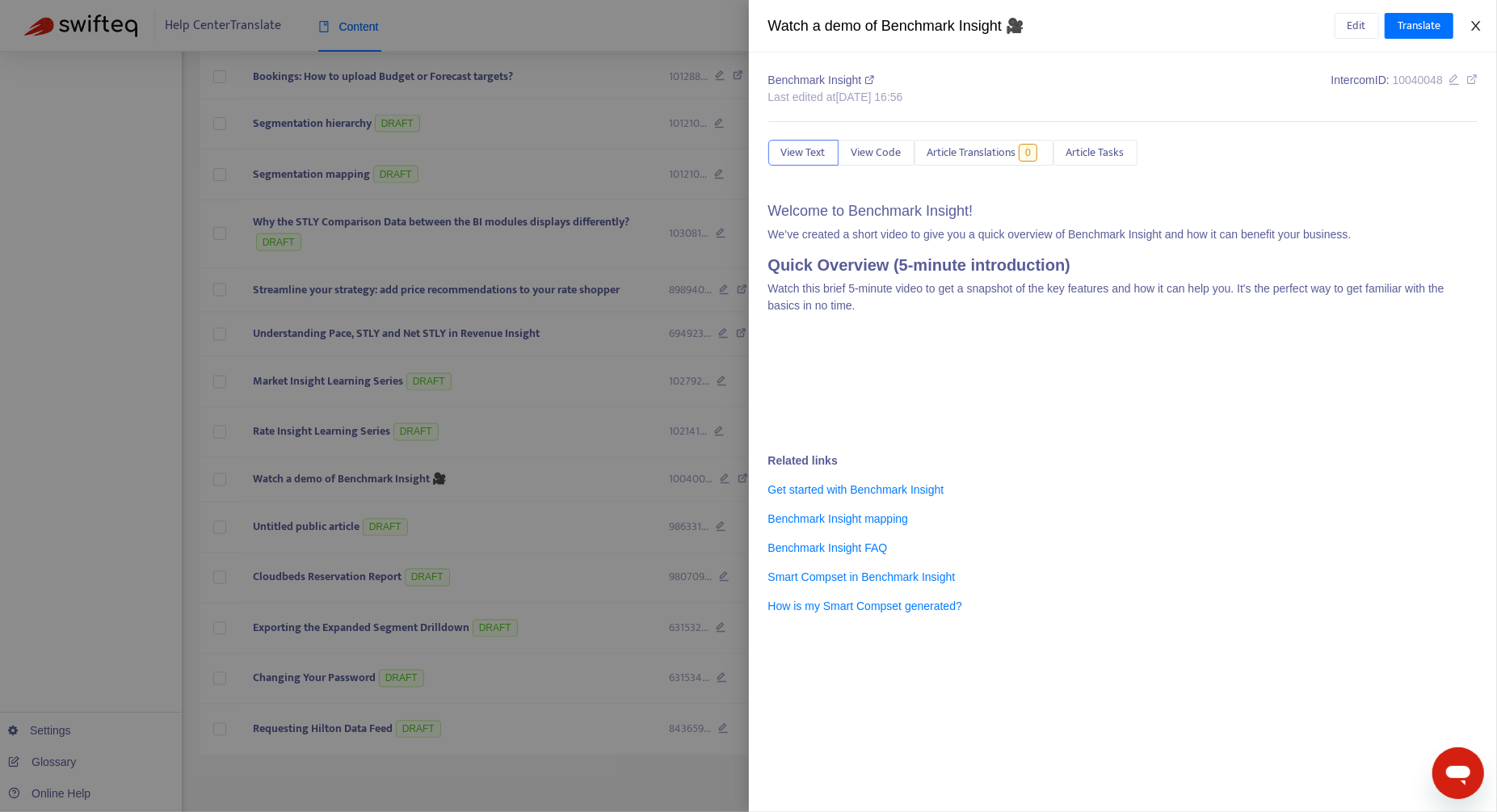
click at [1122, 30] on icon "close" at bounding box center [1476, 26] width 13 height 13
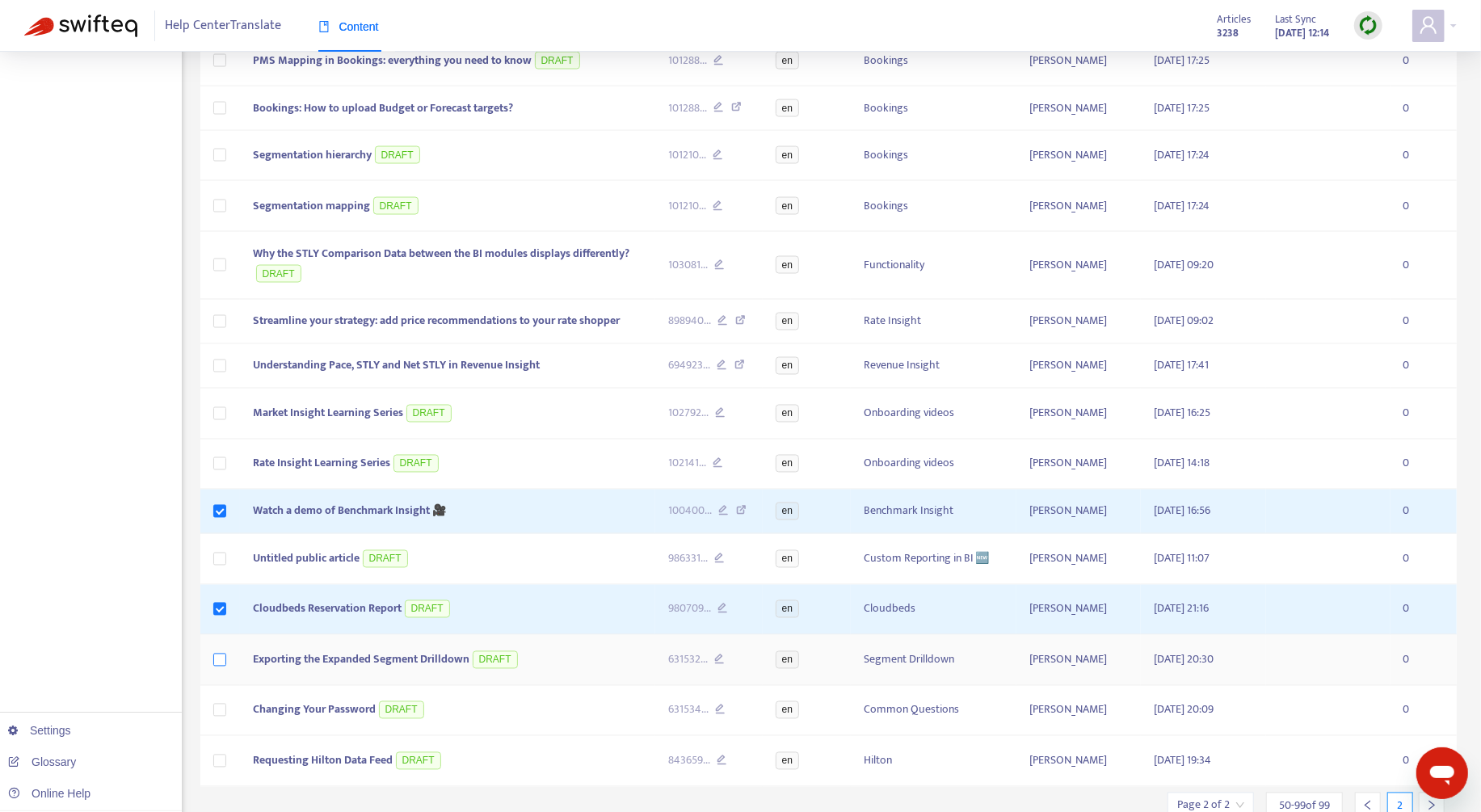
click at [219, 608] on label at bounding box center [220, 660] width 13 height 18
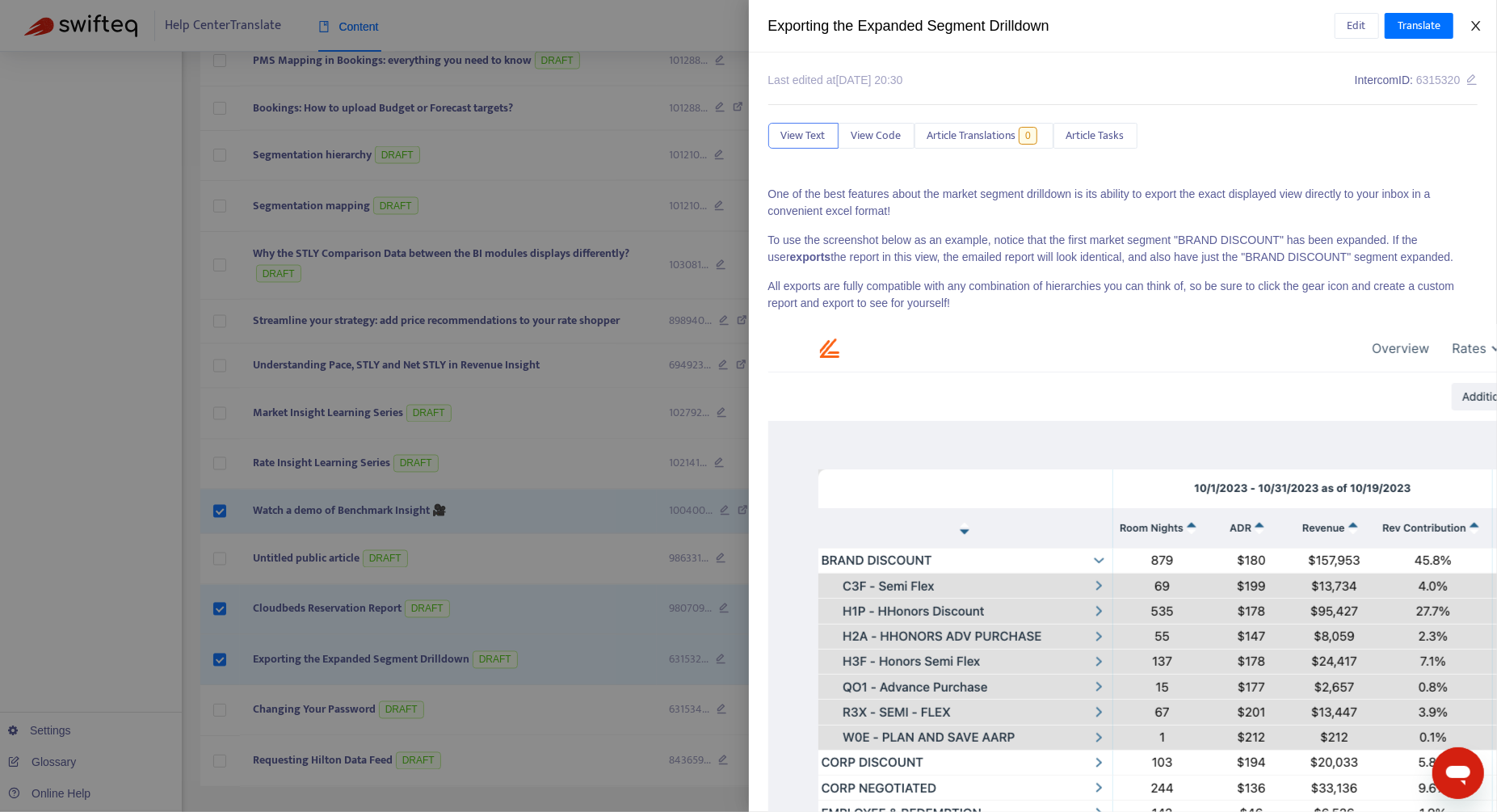
click at [1122, 32] on button "Close" at bounding box center [1476, 26] width 23 height 16
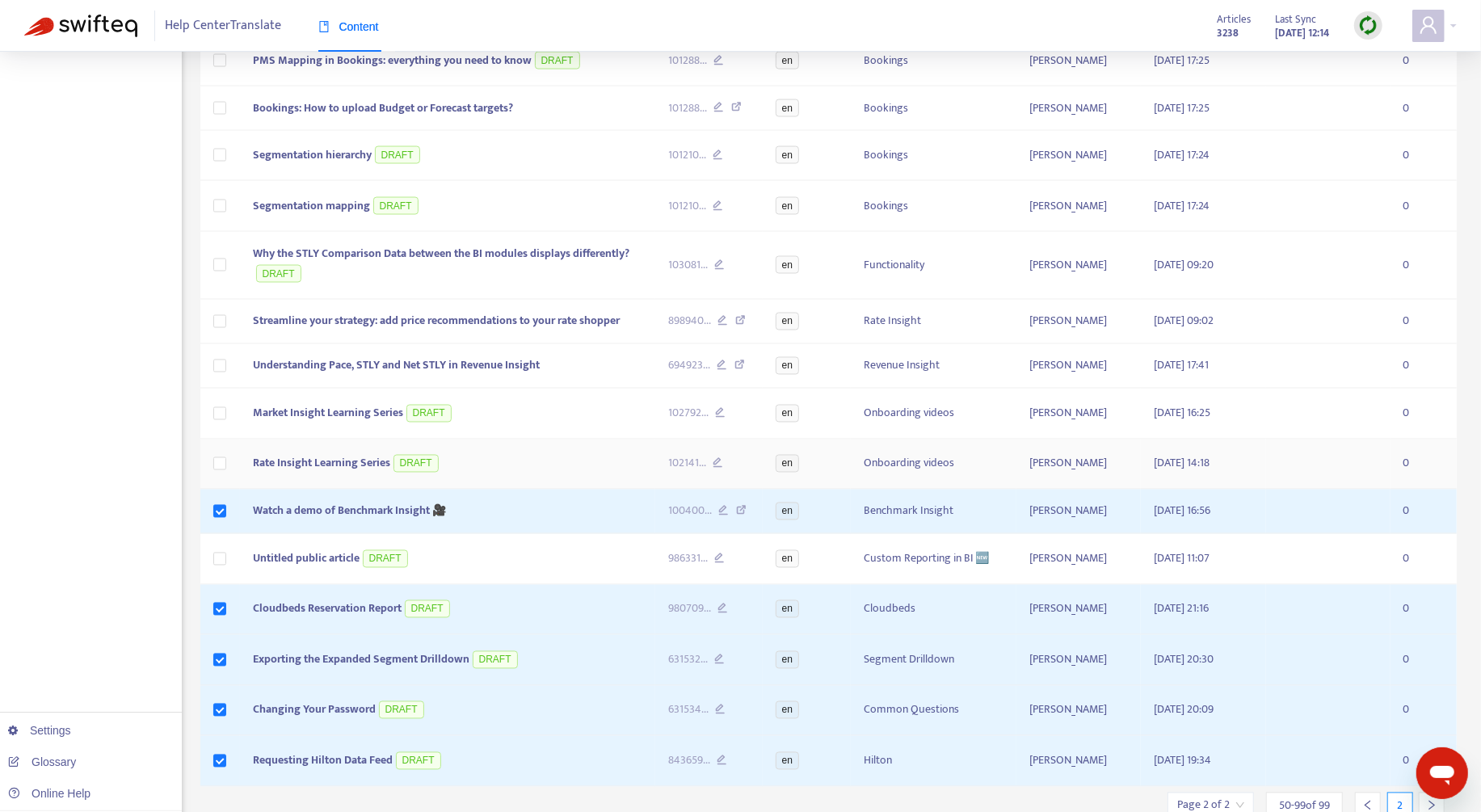
click at [221, 445] on td at bounding box center [220, 465] width 39 height 51
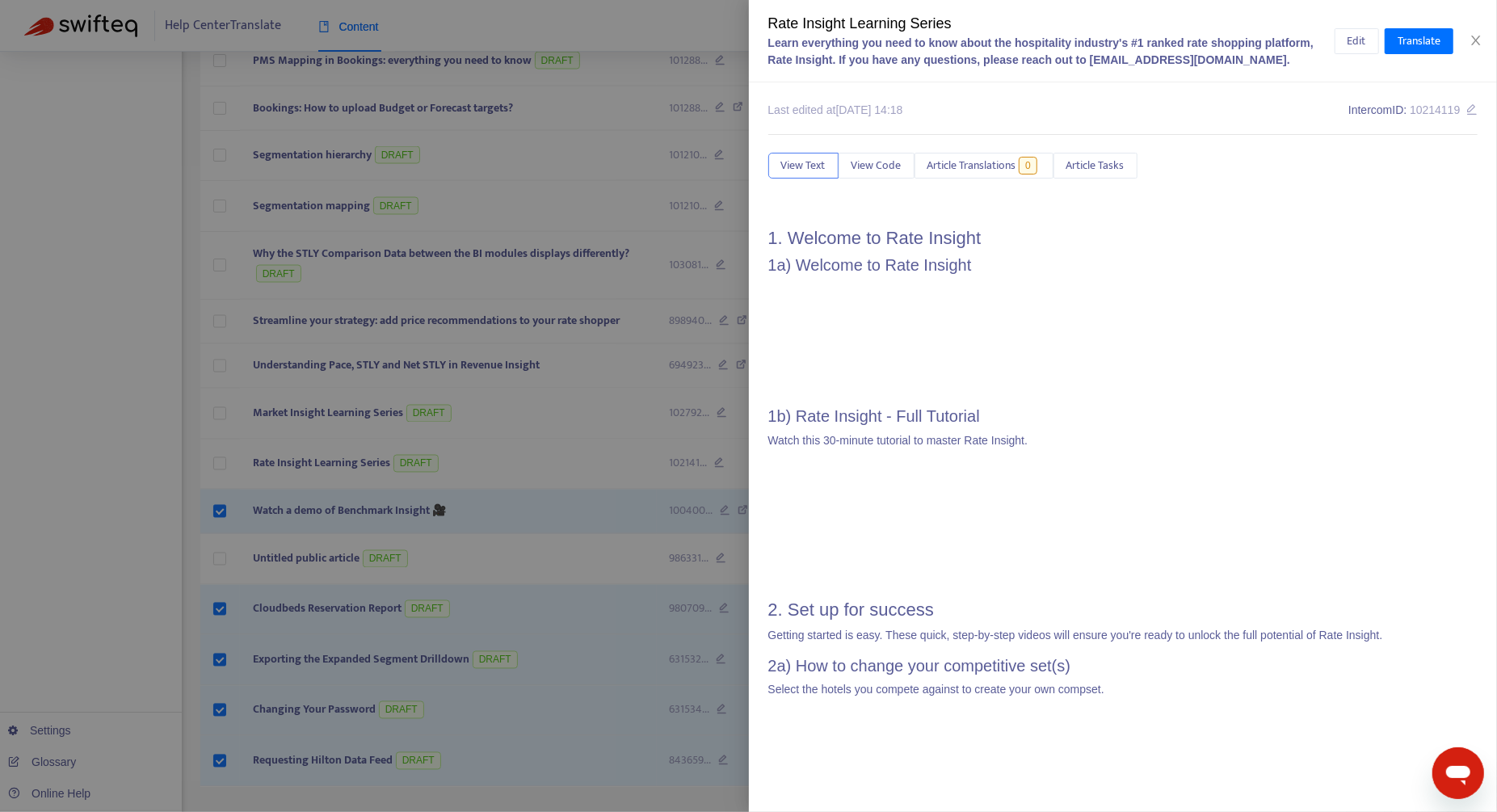
click at [221, 441] on div at bounding box center [748, 406] width 1497 height 812
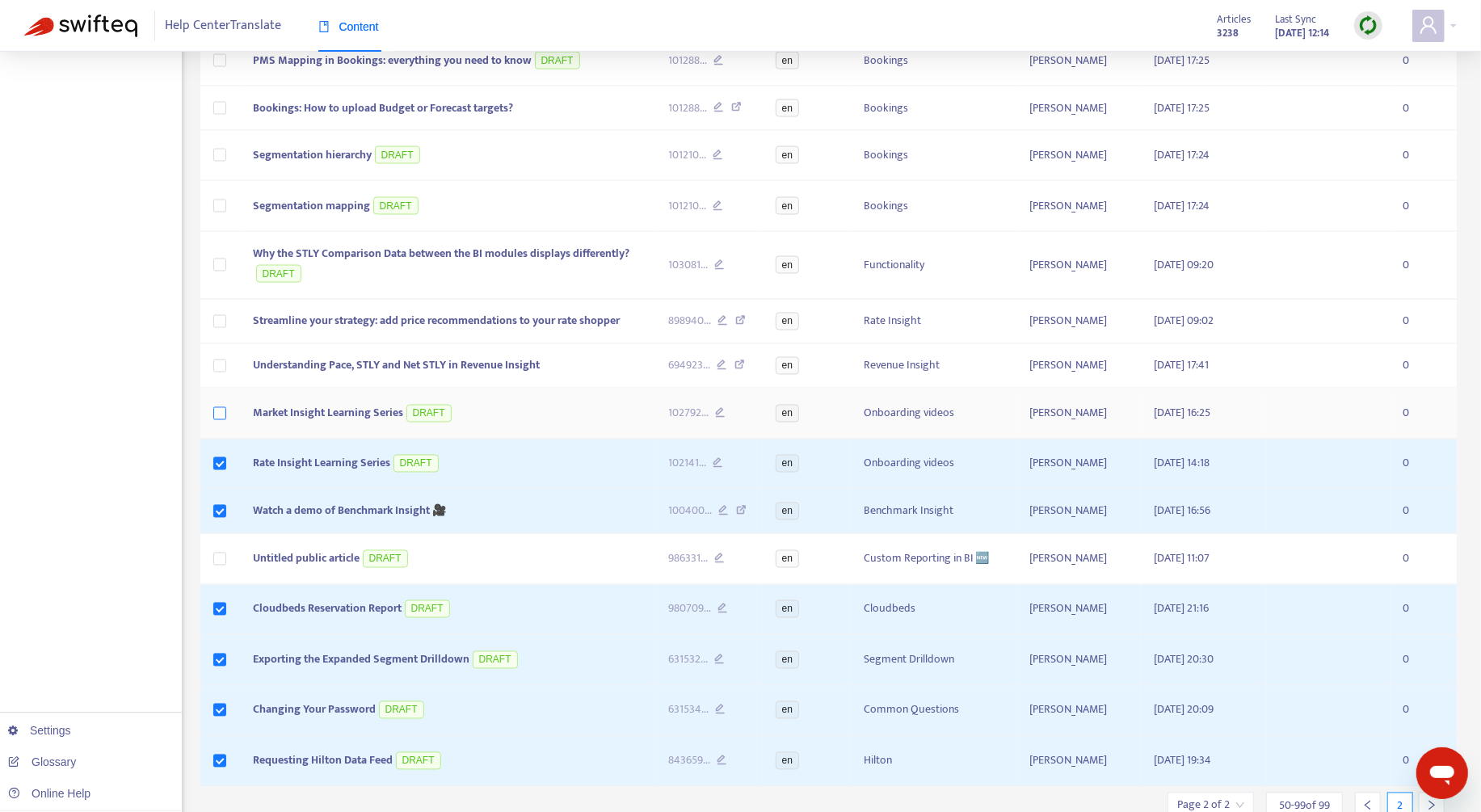
click at [221, 404] on label at bounding box center [220, 413] width 13 height 18
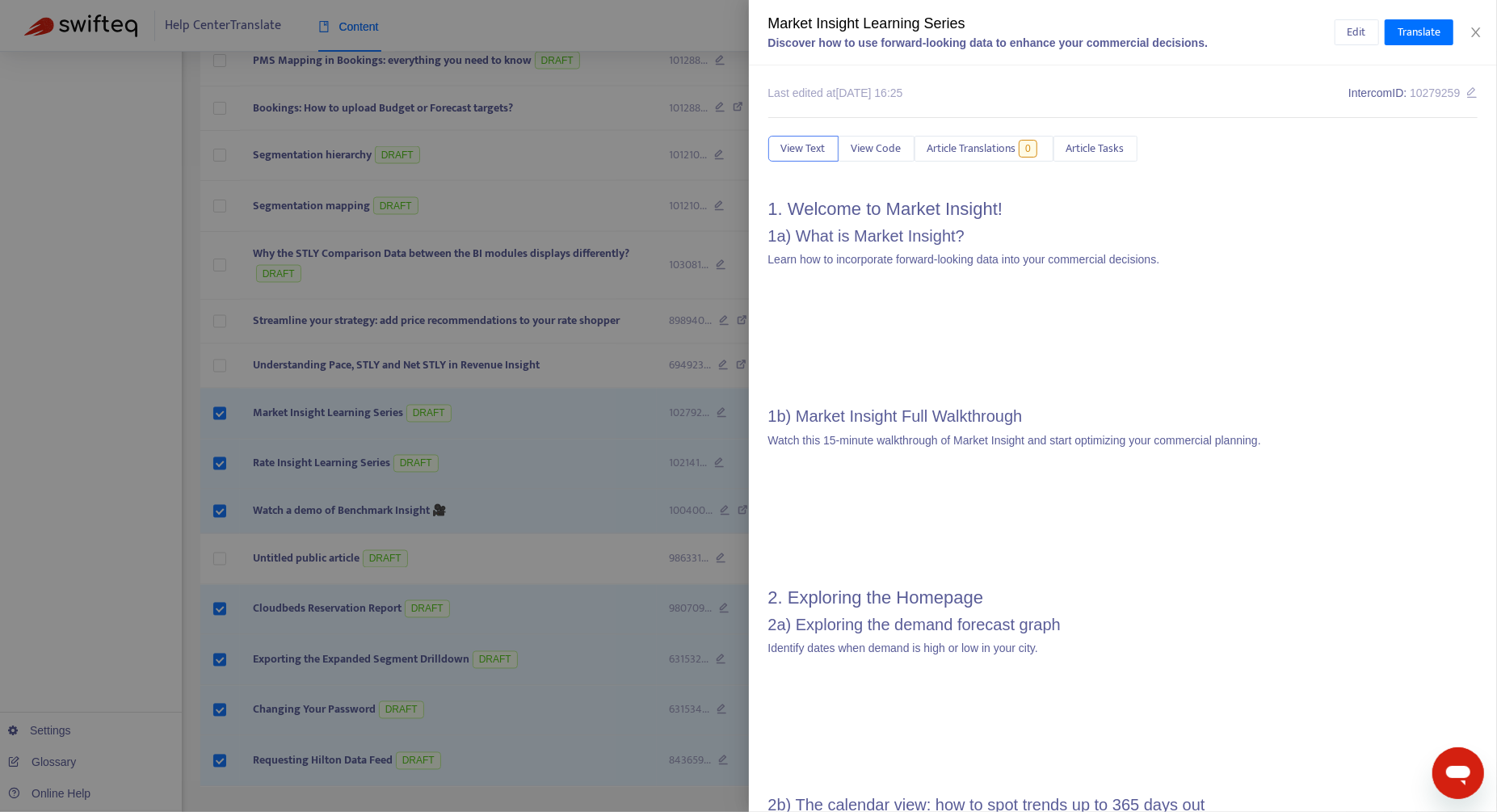
click at [221, 340] on div at bounding box center [748, 406] width 1497 height 812
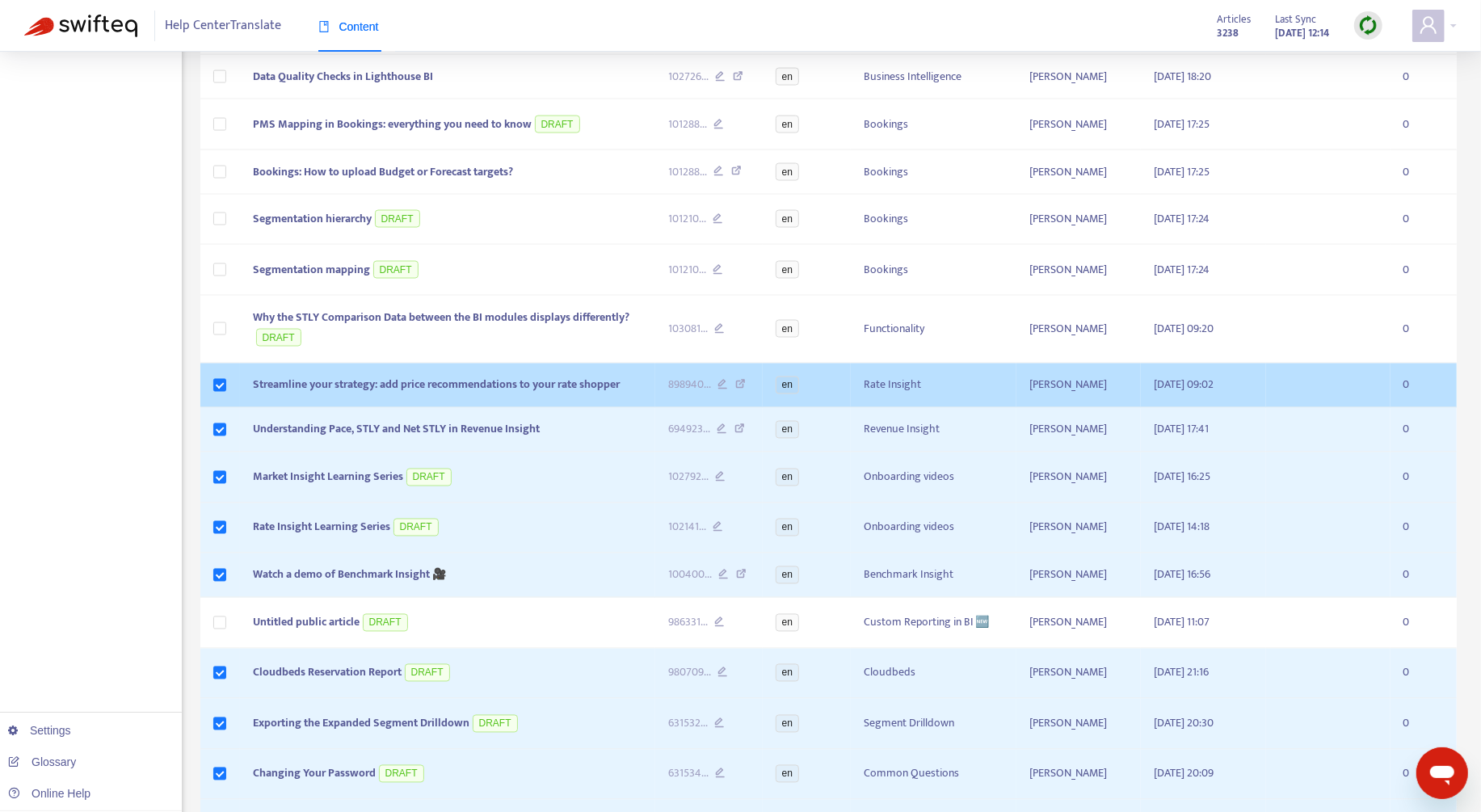
scroll to position [1844, 0]
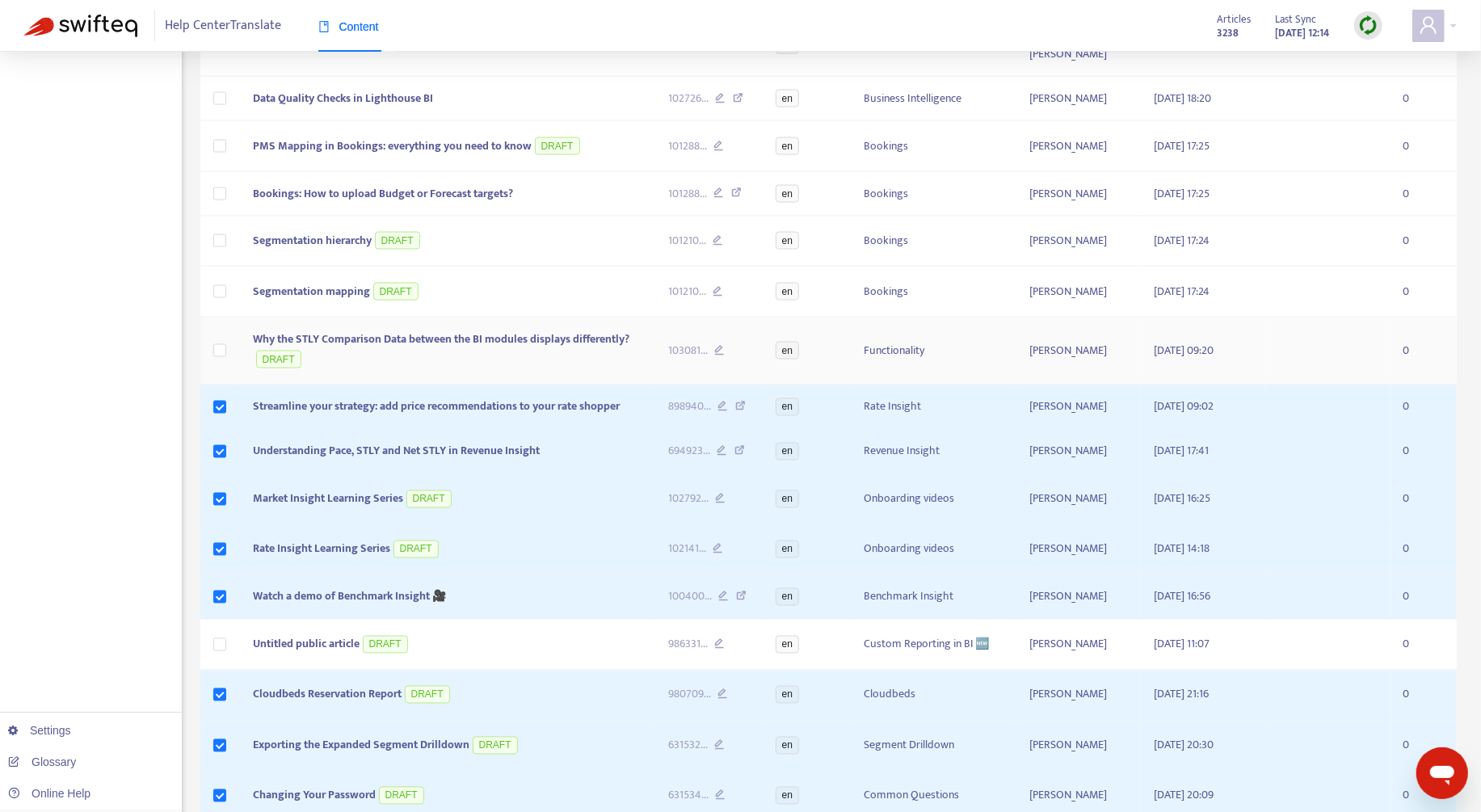
click at [212, 326] on td at bounding box center [220, 352] width 39 height 69
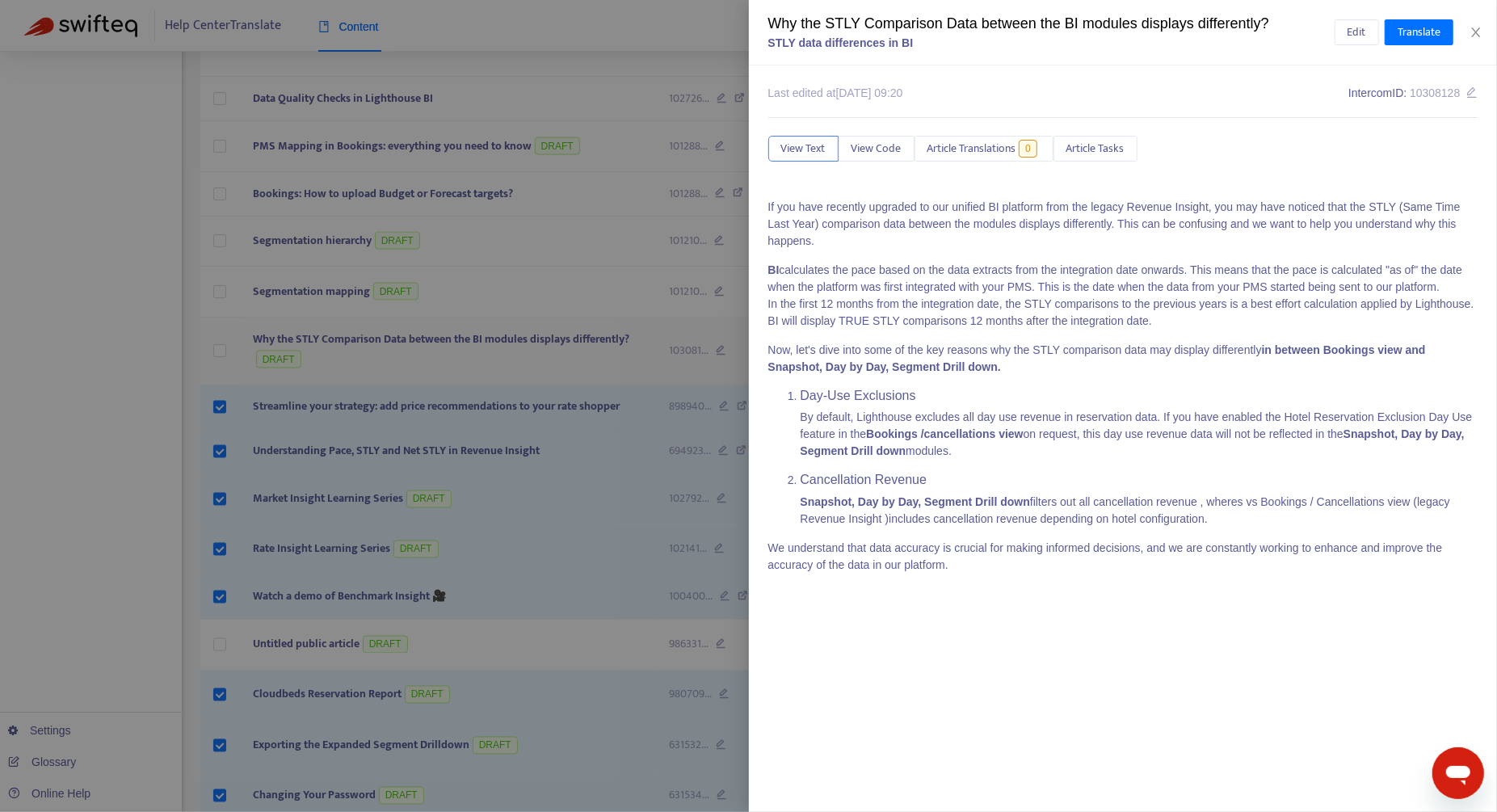
click at [212, 326] on div at bounding box center [748, 406] width 1497 height 812
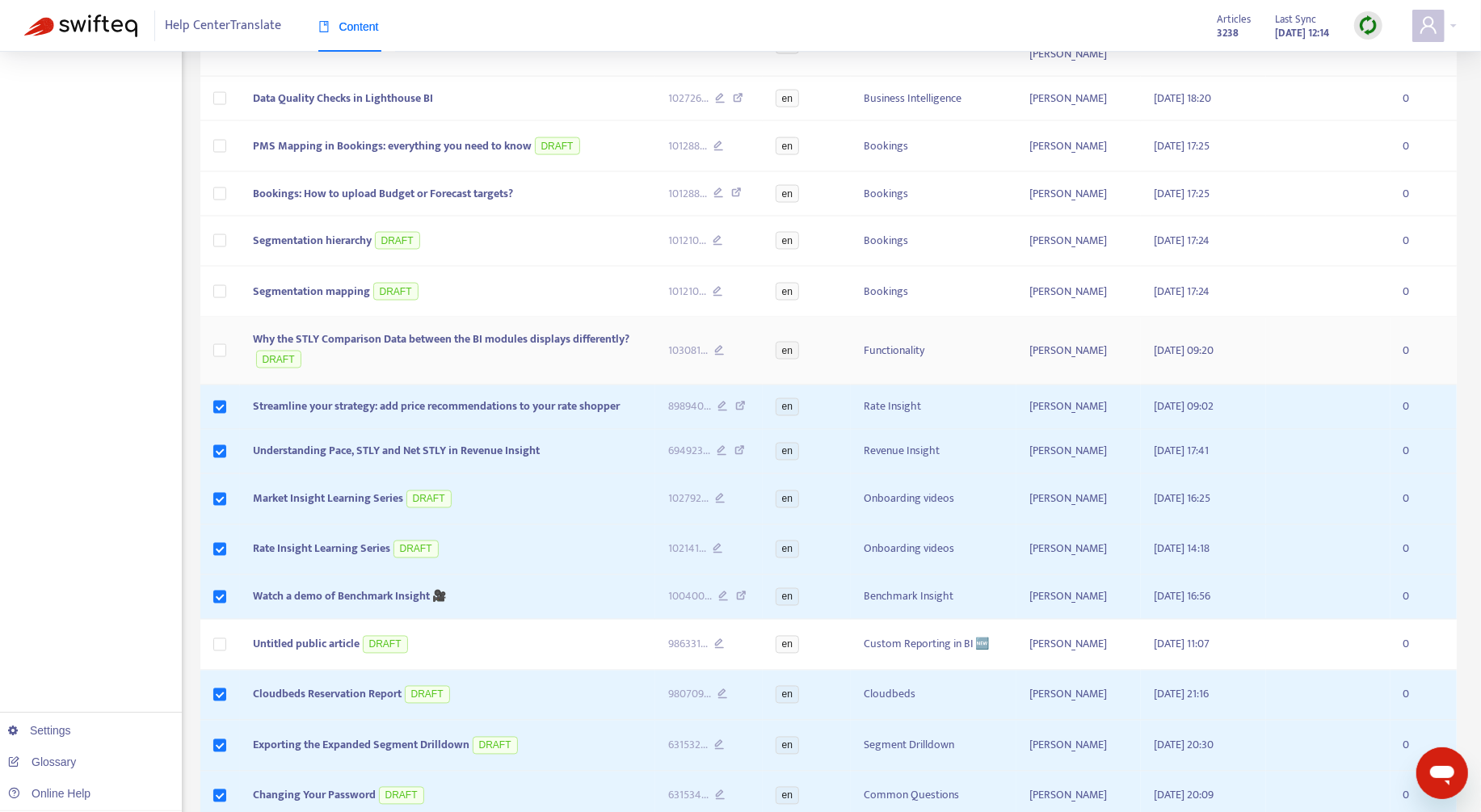
click at [212, 331] on td at bounding box center [220, 352] width 39 height 69
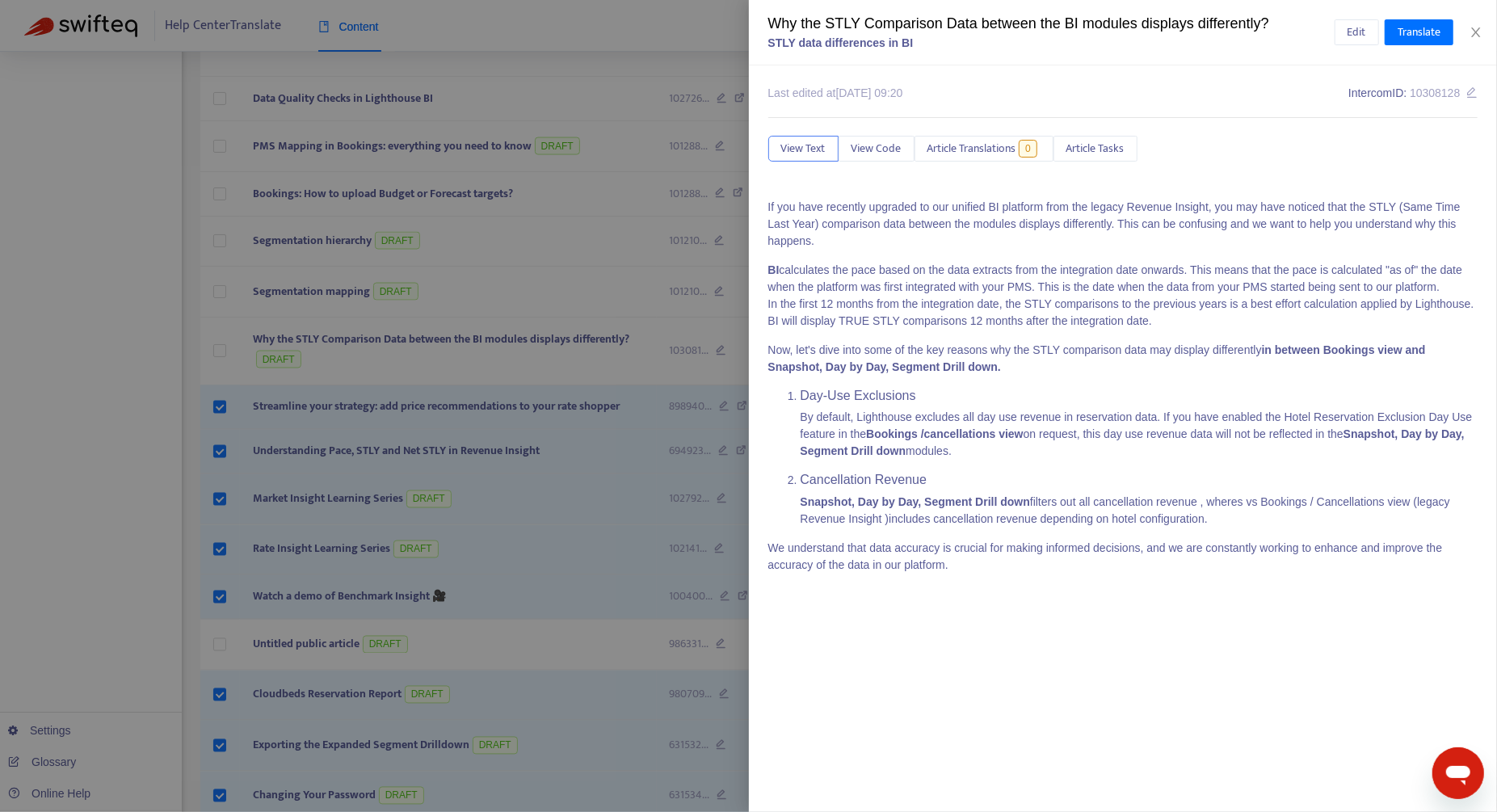
click at [223, 335] on div at bounding box center [748, 406] width 1497 height 812
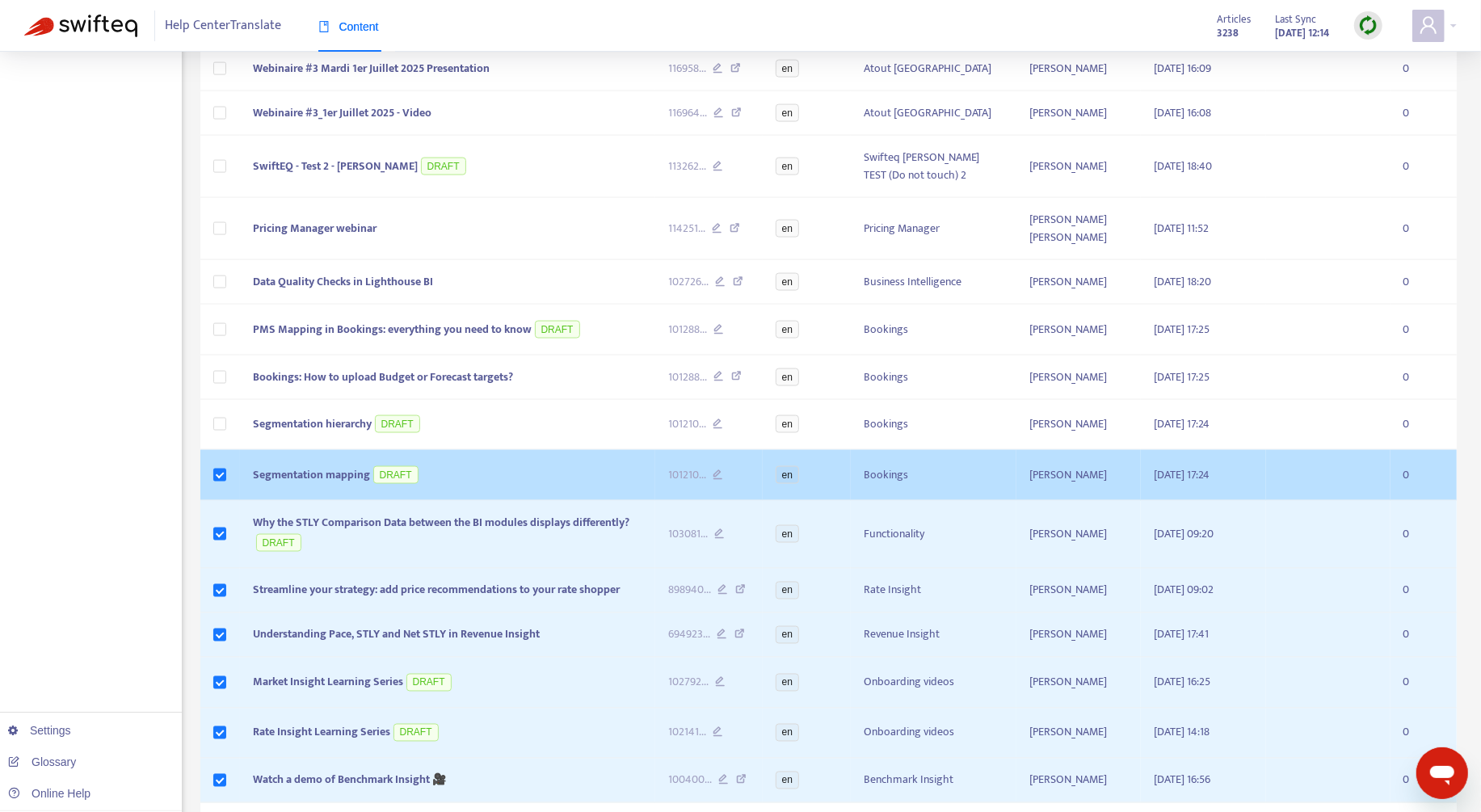
scroll to position [1626, 0]
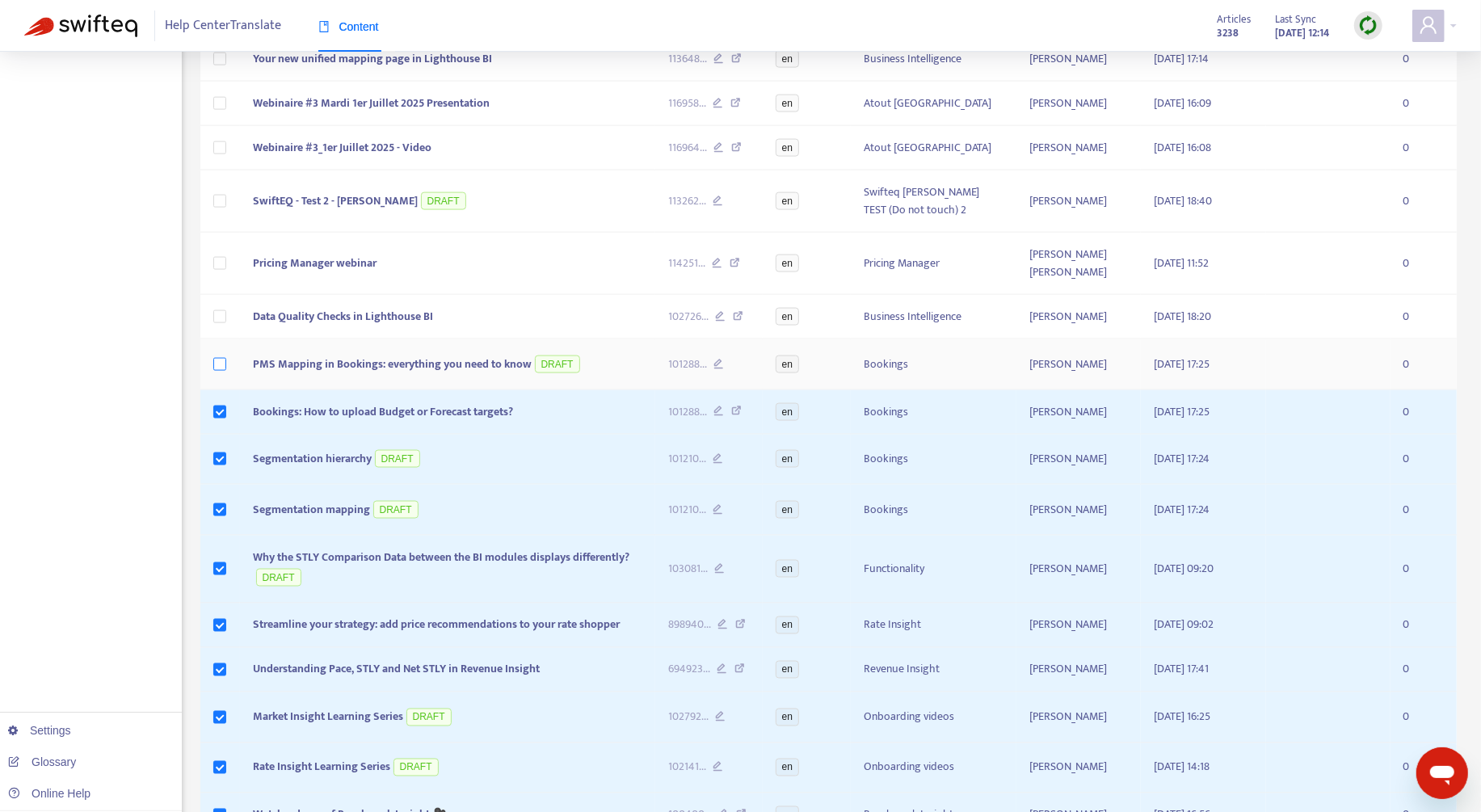
click at [221, 355] on label at bounding box center [220, 364] width 13 height 18
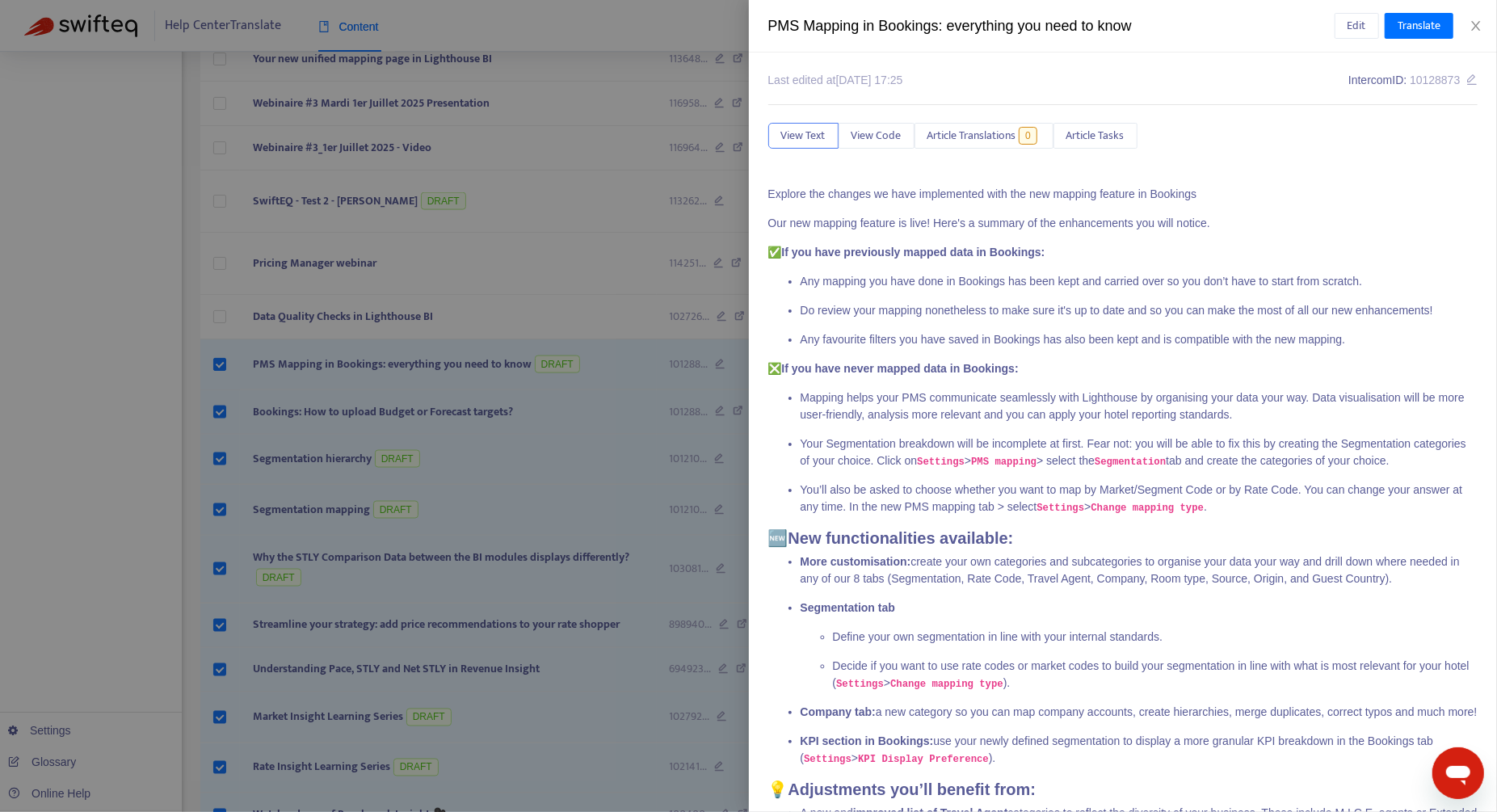
click at [229, 297] on div at bounding box center [748, 406] width 1497 height 812
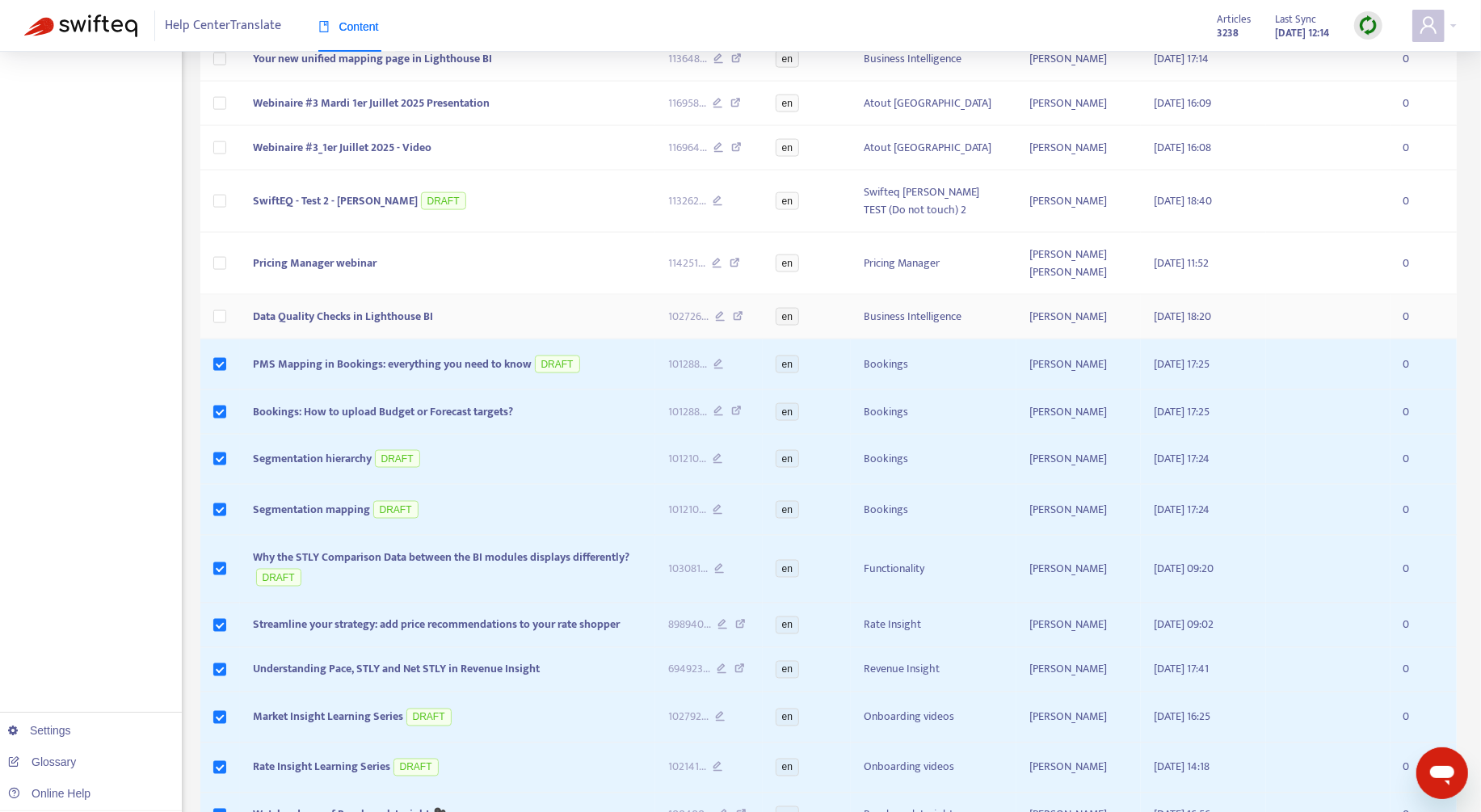
click at [231, 296] on td at bounding box center [220, 317] width 39 height 44
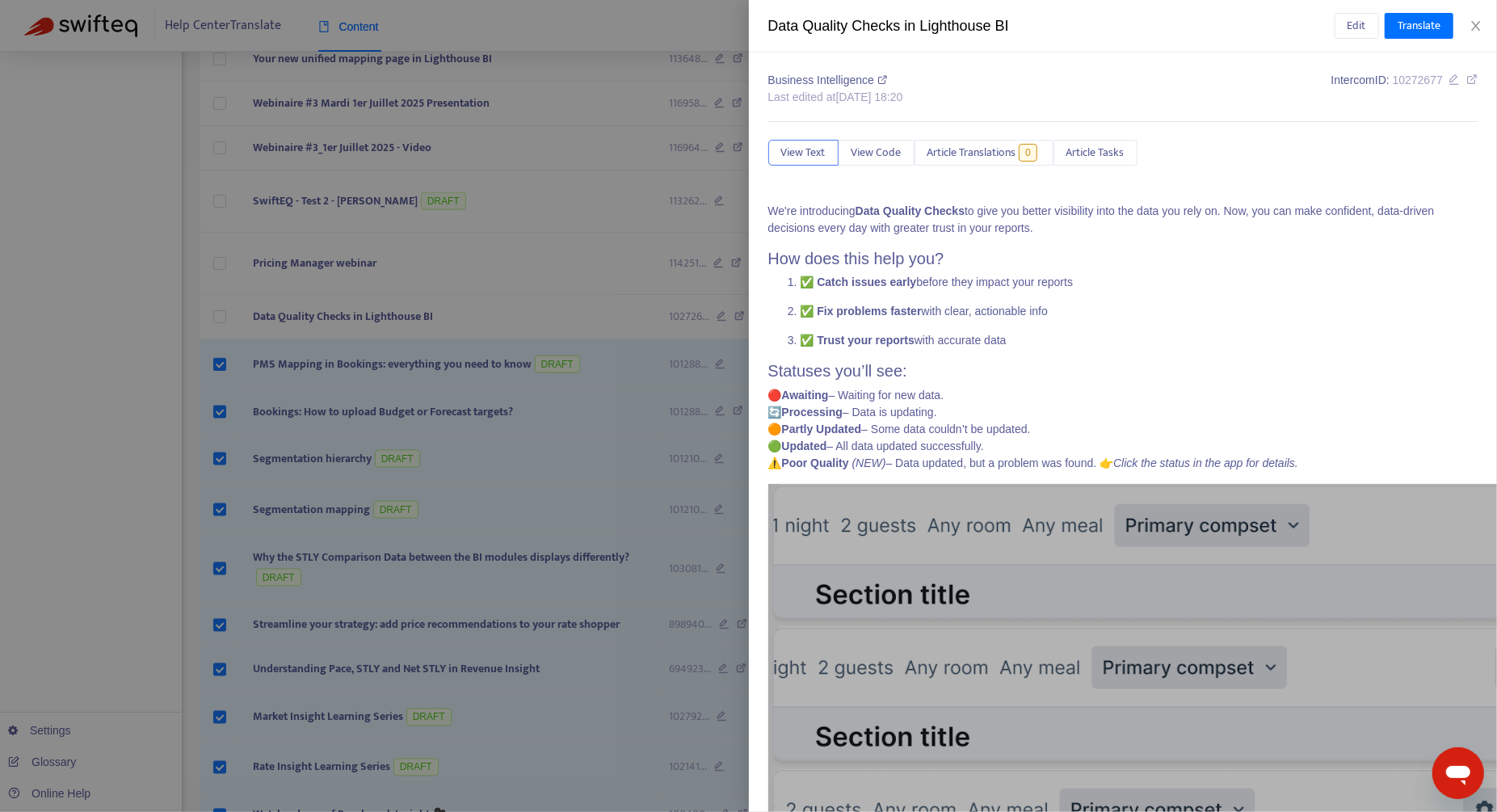
click at [232, 297] on div at bounding box center [748, 406] width 1497 height 812
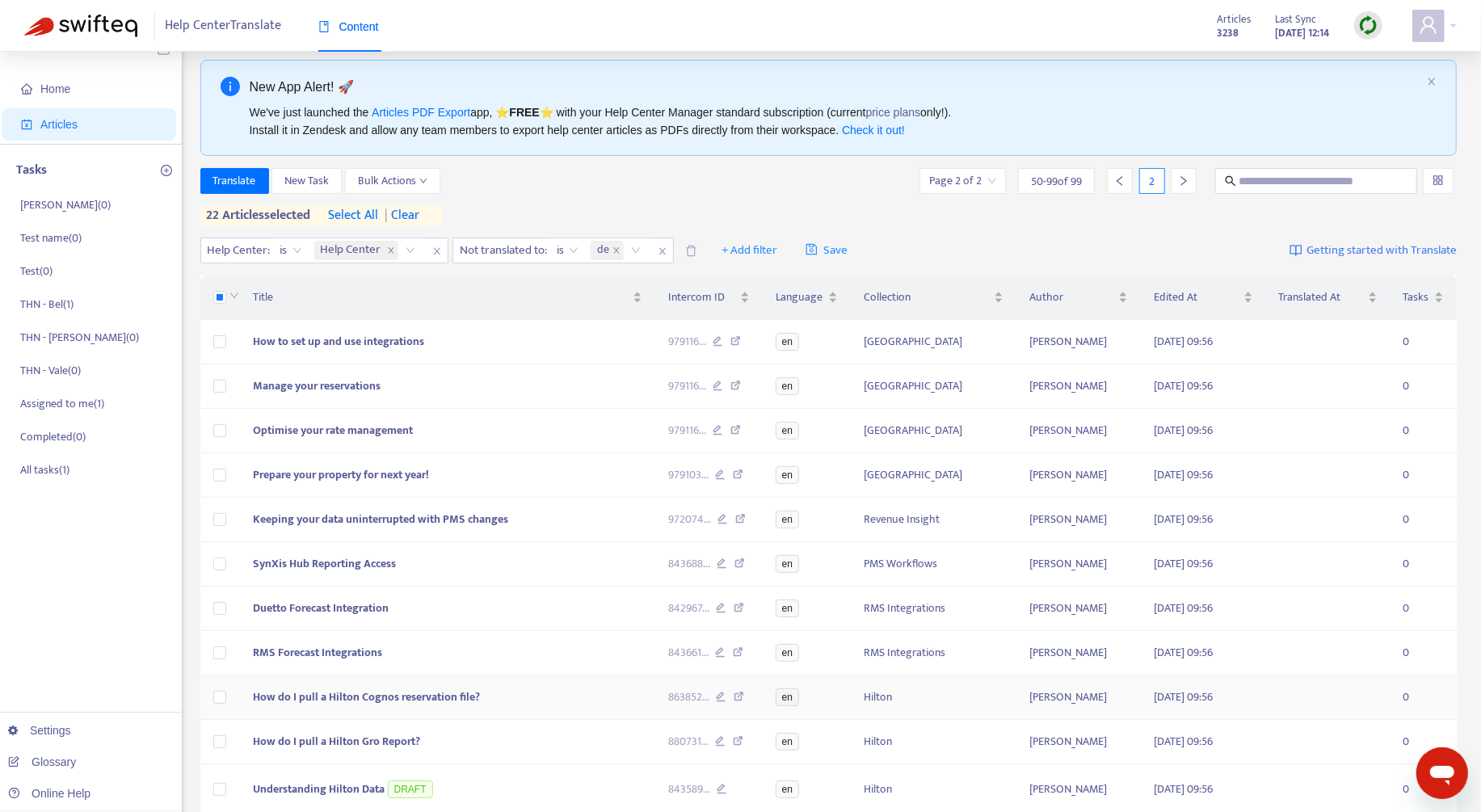
scroll to position [0, 0]
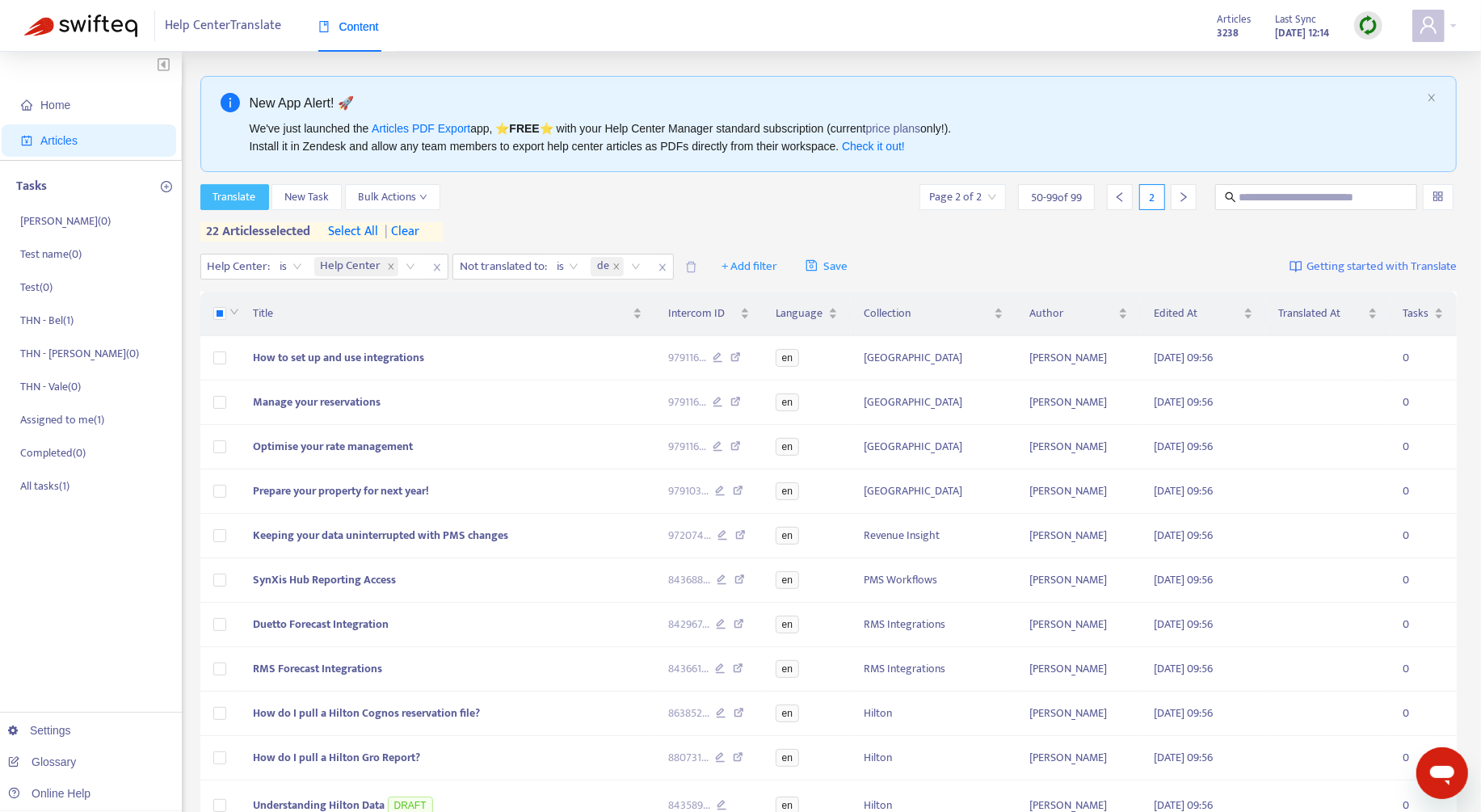
click at [238, 189] on span "Translate" at bounding box center [235, 197] width 43 height 18
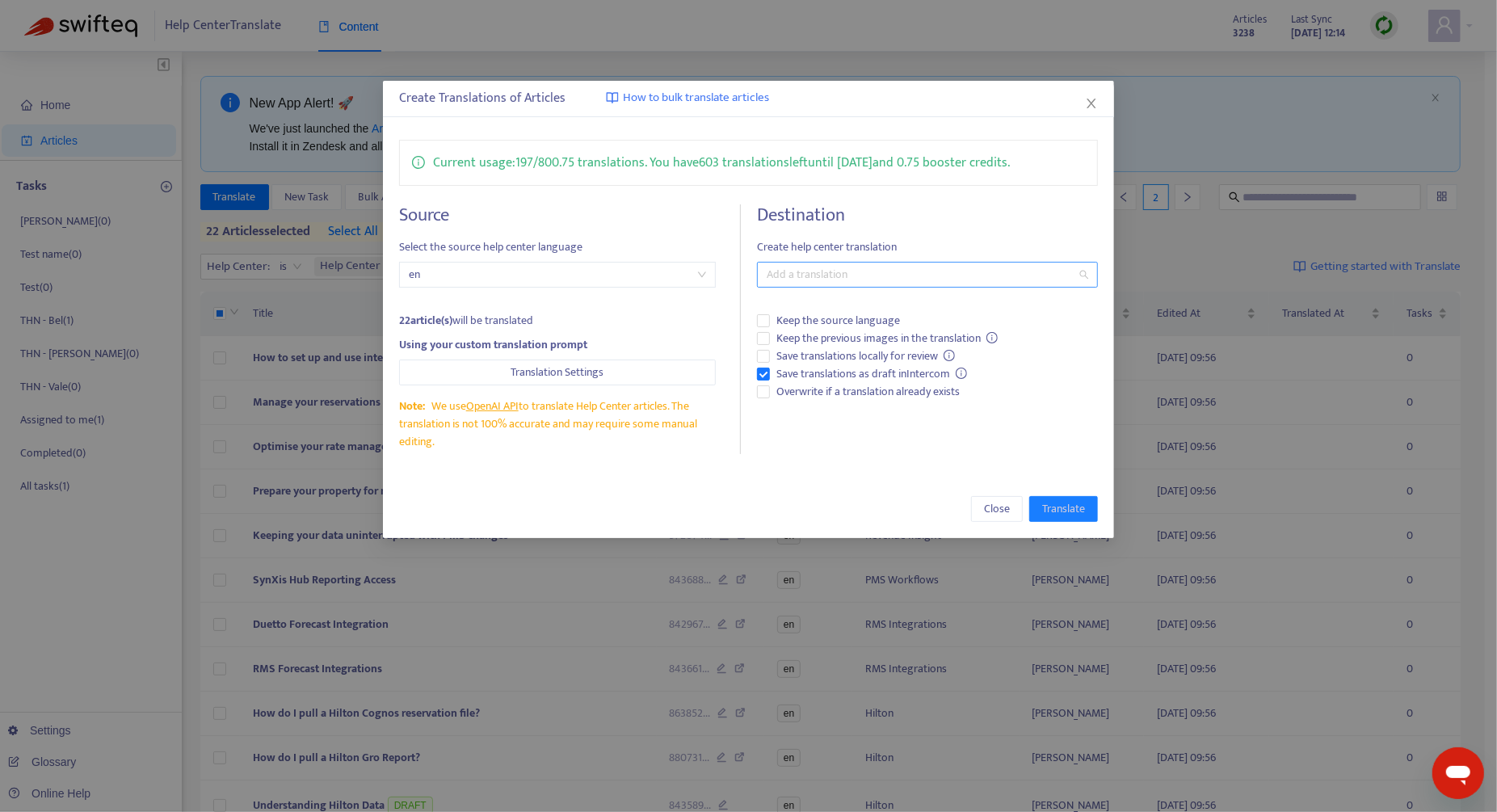
click at [809, 280] on div at bounding box center [920, 275] width 317 height 20
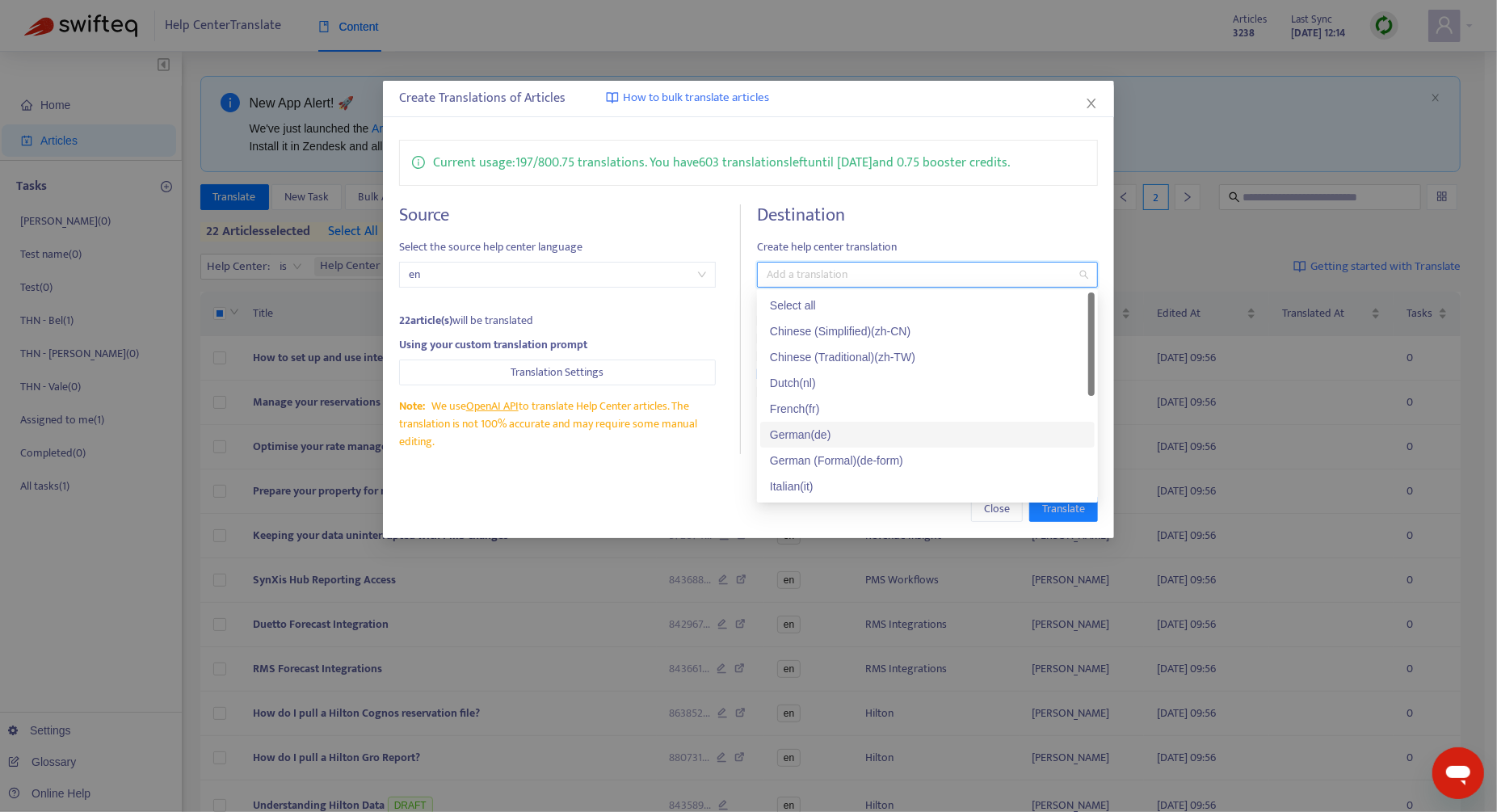
click at [870, 430] on div "German ( de )" at bounding box center [927, 435] width 315 height 18
click at [669, 504] on div "Close Translate" at bounding box center [748, 509] width 699 height 26
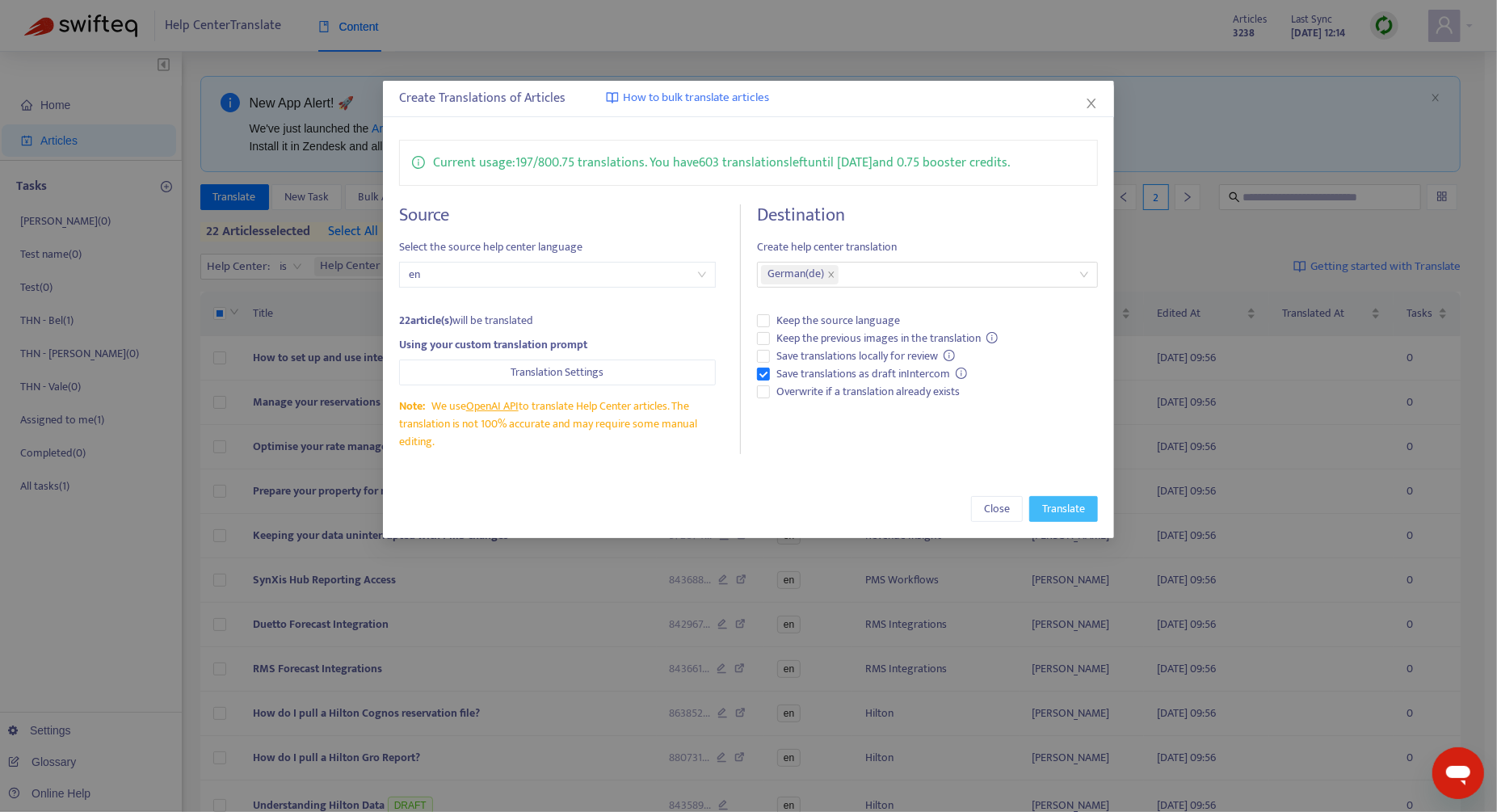
click at [1090, 506] on button "Translate" at bounding box center [1063, 509] width 69 height 26
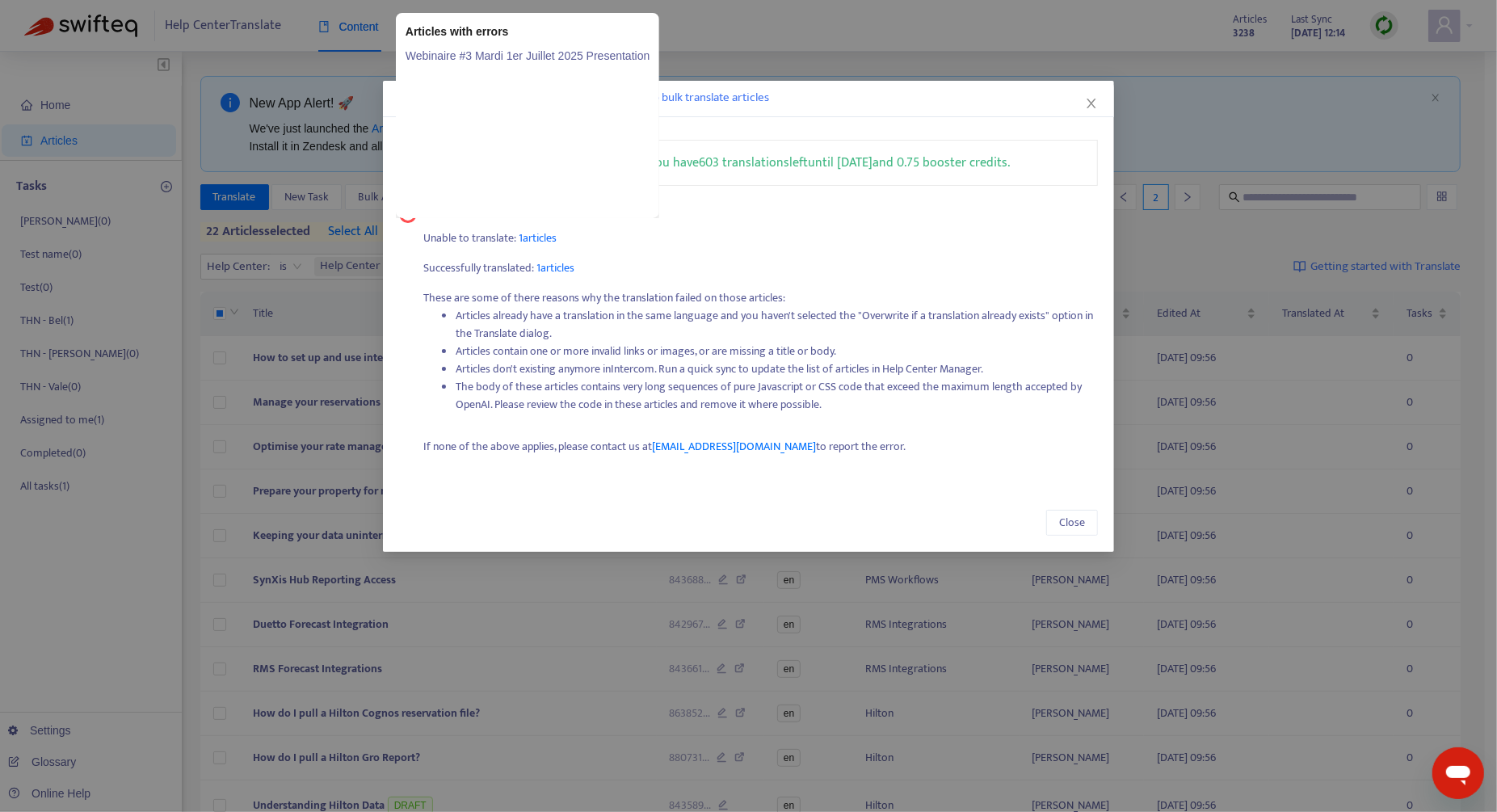
click at [540, 239] on span "1 articles" at bounding box center [538, 238] width 38 height 19
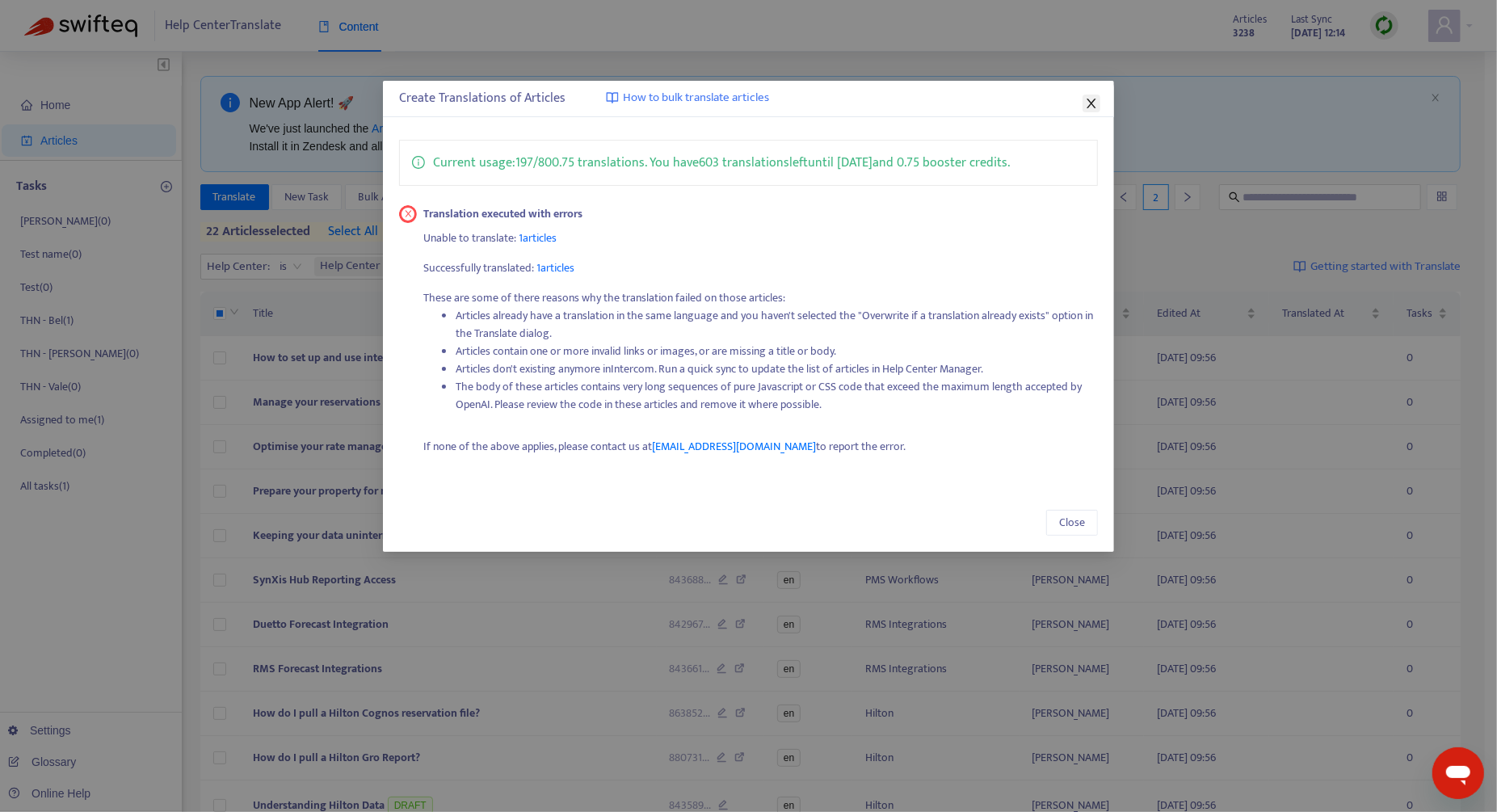
click at [1086, 104] on icon "close" at bounding box center [1091, 103] width 13 height 13
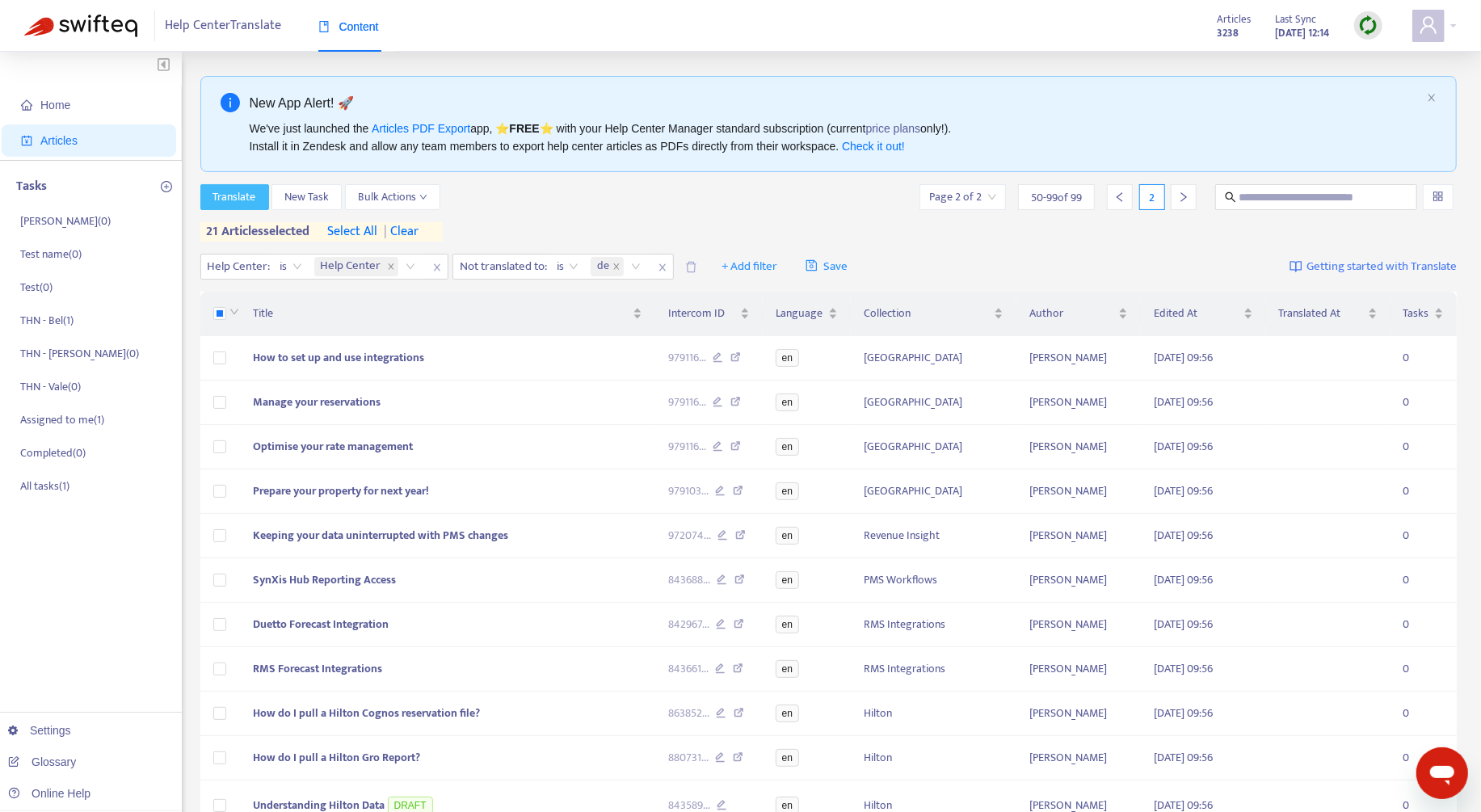
click at [218, 198] on span "Translate" at bounding box center [235, 197] width 43 height 18
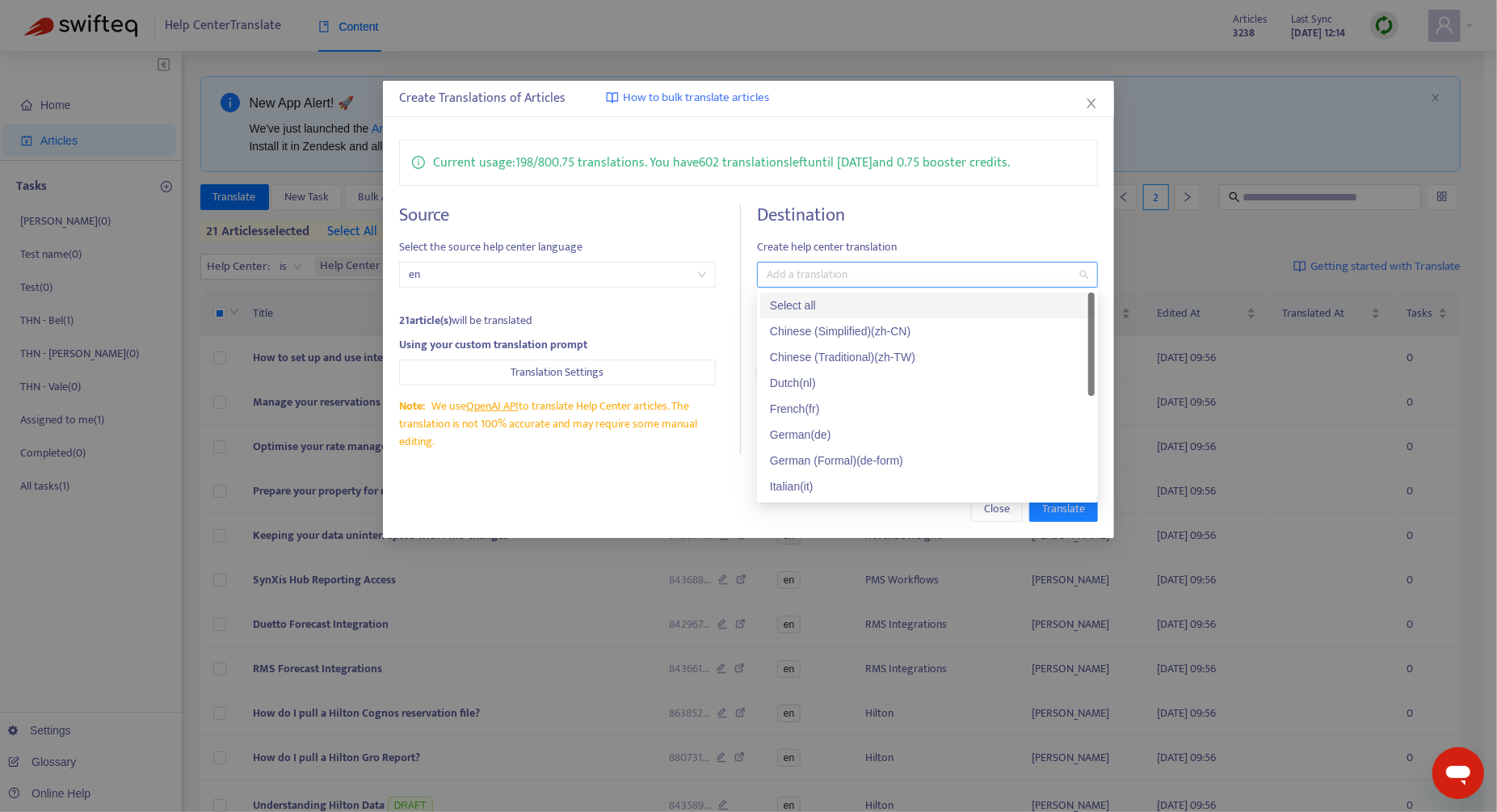
click at [904, 271] on div at bounding box center [920, 275] width 317 height 20
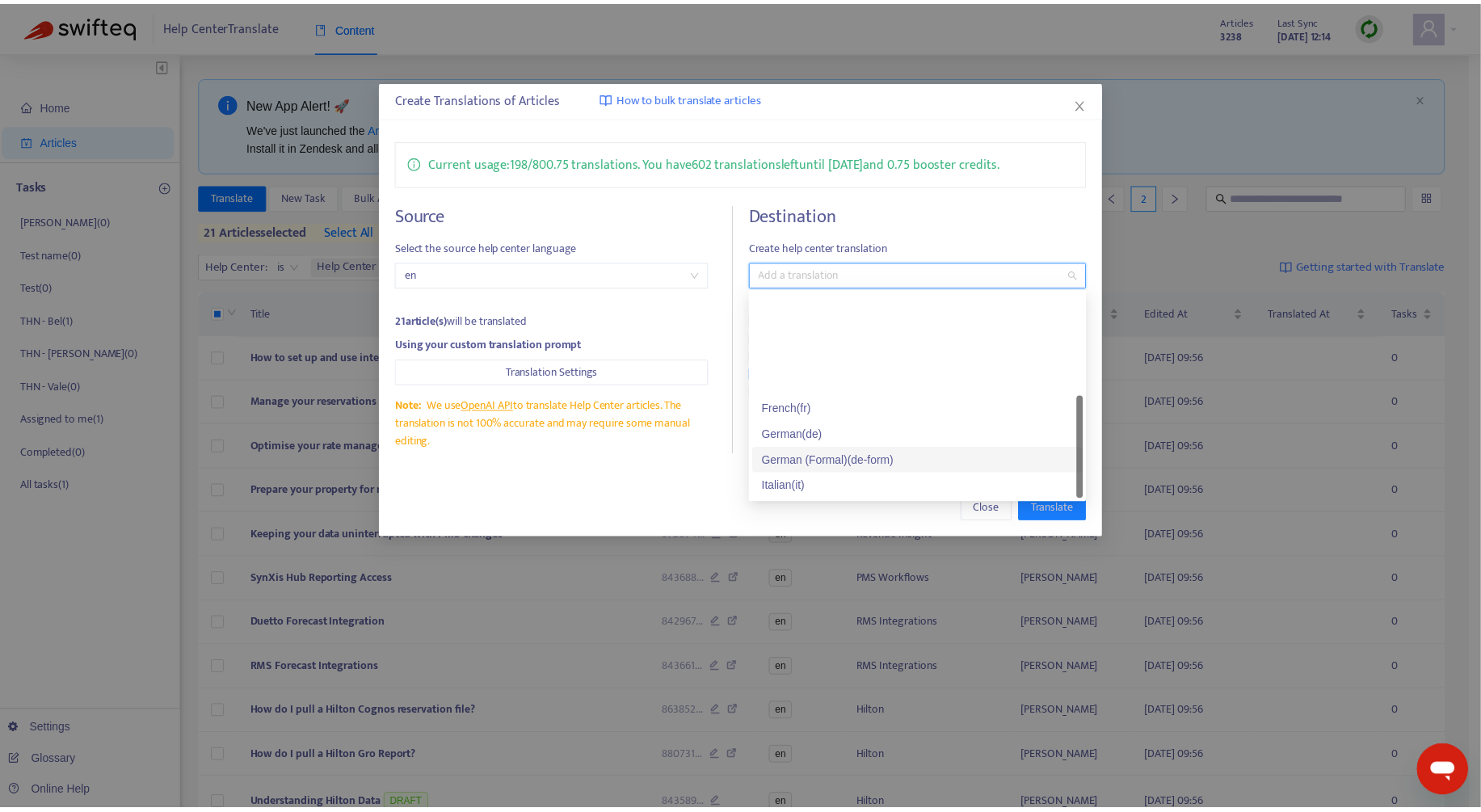
scroll to position [130, 0]
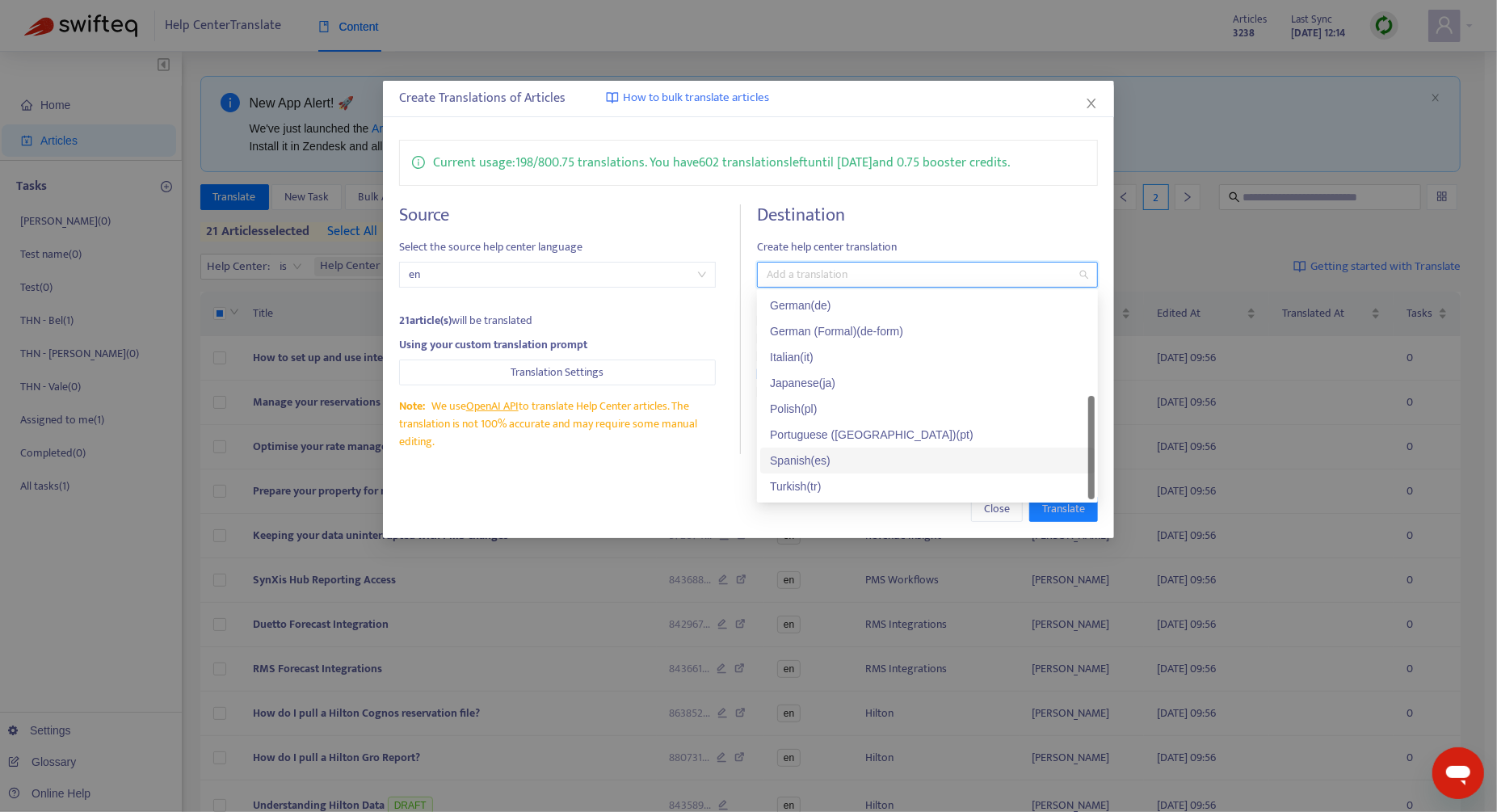
click at [900, 449] on div "Spanish ( es )" at bounding box center [928, 460] width 335 height 26
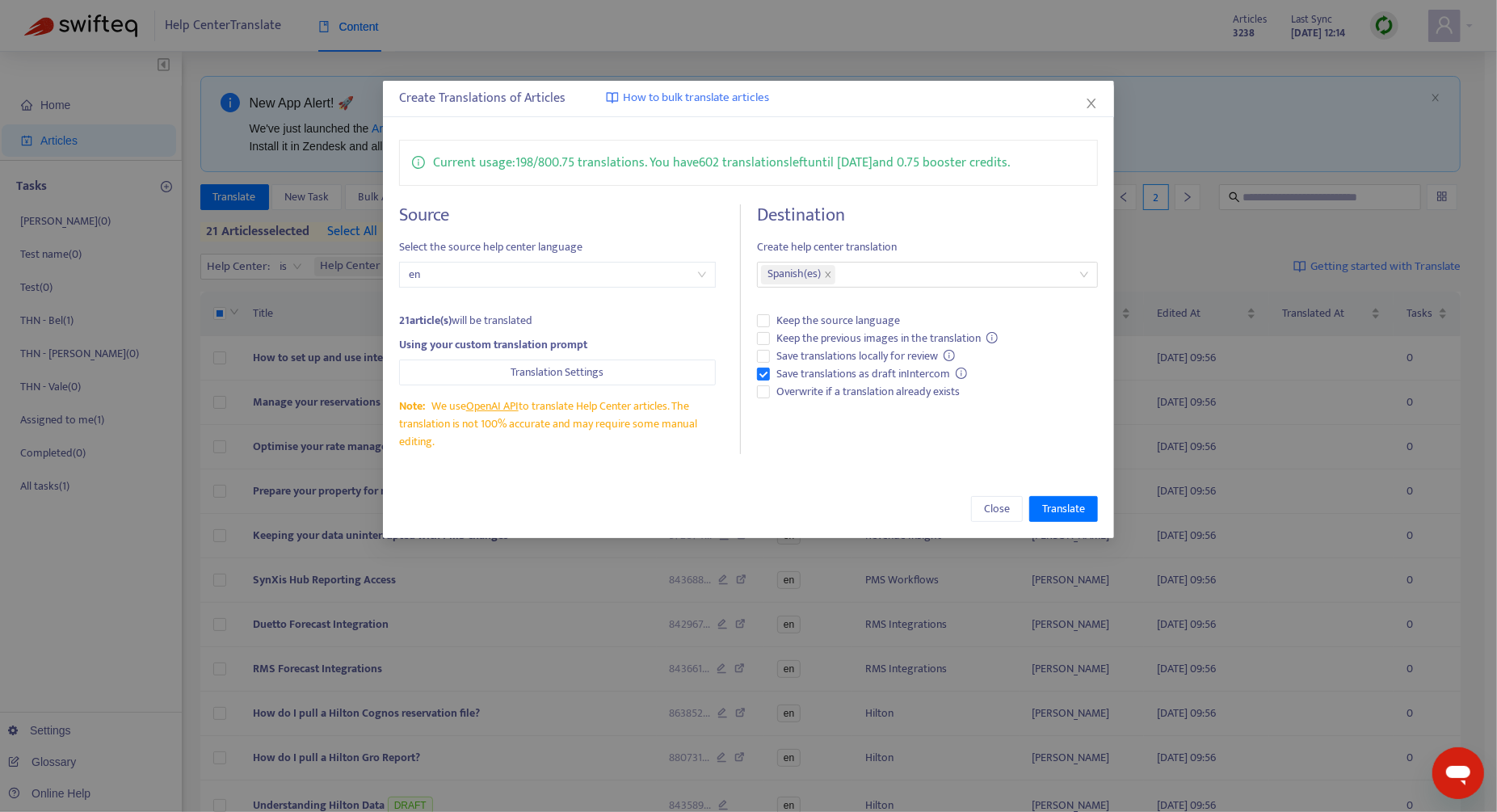
click at [721, 486] on div "Close Translate" at bounding box center [748, 509] width 731 height 58
click at [1052, 506] on span "Translate" at bounding box center [1063, 509] width 43 height 18
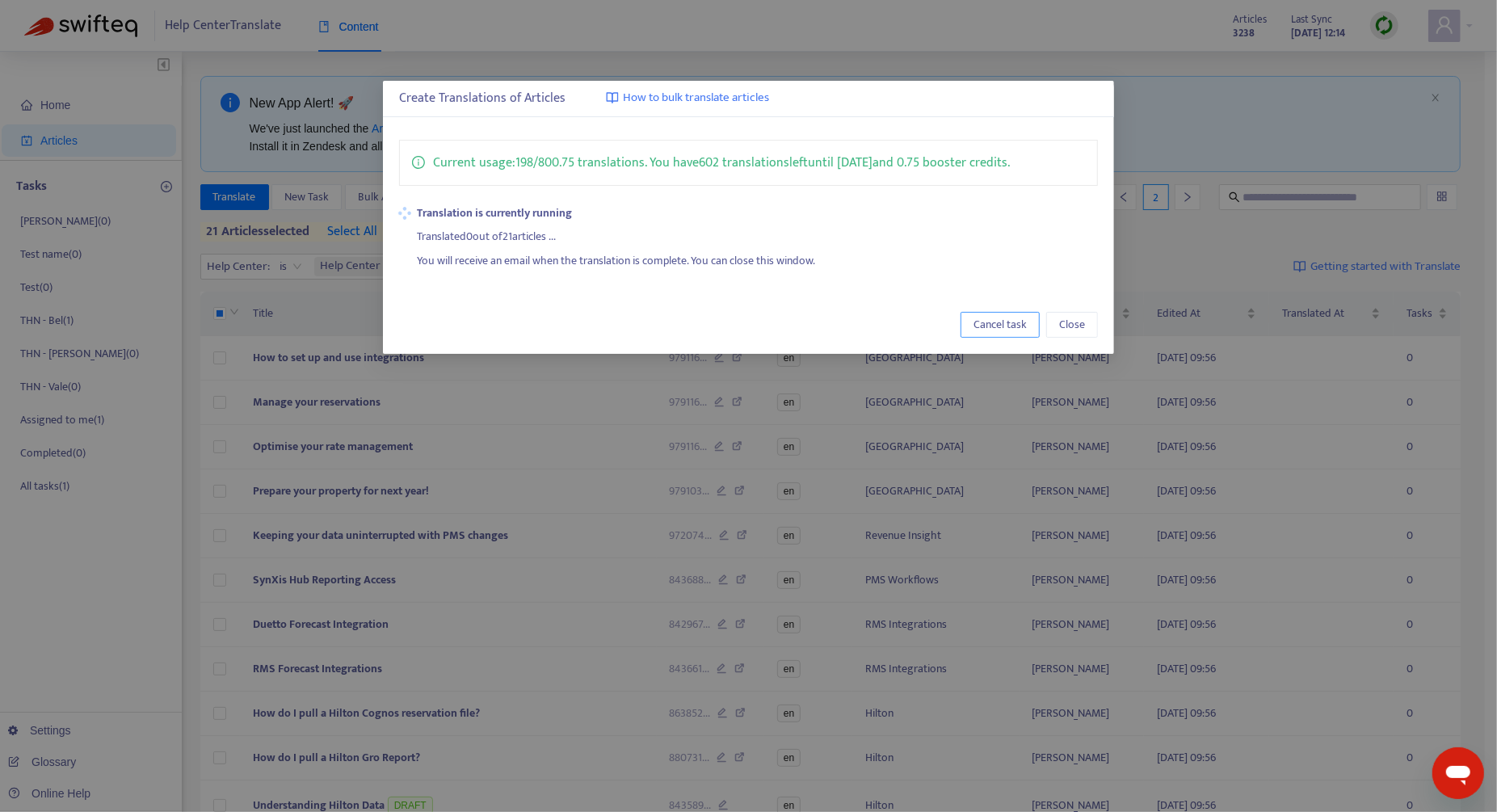
click at [1029, 318] on button "Cancel task" at bounding box center [1000, 325] width 79 height 26
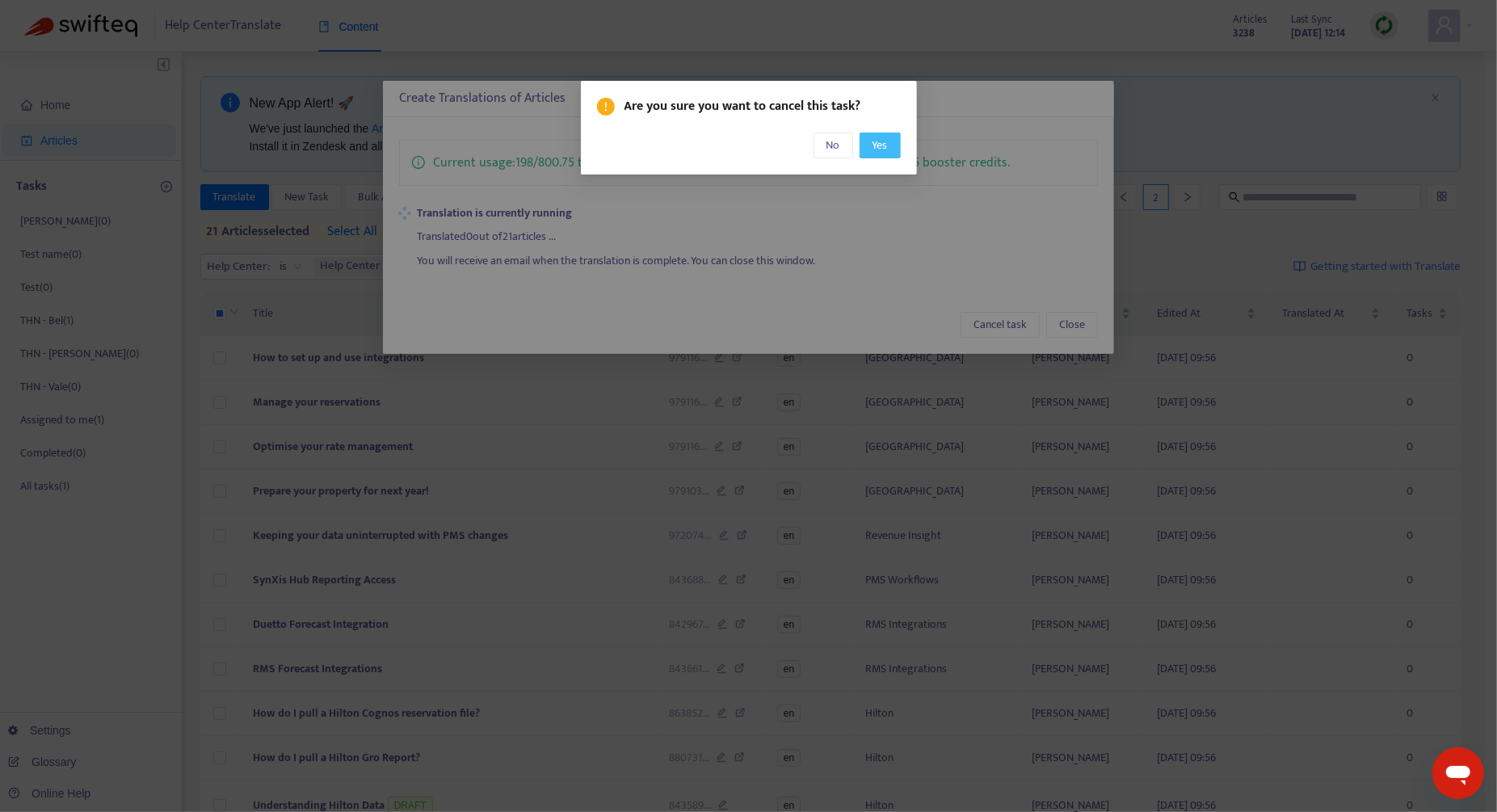
click at [888, 148] on button "Yes" at bounding box center [880, 145] width 41 height 26
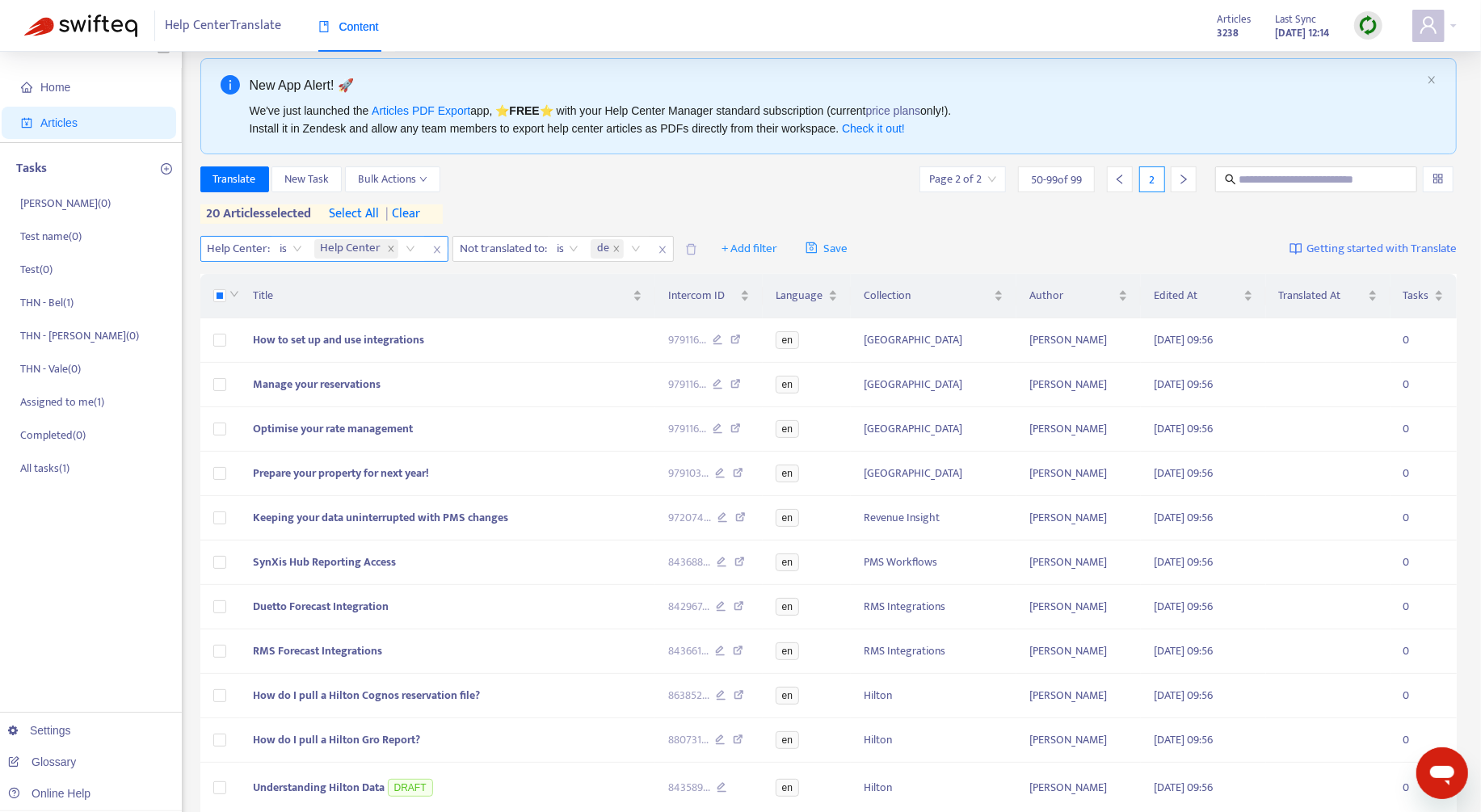
scroll to position [0, 0]
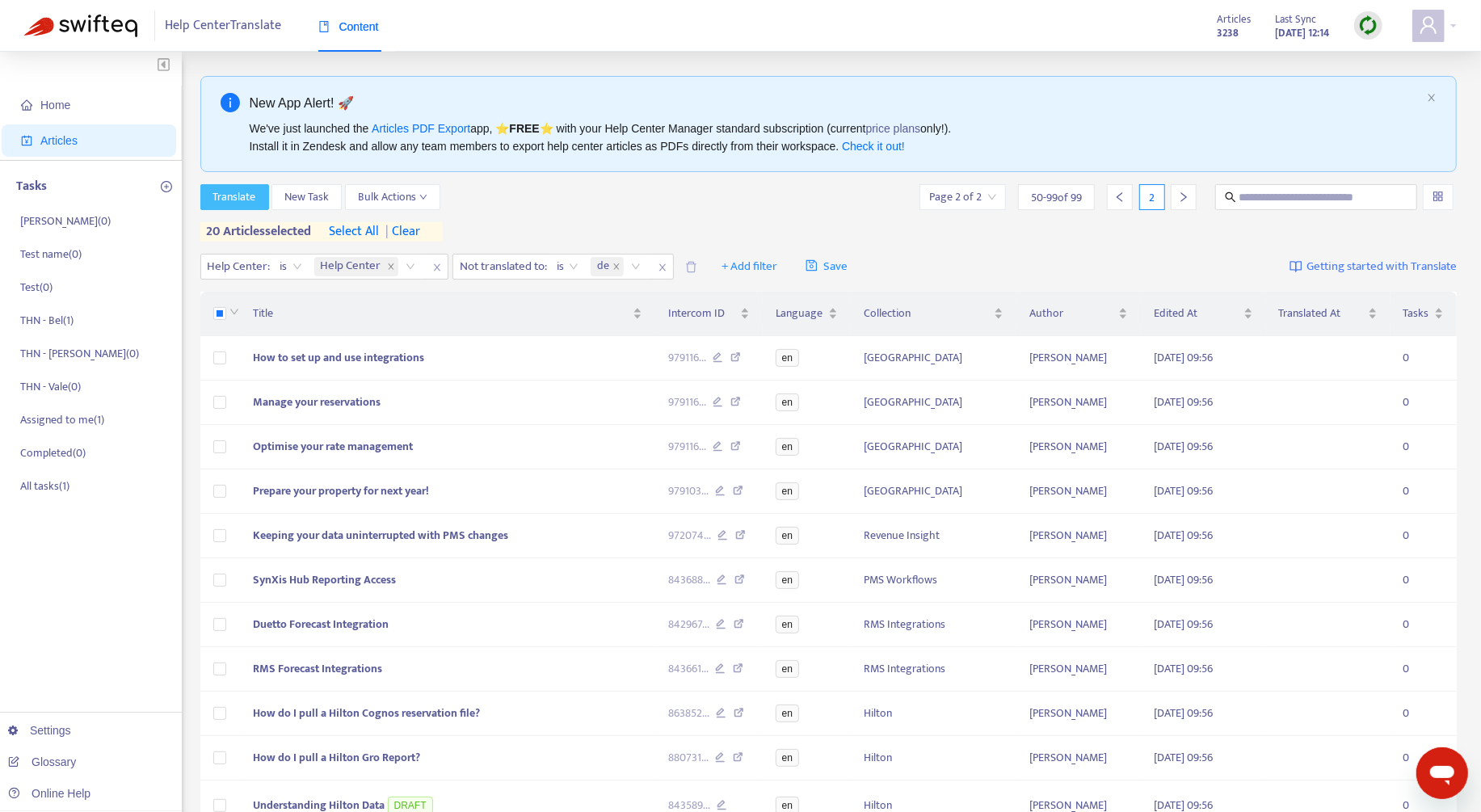
click at [245, 204] on span "Translate" at bounding box center [235, 197] width 43 height 18
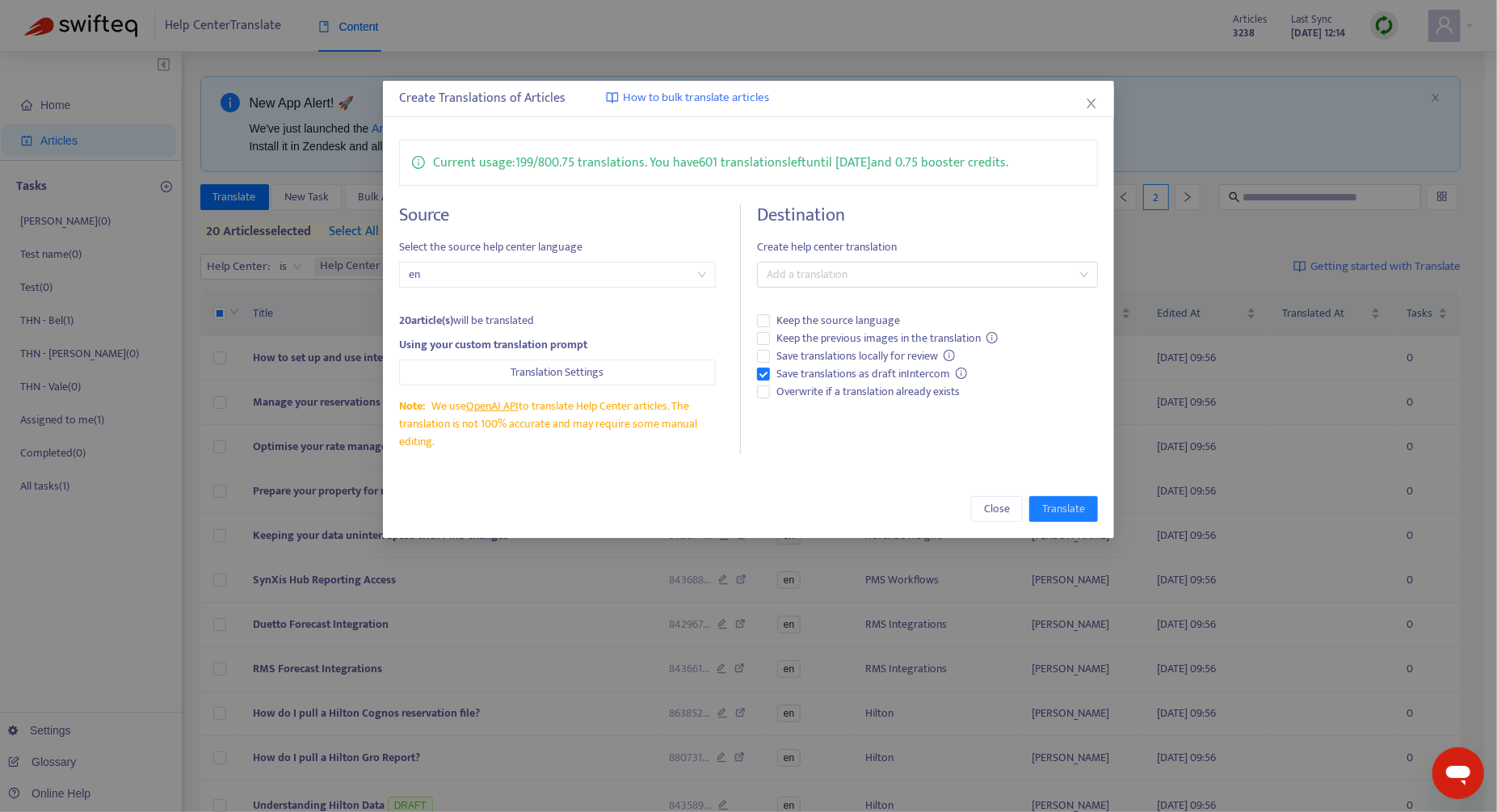
click at [822, 257] on div "Destination Create help center translation Add a translation Keep the source la…" at bounding box center [928, 329] width 341 height 249
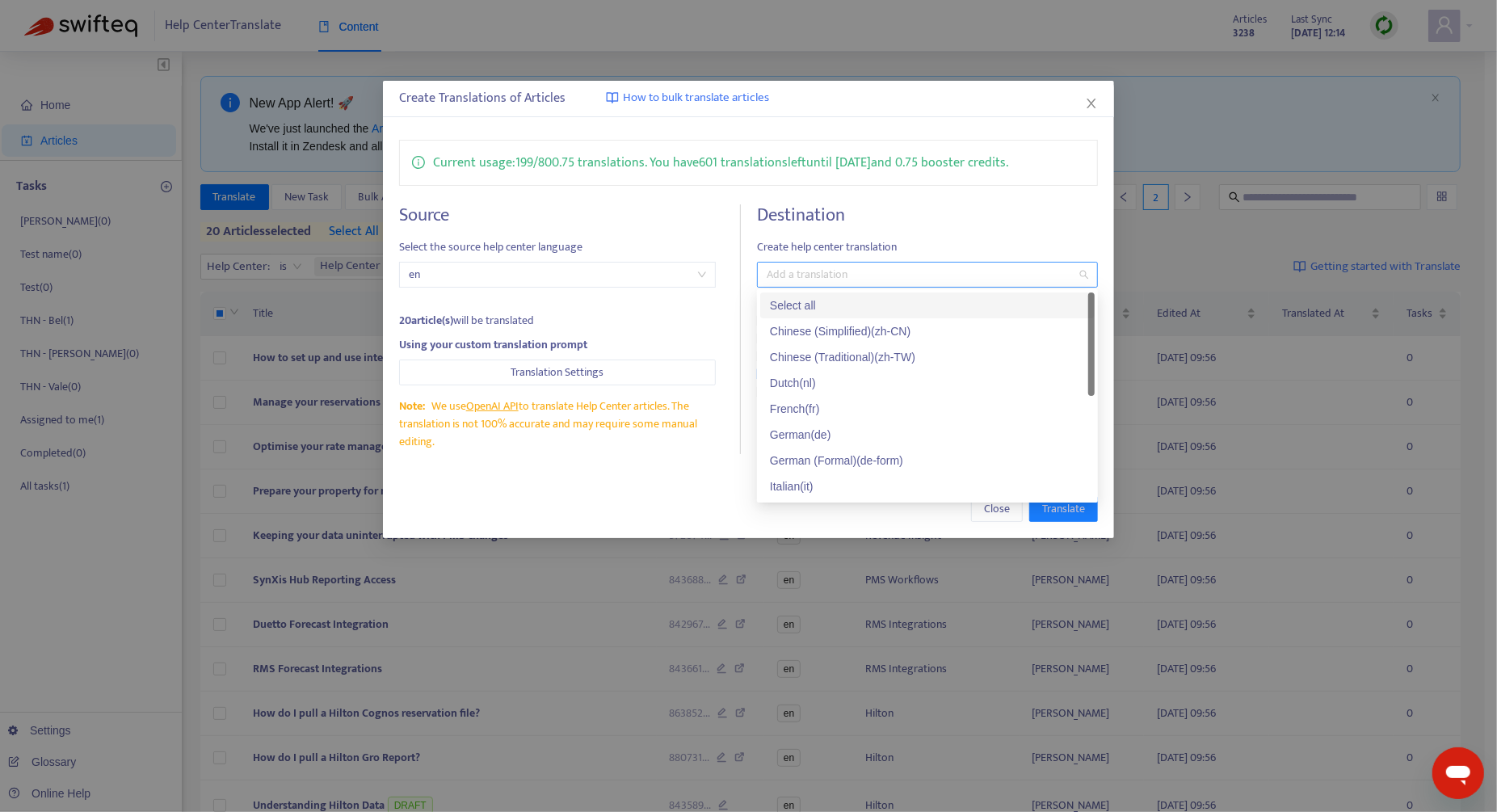
click at [822, 262] on div "Add a translation" at bounding box center [928, 275] width 341 height 26
click at [833, 422] on div "German ( de )" at bounding box center [928, 435] width 335 height 26
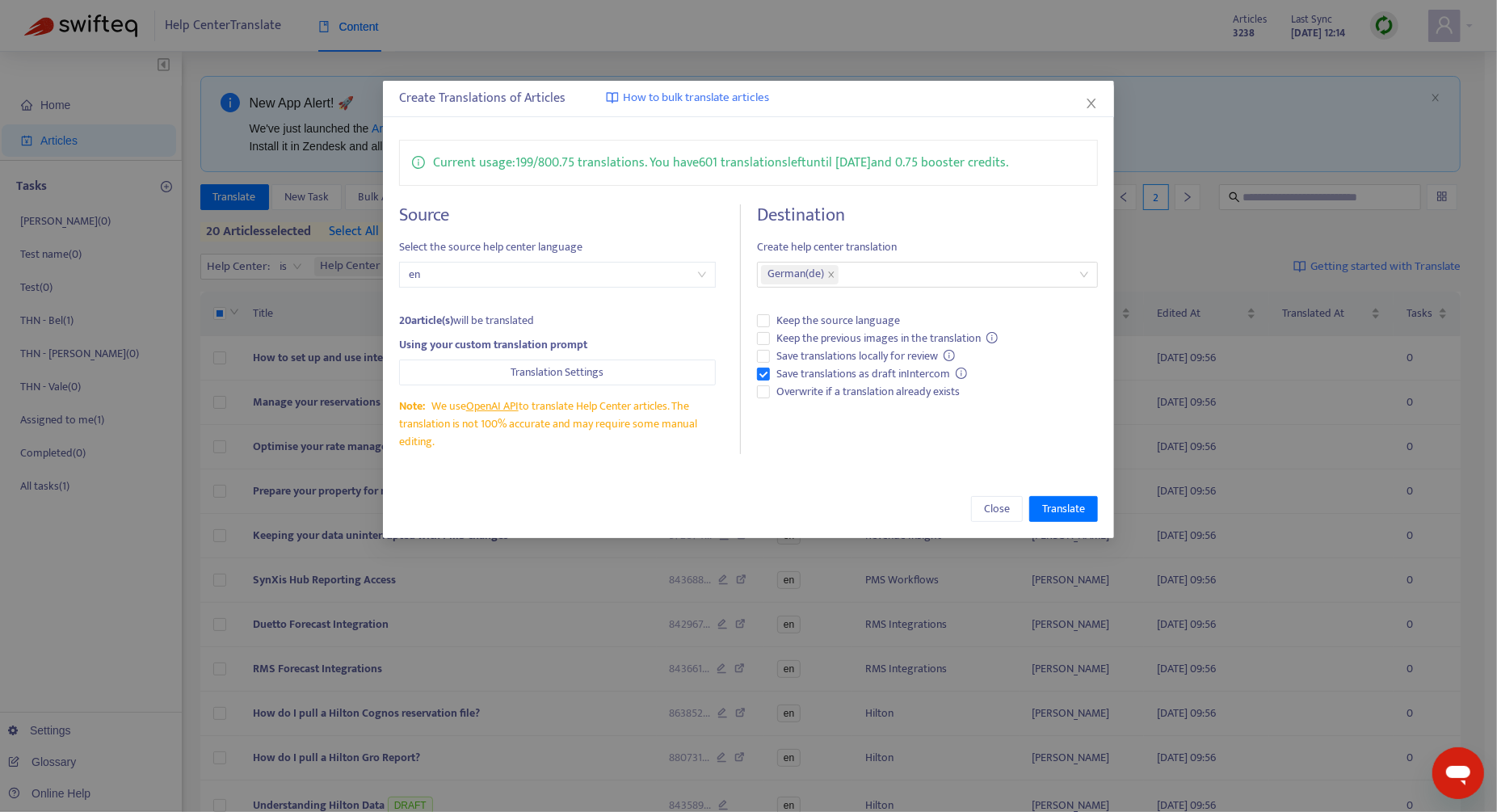
click at [722, 489] on div "Close Translate" at bounding box center [748, 509] width 731 height 58
click at [1069, 506] on span "Translate" at bounding box center [1063, 509] width 43 height 18
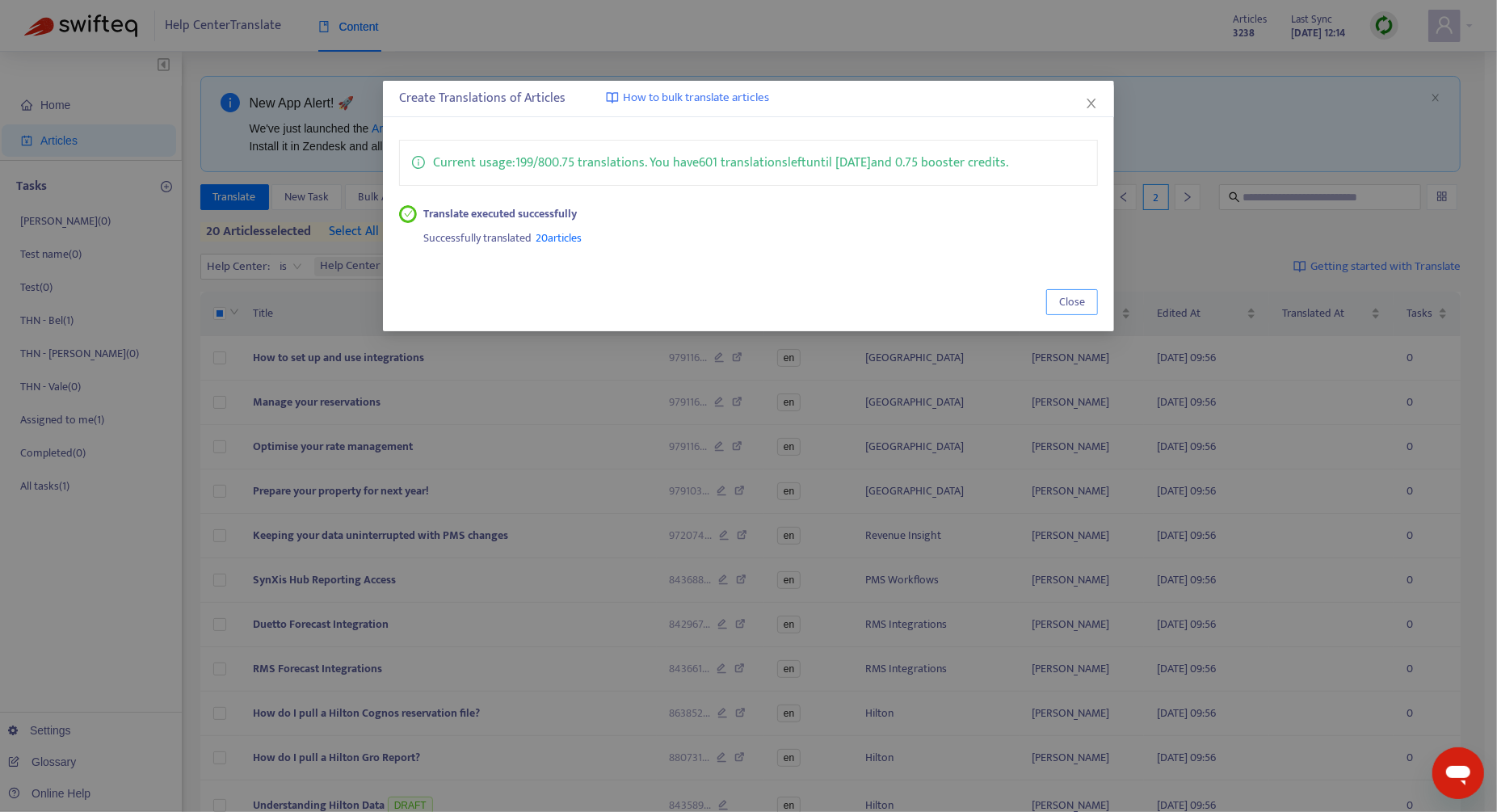
click at [1067, 294] on span "Close" at bounding box center [1072, 302] width 26 height 18
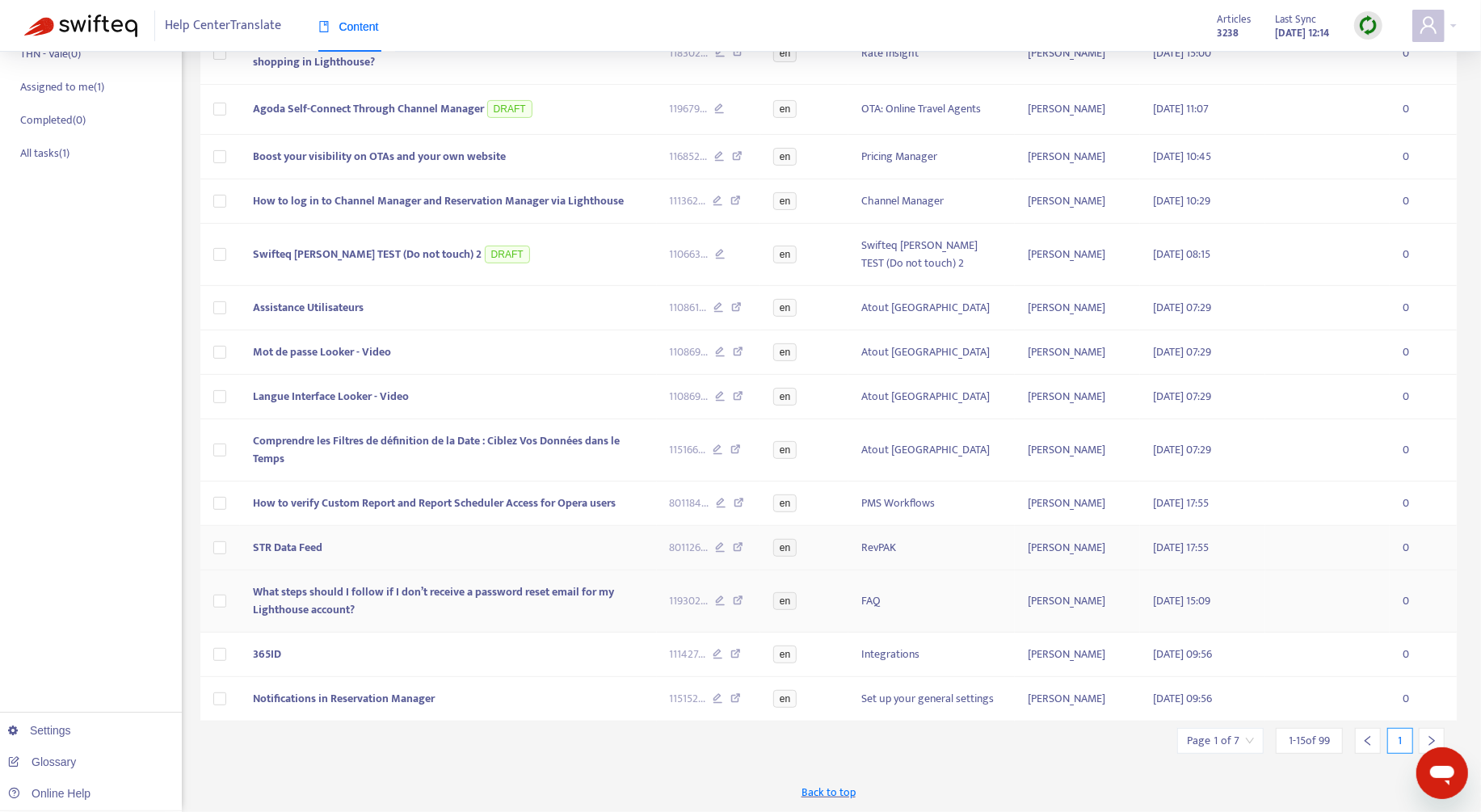
scroll to position [380, 0]
click at [1360, 742] on div at bounding box center [1368, 741] width 26 height 26
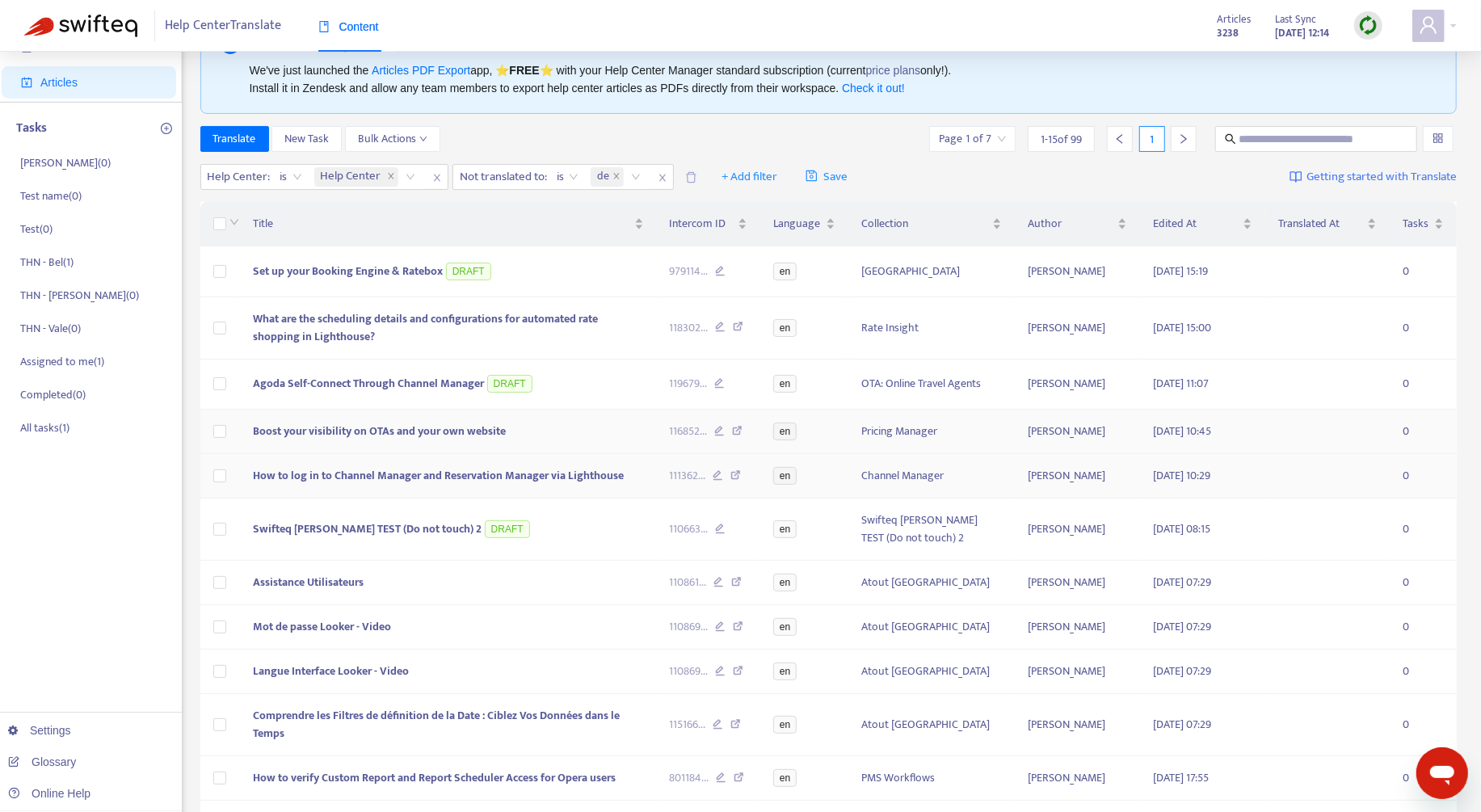
scroll to position [0, 0]
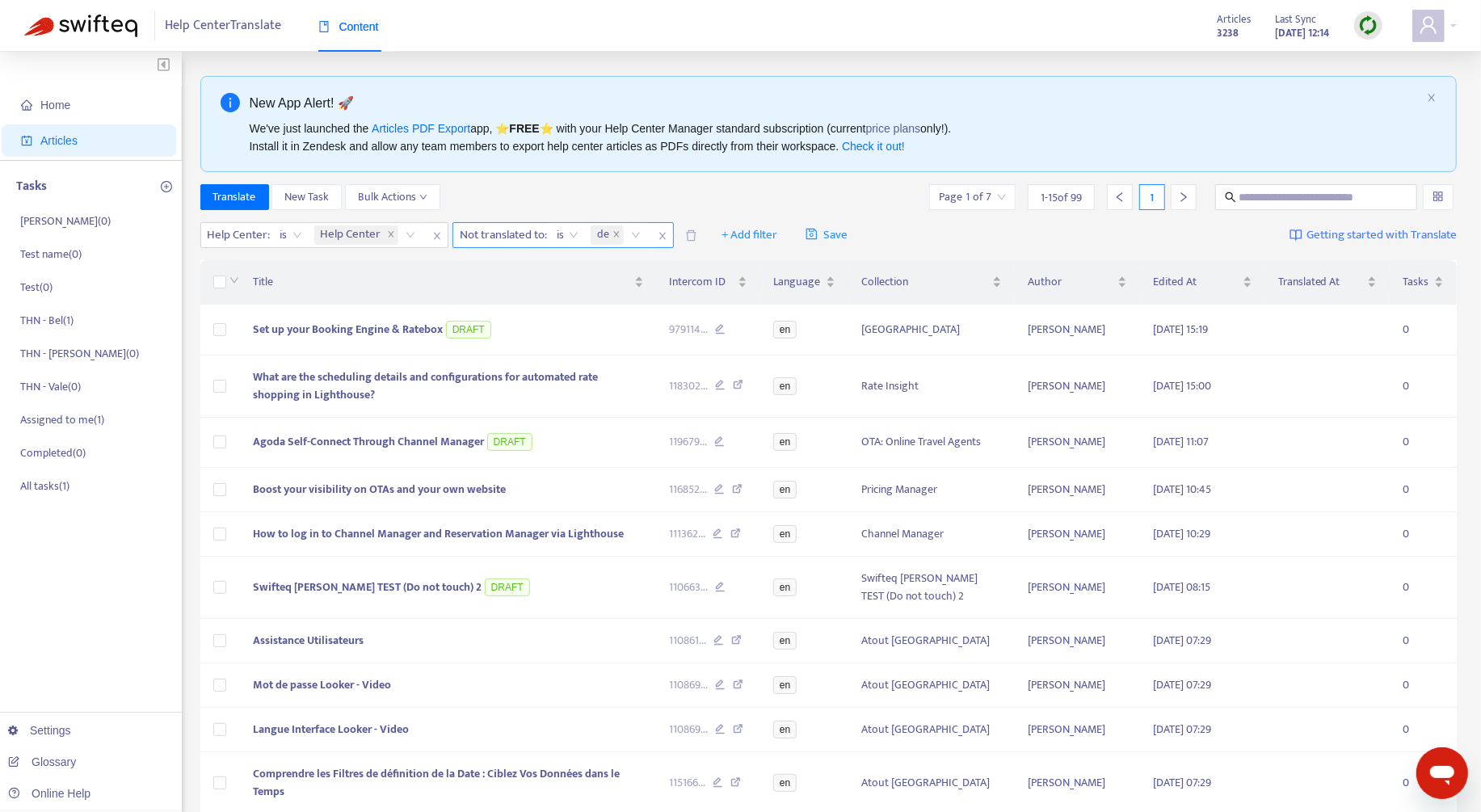
click at [666, 240] on span "close" at bounding box center [663, 236] width 21 height 20
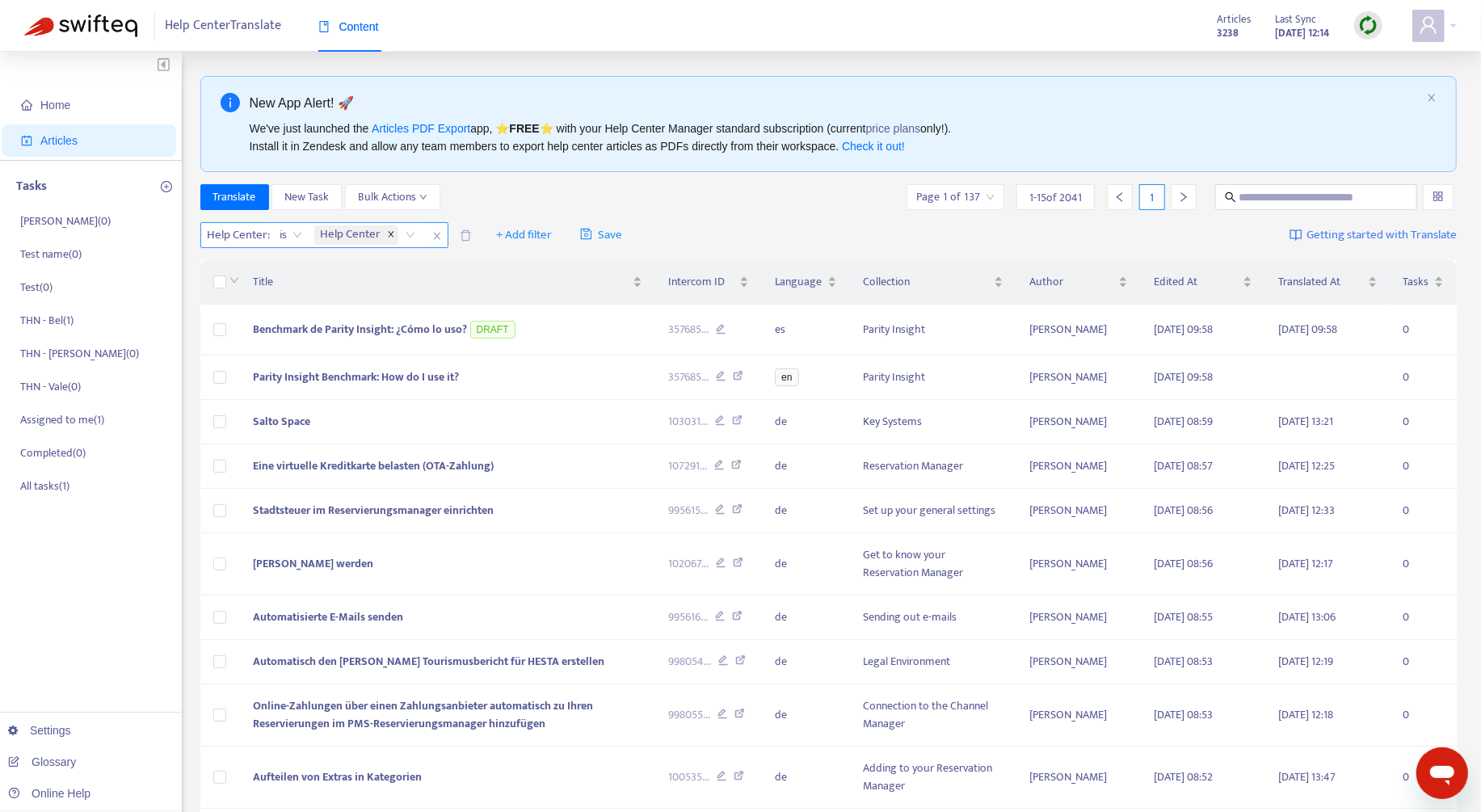
click at [387, 237] on span "close" at bounding box center [391, 235] width 8 height 10
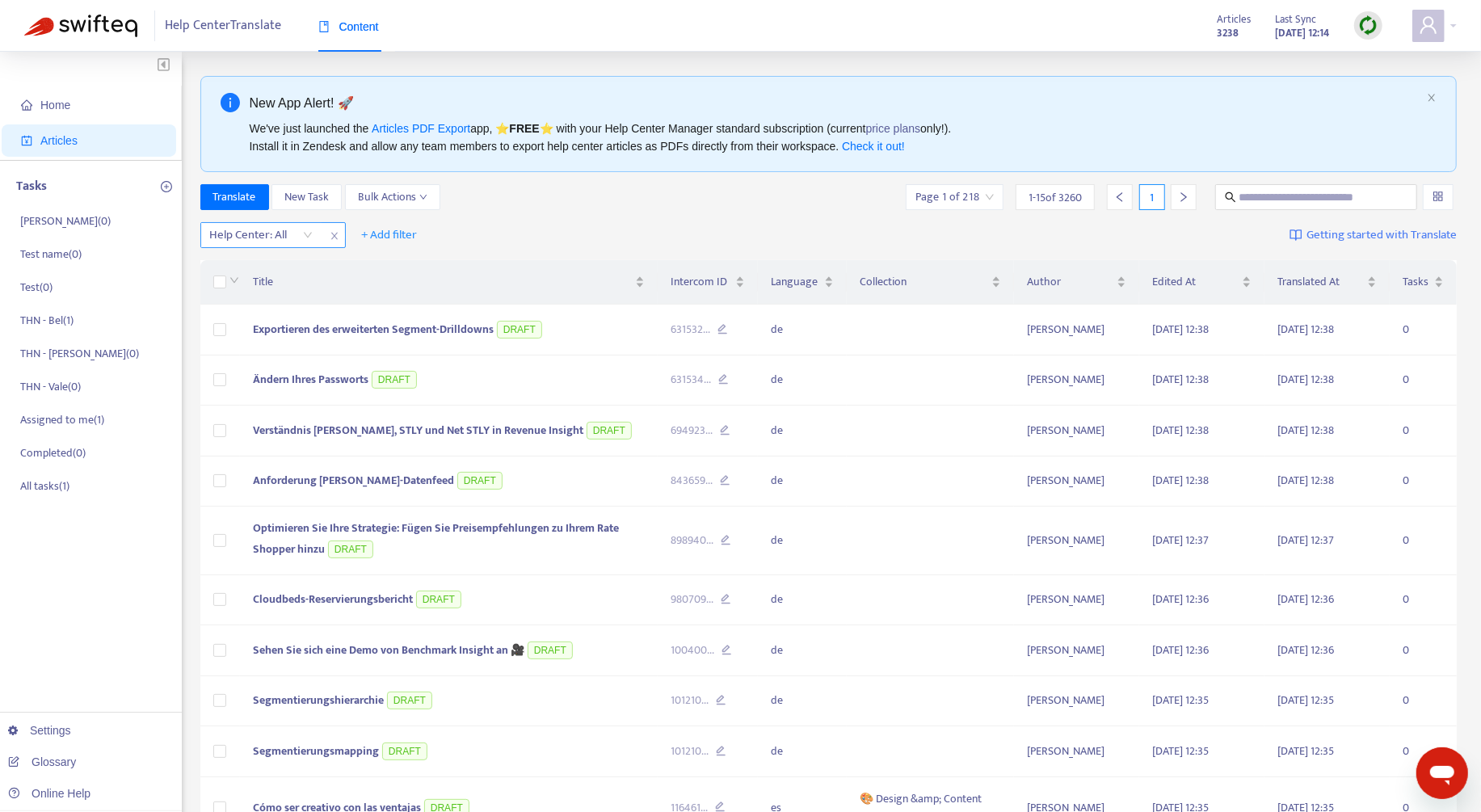
click at [290, 243] on div at bounding box center [253, 235] width 98 height 20
click at [293, 290] on div "THN Help Center" at bounding box center [354, 292] width 281 height 18
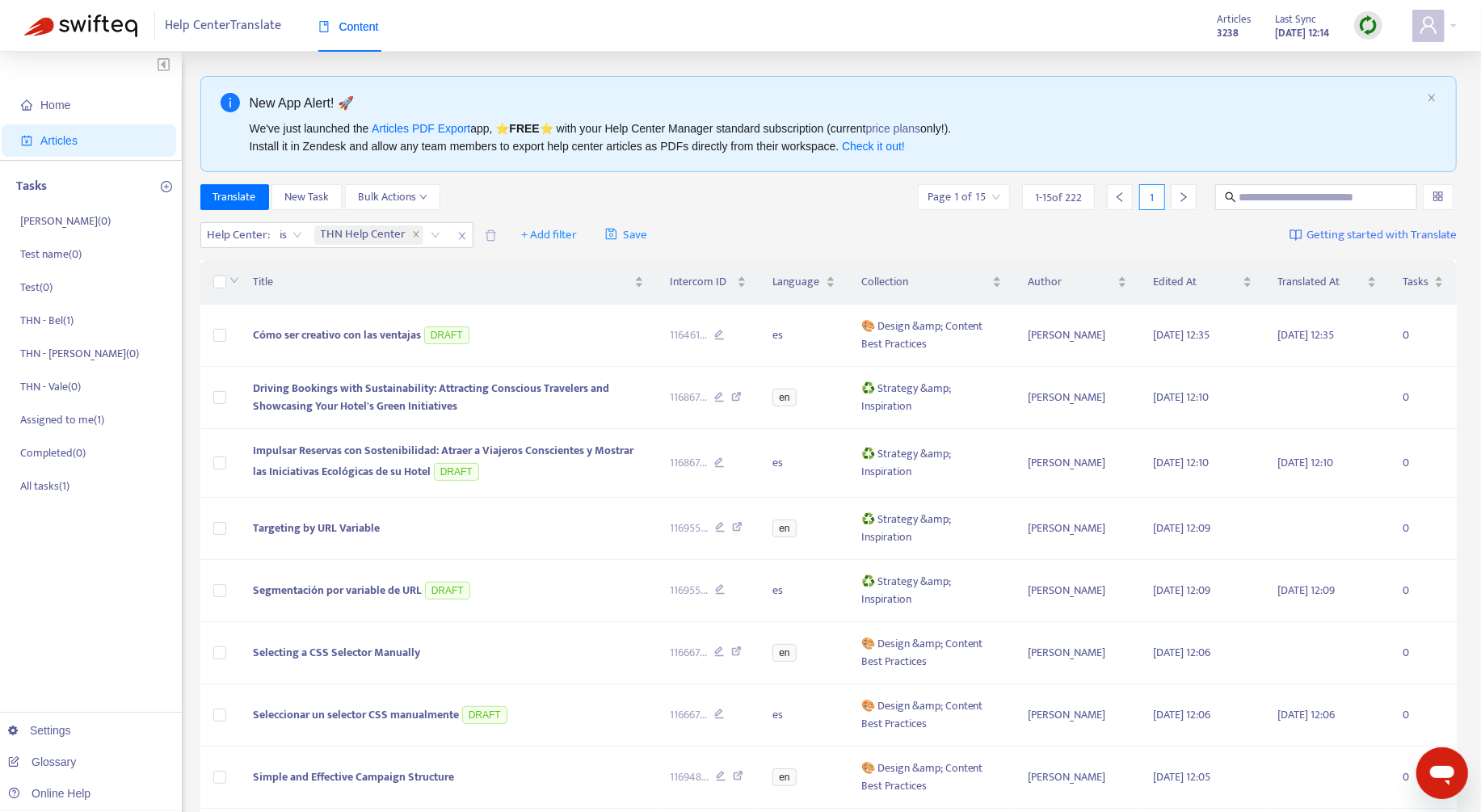
click at [540, 176] on div "New App Alert! 🚀 We've just launched the Articles PDF Export app, ⭐ FREE ⭐️ wit…" at bounding box center [829, 694] width 1257 height 1235
click at [542, 239] on span "+ Add filter" at bounding box center [549, 235] width 56 height 20
click at [562, 288] on span "Not translated to" at bounding box center [570, 293] width 101 height 18
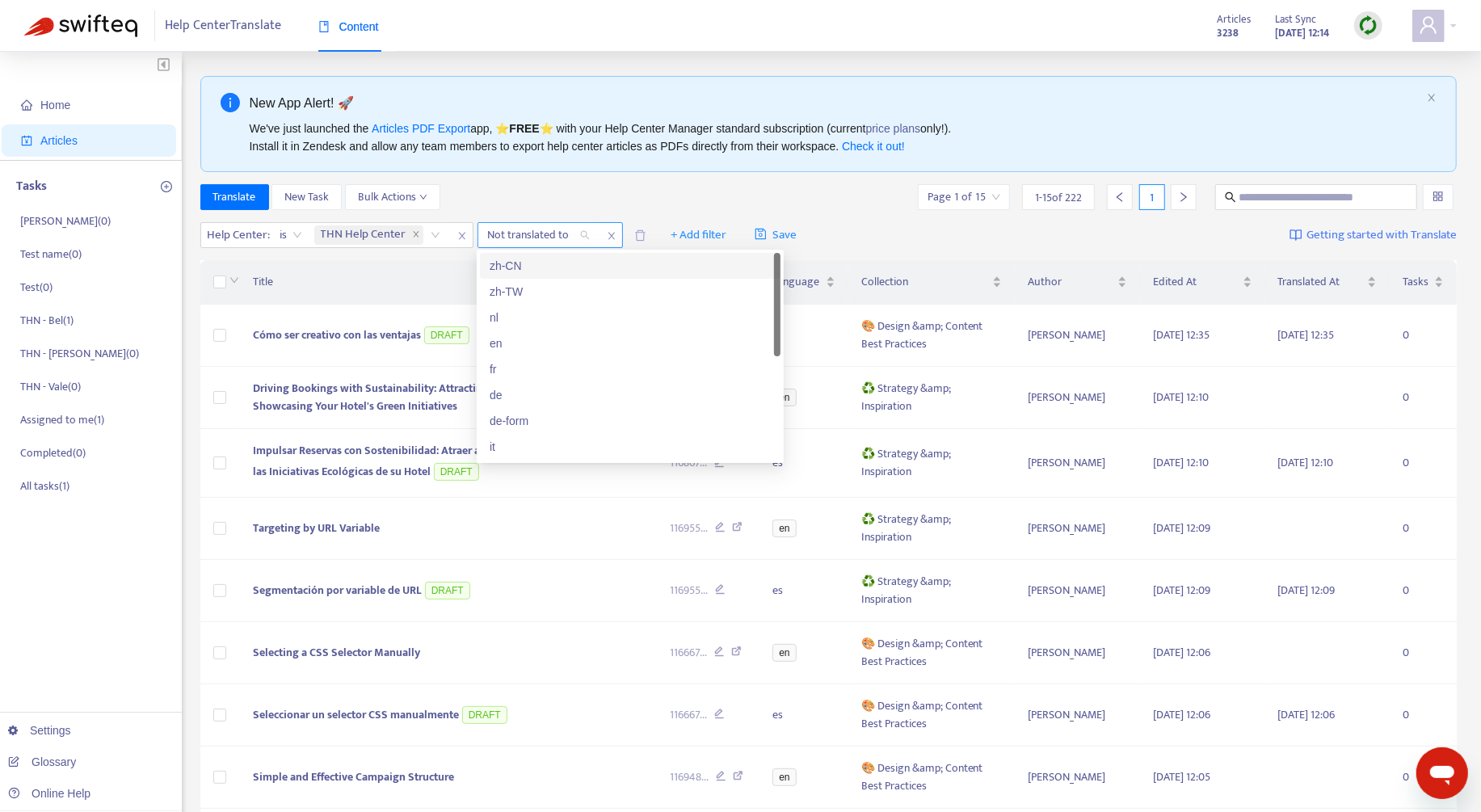
click at [523, 235] on div at bounding box center [530, 235] width 98 height 20
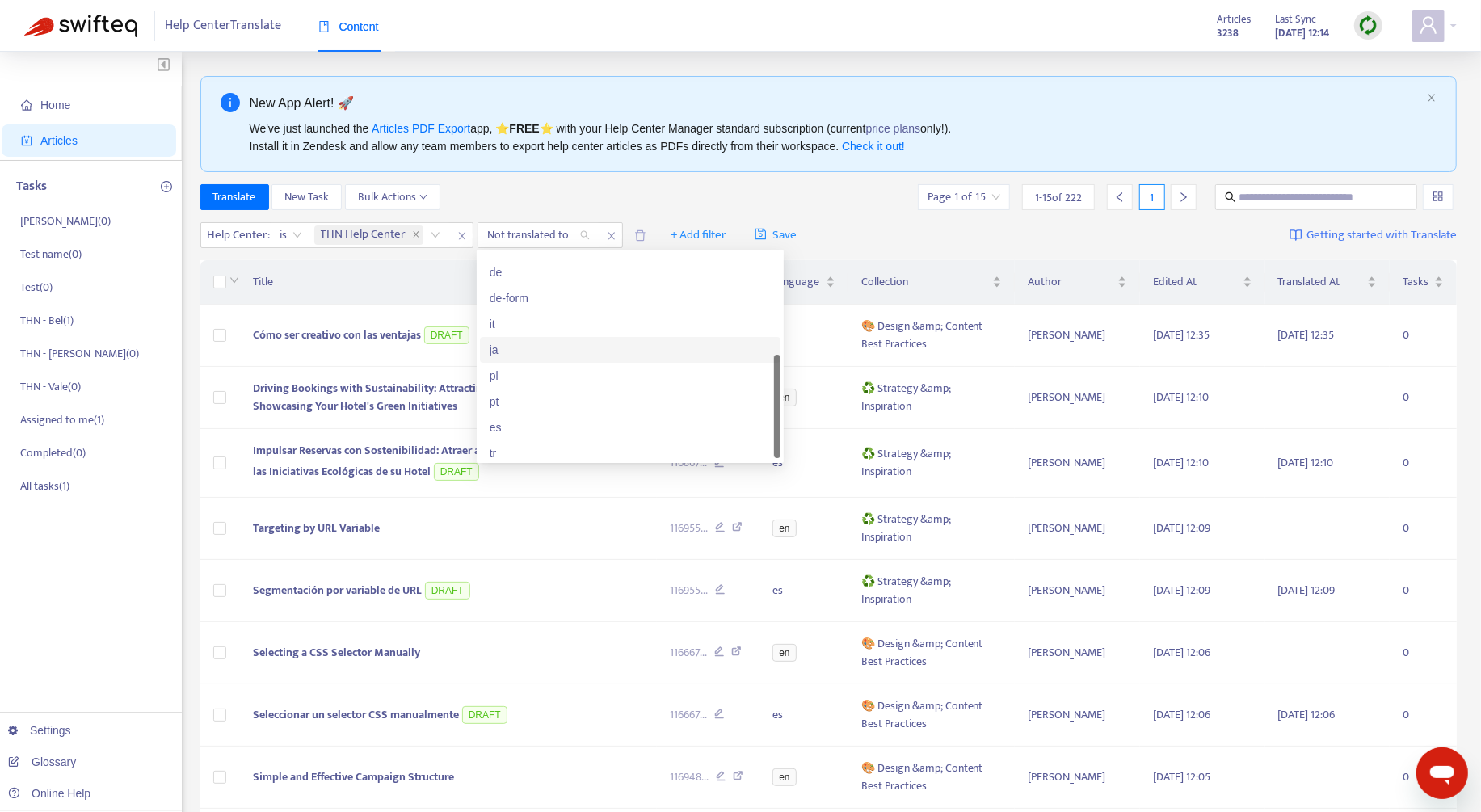
scroll to position [130, 0]
click at [540, 417] on div "es" at bounding box center [630, 421] width 281 height 18
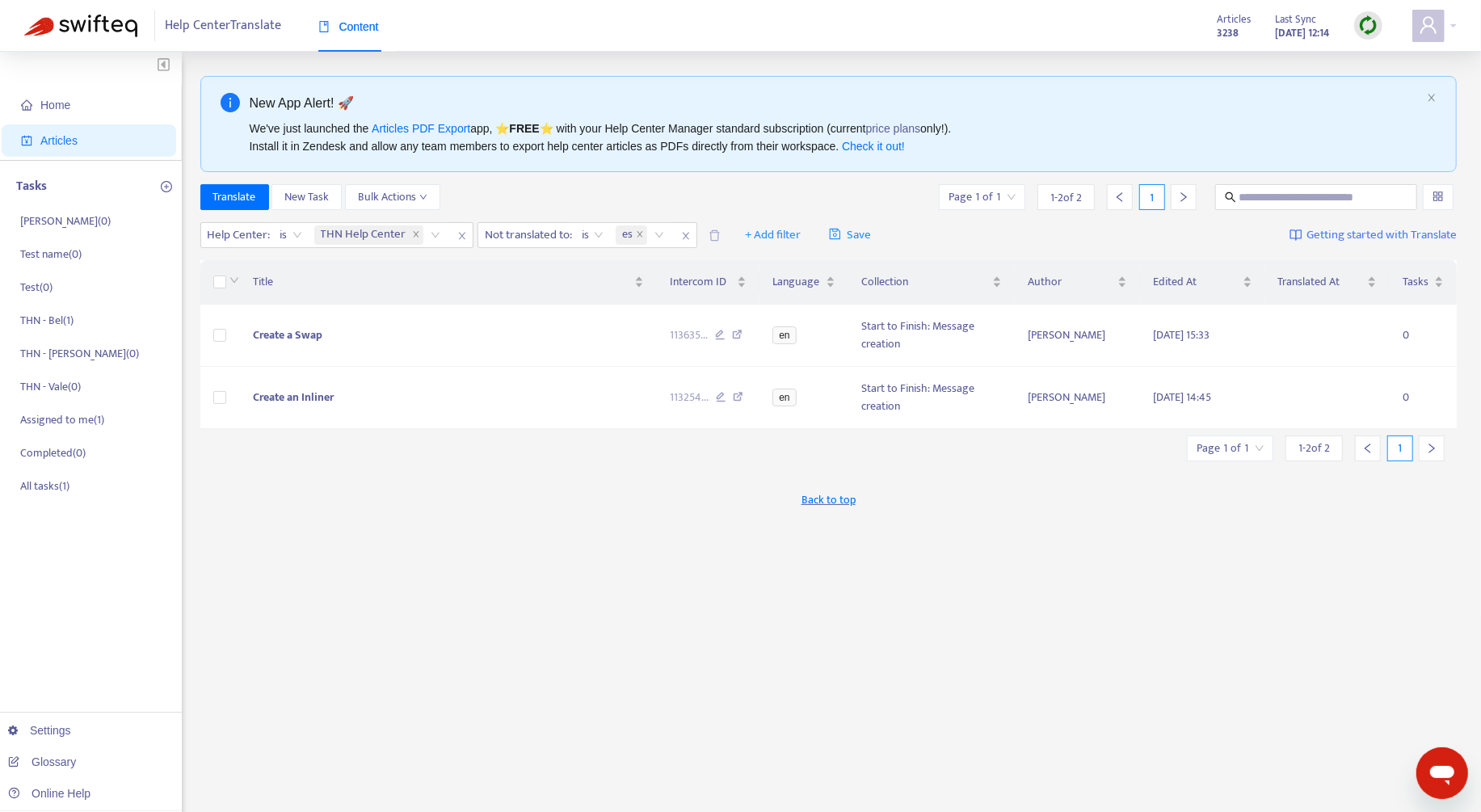
click at [640, 186] on div "Translate New Task Bulk Actions Page 1 of 1 1 - 2 of 2 1" at bounding box center [829, 198] width 1257 height 26
click at [1421, 762] on div "Open messaging window" at bounding box center [1441, 772] width 48 height 48
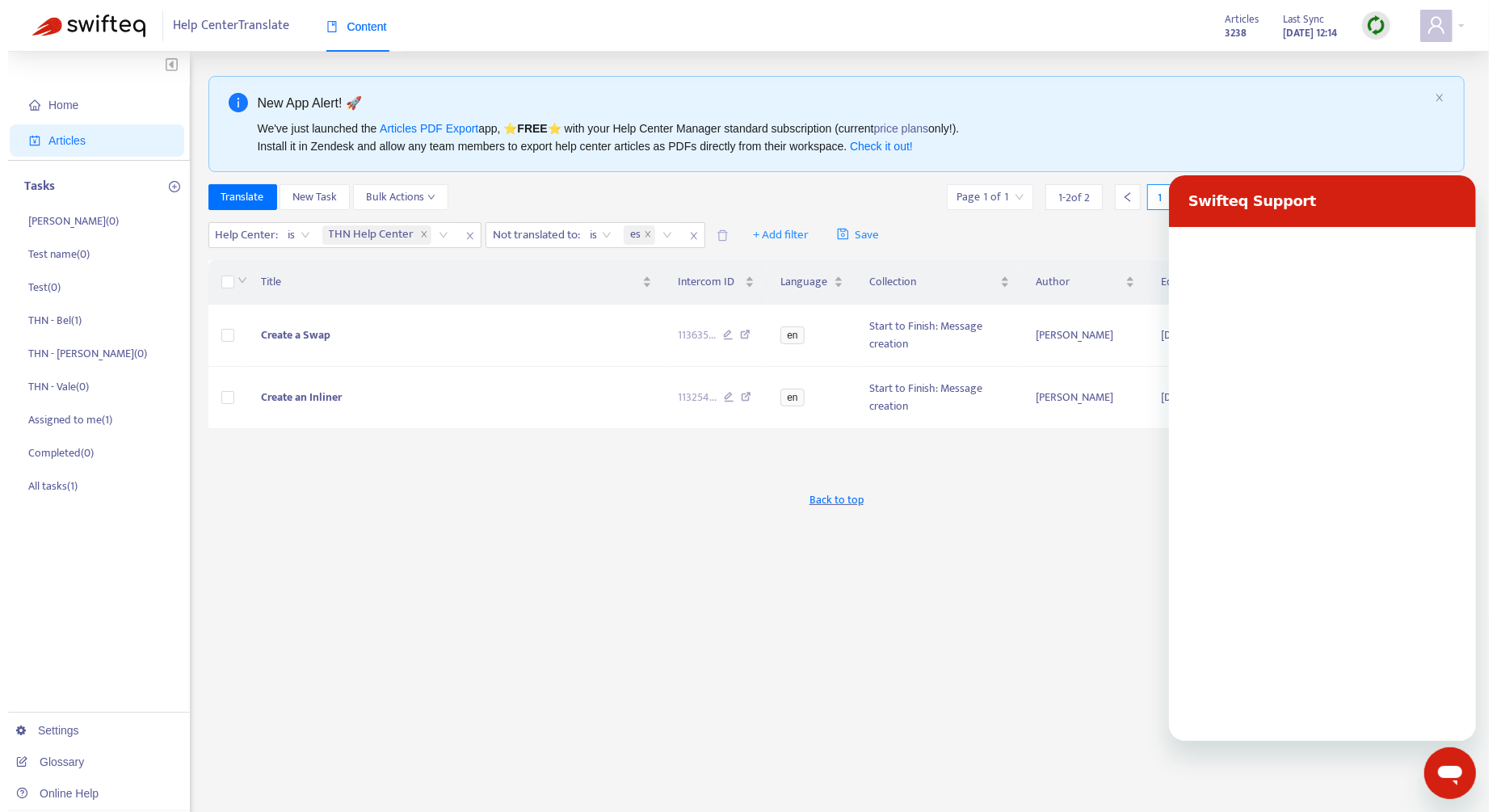
scroll to position [0, 0]
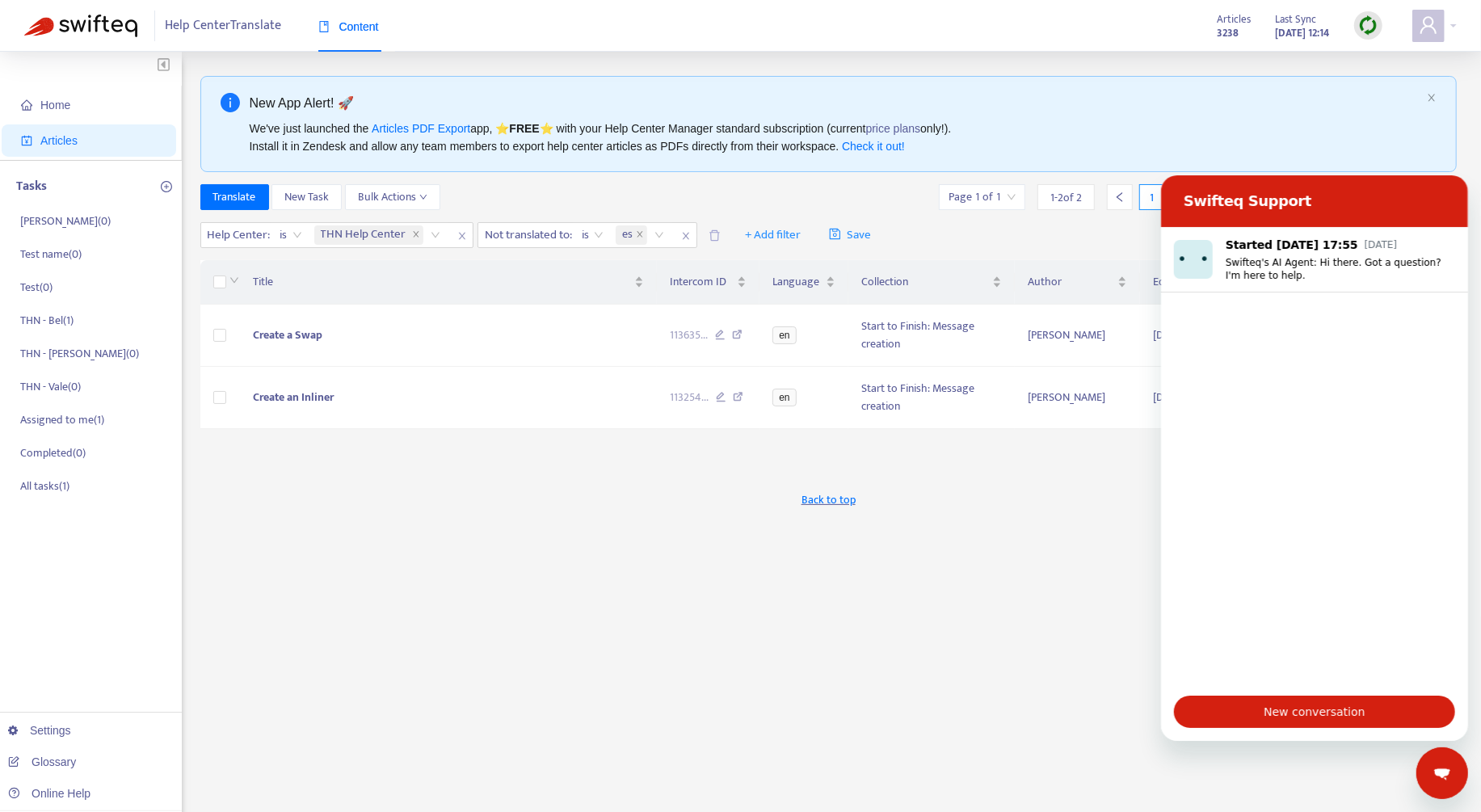
click at [1436, 760] on div "Close messaging window" at bounding box center [1441, 772] width 48 height 48
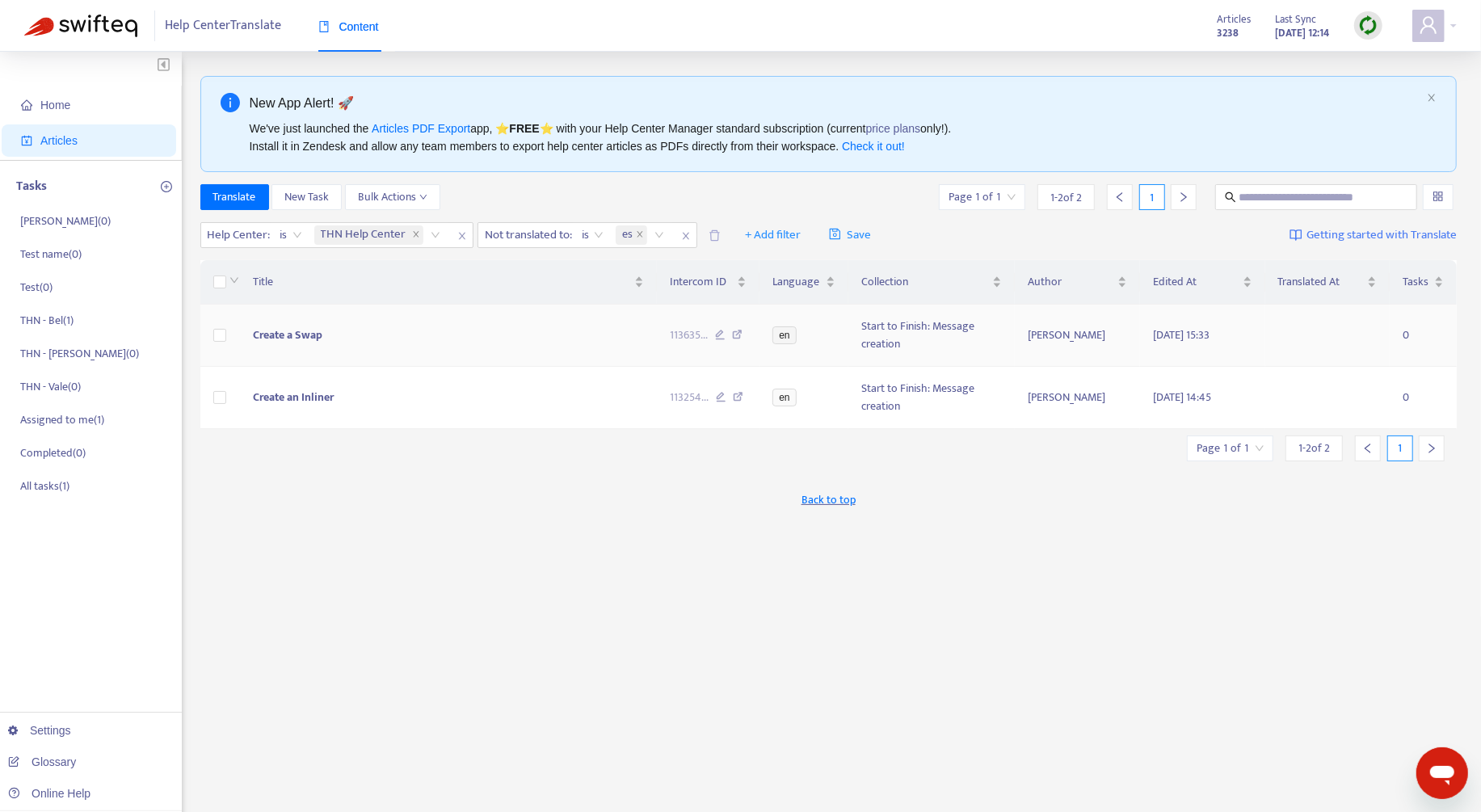
click at [293, 335] on span "Create a Swap" at bounding box center [287, 335] width 70 height 19
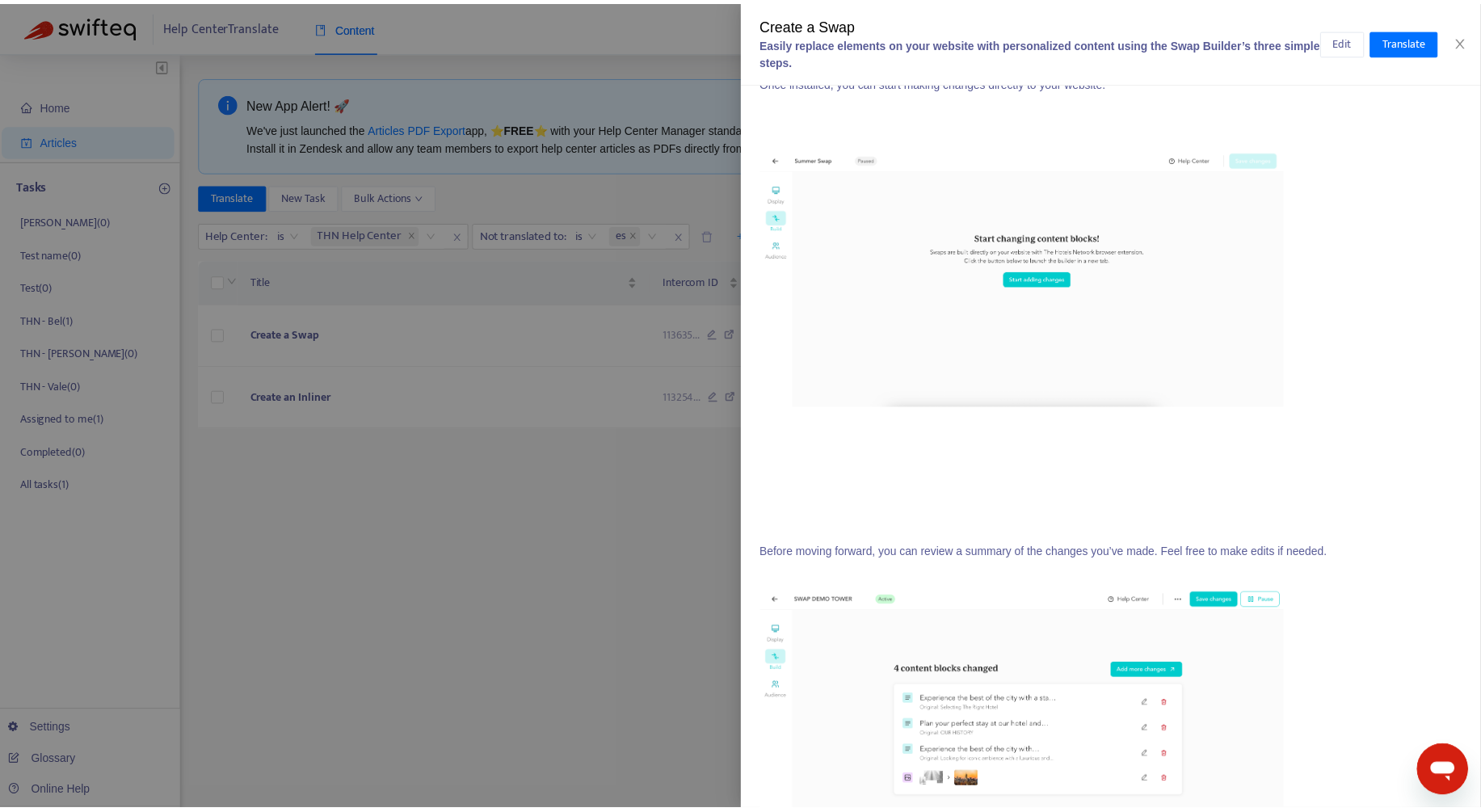
scroll to position [1535, 0]
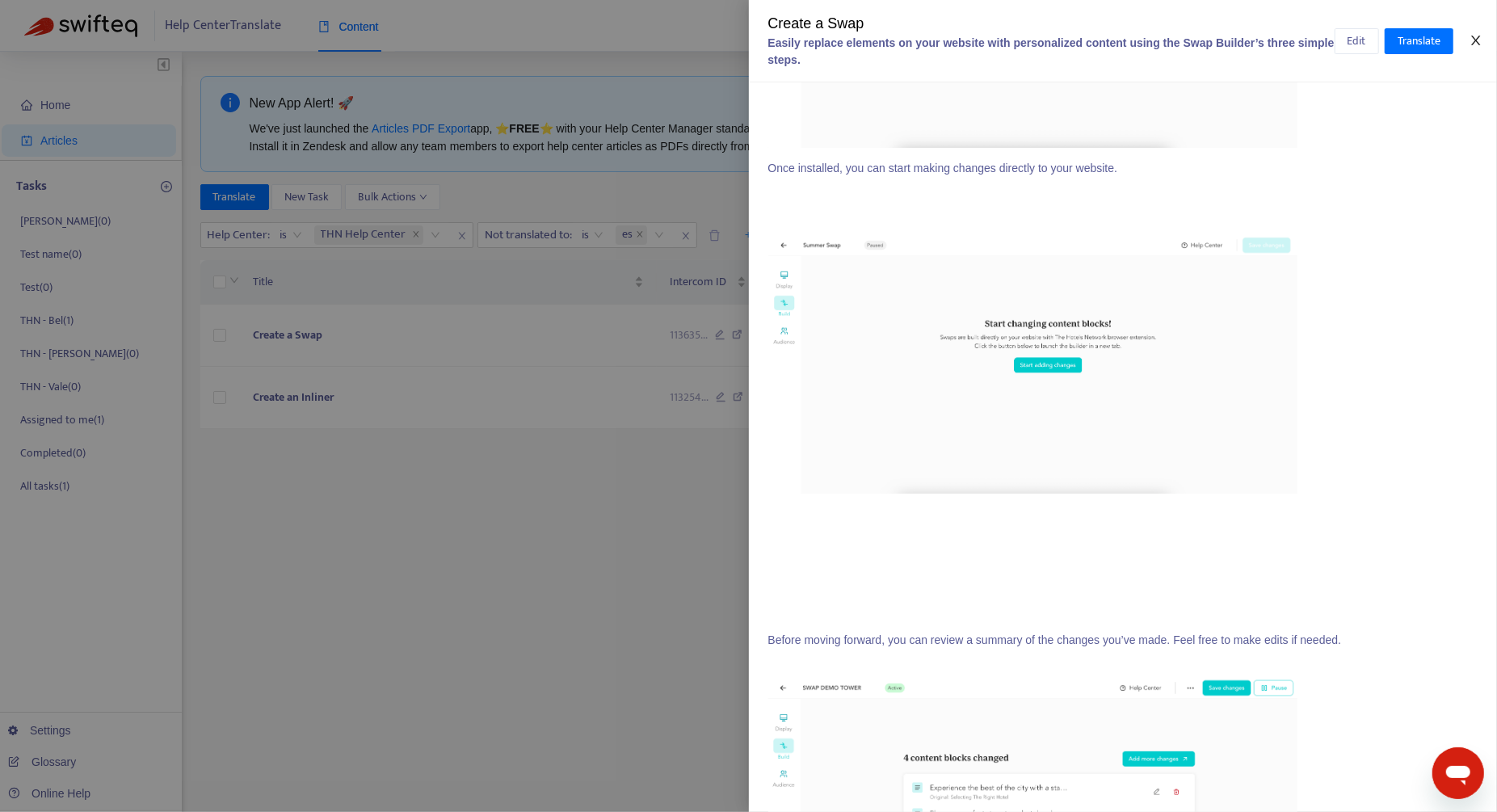
click at [1481, 33] on button "Close" at bounding box center [1476, 40] width 23 height 16
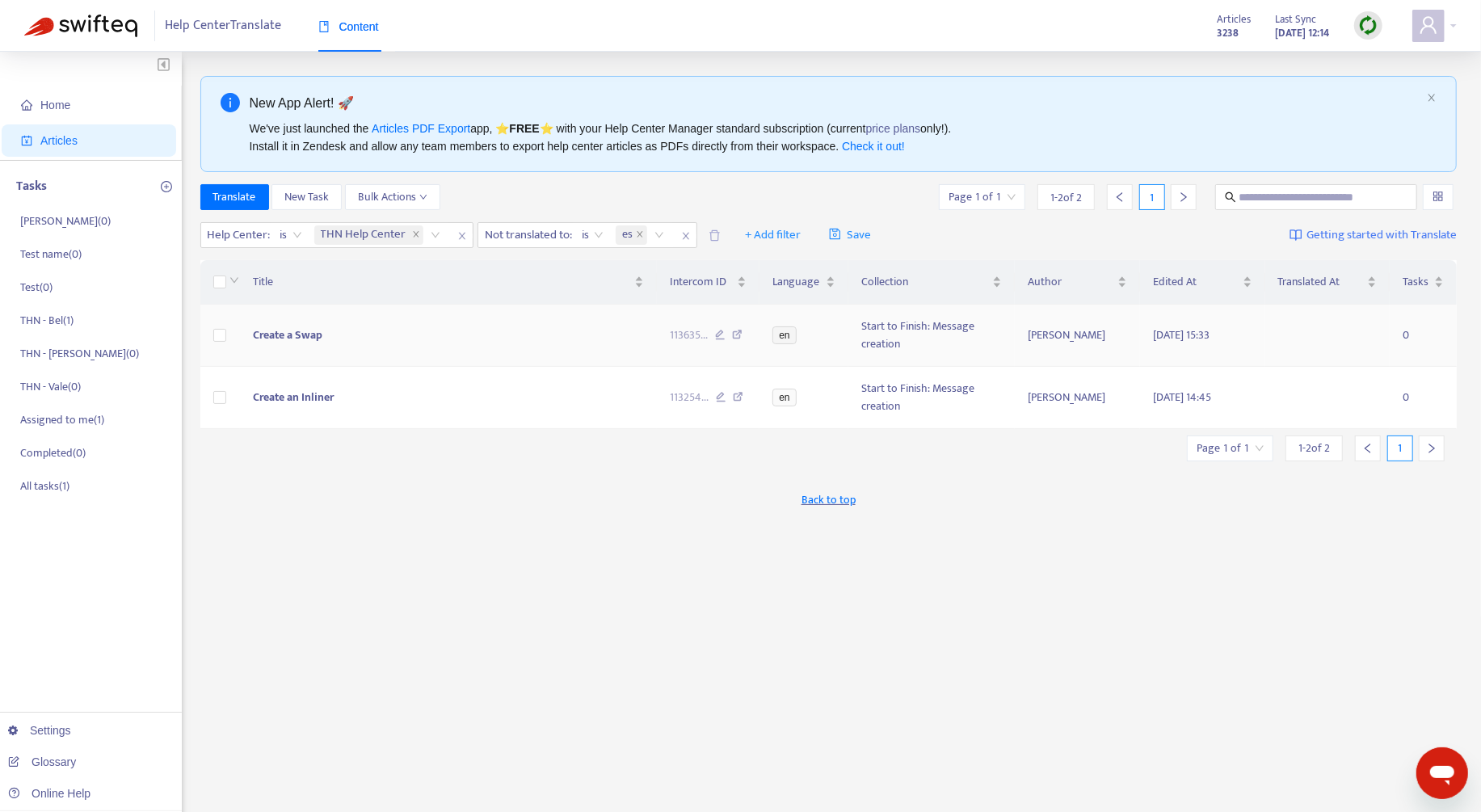
click at [560, 351] on td "Create a Swap" at bounding box center [448, 335] width 417 height 62
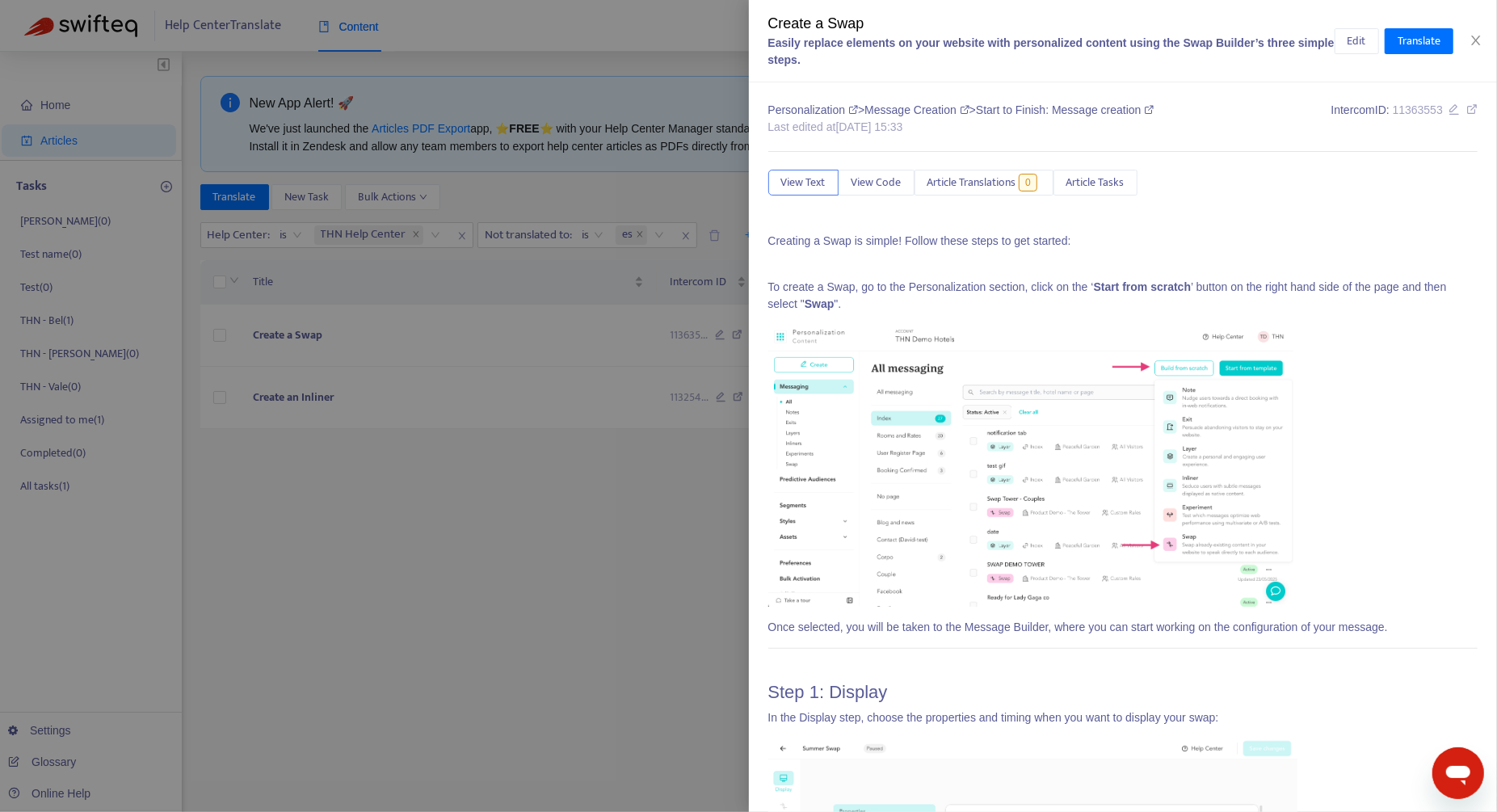
click at [560, 404] on div at bounding box center [748, 406] width 1497 height 812
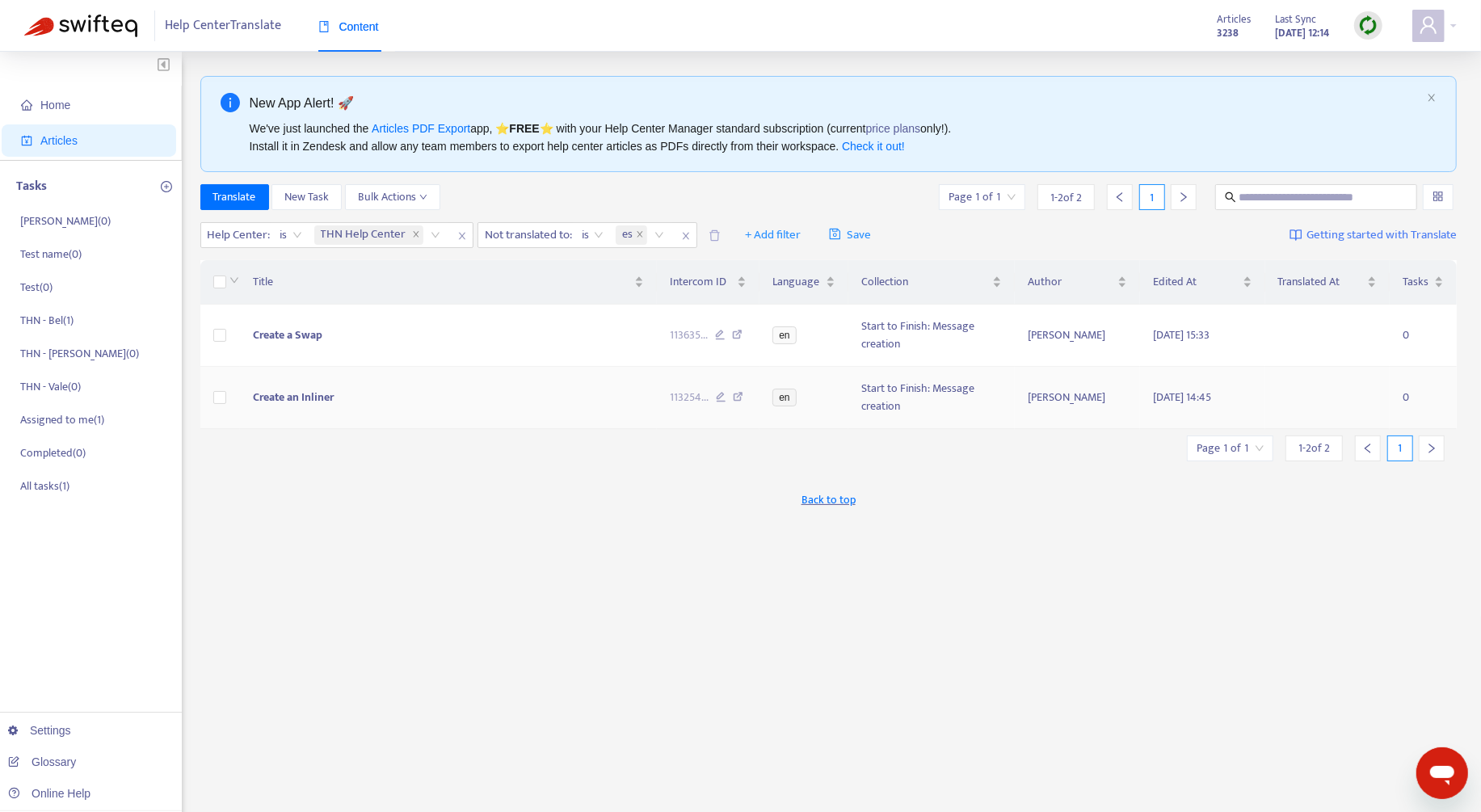
click at [551, 403] on td "Create an Inliner" at bounding box center [448, 398] width 417 height 62
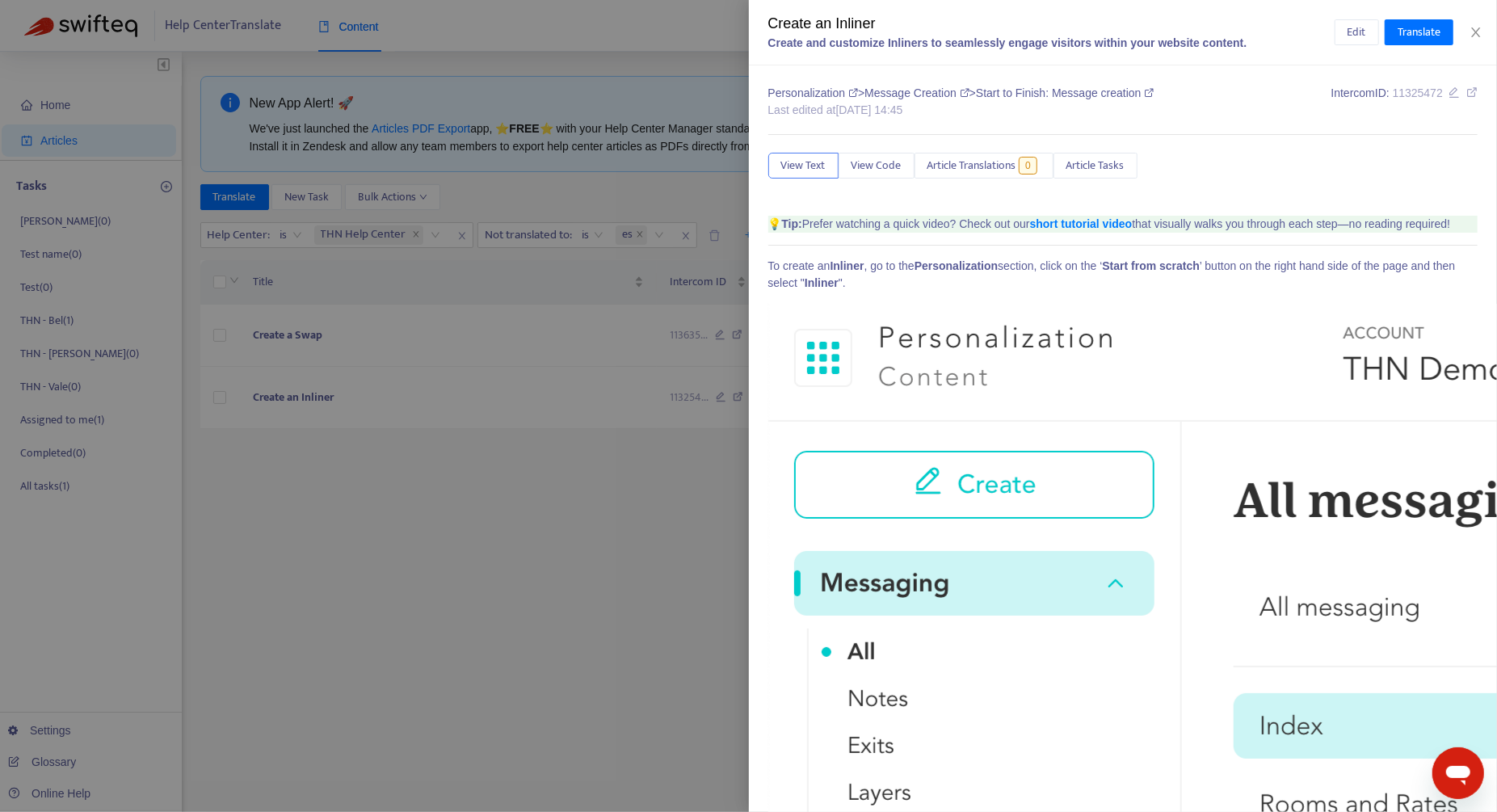
click at [1466, 94] on icon at bounding box center [1472, 92] width 11 height 11
click at [503, 482] on div at bounding box center [748, 406] width 1497 height 812
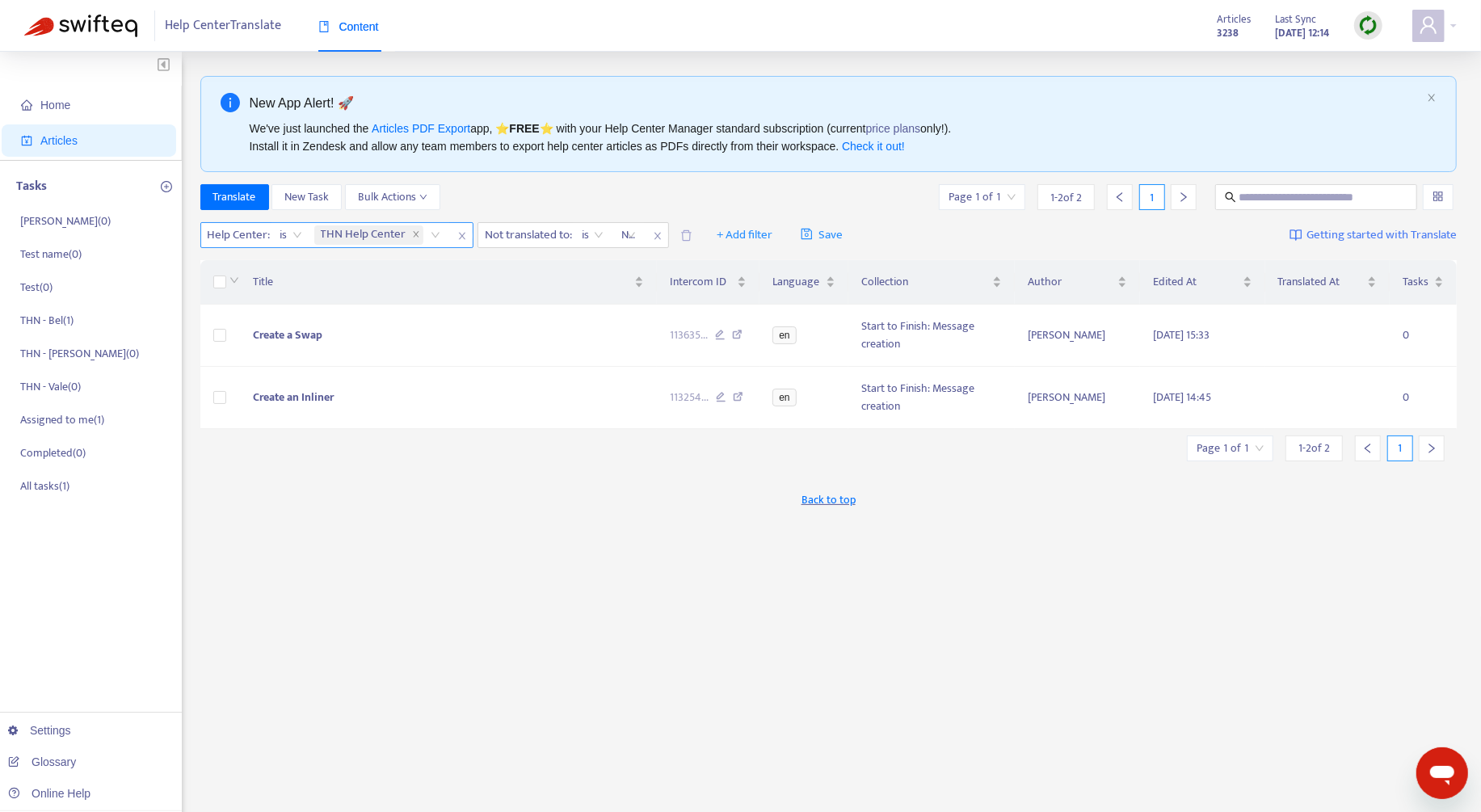
click at [360, 227] on span "THN Help Center" at bounding box center [365, 235] width 89 height 20
click at [395, 269] on div "Help Center" at bounding box center [464, 266] width 281 height 18
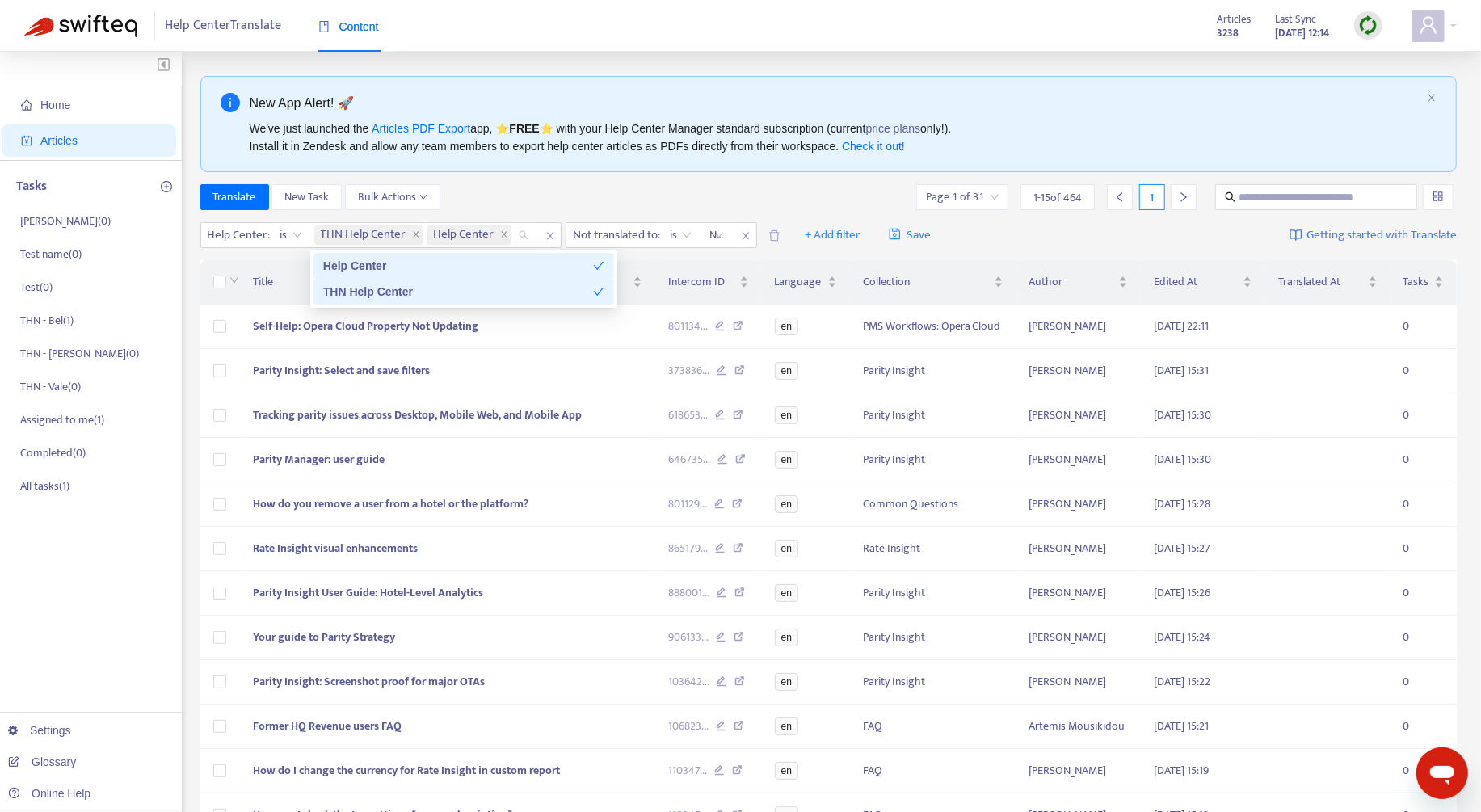
click at [462, 288] on div "THN Help Center" at bounding box center [458, 292] width 270 height 18
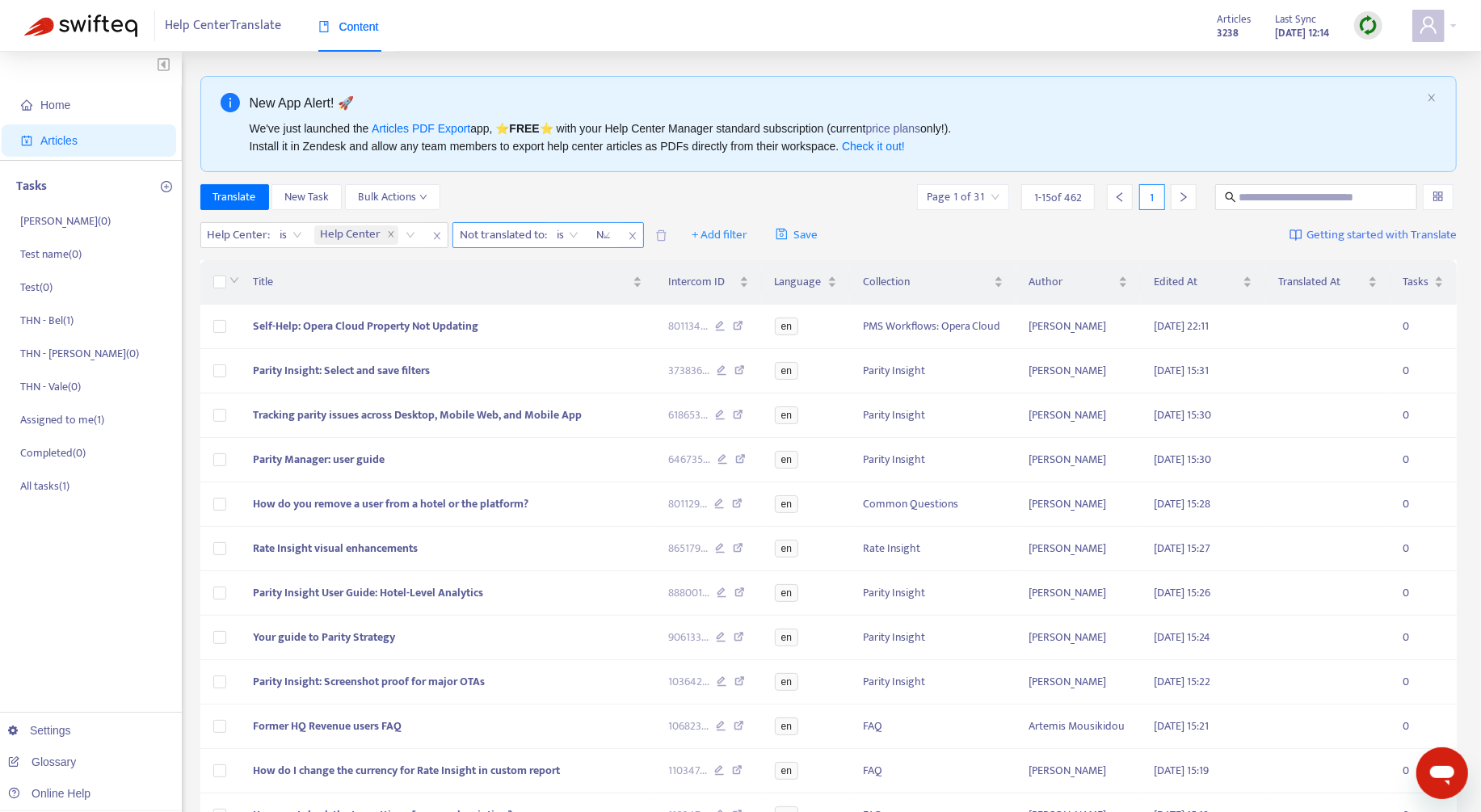
click at [545, 237] on span "Not translated to :" at bounding box center [501, 235] width 96 height 25
click at [599, 239] on input "search" at bounding box center [599, 235] width 3 height 20
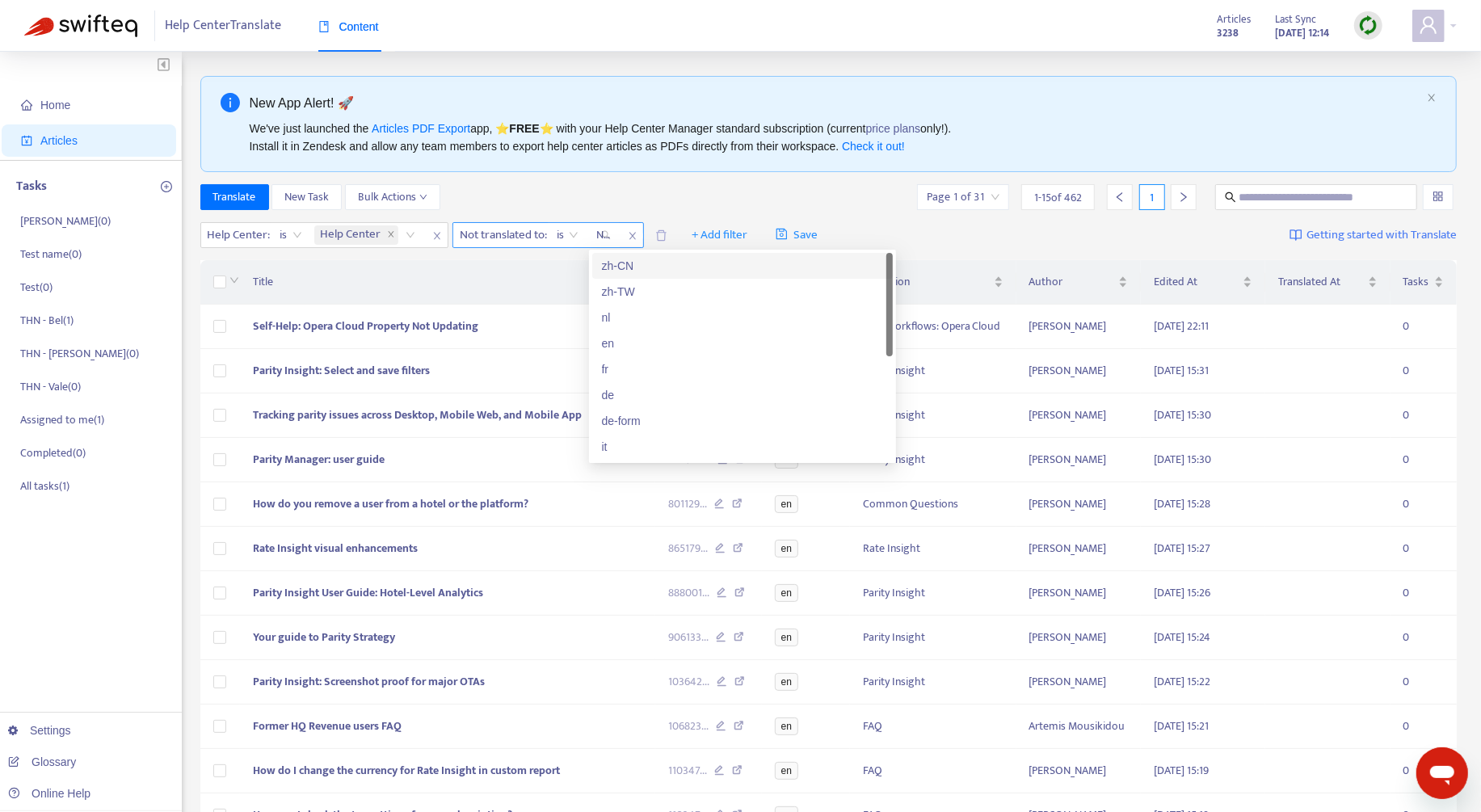
click at [592, 239] on div at bounding box center [596, 235] width 10 height 20
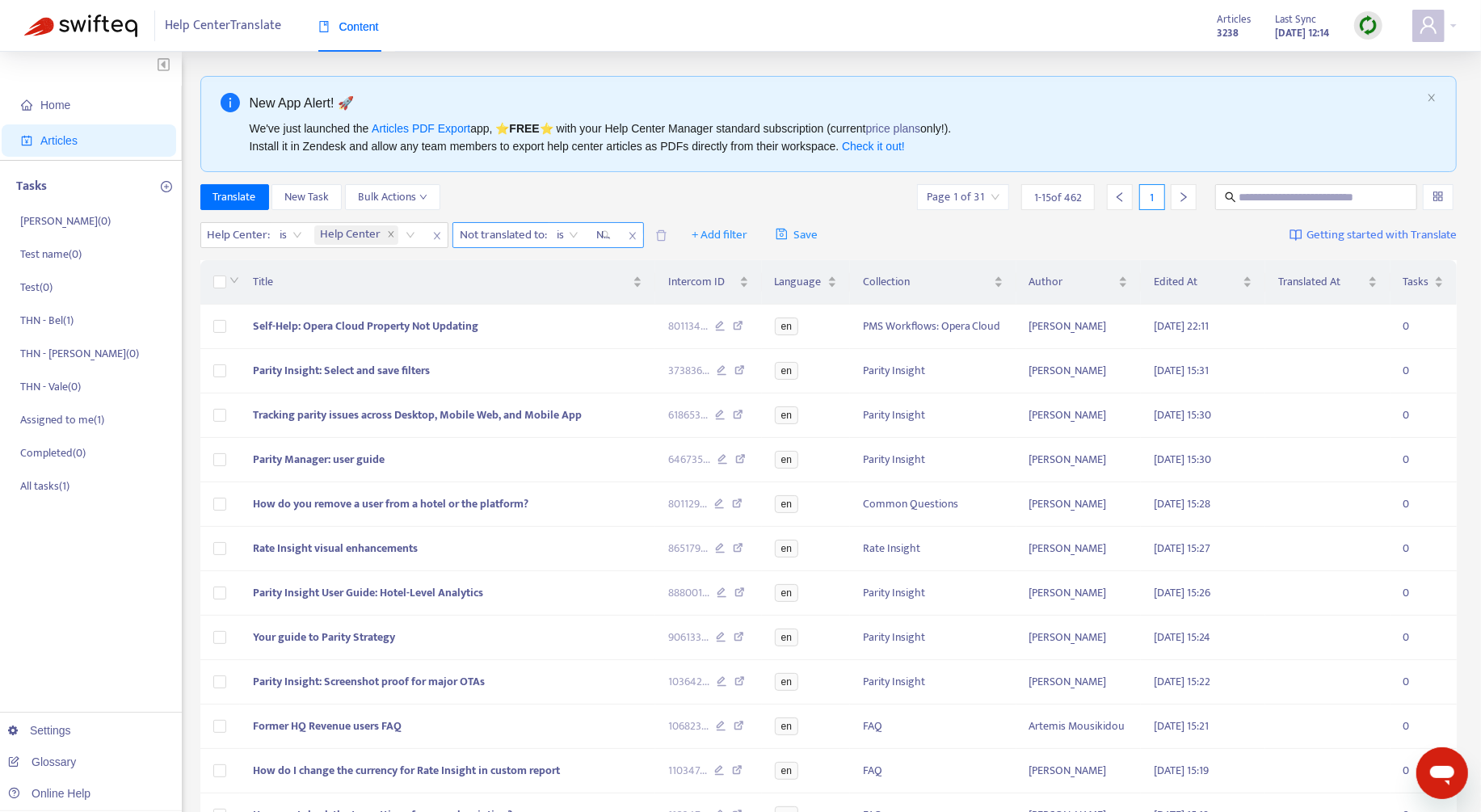
click at [600, 238] on input "search" at bounding box center [599, 235] width 3 height 20
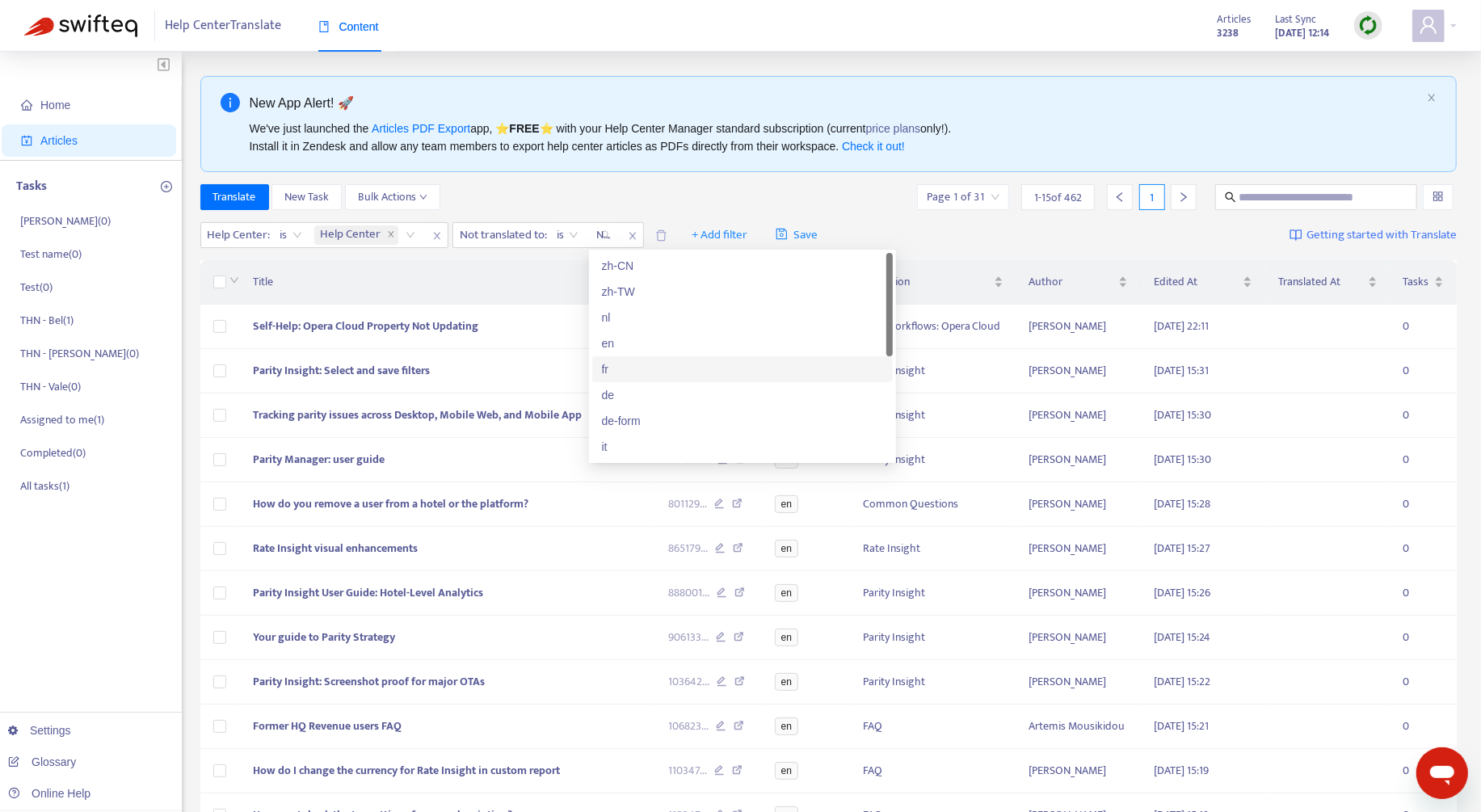
click at [679, 362] on div "fr" at bounding box center [743, 369] width 281 height 18
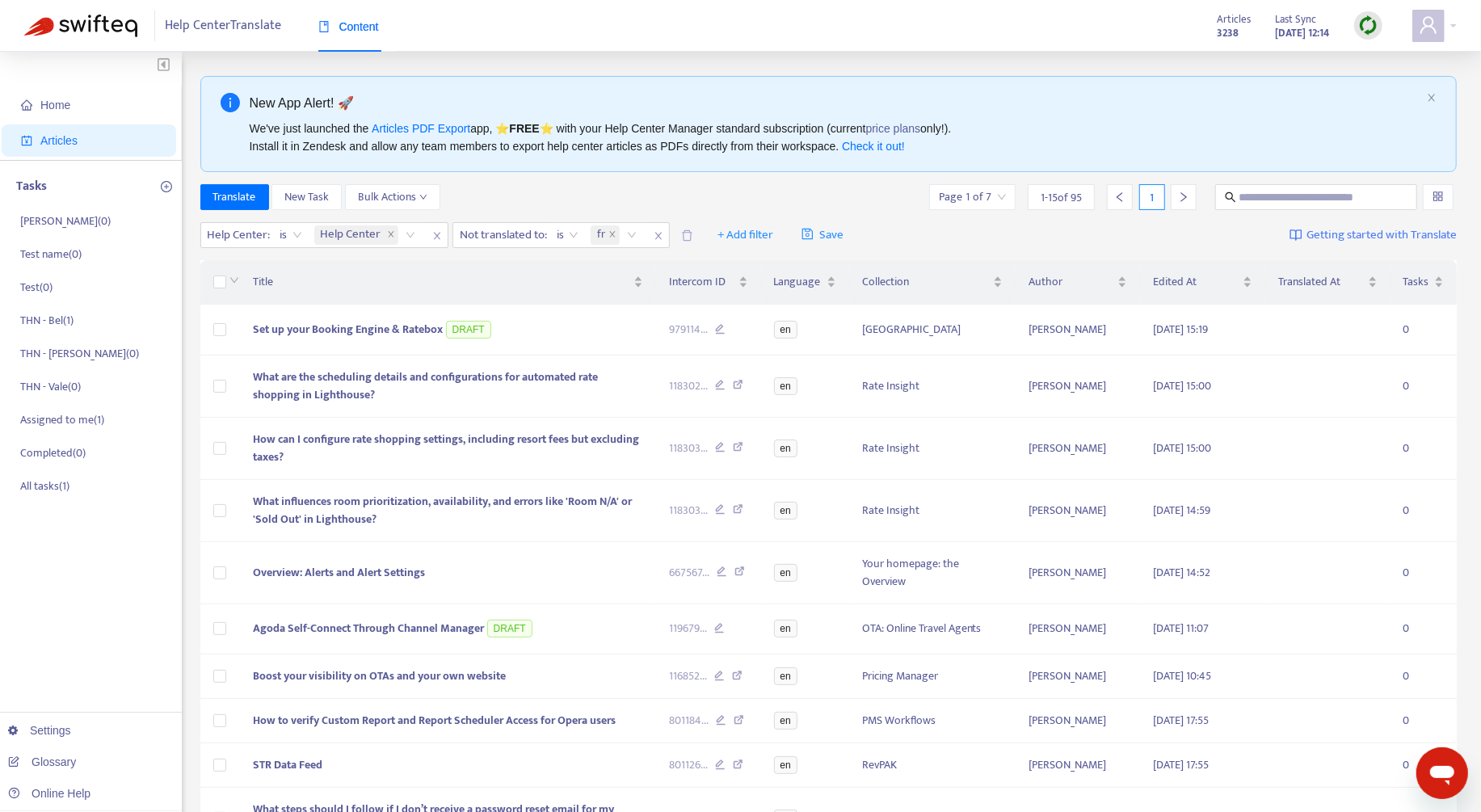
click at [740, 192] on div "Translate New Task Bulk Actions Page 1 of 7 1 - 15 of 95 1" at bounding box center [829, 198] width 1257 height 26
click at [1356, 25] on div at bounding box center [1368, 25] width 28 height 28
click at [1375, 58] on link "Quick Sync" at bounding box center [1401, 58] width 69 height 19
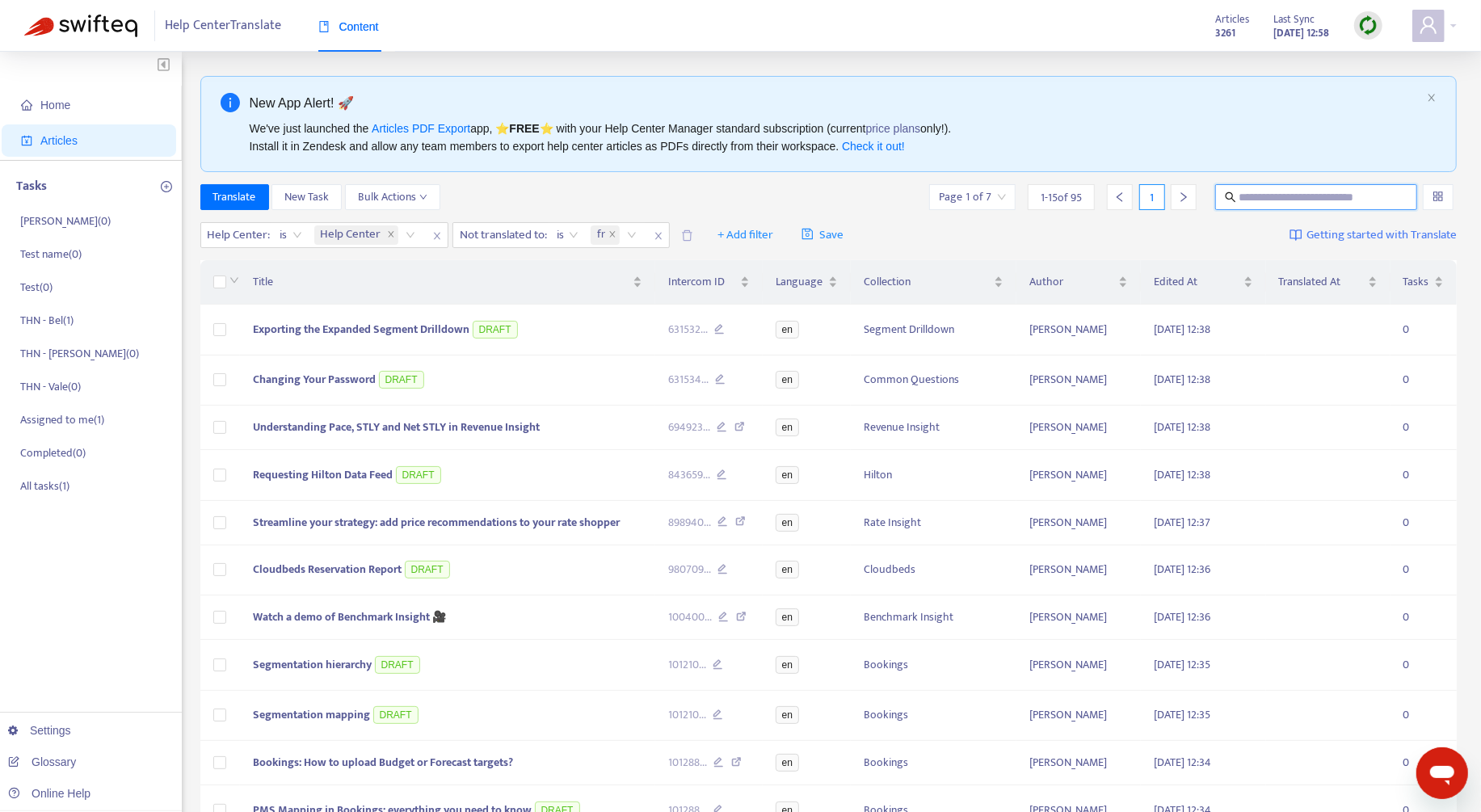
click at [1305, 197] on input "text" at bounding box center [1316, 197] width 155 height 18
paste input "**********"
type input "**********"
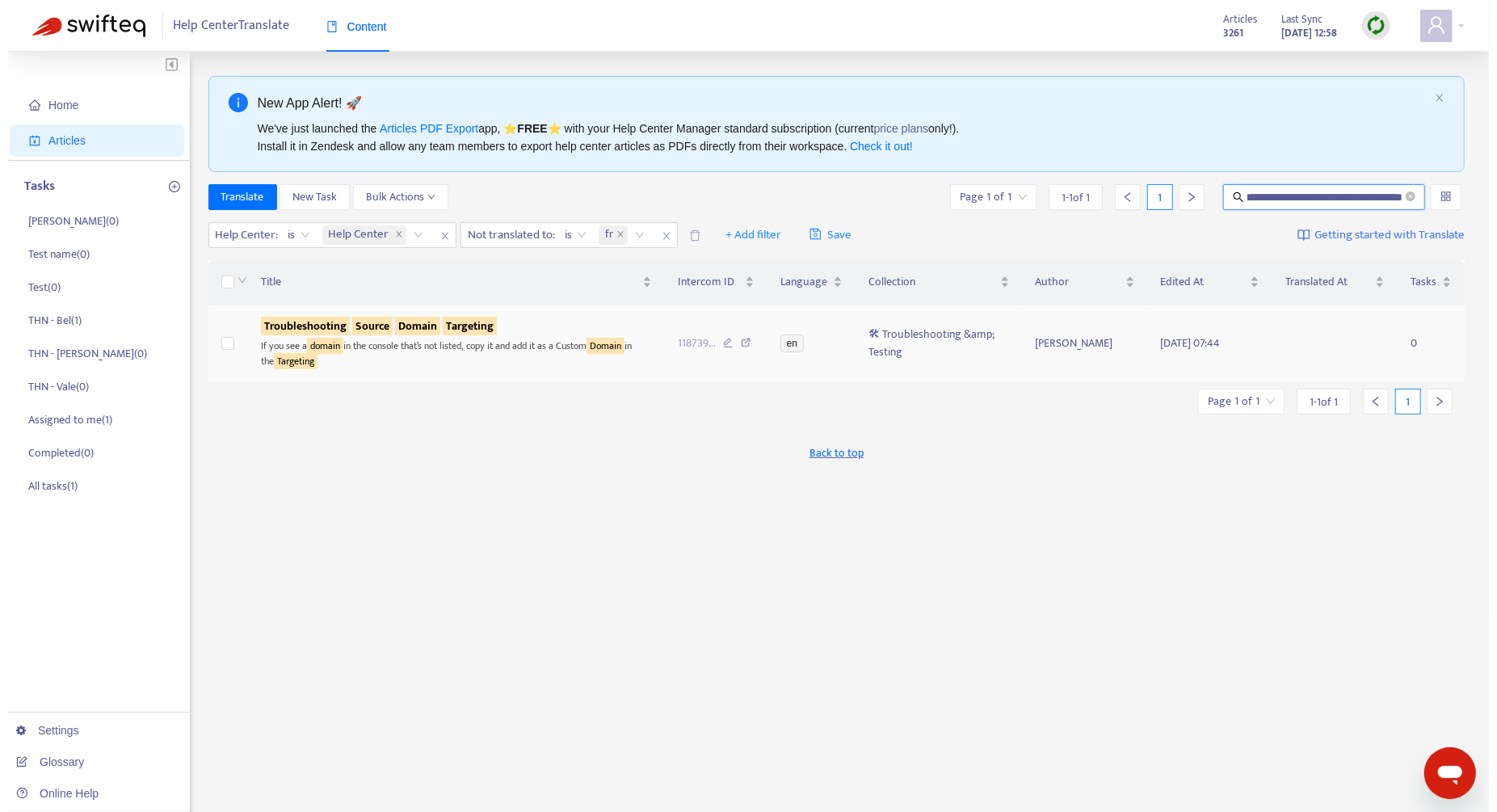
scroll to position [0, 0]
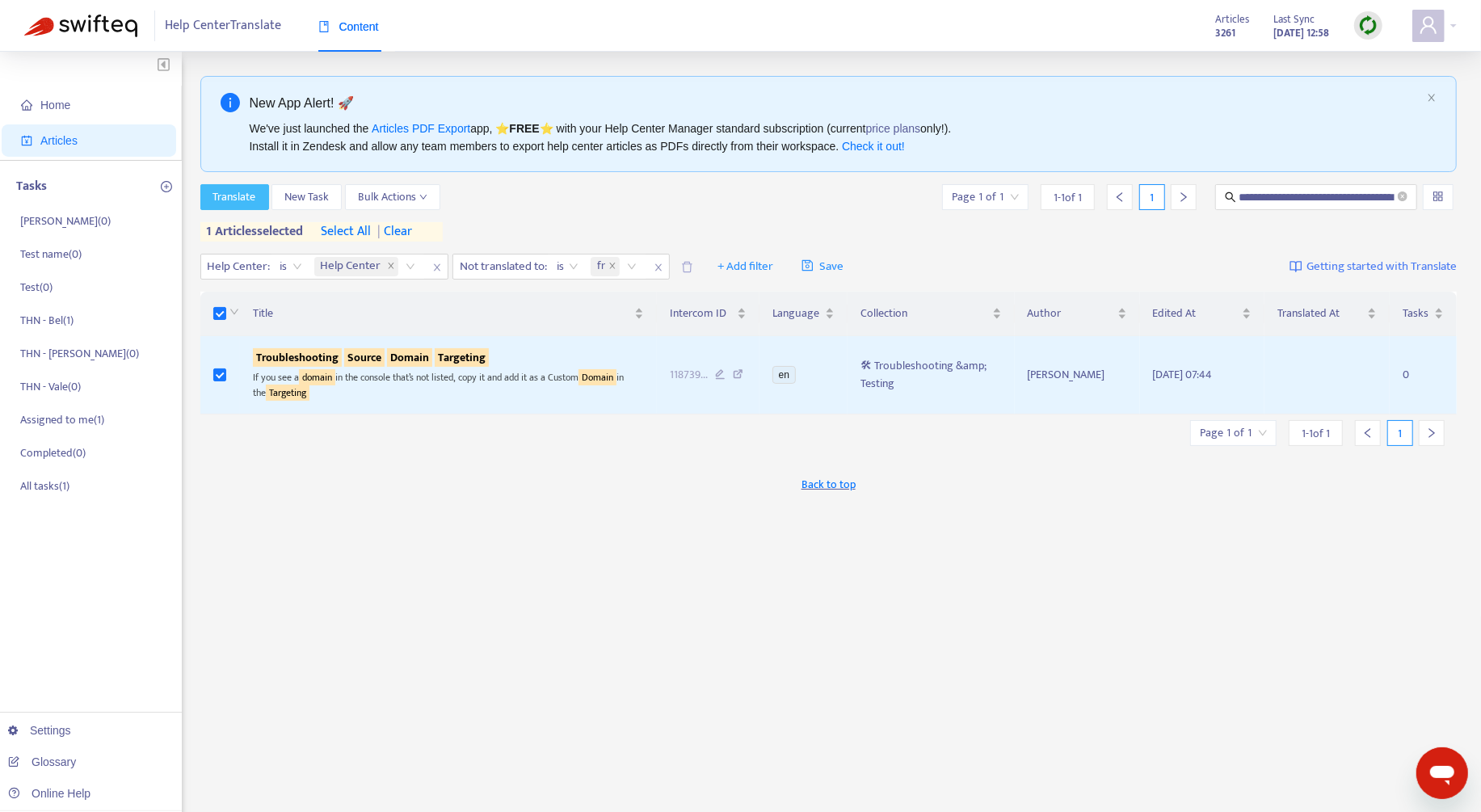
click at [245, 197] on span "Translate" at bounding box center [235, 197] width 43 height 18
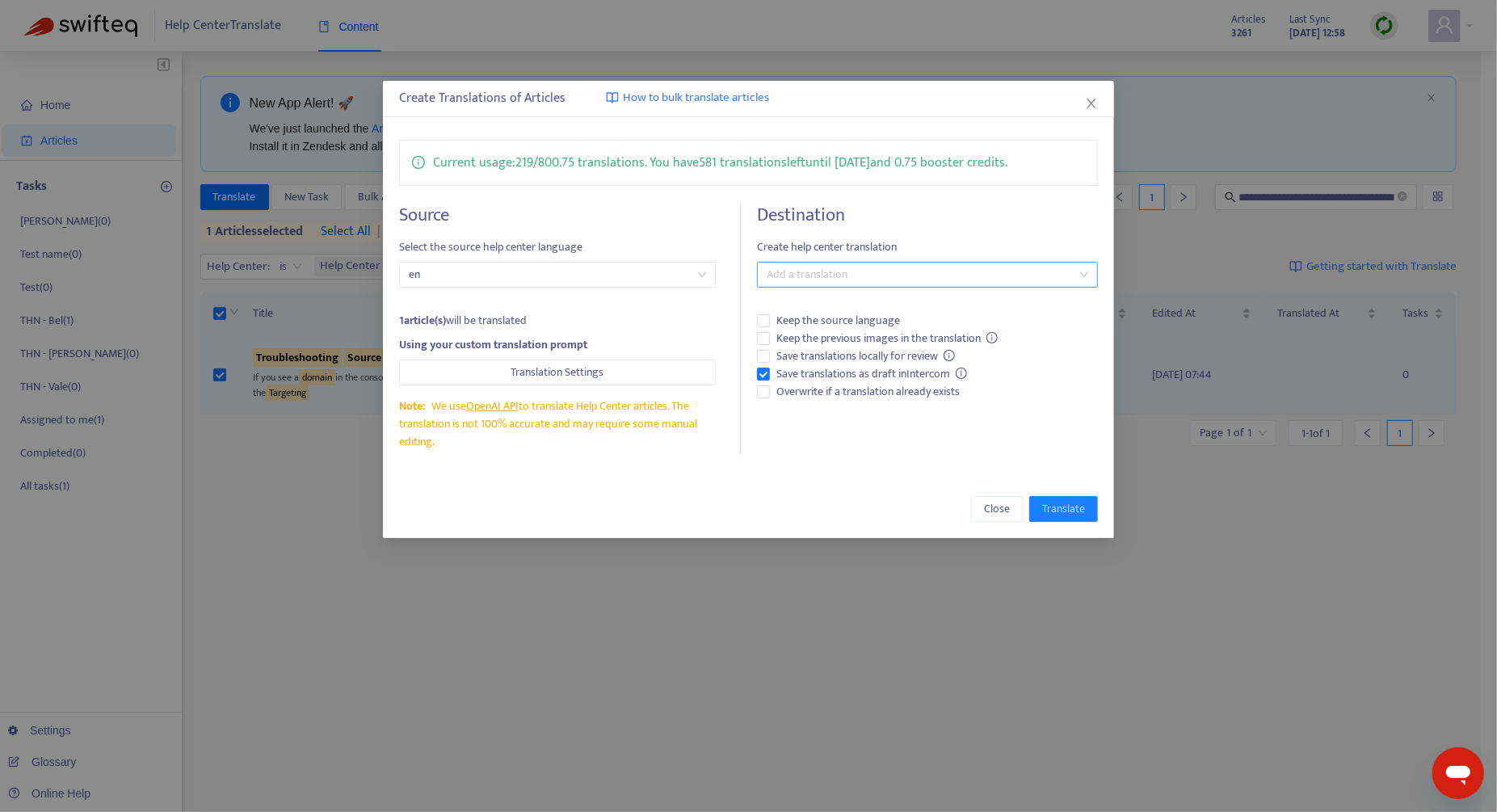
click at [943, 265] on div at bounding box center [920, 275] width 317 height 20
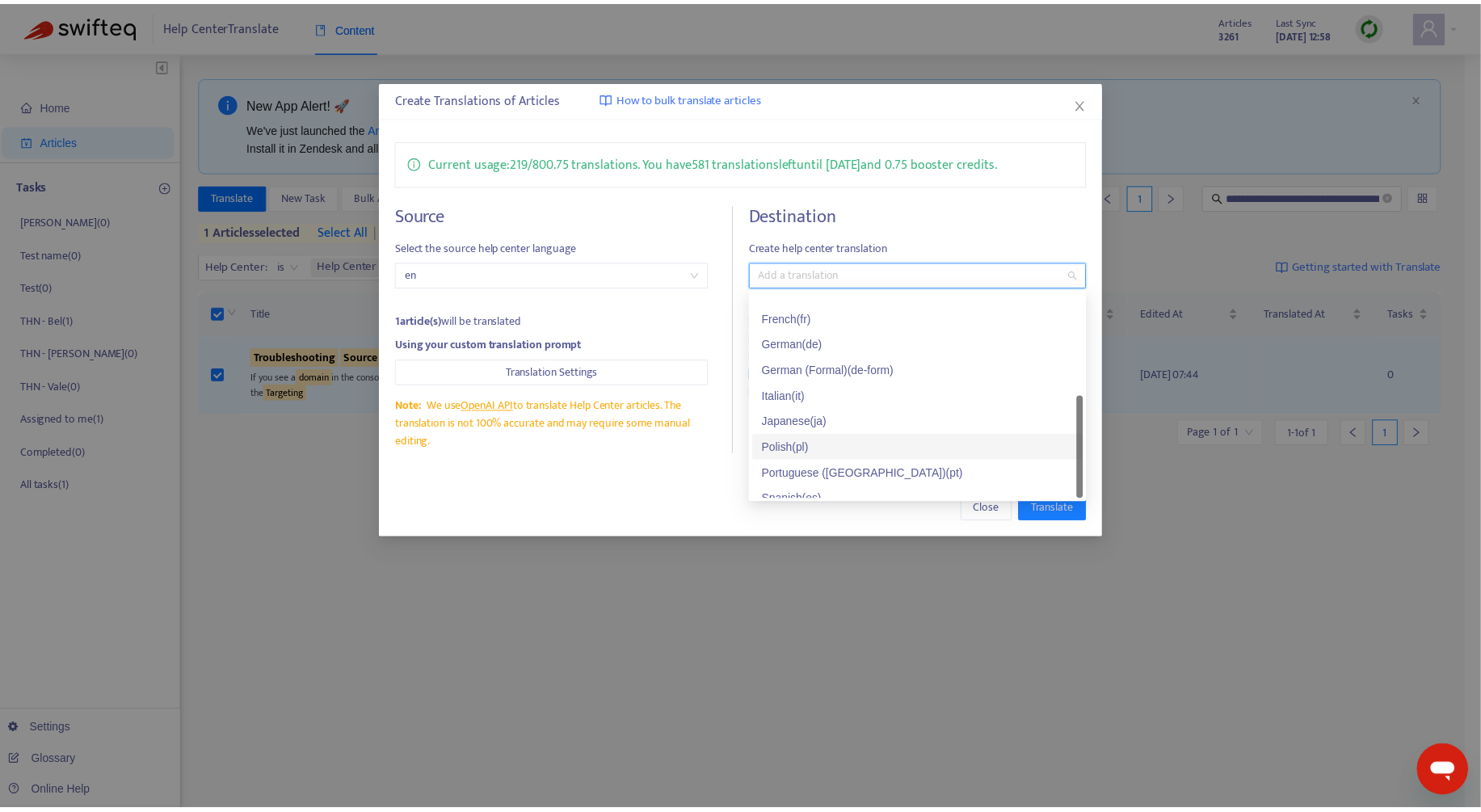
scroll to position [130, 0]
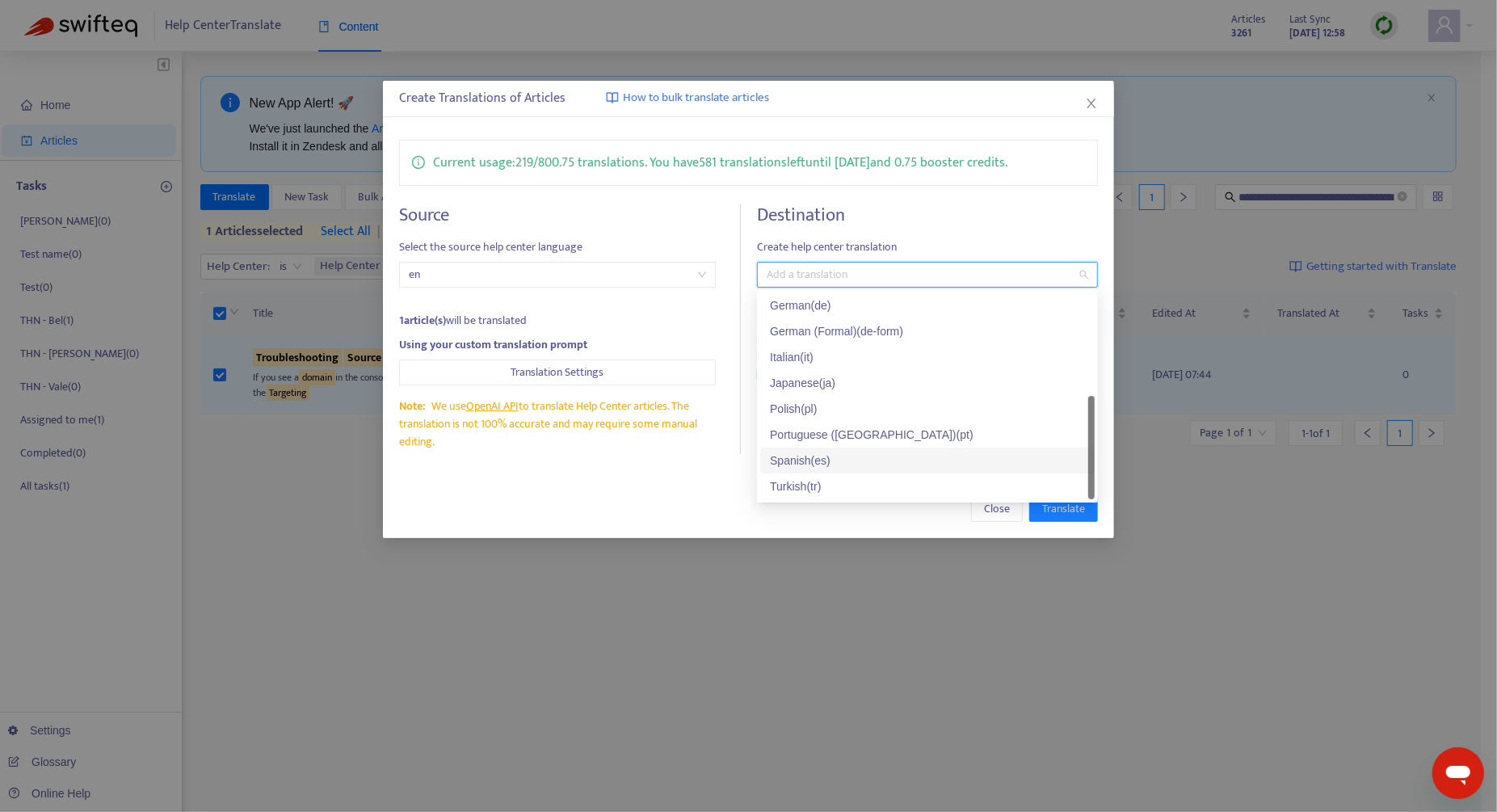
click at [886, 462] on div "Spanish ( es )" at bounding box center [927, 460] width 315 height 18
click at [673, 506] on div "Close Translate" at bounding box center [748, 509] width 699 height 26
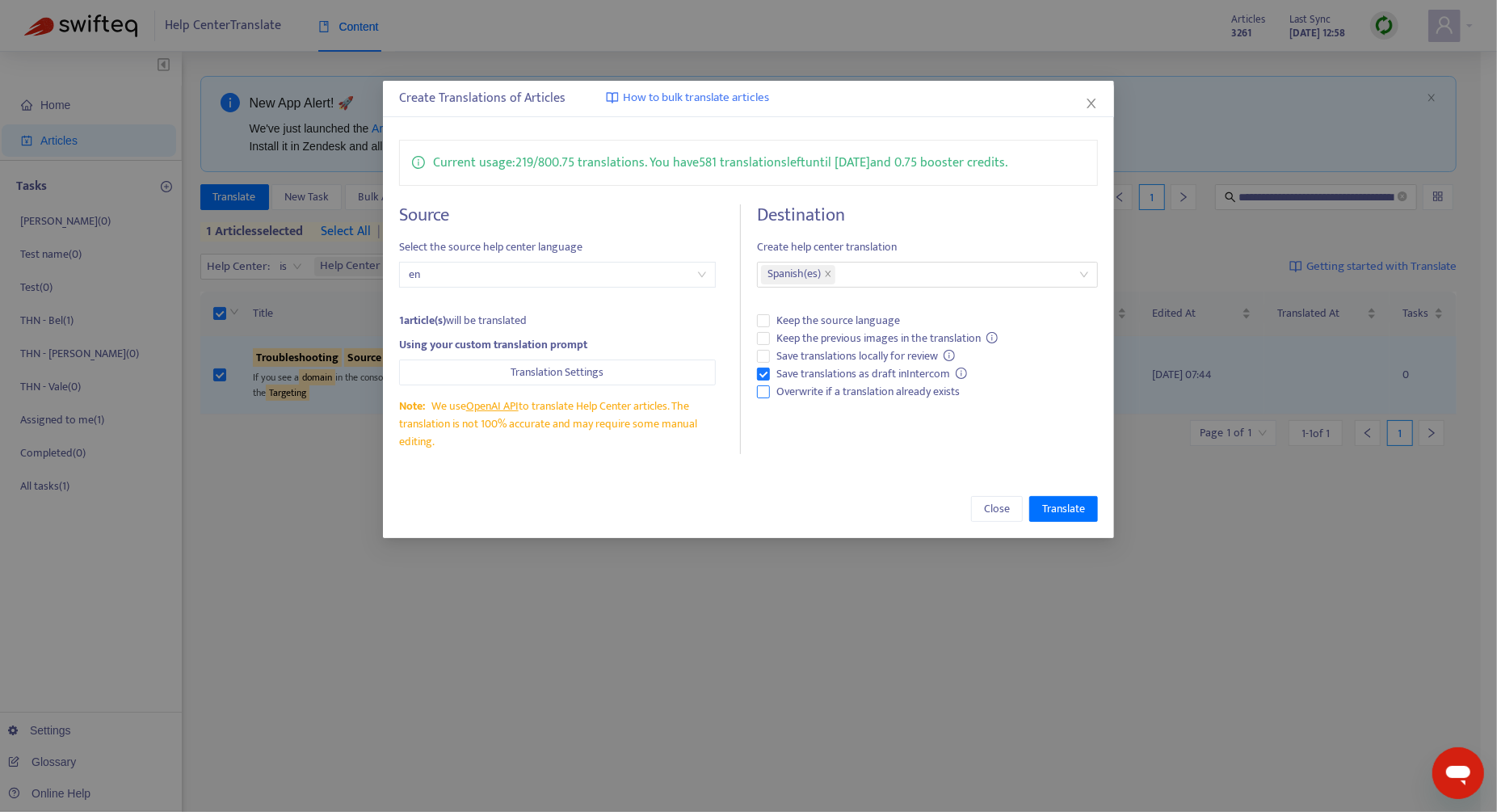
click at [829, 395] on span "Overwrite if a translation already exists" at bounding box center [867, 392] width 196 height 18
click at [1052, 501] on span "Translate" at bounding box center [1063, 509] width 43 height 18
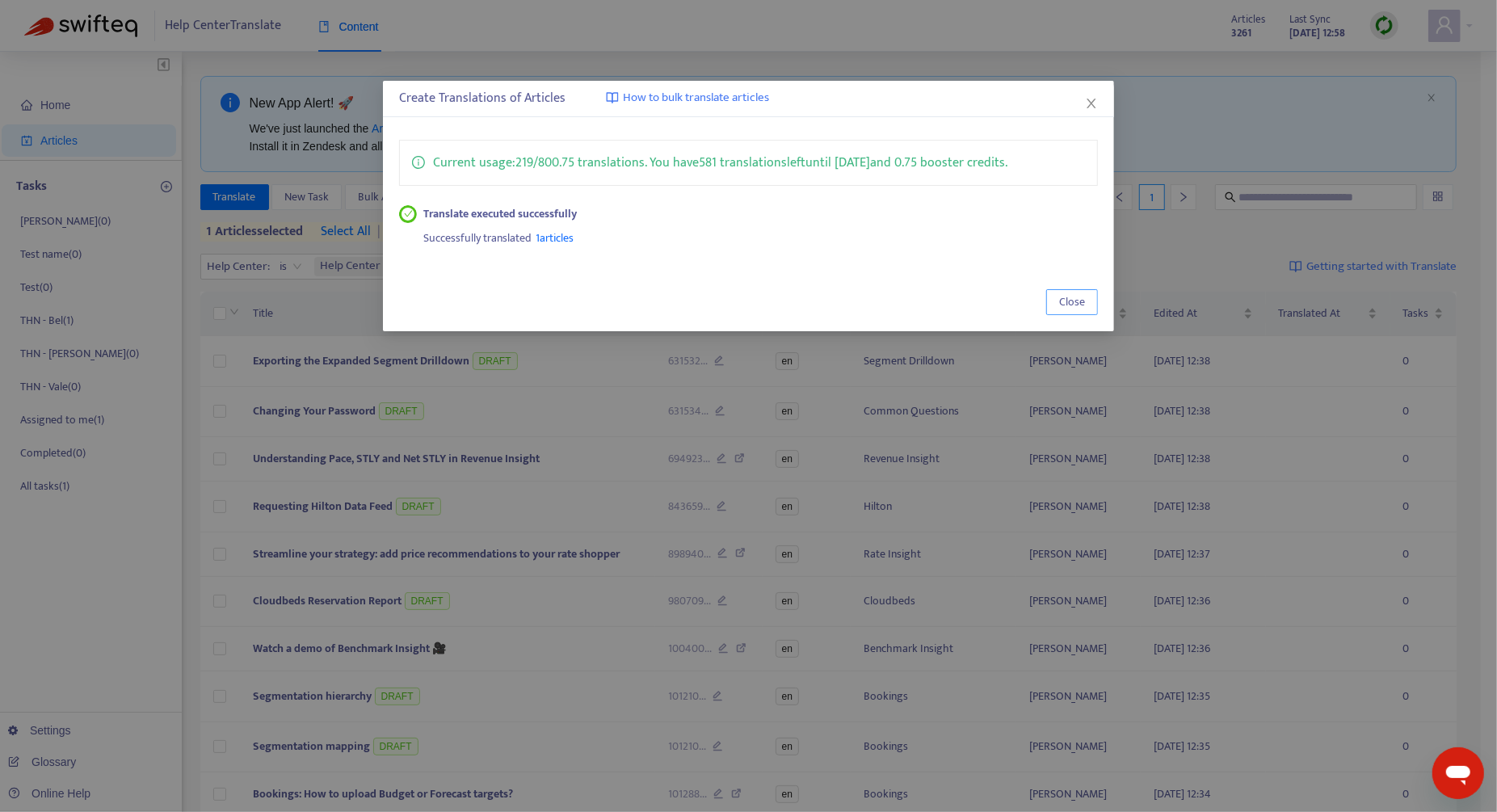
click at [1067, 299] on span "Close" at bounding box center [1072, 302] width 26 height 18
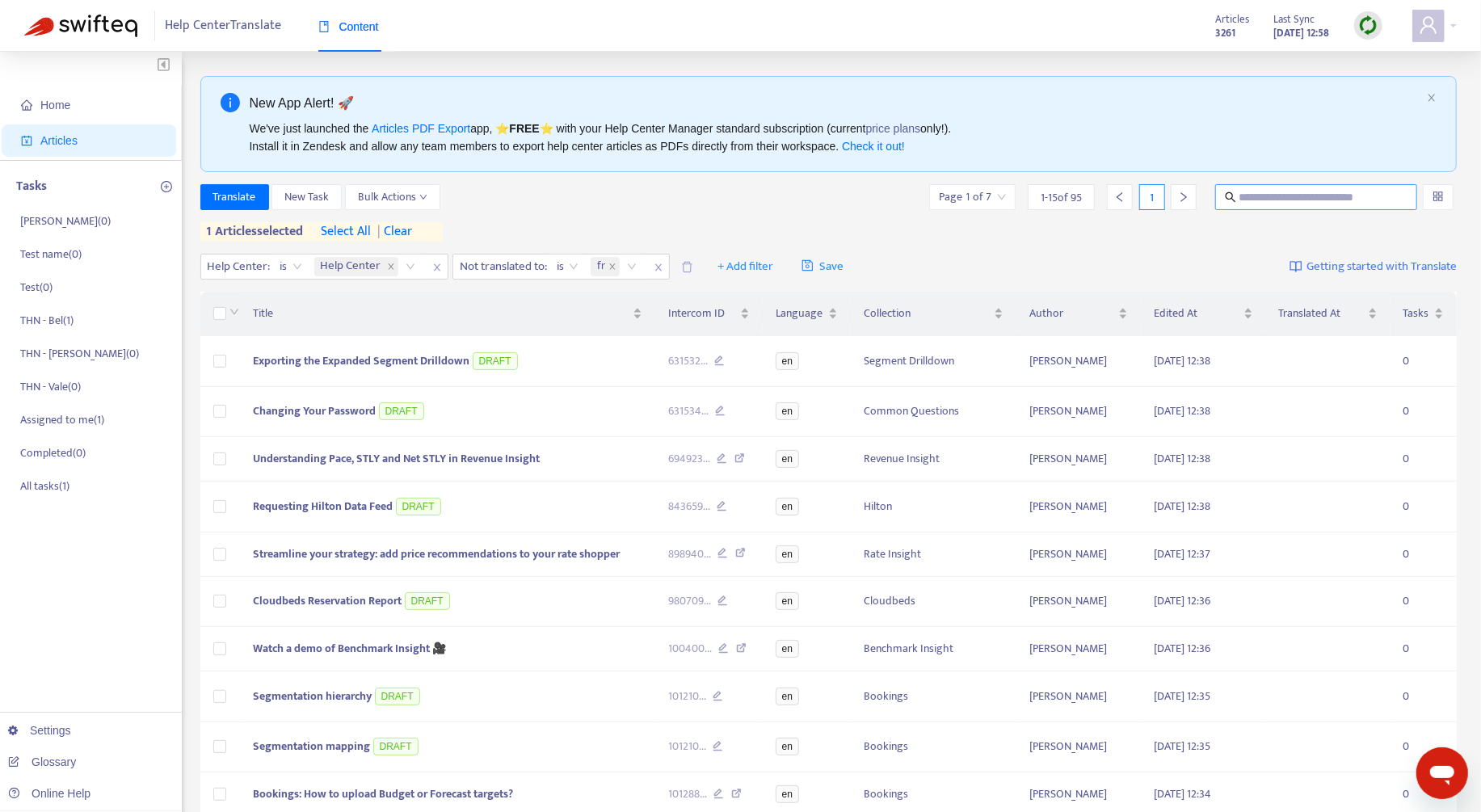
click at [1300, 195] on input "text" at bounding box center [1317, 197] width 156 height 18
paste input "**********"
type input "**********"
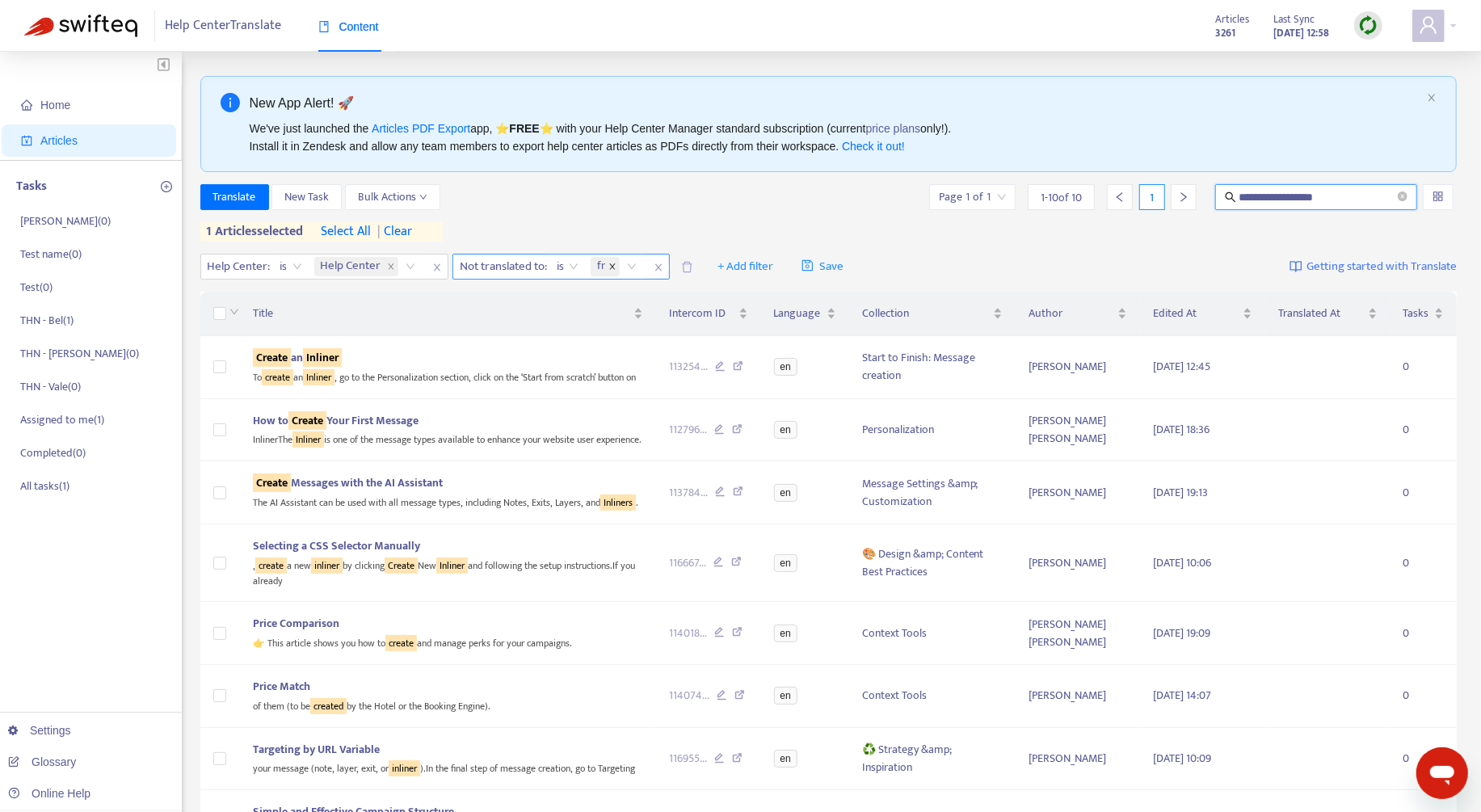
click at [612, 267] on icon "close" at bounding box center [612, 267] width 6 height 6
click at [535, 267] on div at bounding box center [505, 267] width 98 height 20
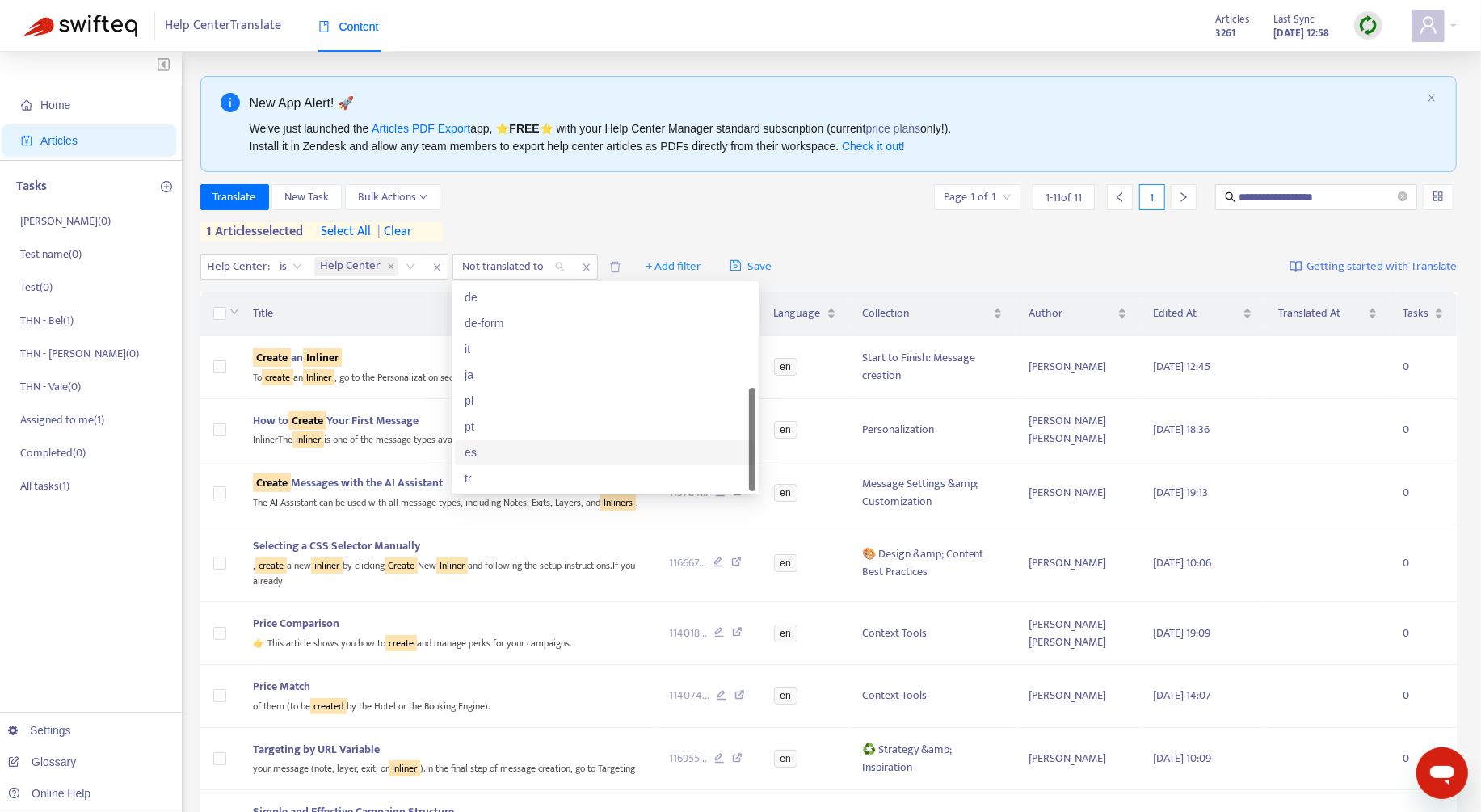
click at [521, 442] on div "es" at bounding box center [605, 453] width 300 height 26
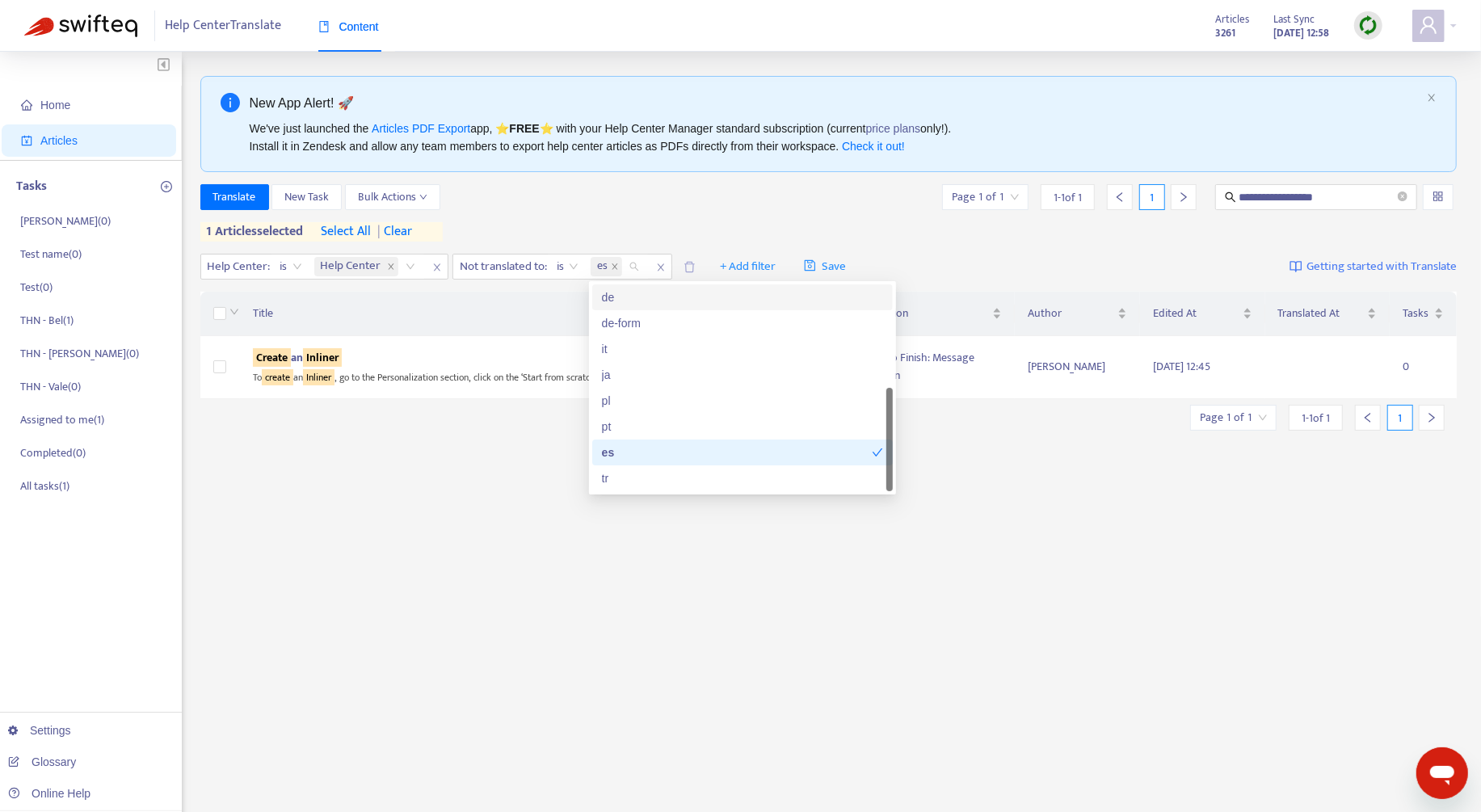
click at [706, 221] on div "**********" at bounding box center [829, 213] width 1257 height 57
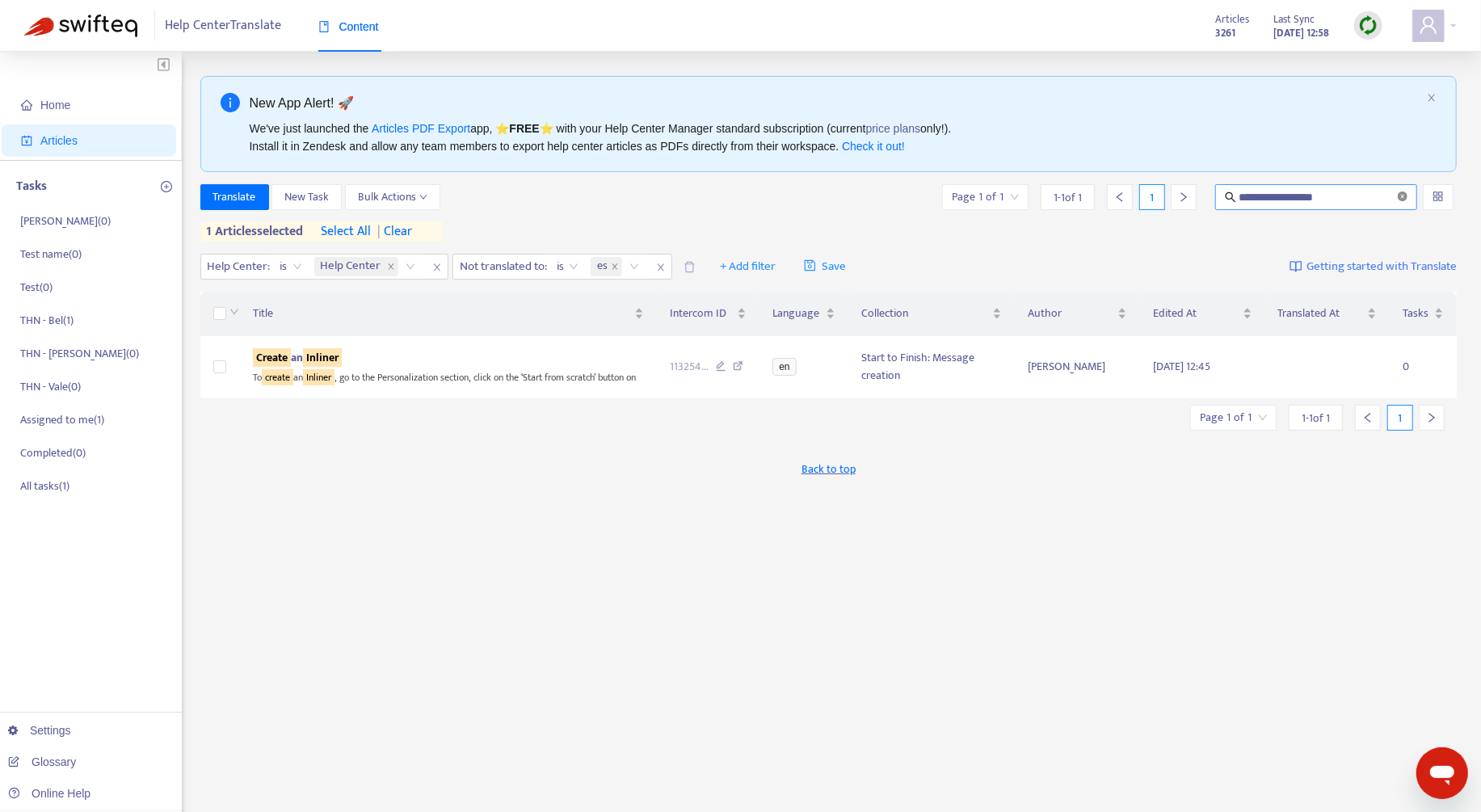
click at [1404, 194] on icon "close-circle" at bounding box center [1402, 196] width 10 height 10
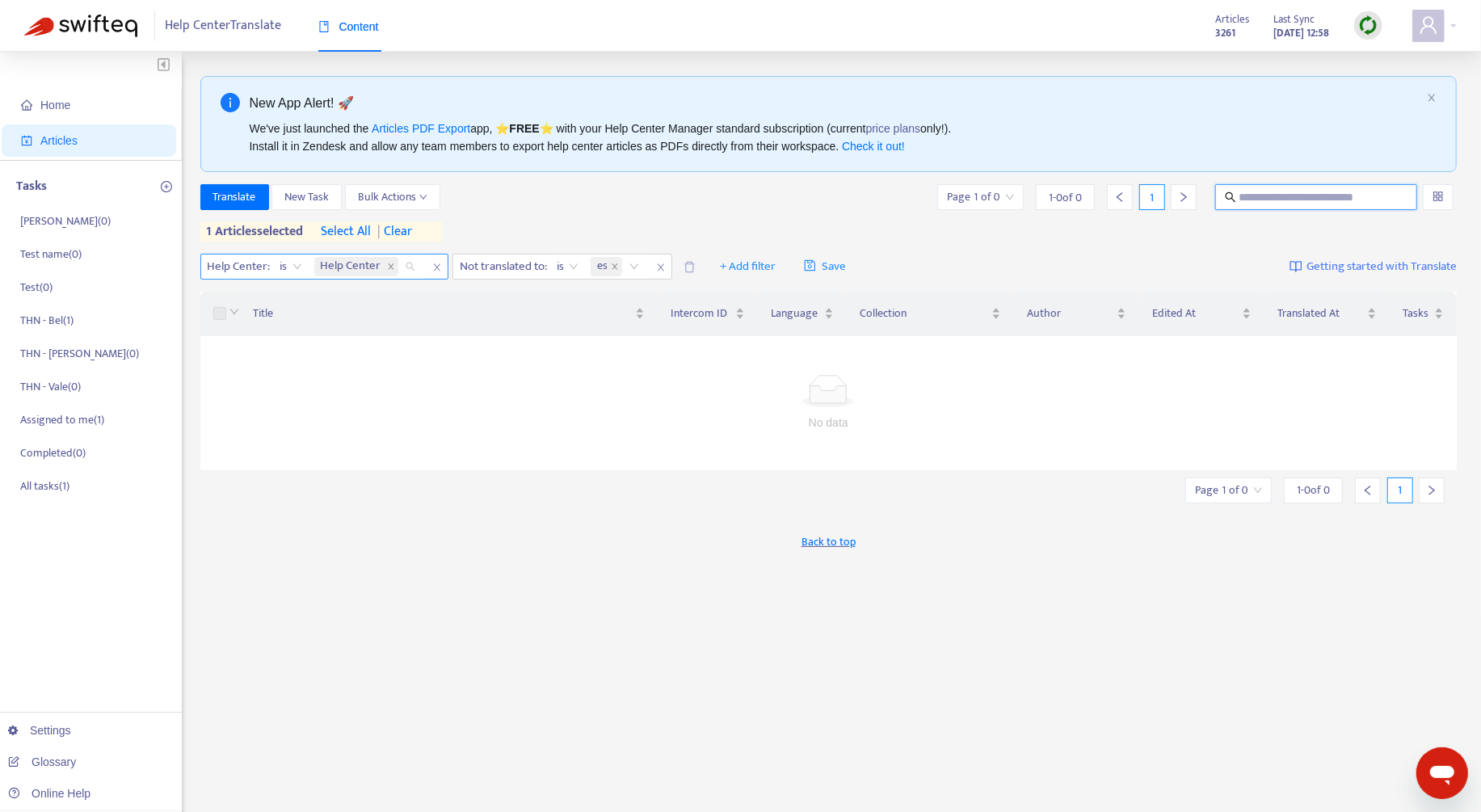
click at [354, 273] on span "Help Center" at bounding box center [353, 267] width 64 height 20
click at [395, 325] on div "THN Help Center" at bounding box center [464, 323] width 281 height 18
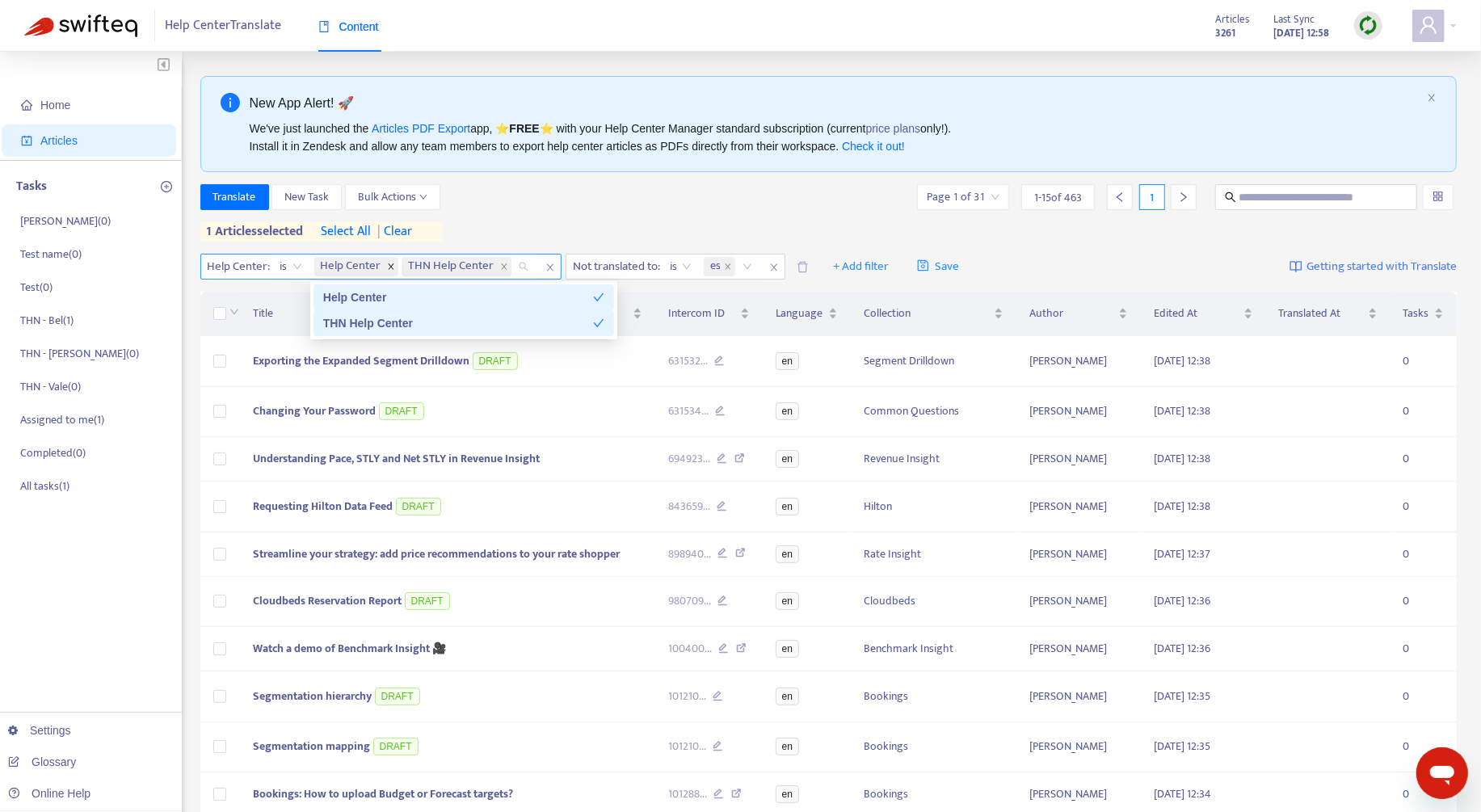
click at [390, 262] on icon "close" at bounding box center [391, 267] width 8 height 8
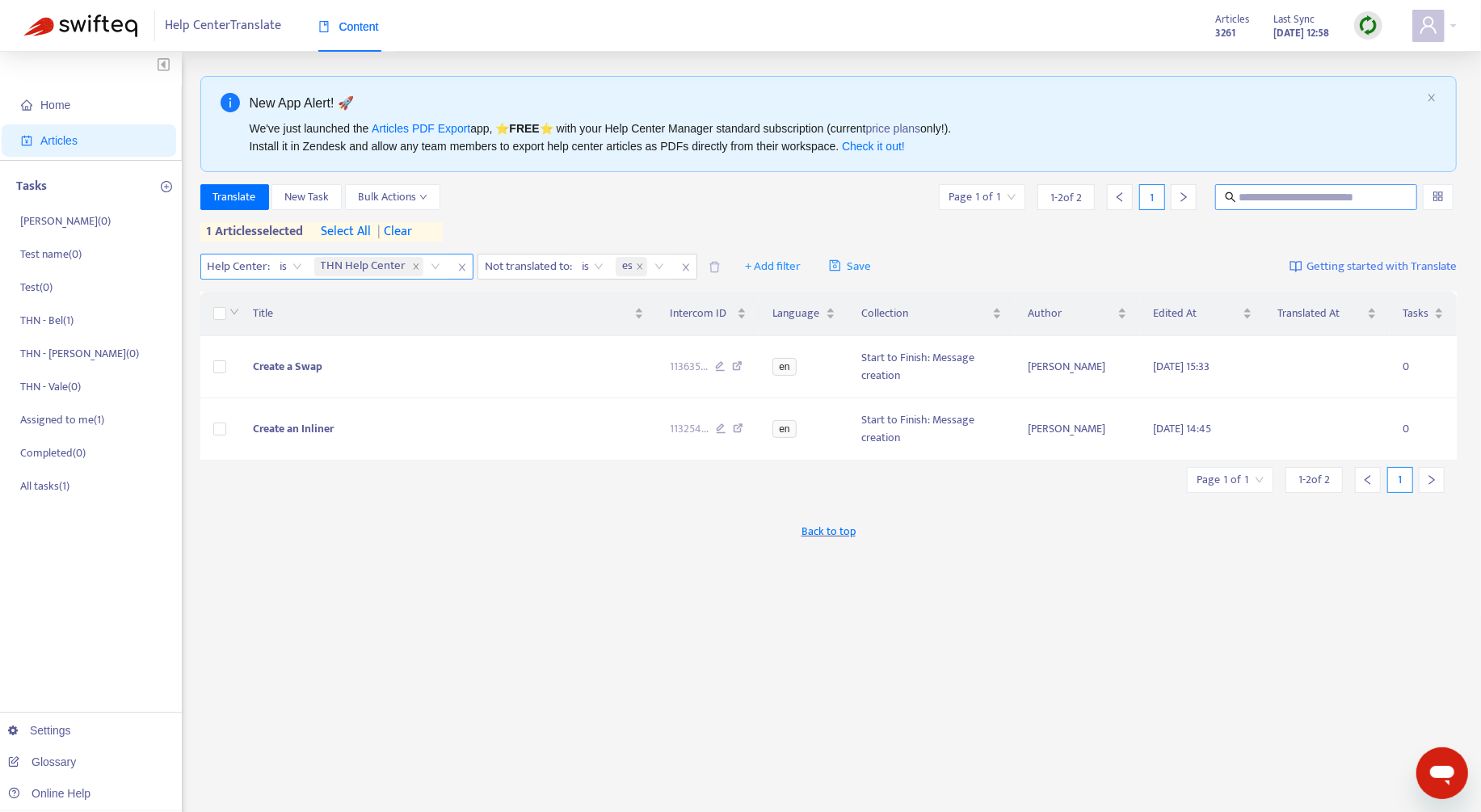
click at [1323, 208] on span at bounding box center [1316, 198] width 202 height 26
click at [1321, 198] on input "text" at bounding box center [1317, 197] width 156 height 18
type input "**********"
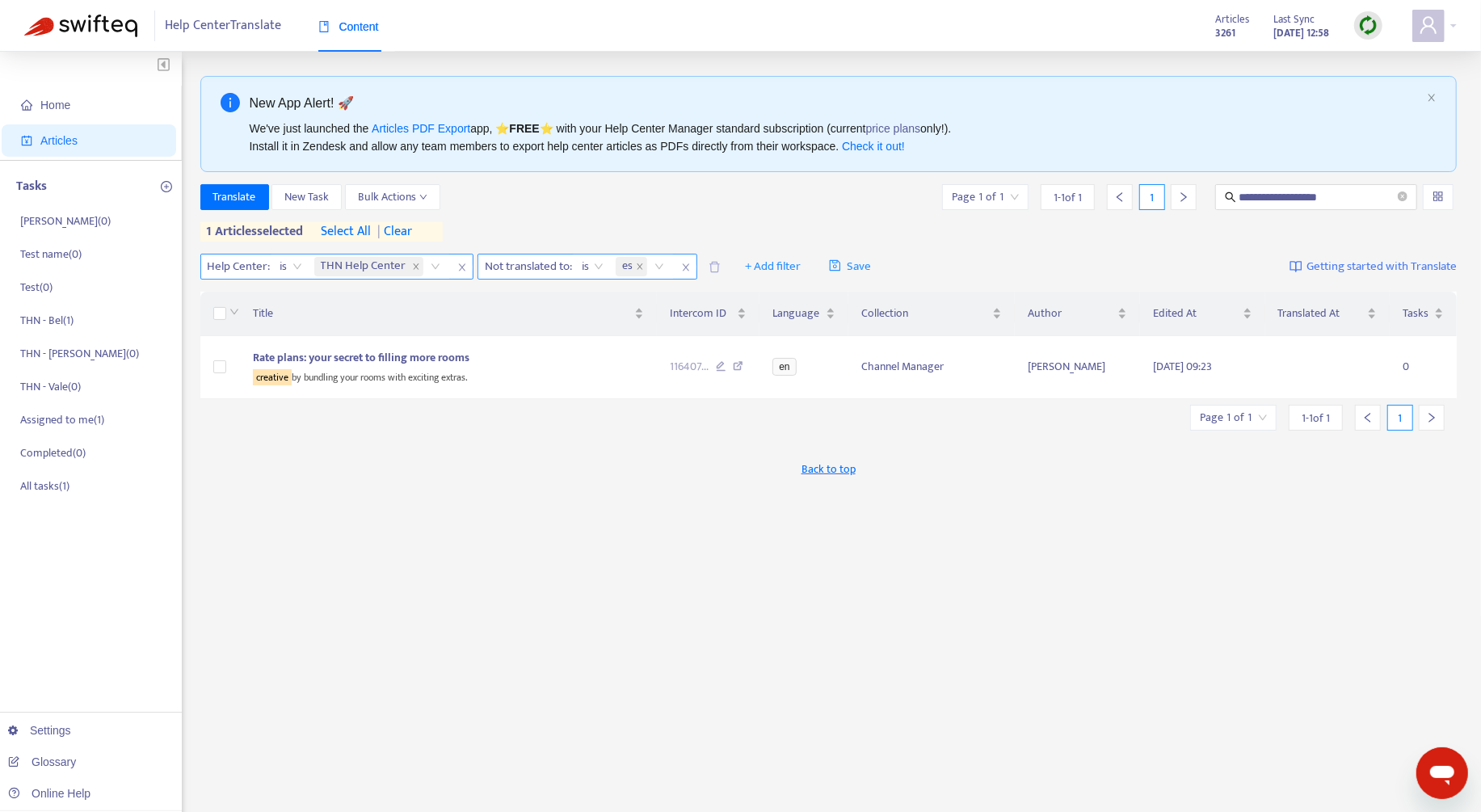
click at [685, 271] on span "close" at bounding box center [686, 267] width 21 height 20
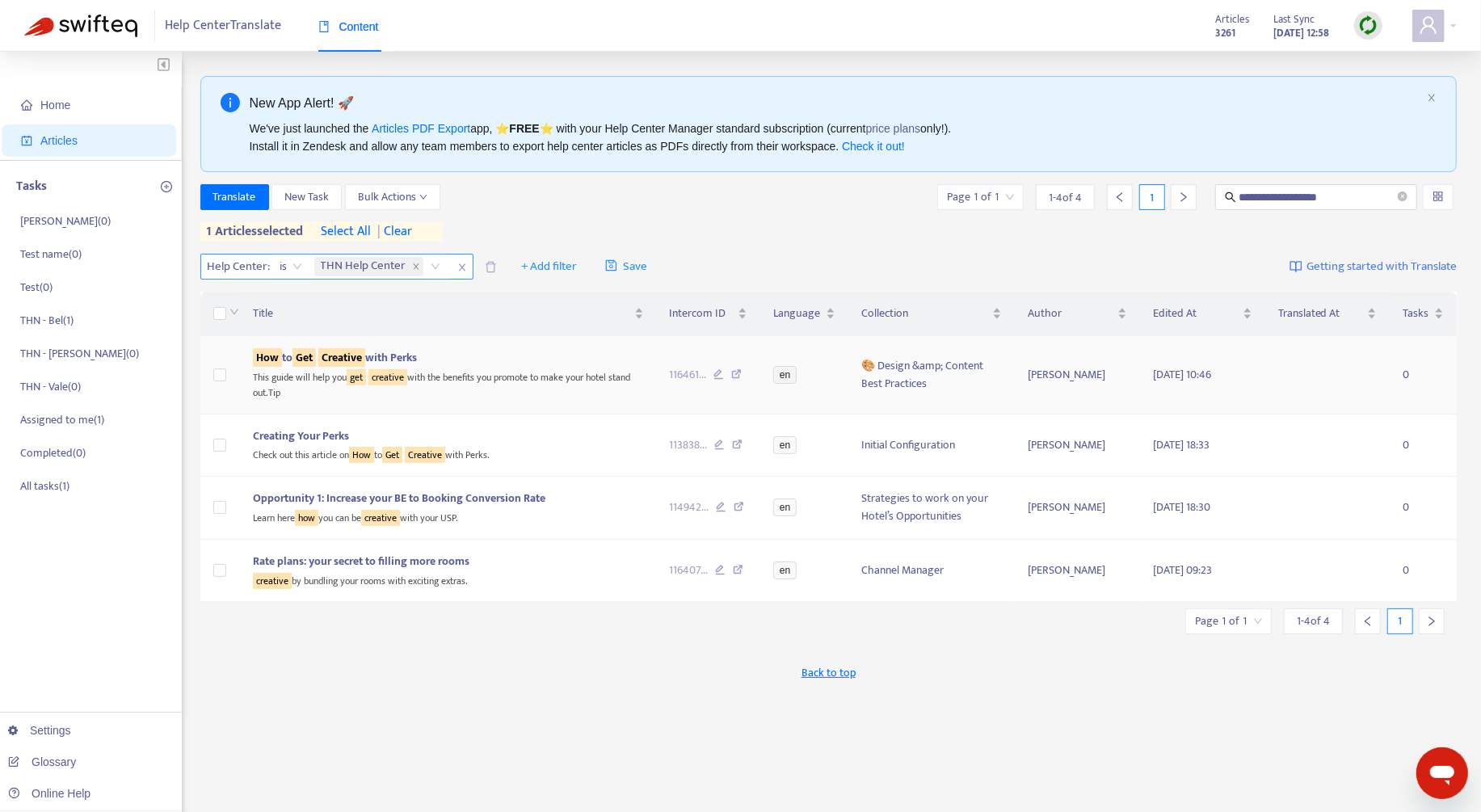
click at [561, 377] on div "This guide will help you get creative with the benefits you promote to make you…" at bounding box center [448, 383] width 391 height 33
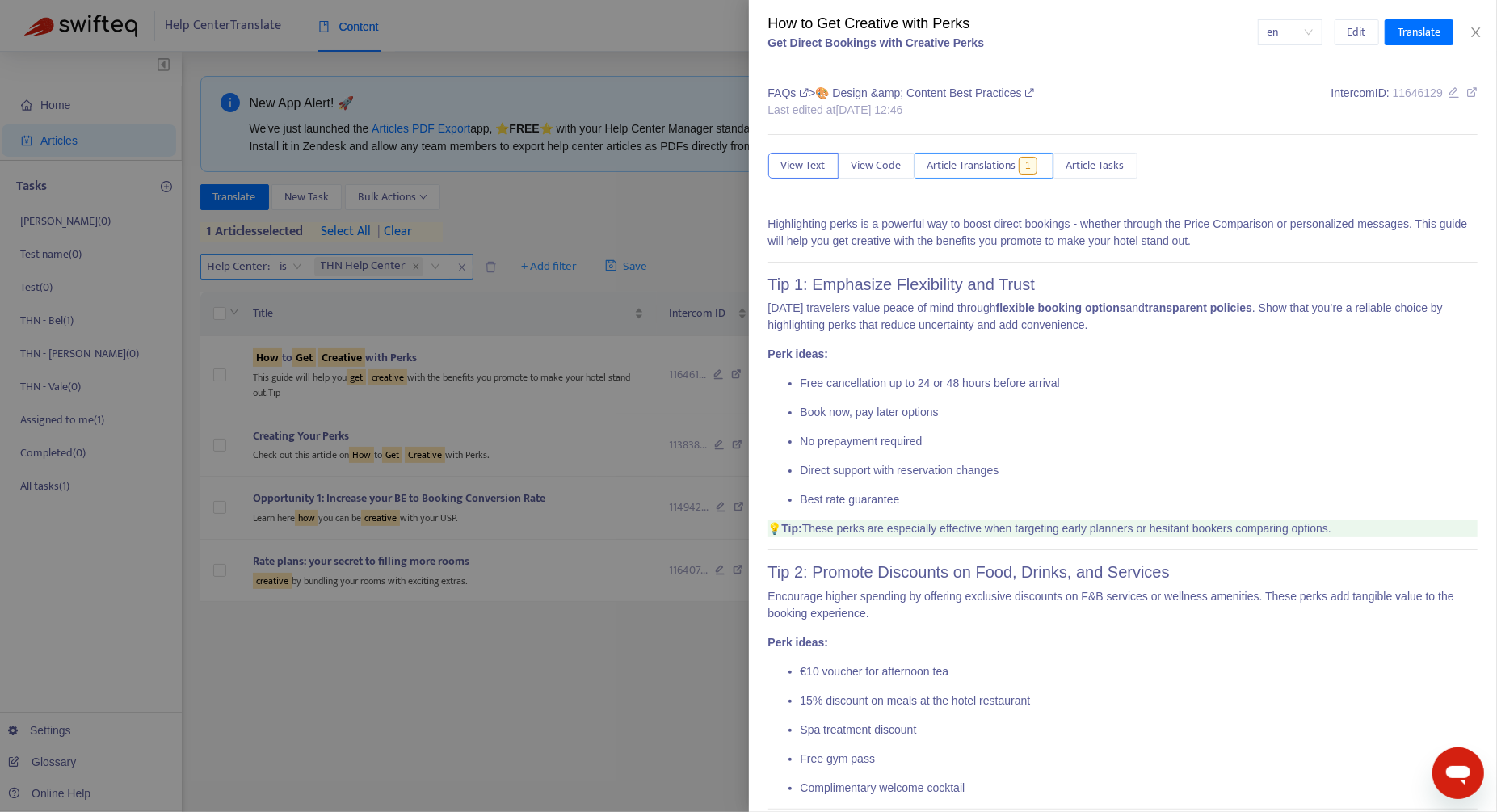
click at [955, 170] on span "Article Translations" at bounding box center [971, 166] width 89 height 18
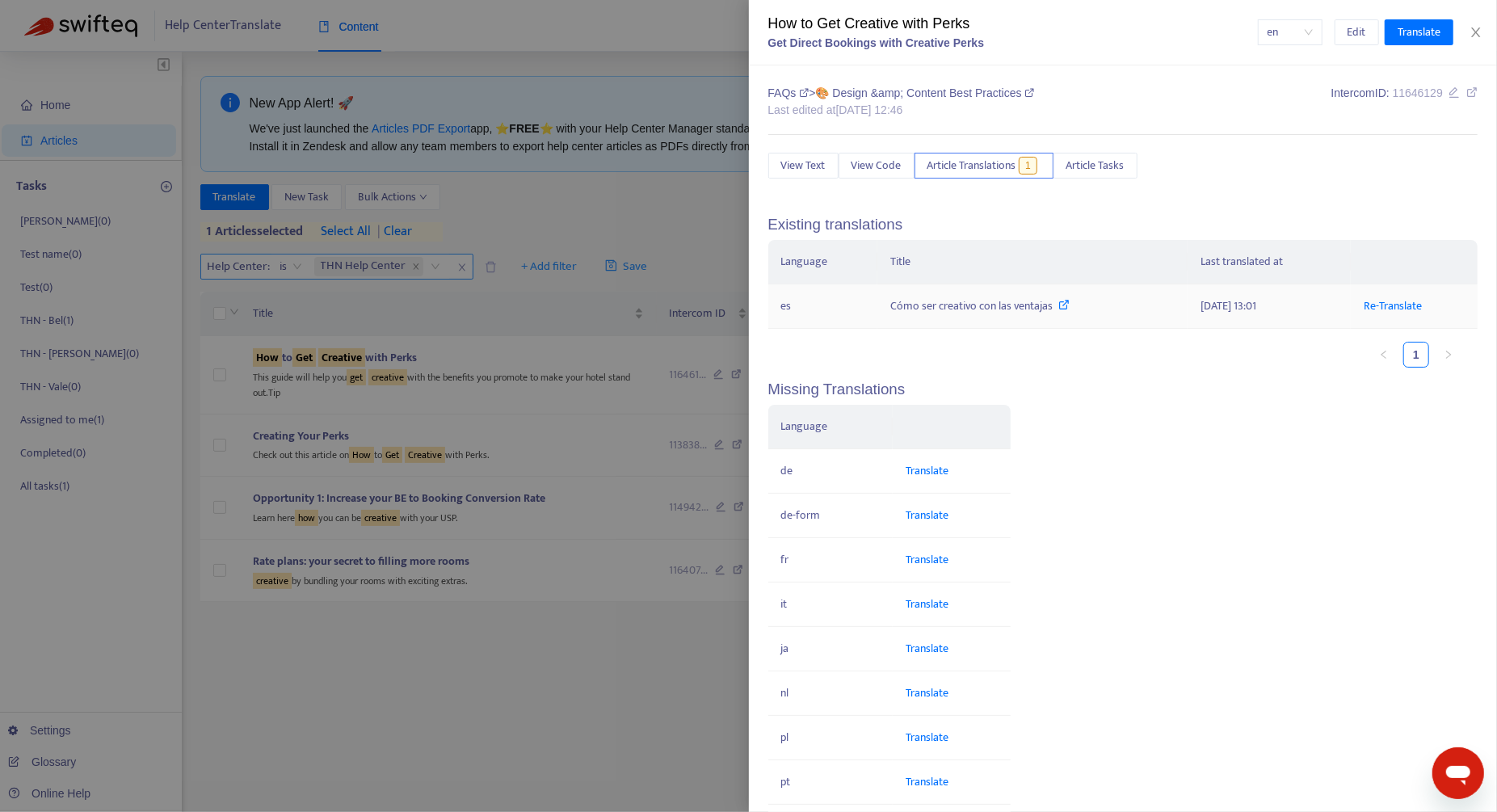
click at [948, 302] on div "Cómo ser creativo con las ventajas" at bounding box center [1032, 306] width 285 height 18
click at [1249, 309] on td "2025-08-12 13:01" at bounding box center [1268, 307] width 163 height 44
click at [1466, 94] on icon at bounding box center [1472, 92] width 11 height 11
click at [1065, 308] on icon at bounding box center [1065, 304] width 11 height 11
click at [1052, 300] on link at bounding box center [1061, 305] width 18 height 19
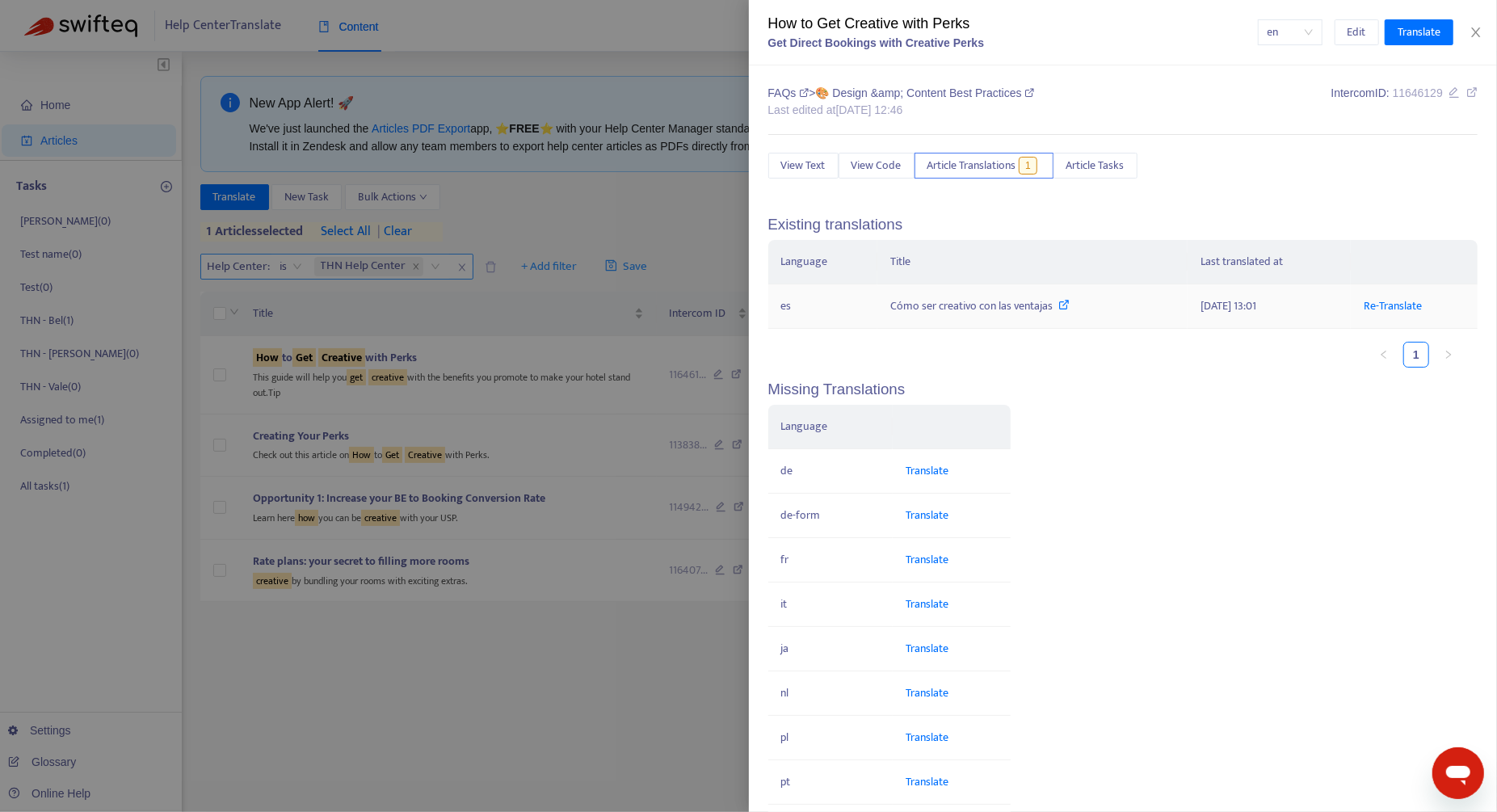
click at [952, 316] on td "Cómo ser creativo con las ventajas" at bounding box center [1032, 307] width 310 height 44
click at [878, 25] on div "How to Get Creative with Perks" at bounding box center [1012, 24] width 490 height 22
copy div "How to Get Creative with Perks"
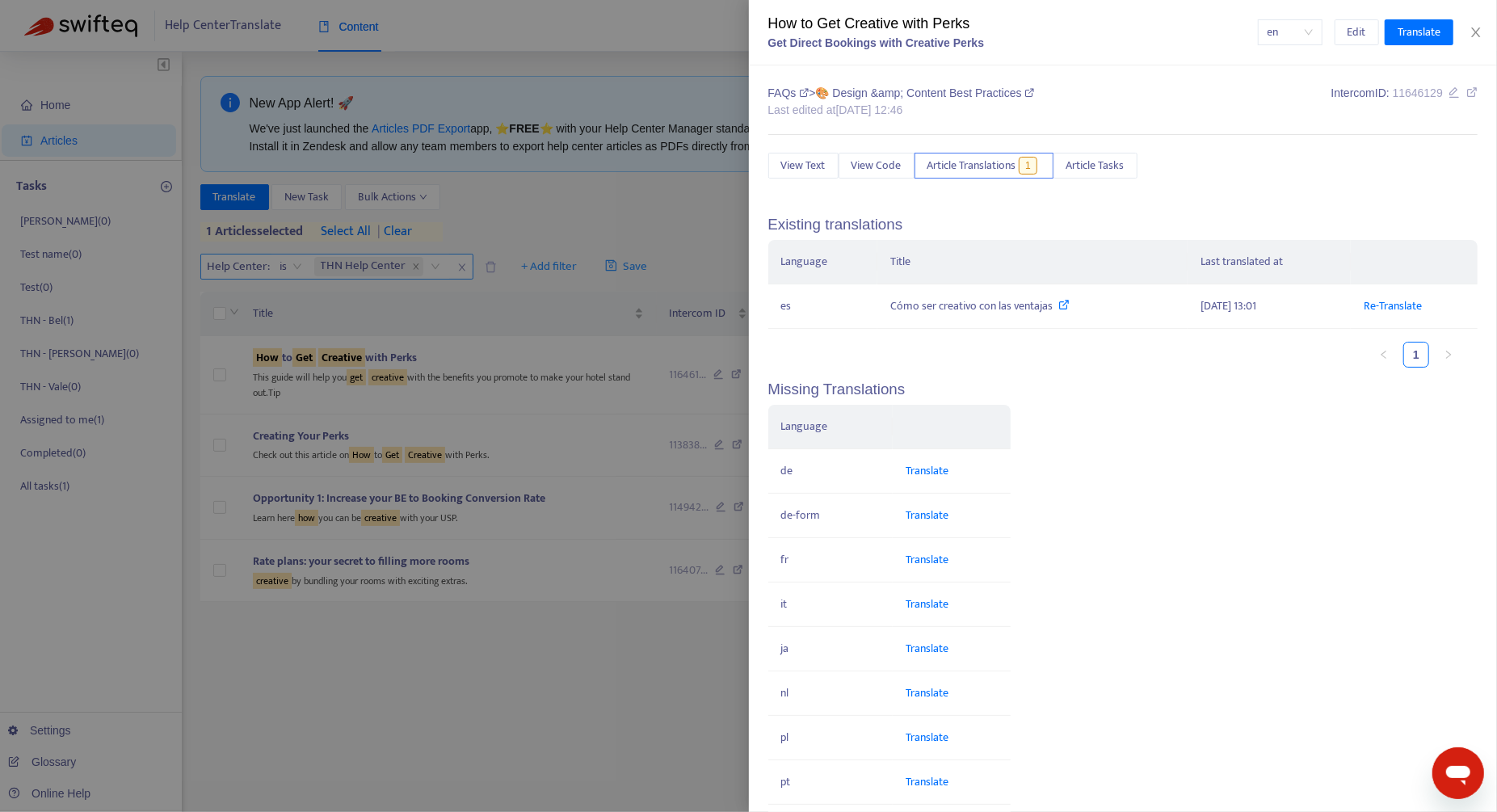
click at [632, 390] on div at bounding box center [748, 406] width 1497 height 812
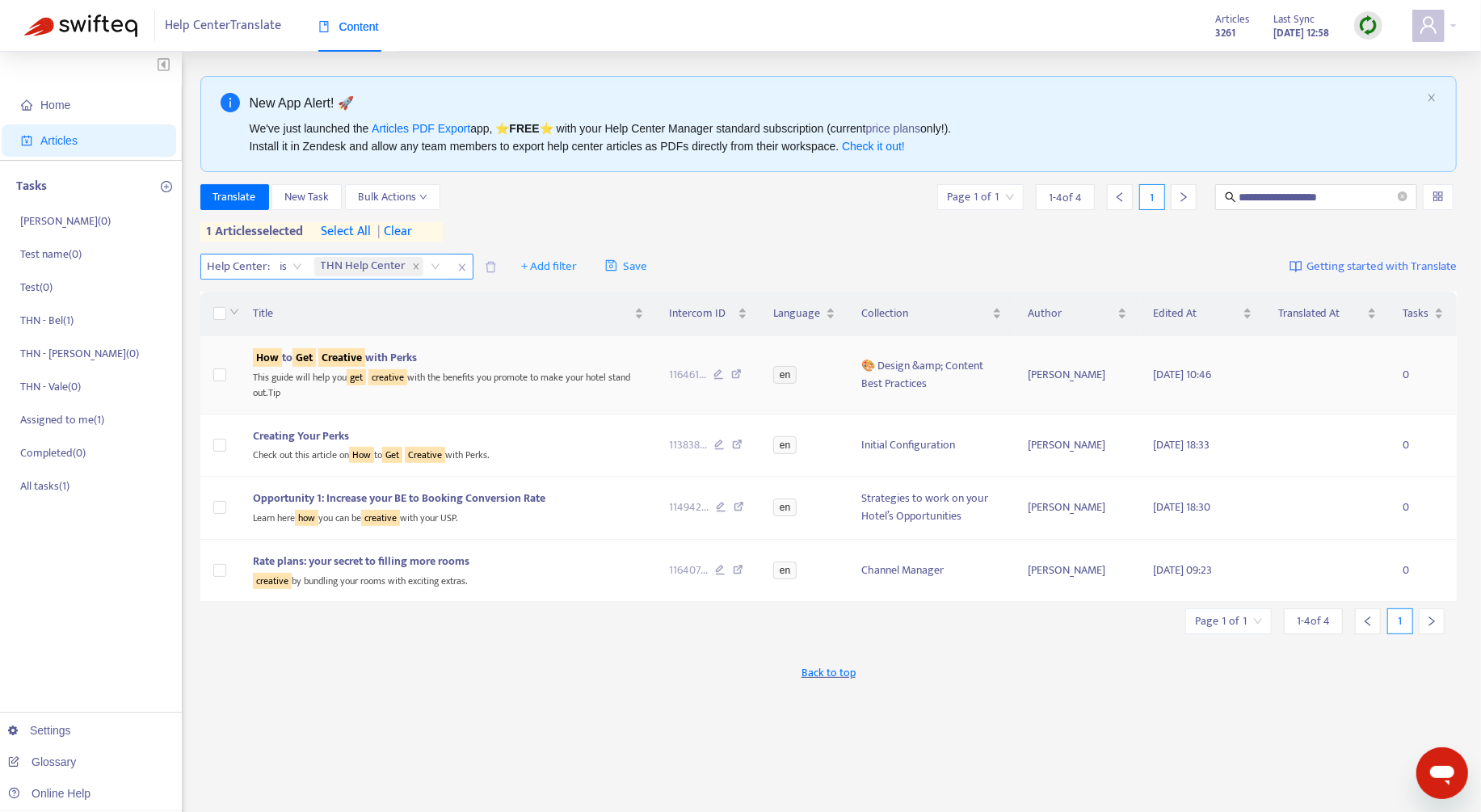
click at [625, 381] on div "This guide will help you get creative with the benefits you promote to make you…" at bounding box center [448, 383] width 391 height 33
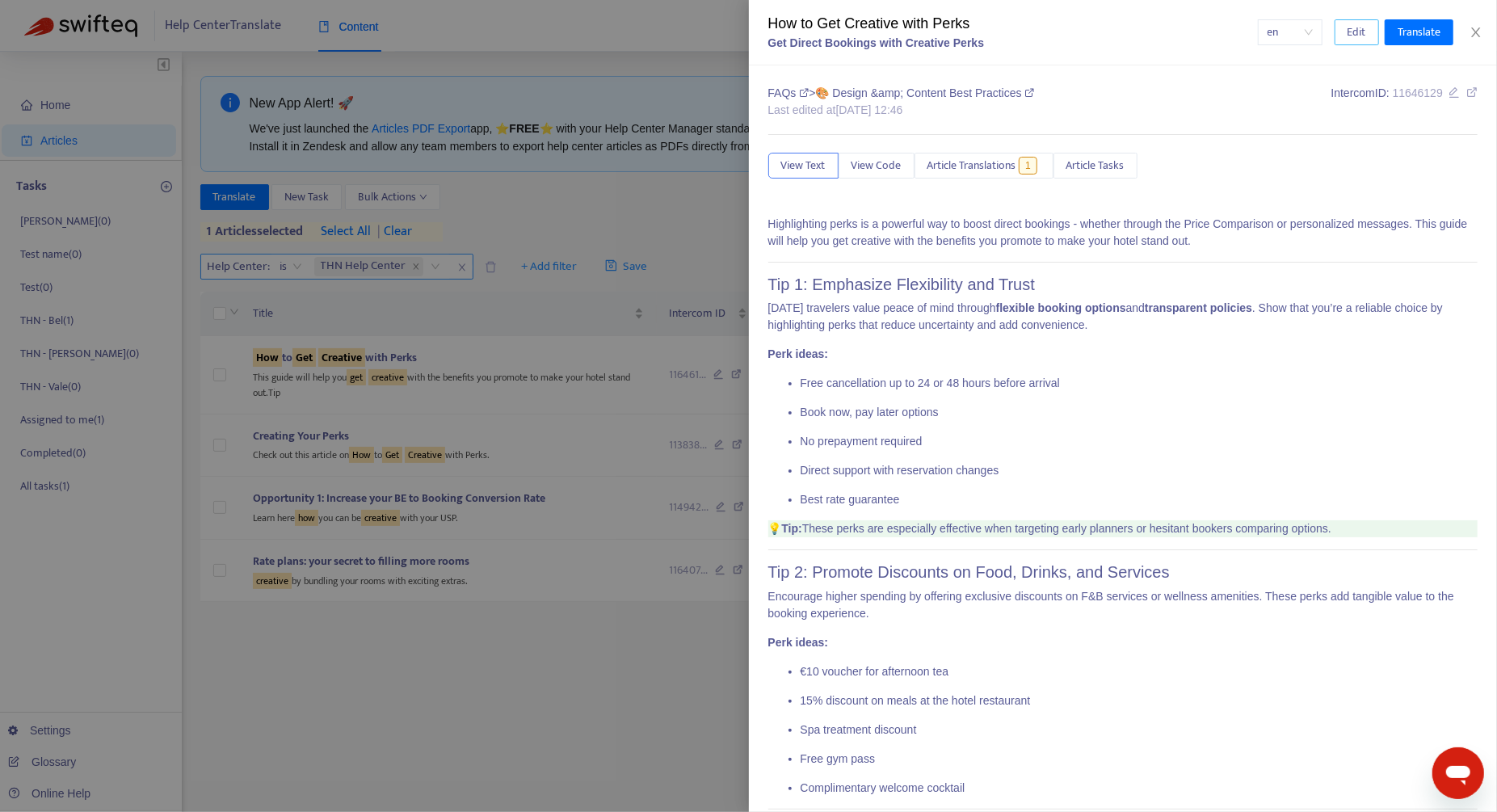
click at [1351, 41] on button "Edit" at bounding box center [1357, 33] width 44 height 26
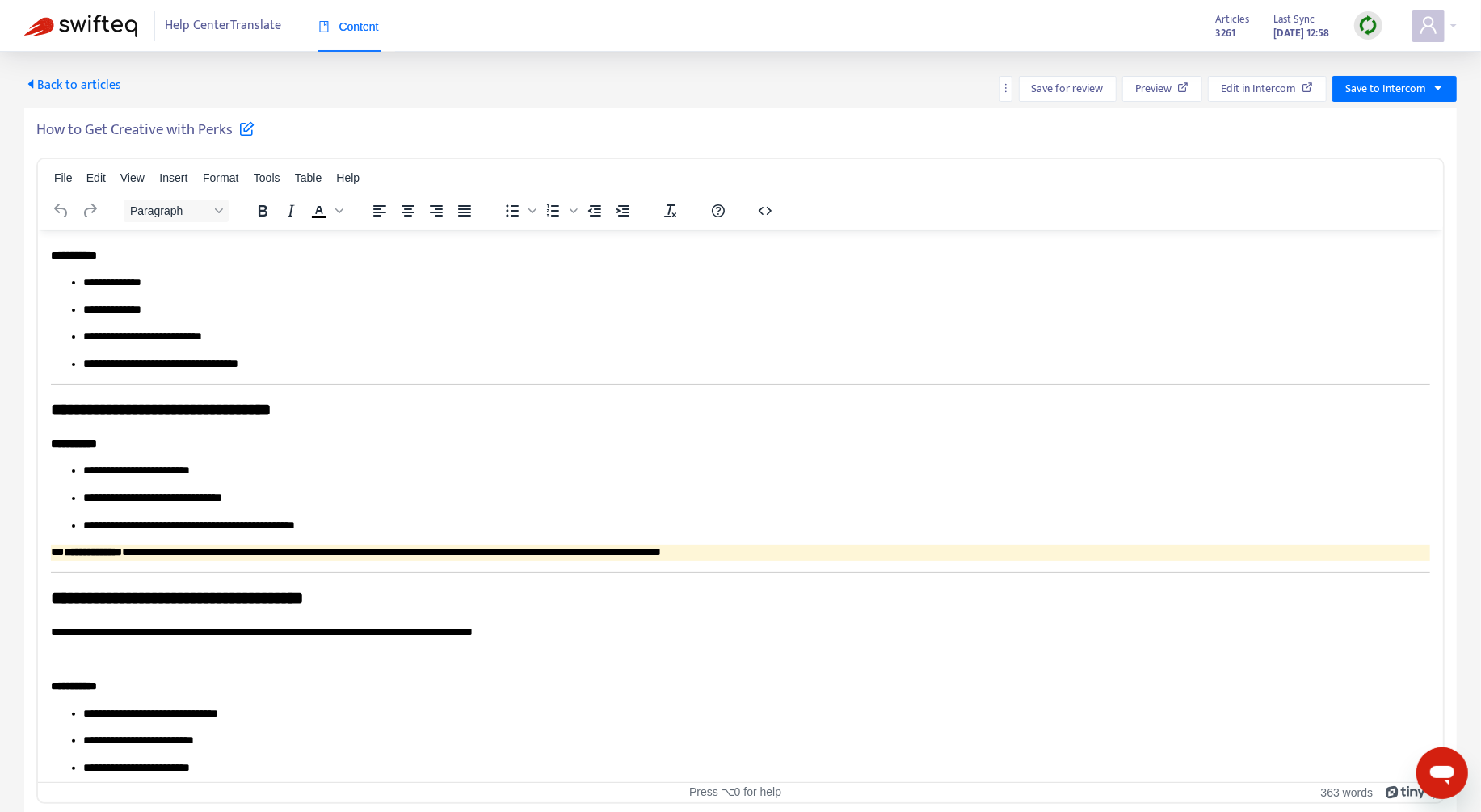
scroll to position [971, 0]
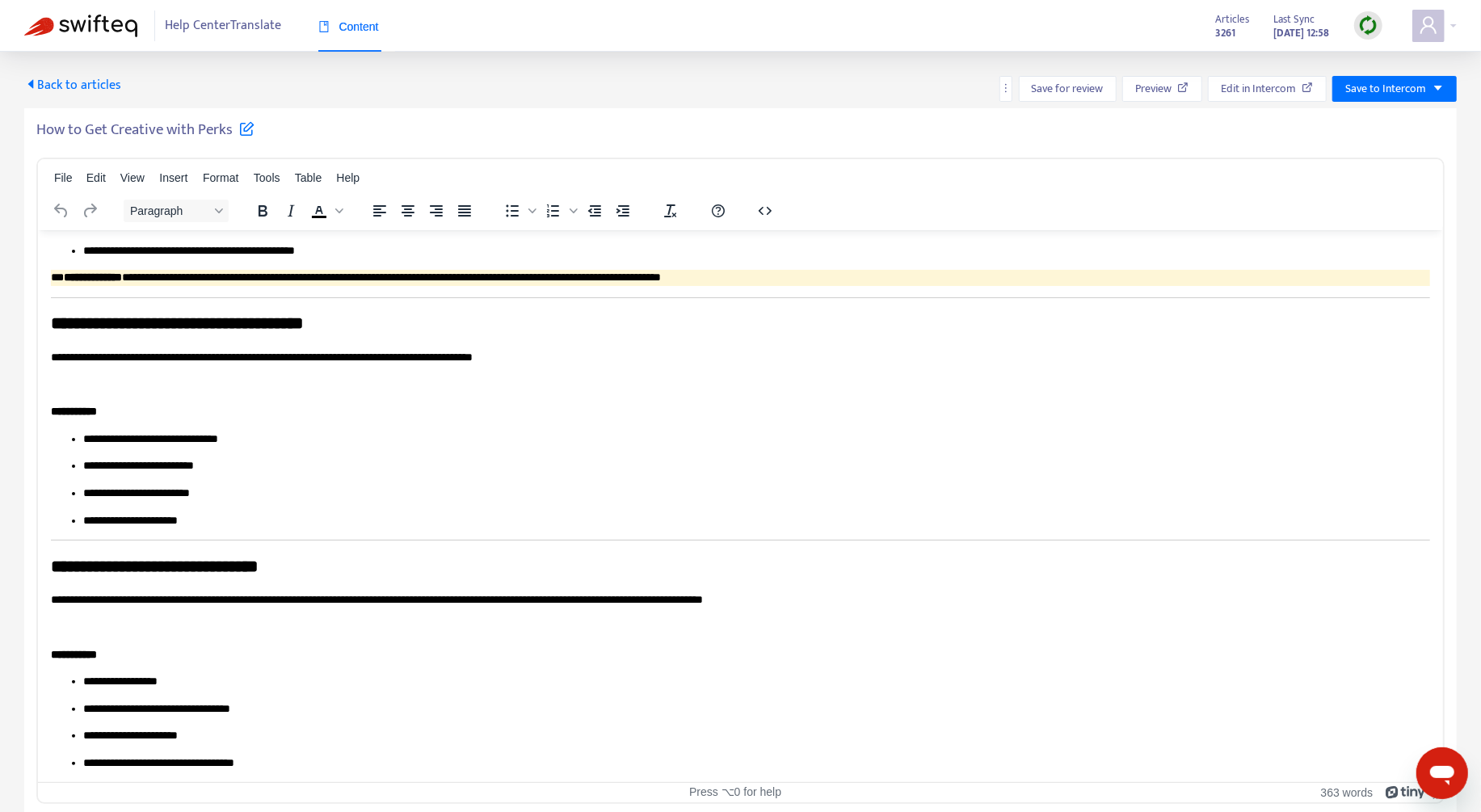
click at [52, 80] on span "Back to articles" at bounding box center [73, 85] width 97 height 22
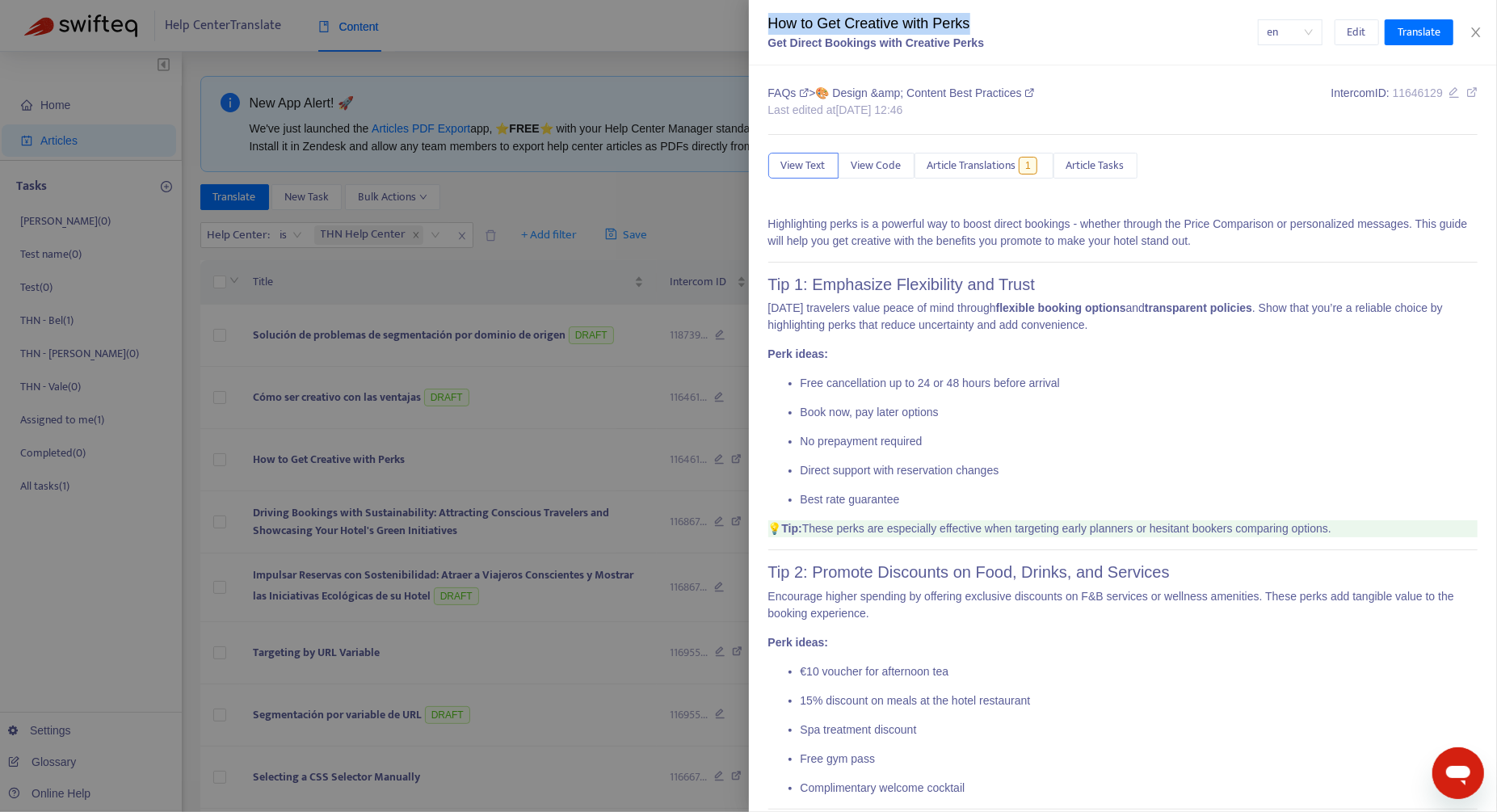
drag, startPoint x: 1006, startPoint y: 28, endPoint x: 755, endPoint y: 30, distance: 251.0
click at [755, 30] on div "How to Get Creative with Perks Get Direct Bookings with Creative Perks en Edit …" at bounding box center [1123, 33] width 749 height 66
copy div "How to Get Creative with Perks"
click at [992, 168] on span "Article Translations" at bounding box center [971, 166] width 89 height 18
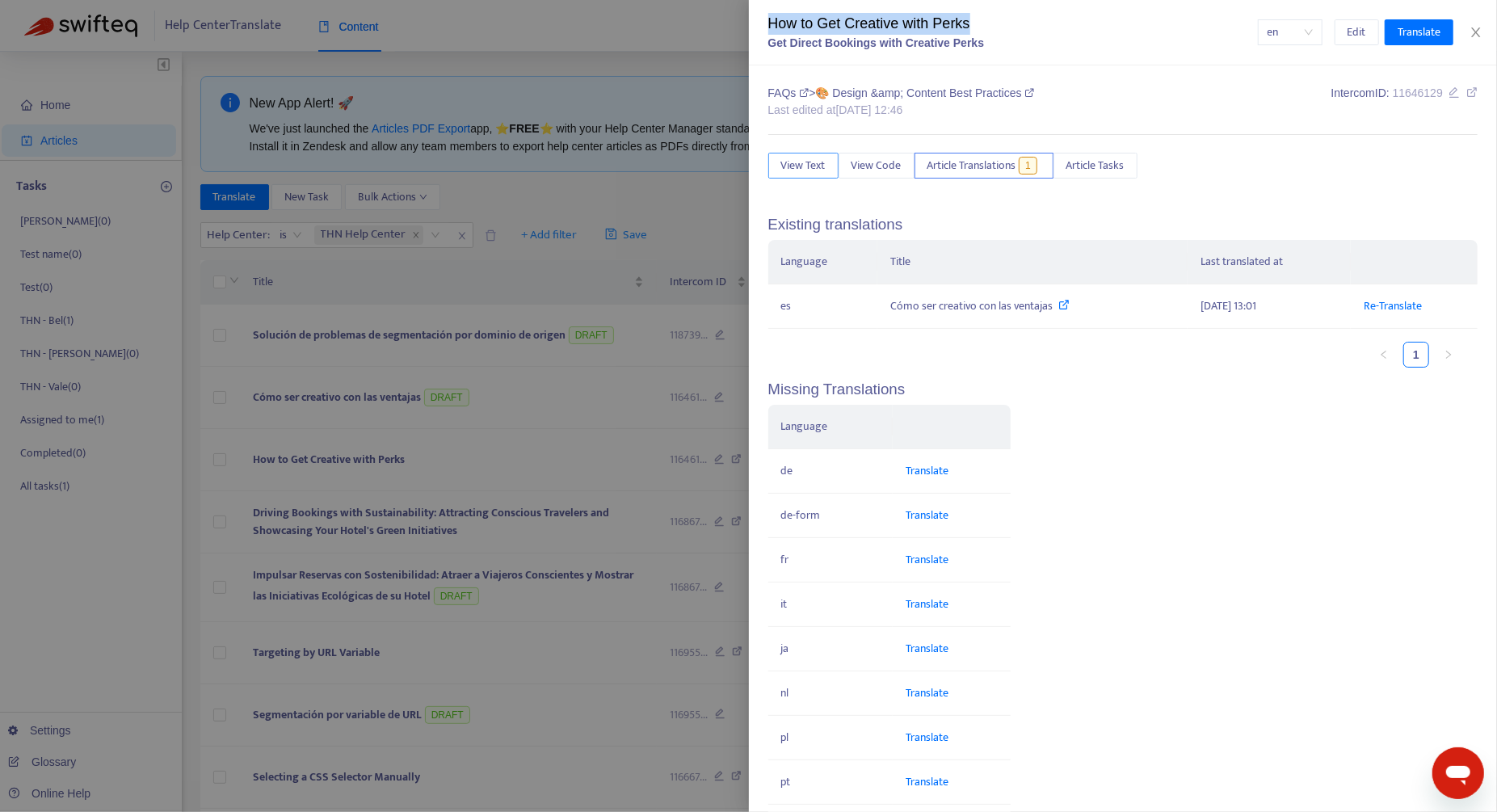
click at [816, 170] on span "View Text" at bounding box center [803, 166] width 44 height 18
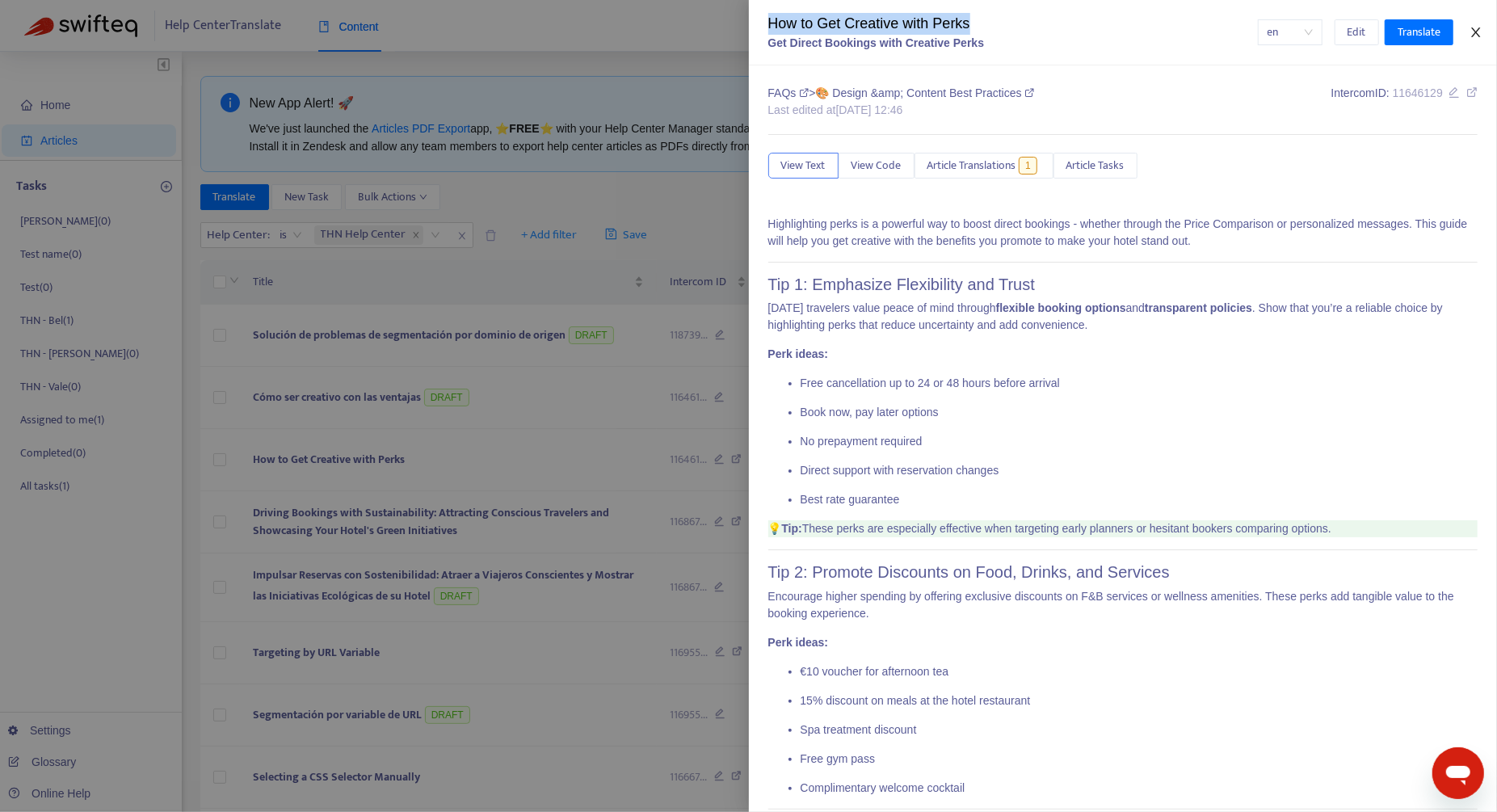
click at [1476, 35] on icon "close" at bounding box center [1476, 33] width 13 height 13
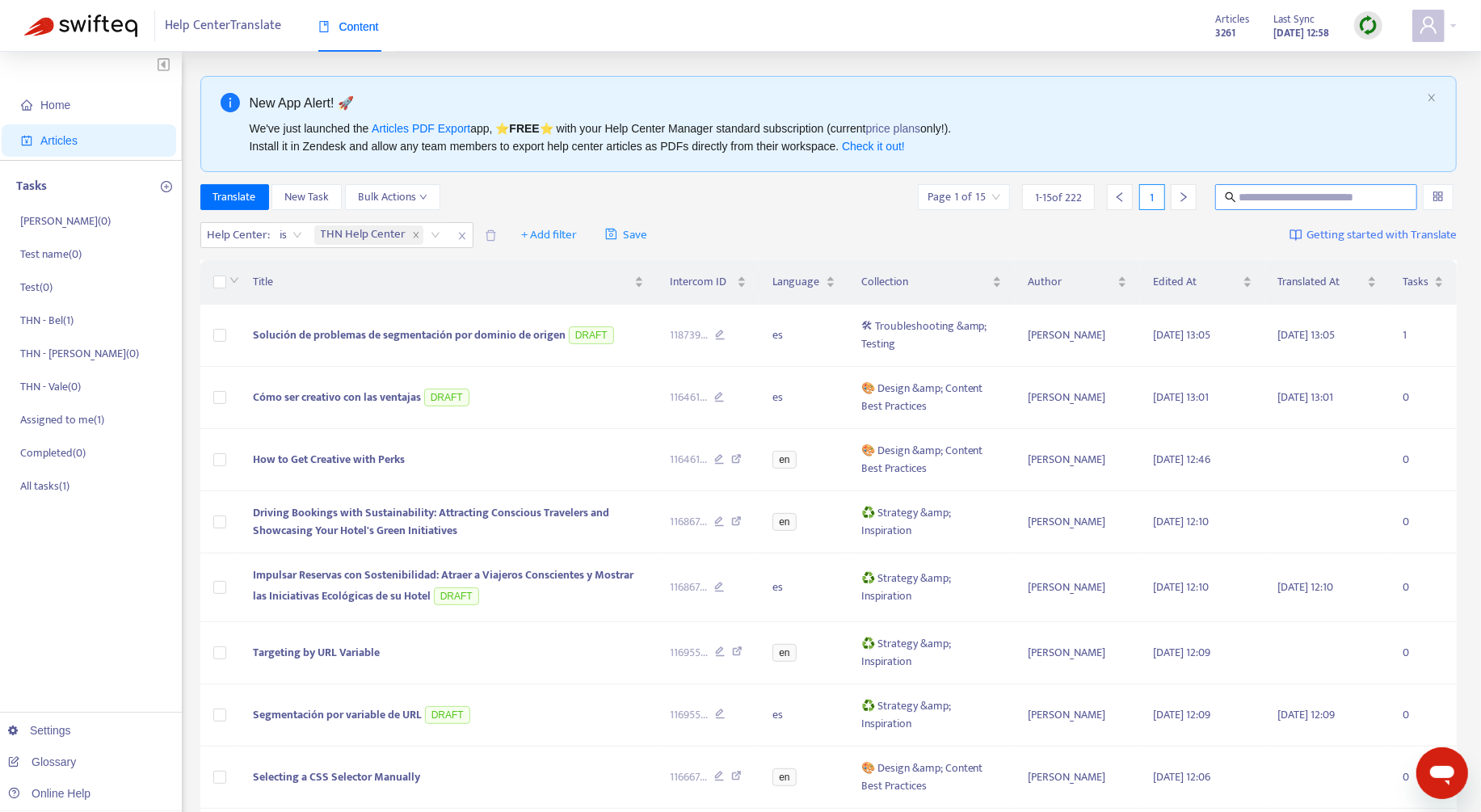
click at [1333, 199] on input "text" at bounding box center [1316, 197] width 155 height 18
paste input "**********"
type input "**********"
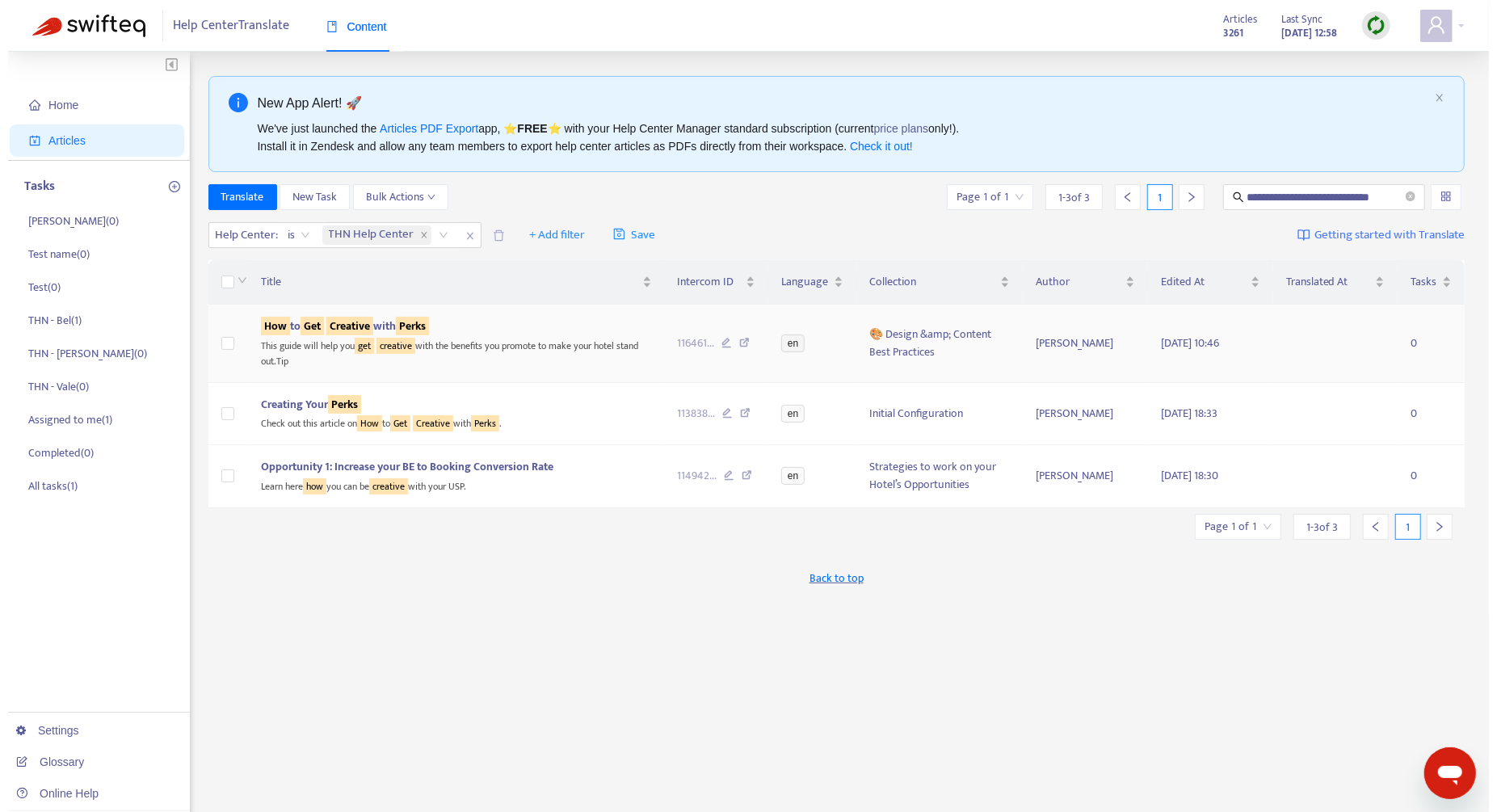
scroll to position [0, 0]
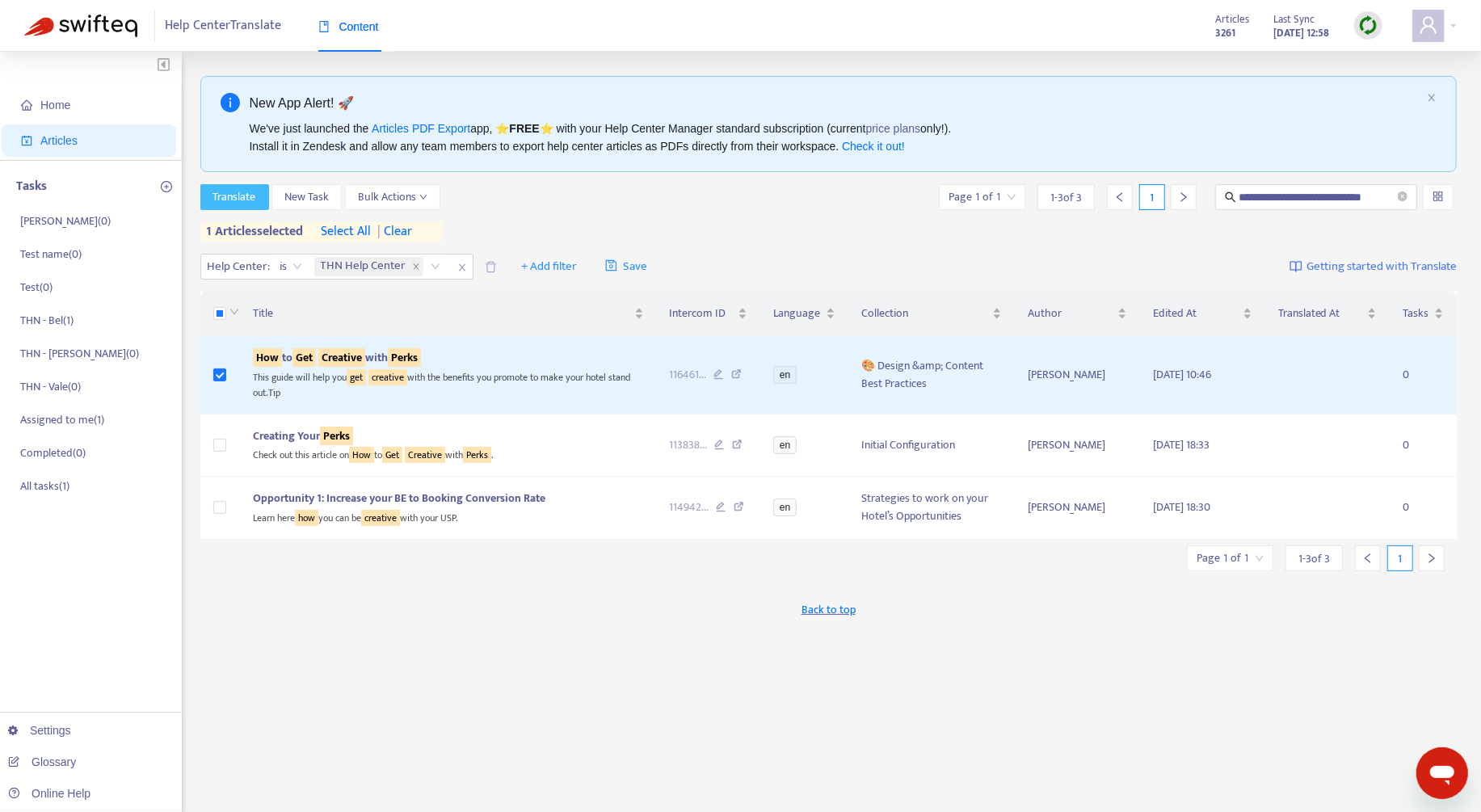
click at [247, 189] on span "Translate" at bounding box center [235, 197] width 43 height 18
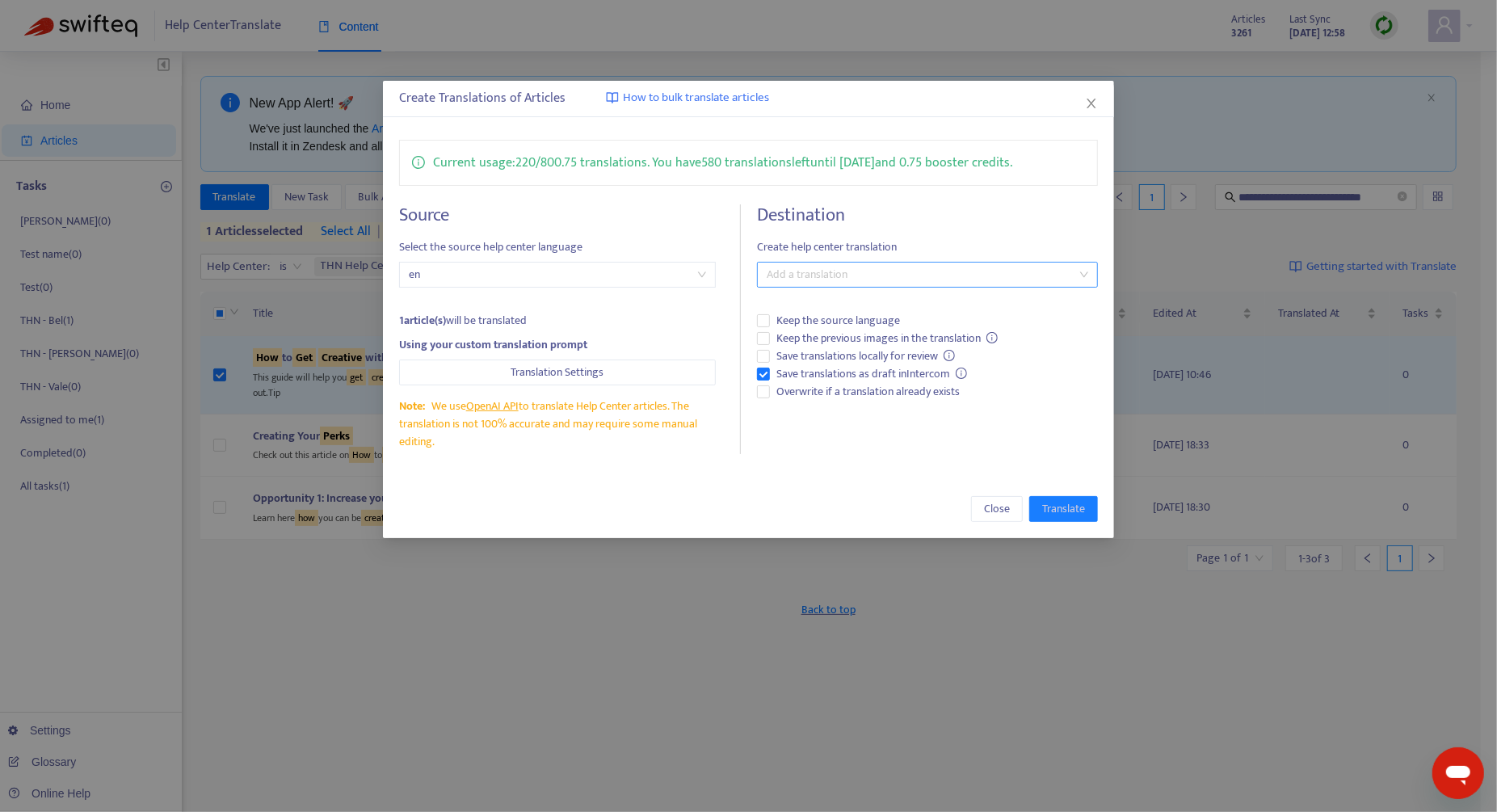
click at [827, 265] on div at bounding box center [920, 275] width 317 height 20
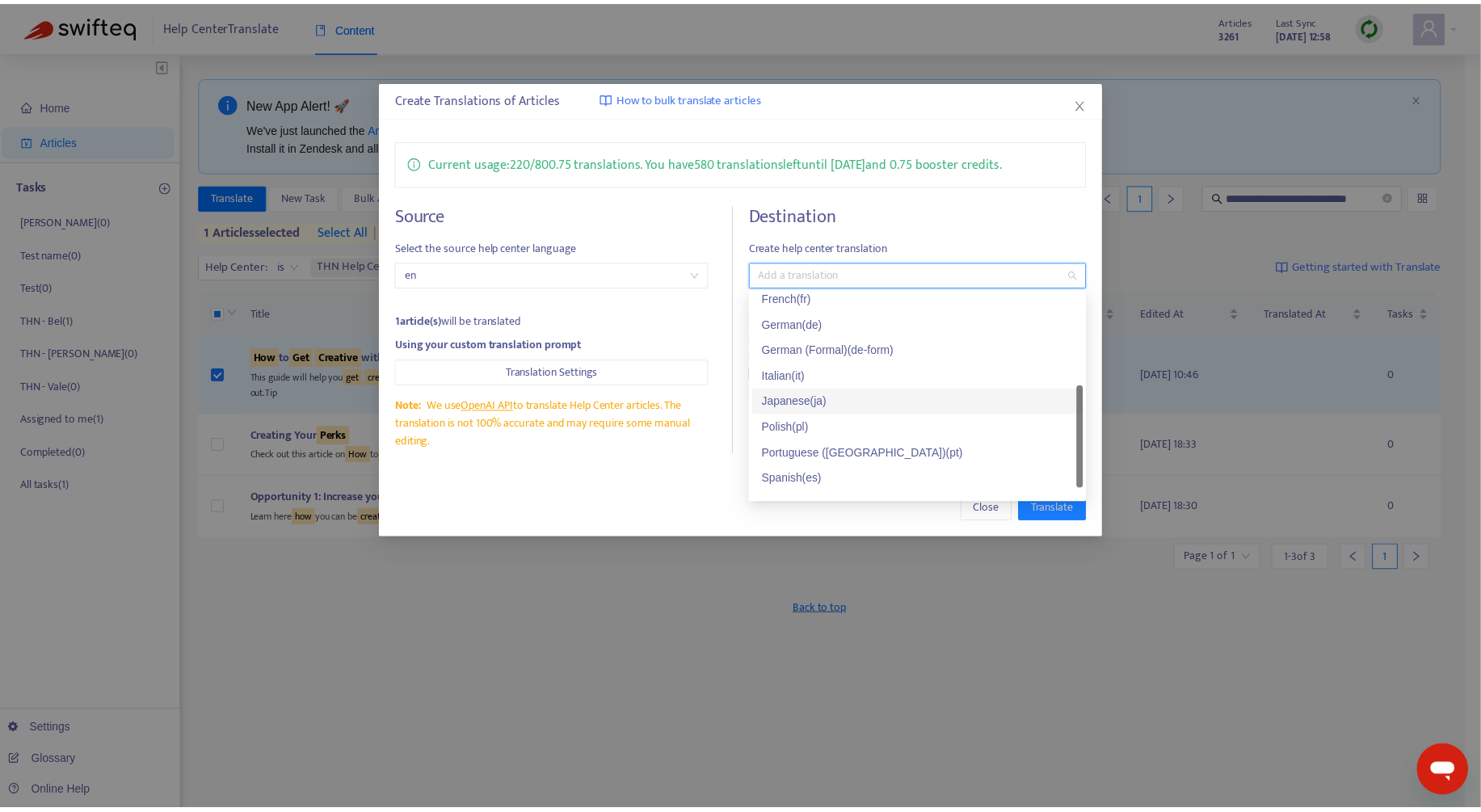
scroll to position [130, 0]
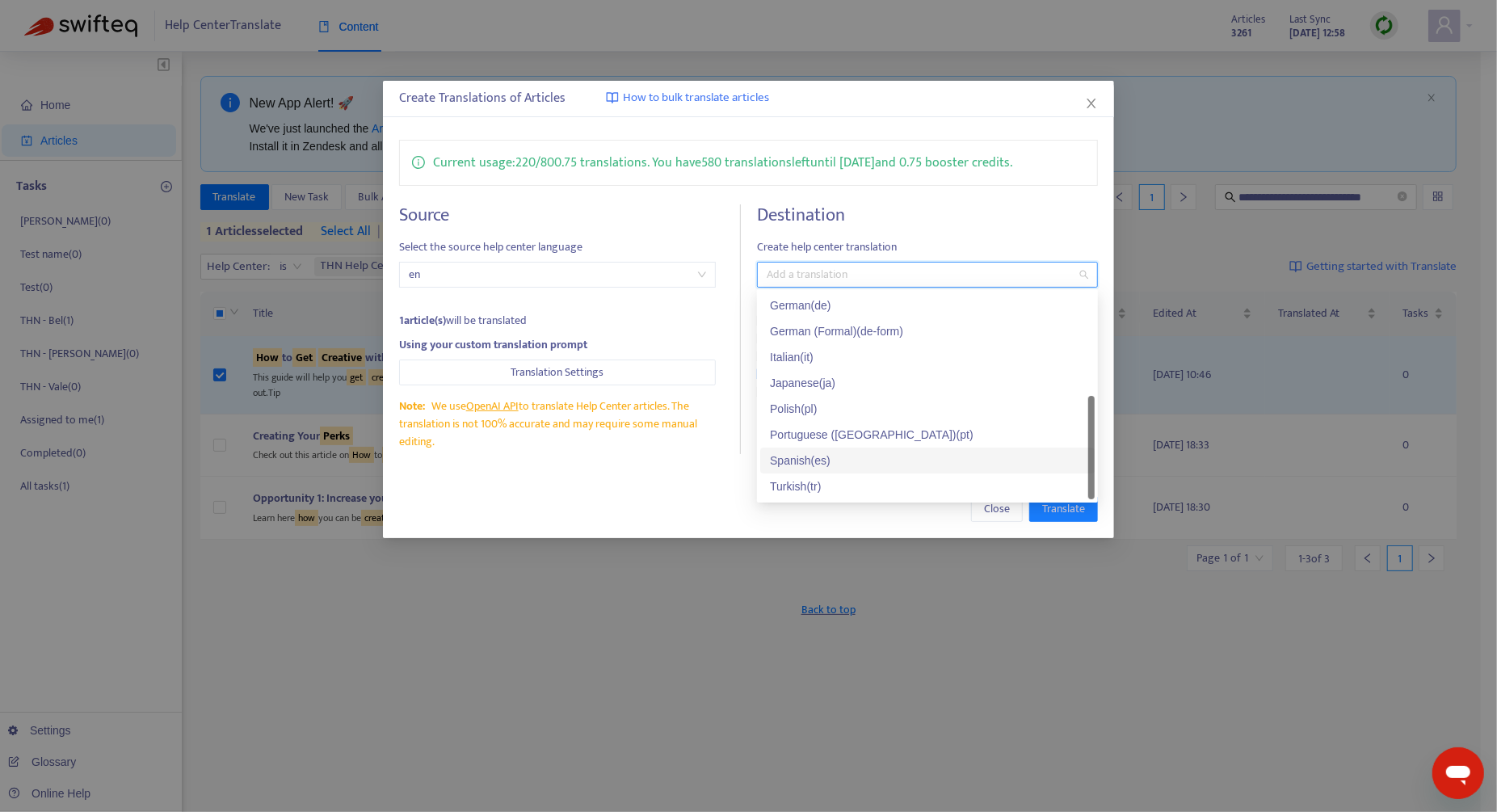
click at [852, 468] on div "Spanish ( es )" at bounding box center [927, 460] width 315 height 18
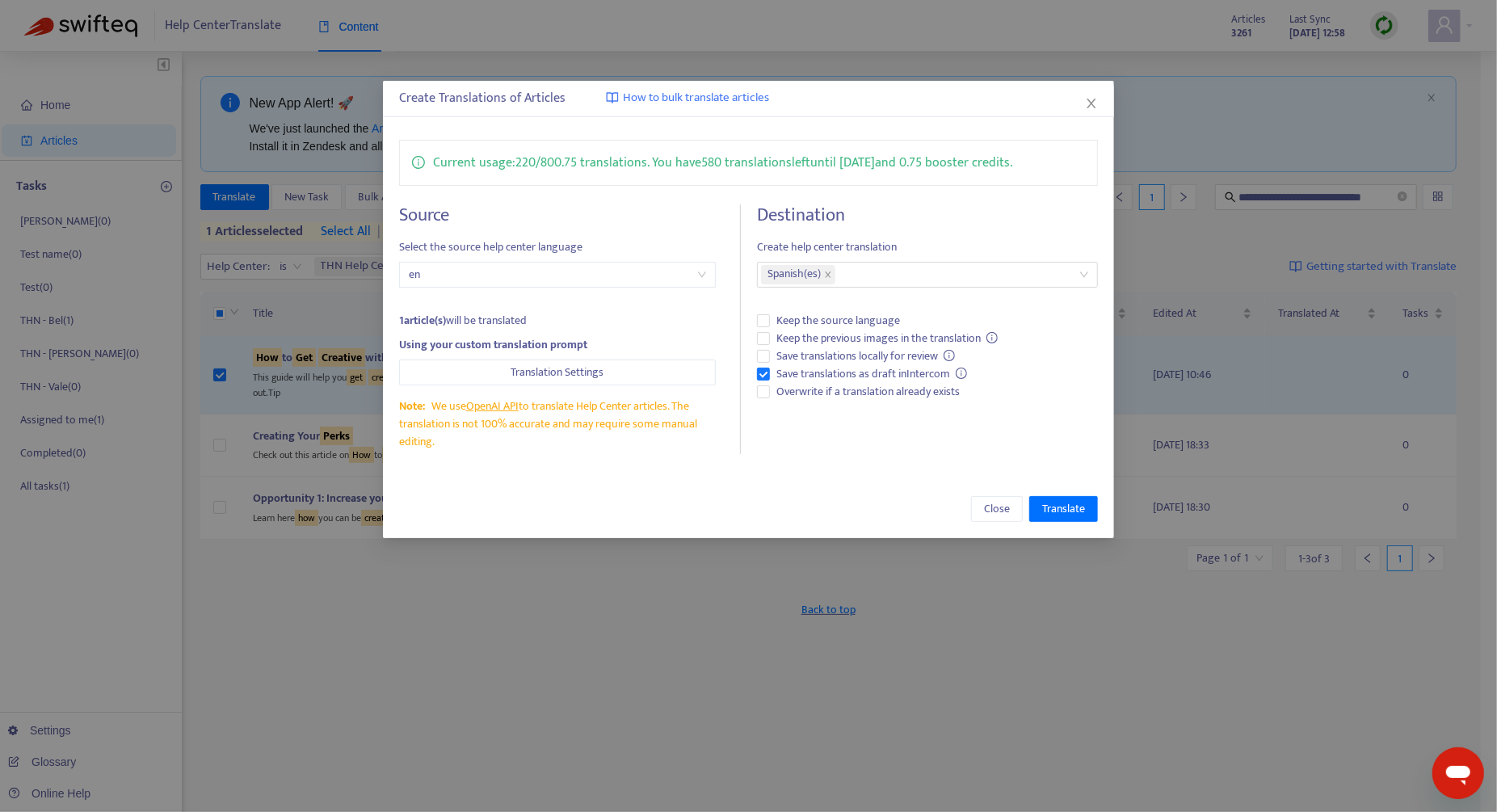
click at [666, 501] on div "Close Translate" at bounding box center [748, 509] width 699 height 26
click at [926, 395] on span "Overwrite if a translation already exists" at bounding box center [867, 392] width 196 height 18
click at [1073, 507] on span "Translate" at bounding box center [1063, 509] width 43 height 18
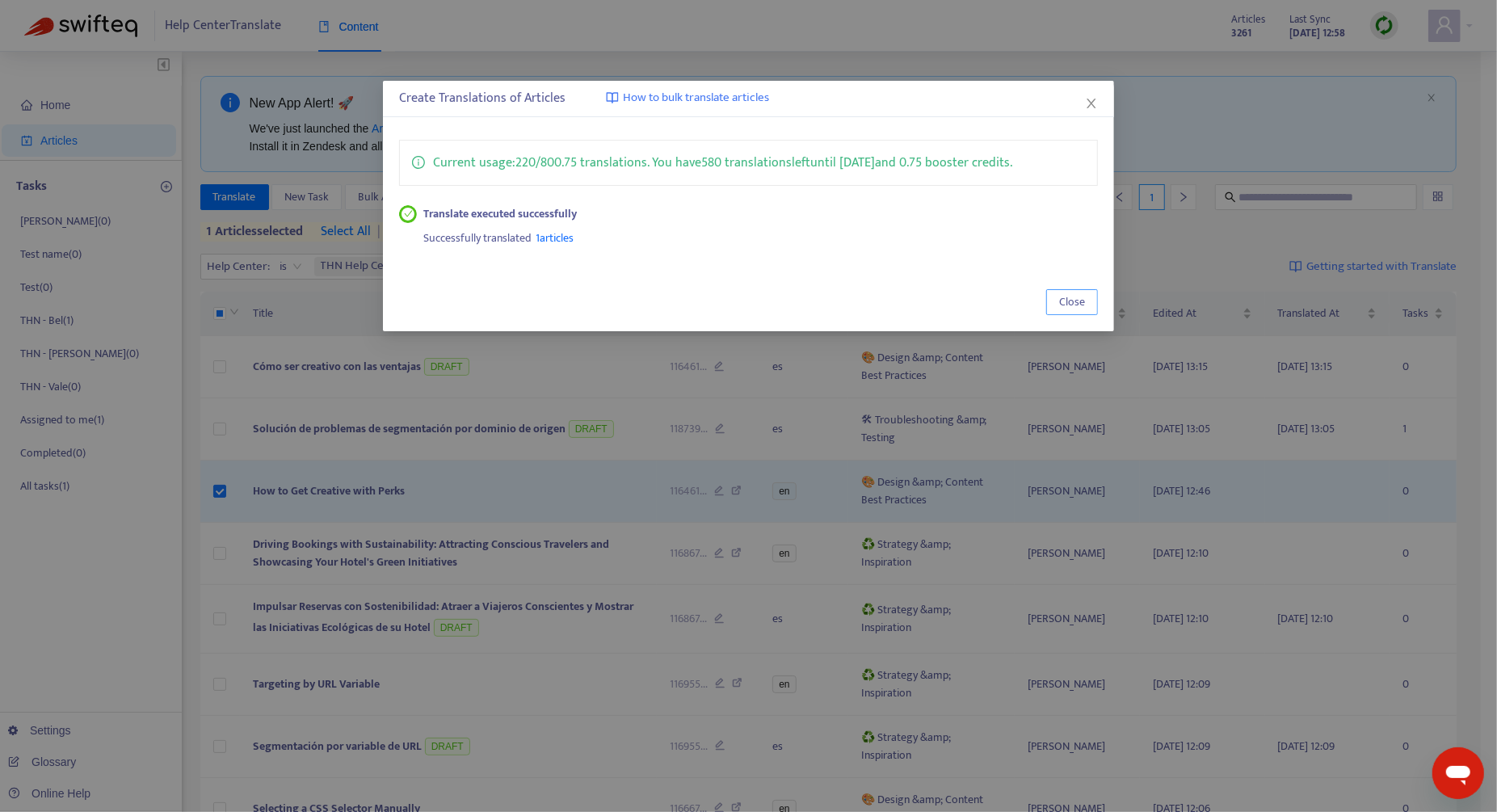
click at [1084, 294] on span "Close" at bounding box center [1072, 302] width 26 height 18
